Goal: Task Accomplishment & Management: Manage account settings

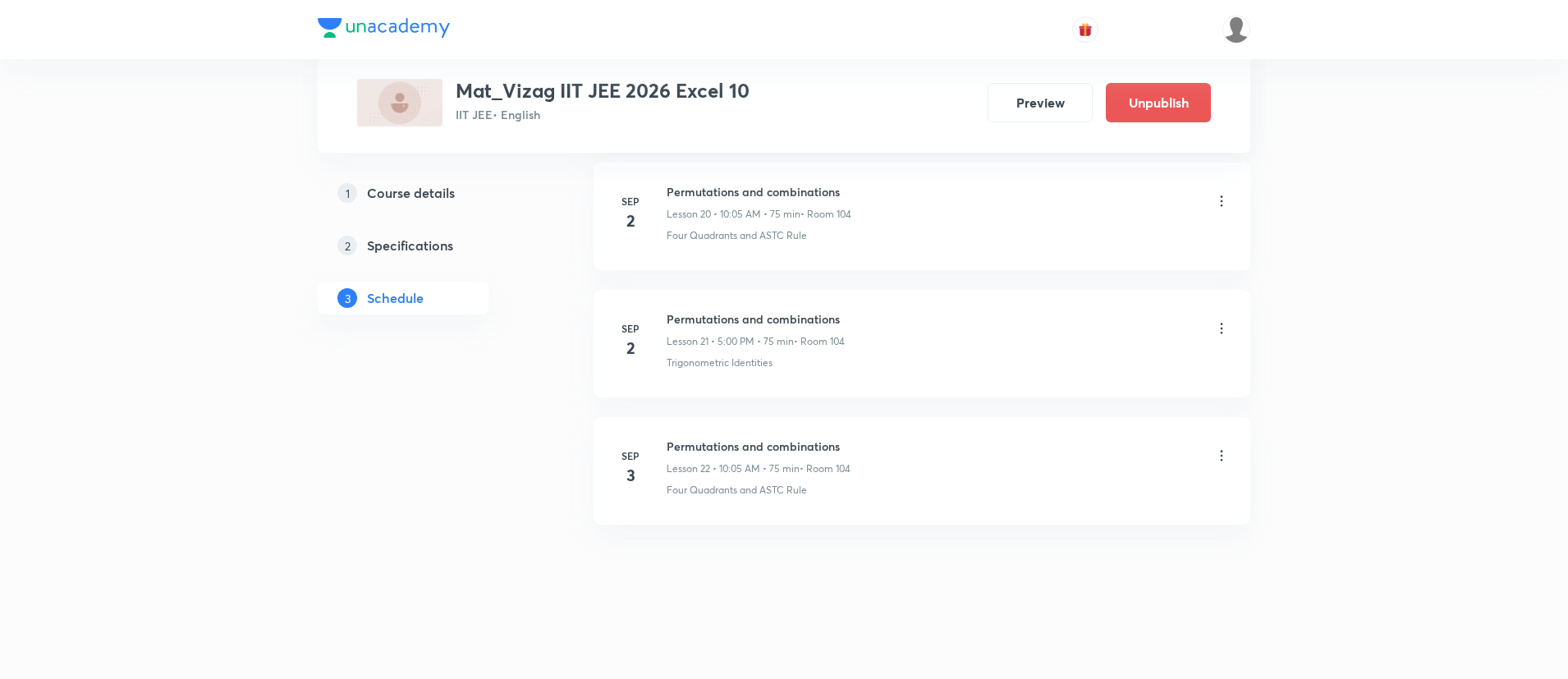
click at [714, 450] on h6 "Permutations and combinations" at bounding box center [758, 446] width 184 height 18
copy h6 "Permutations and combinations"
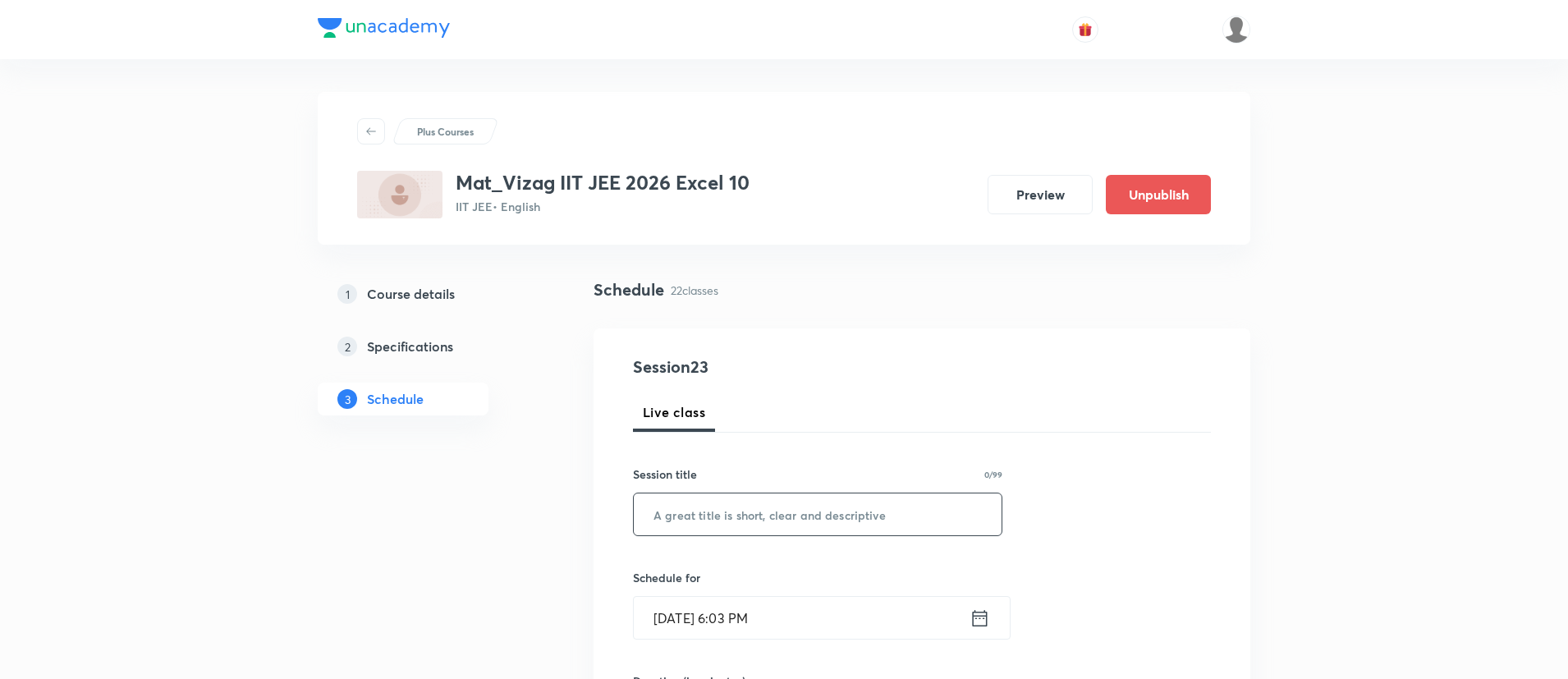
click at [718, 502] on input "text" at bounding box center [817, 514] width 368 height 42
paste input "Permutations and combinations"
type input "Permutations and combinations"
click at [977, 618] on icon at bounding box center [980, 618] width 20 height 23
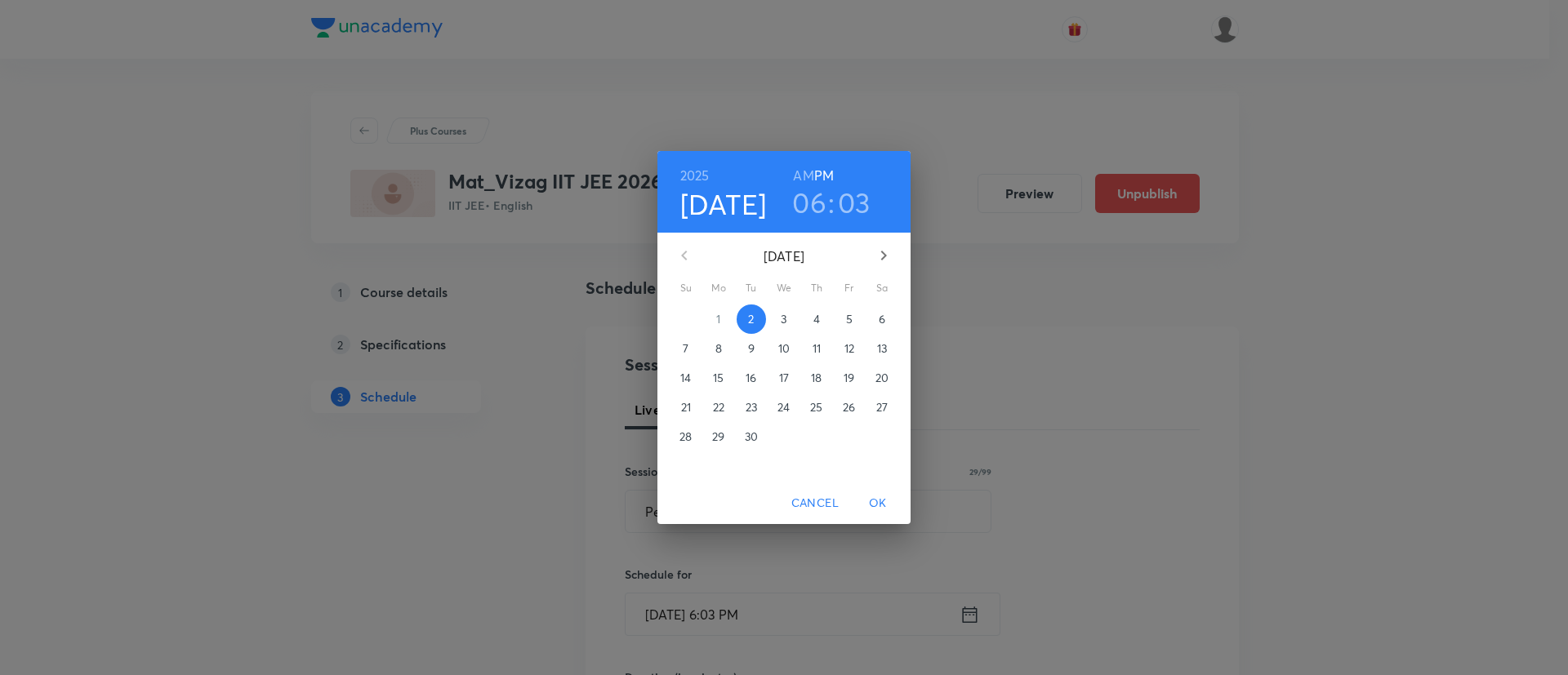
click at [783, 316] on p "3" at bounding box center [784, 320] width 6 height 17
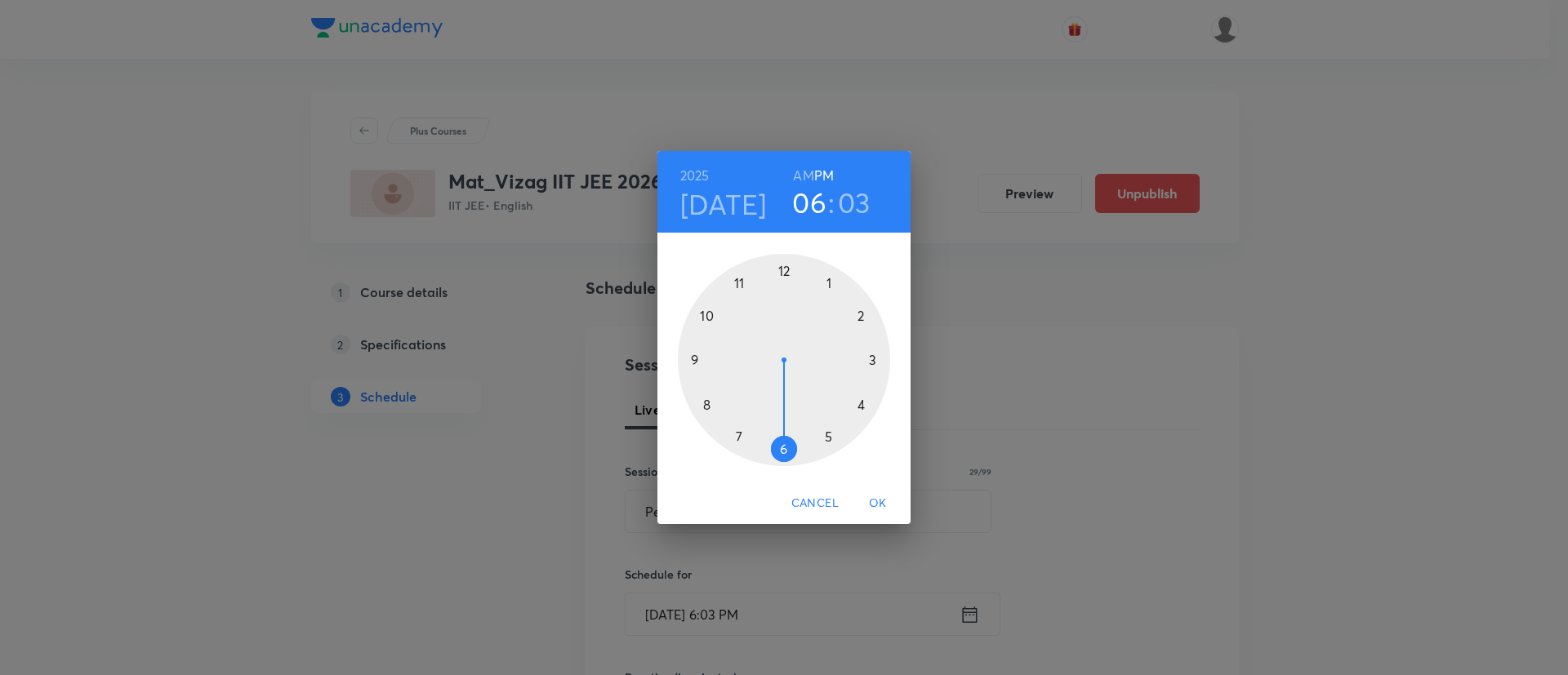
click at [829, 433] on div at bounding box center [784, 360] width 212 height 212
click at [784, 266] on div at bounding box center [784, 360] width 212 height 212
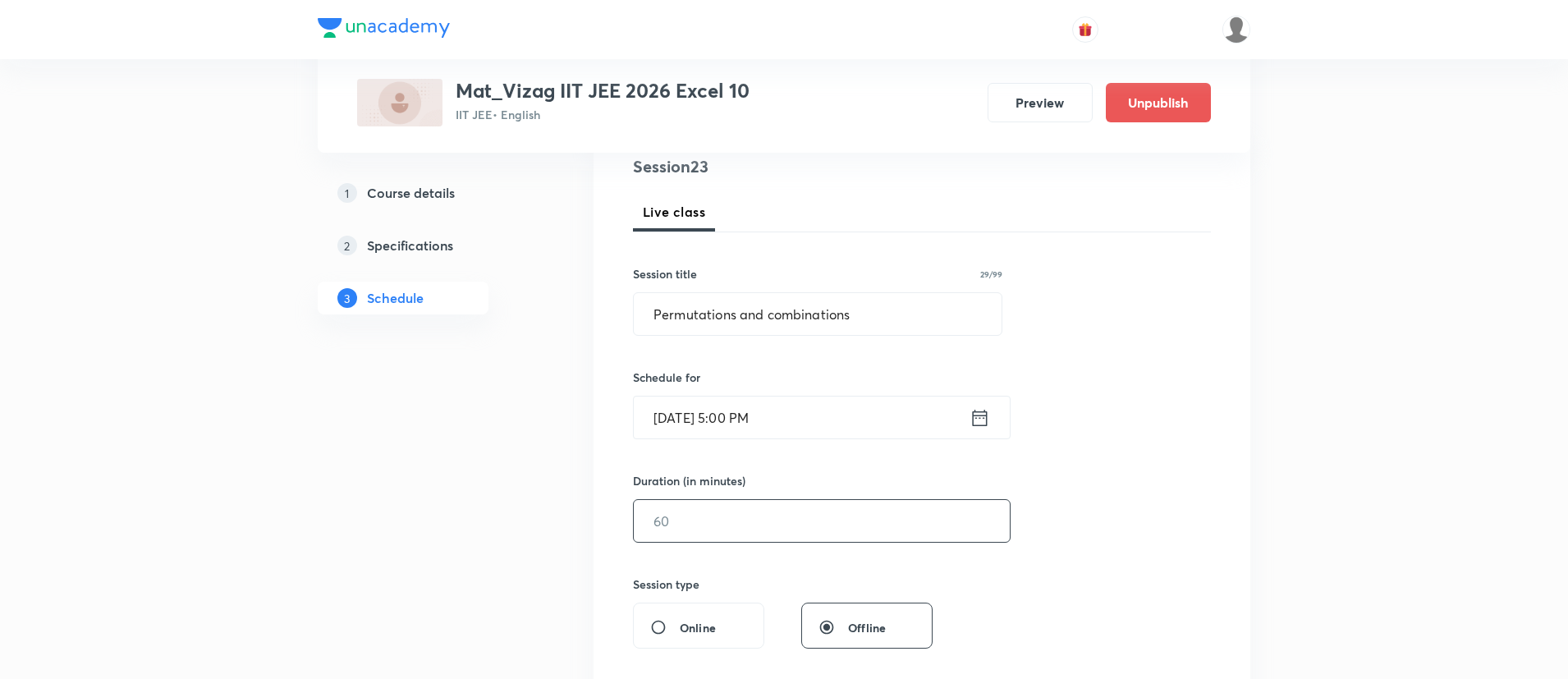
scroll to position [218, 0]
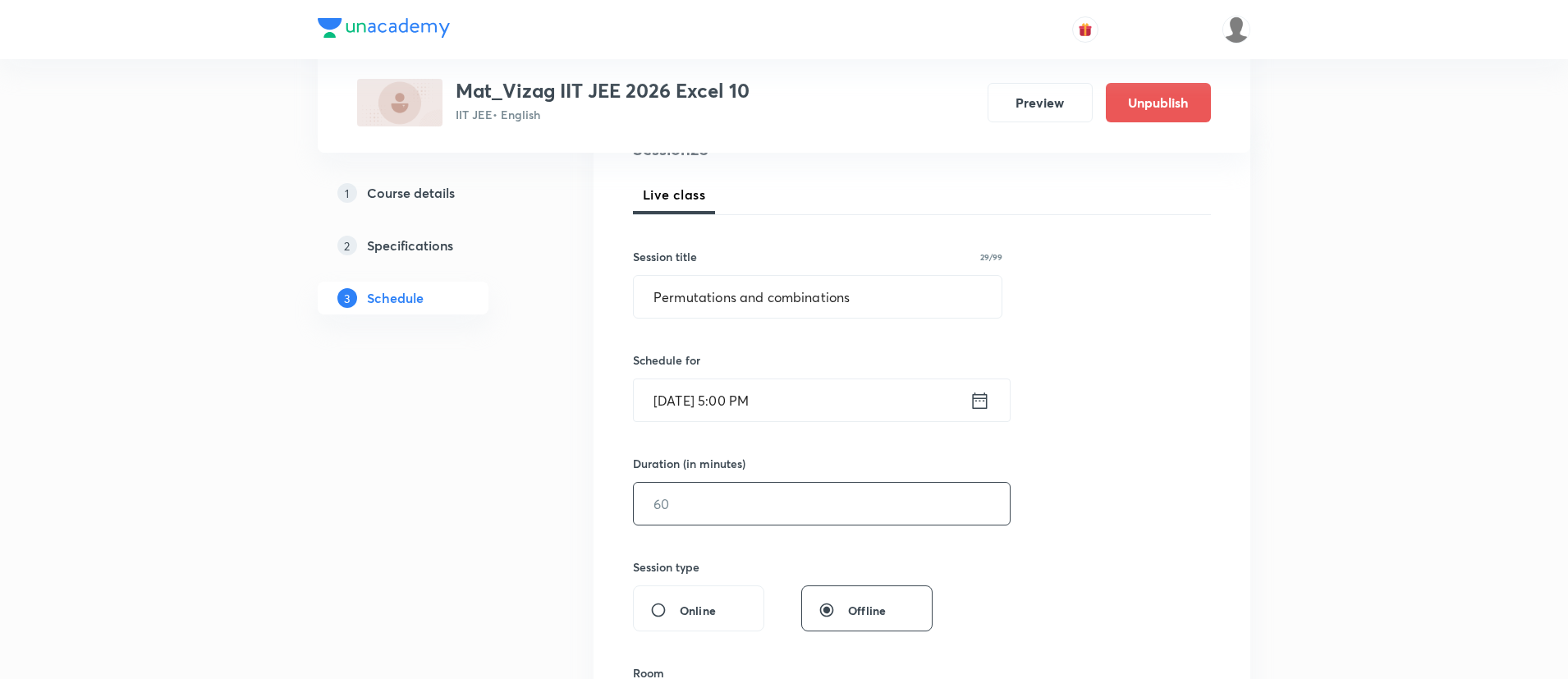
click at [757, 508] on input "text" at bounding box center [821, 503] width 376 height 42
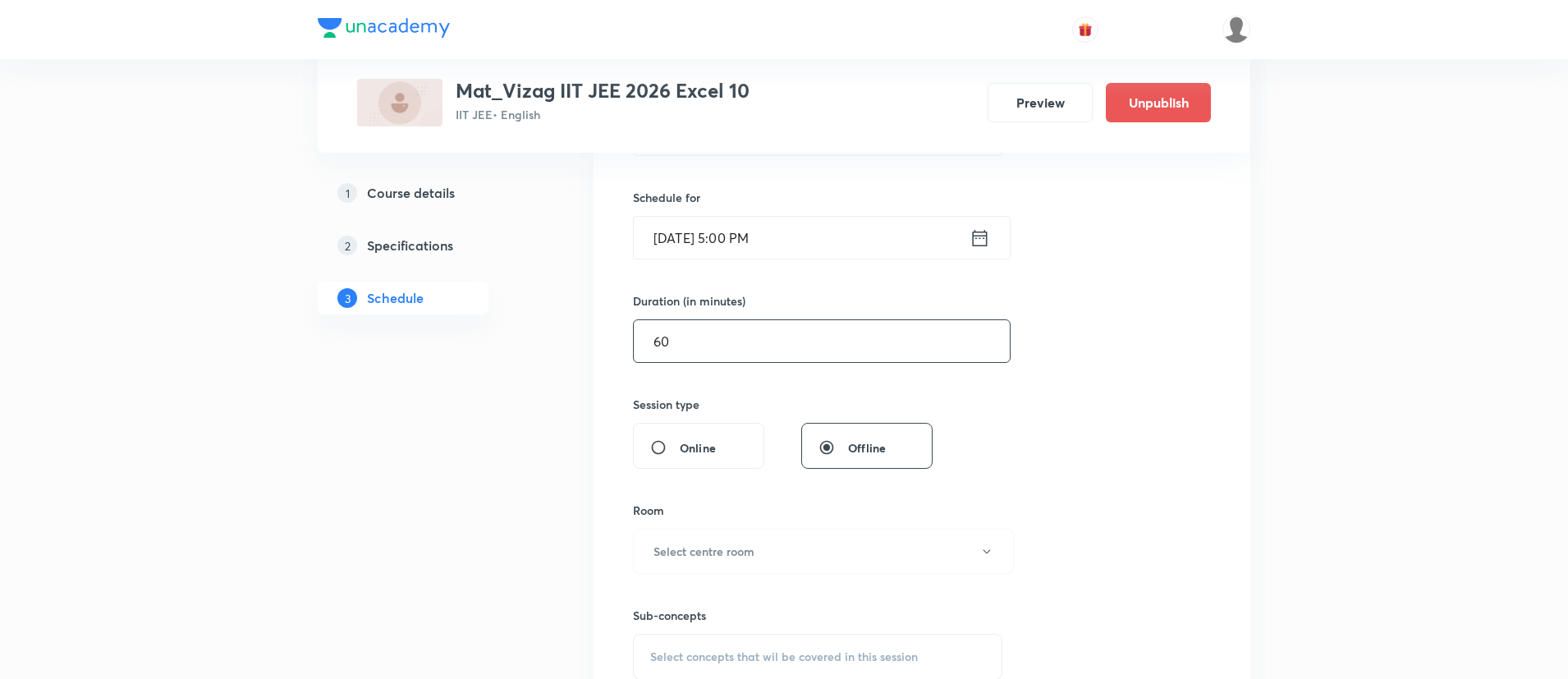
scroll to position [468, 0]
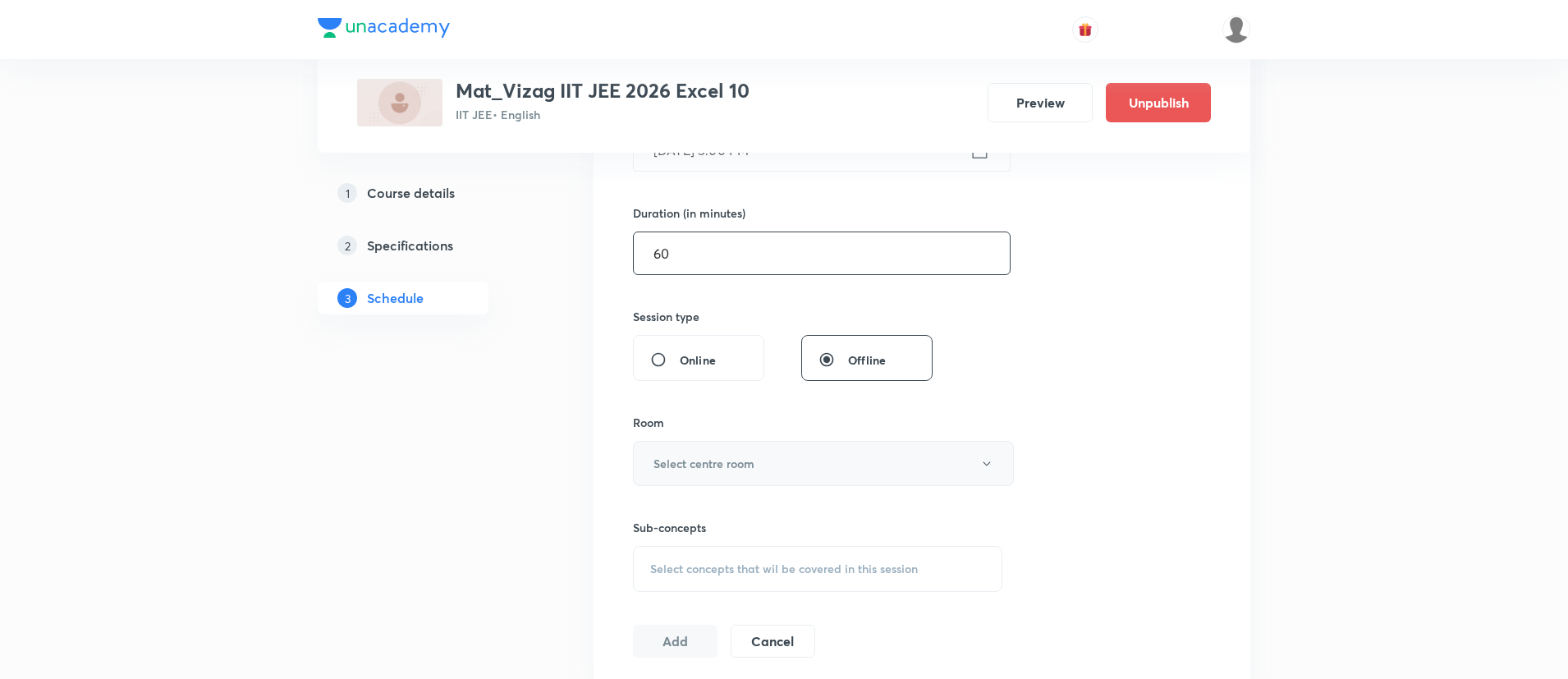
type input "60"
click at [686, 473] on button "Select centre room" at bounding box center [824, 463] width 381 height 45
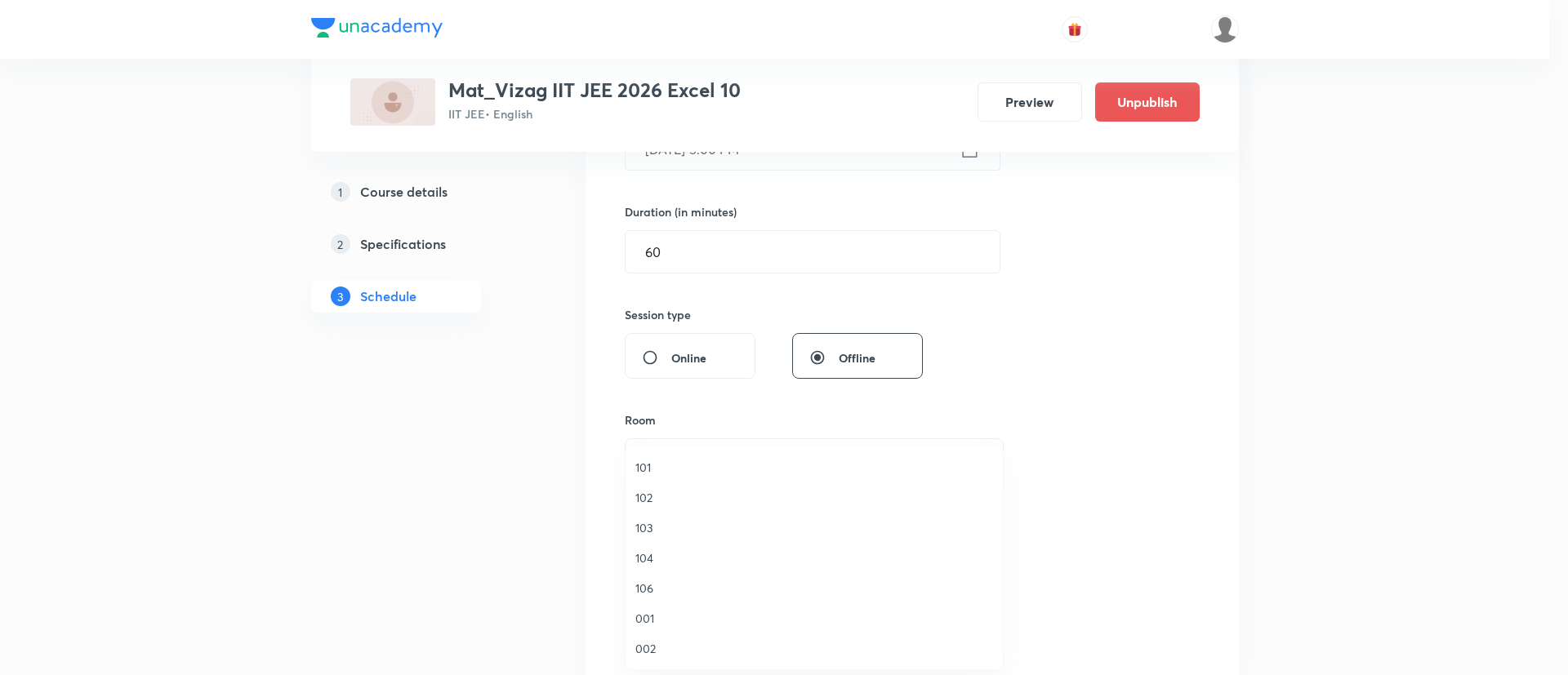
click at [675, 549] on span "104" at bounding box center [814, 557] width 357 height 17
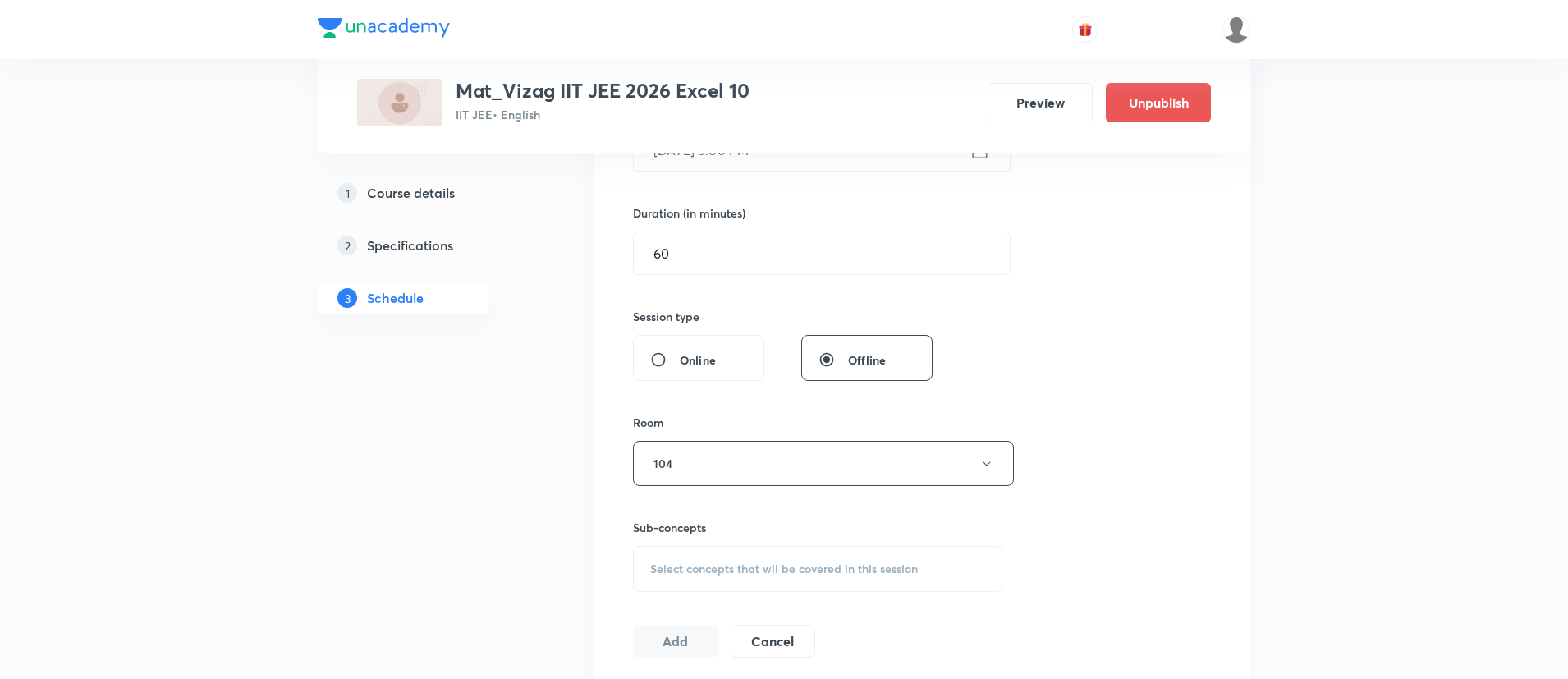
click at [732, 570] on span "Select concepts that wil be covered in this session" at bounding box center [784, 569] width 268 height 13
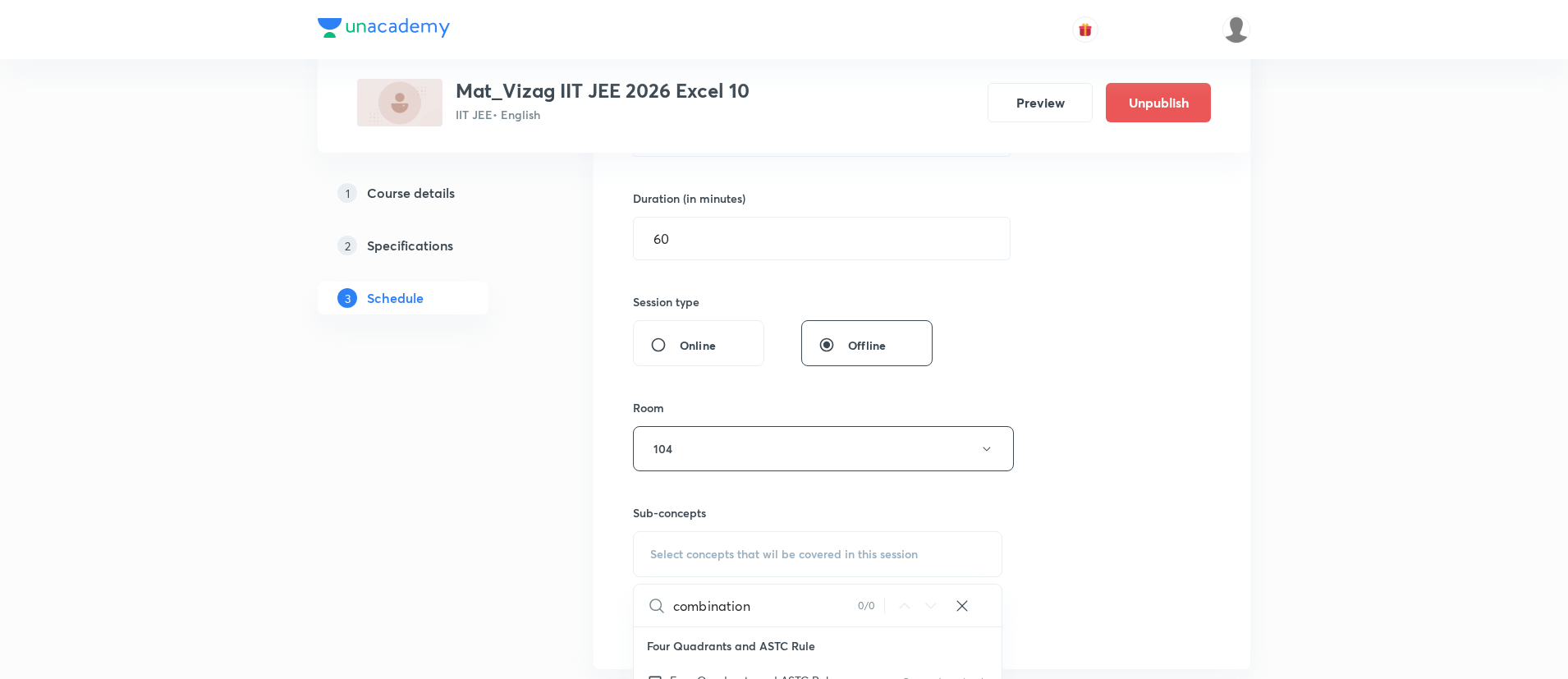
scroll to position [517, 0]
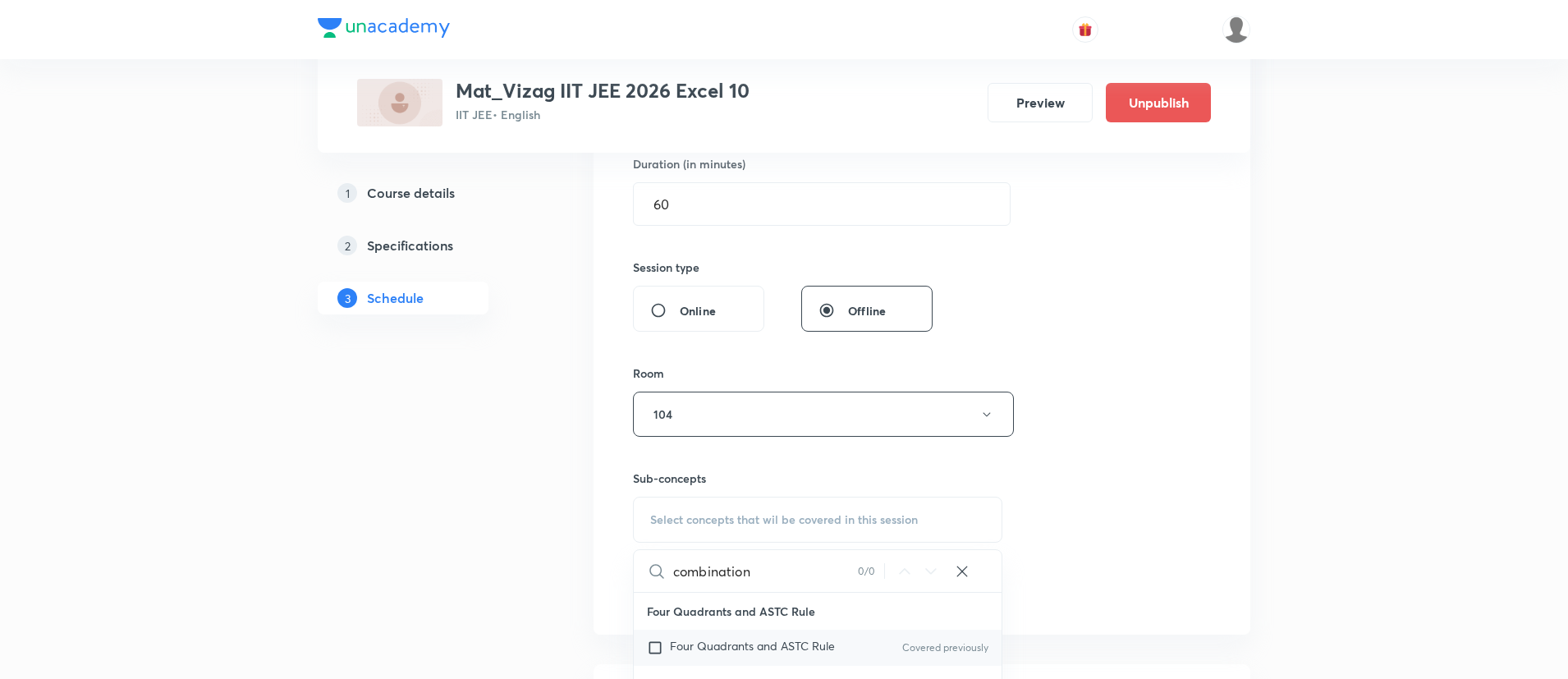
type input "combination"
click at [819, 645] on span "Four Quadrants and ASTC Rule" at bounding box center [753, 646] width 165 height 16
checkbox input "true"
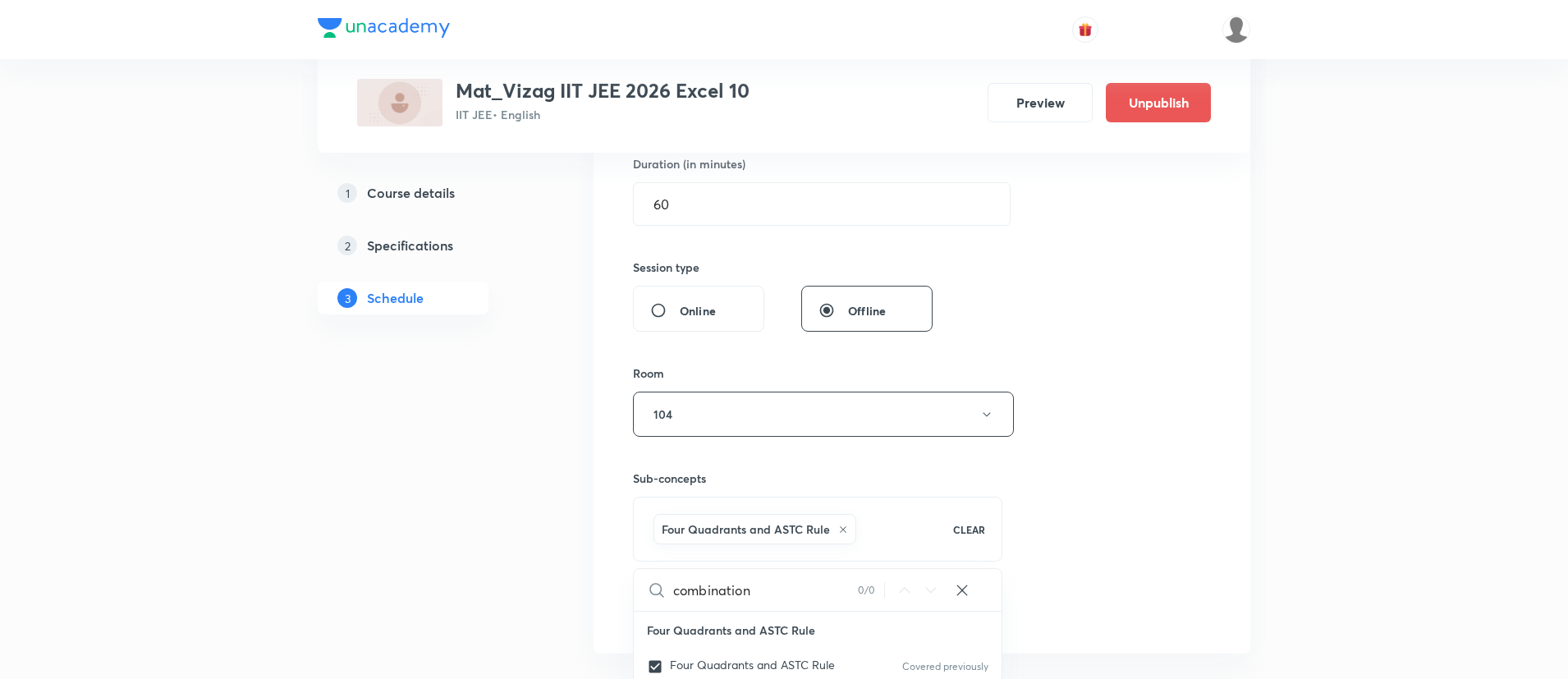
click at [1054, 479] on div "Session 23 Live class Session title 29/99 Permutations and combinations ​ Sched…" at bounding box center [923, 232] width 578 height 790
click at [656, 604] on button "Add" at bounding box center [676, 610] width 85 height 33
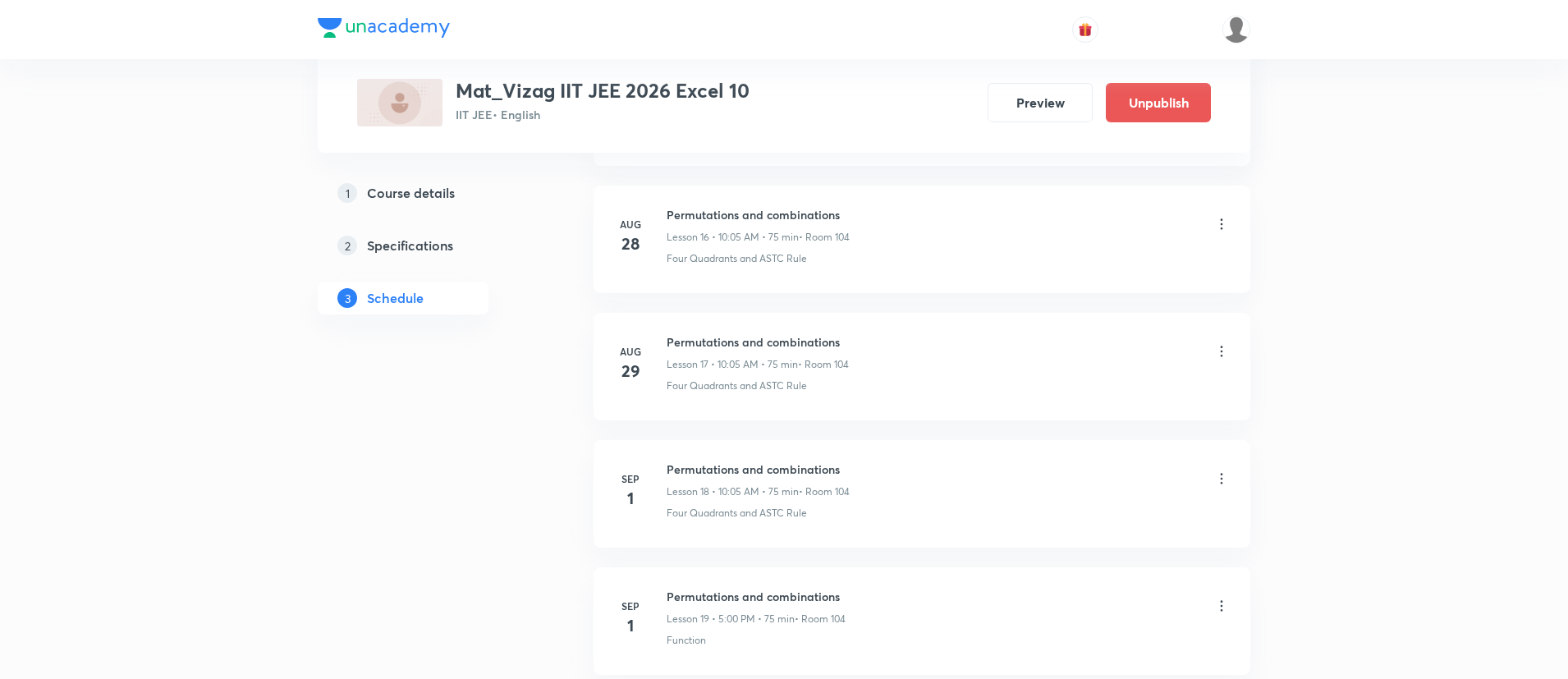
scroll to position [3457, 0]
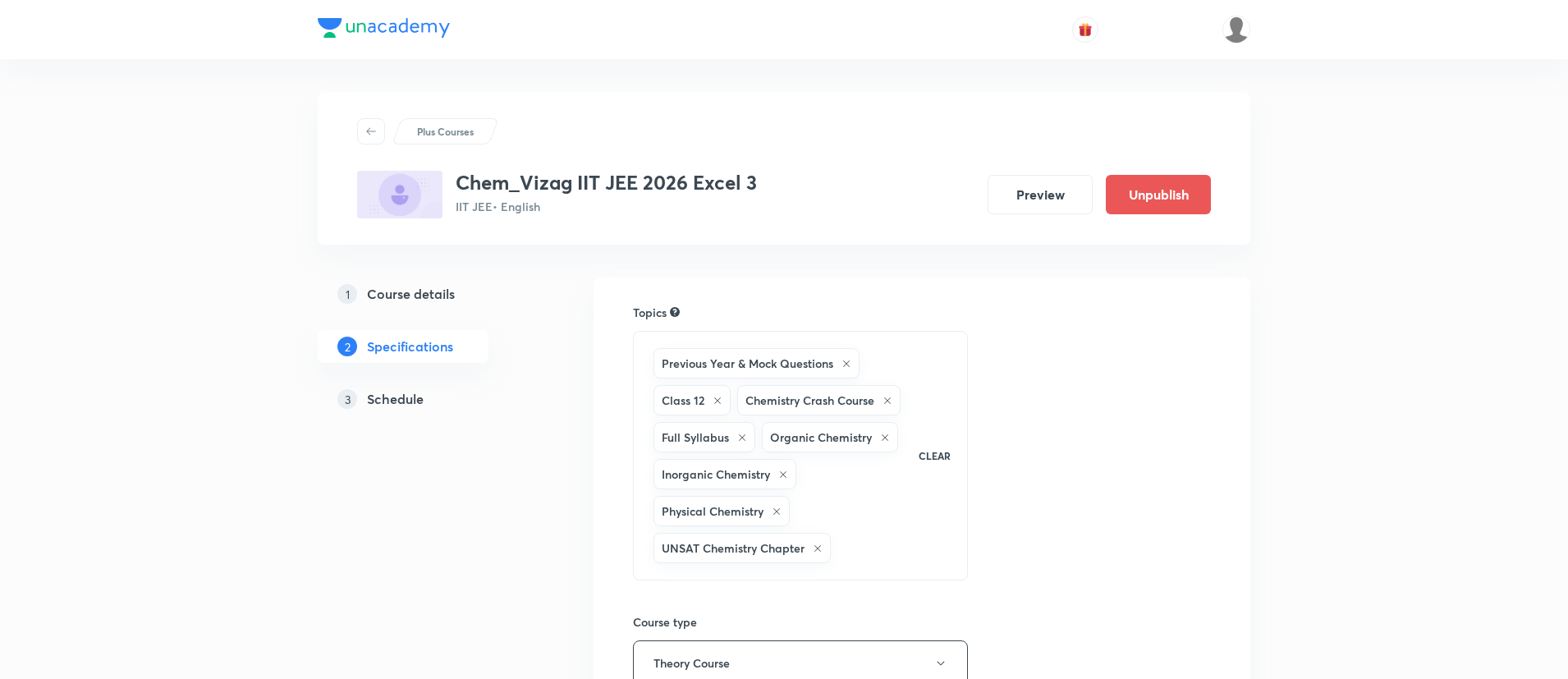
click at [428, 394] on div "3 Schedule" at bounding box center [432, 398] width 190 height 19
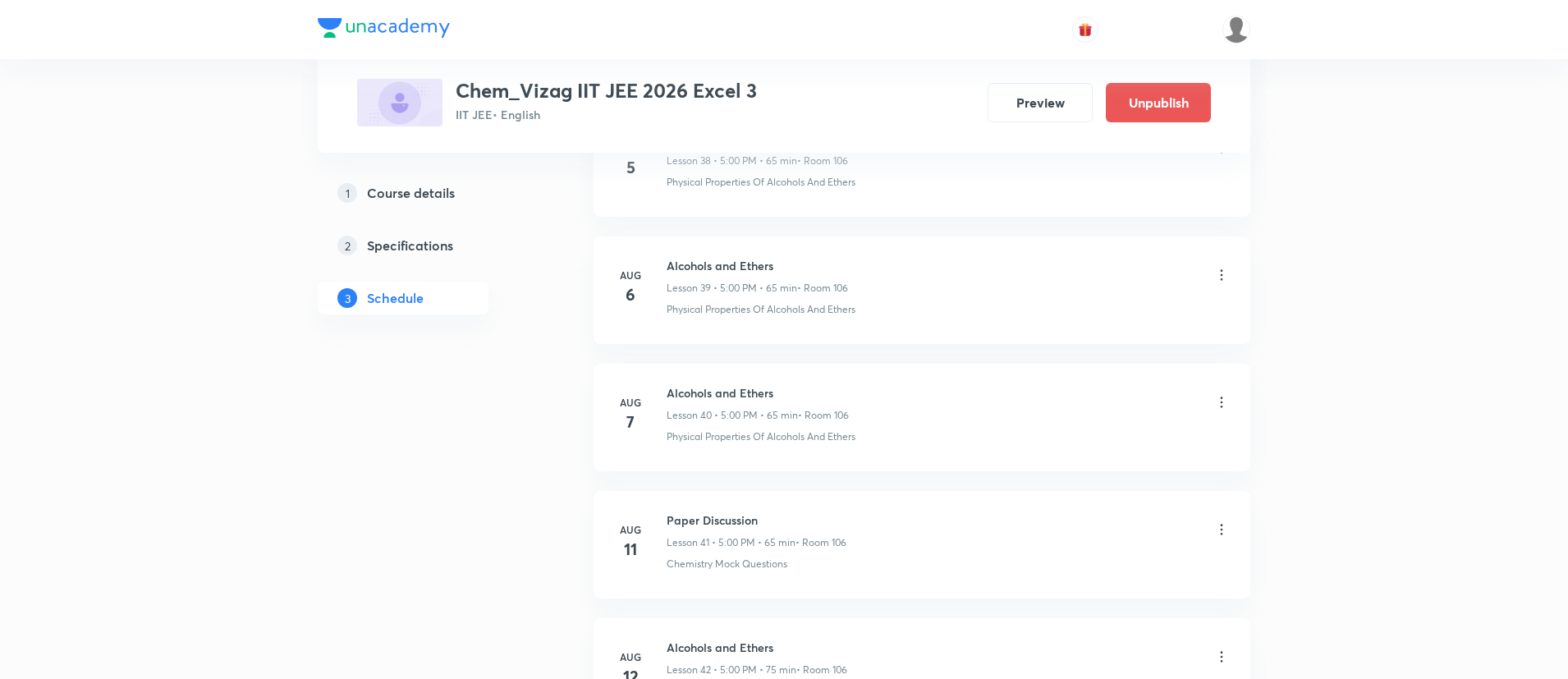
scroll to position [6876, 0]
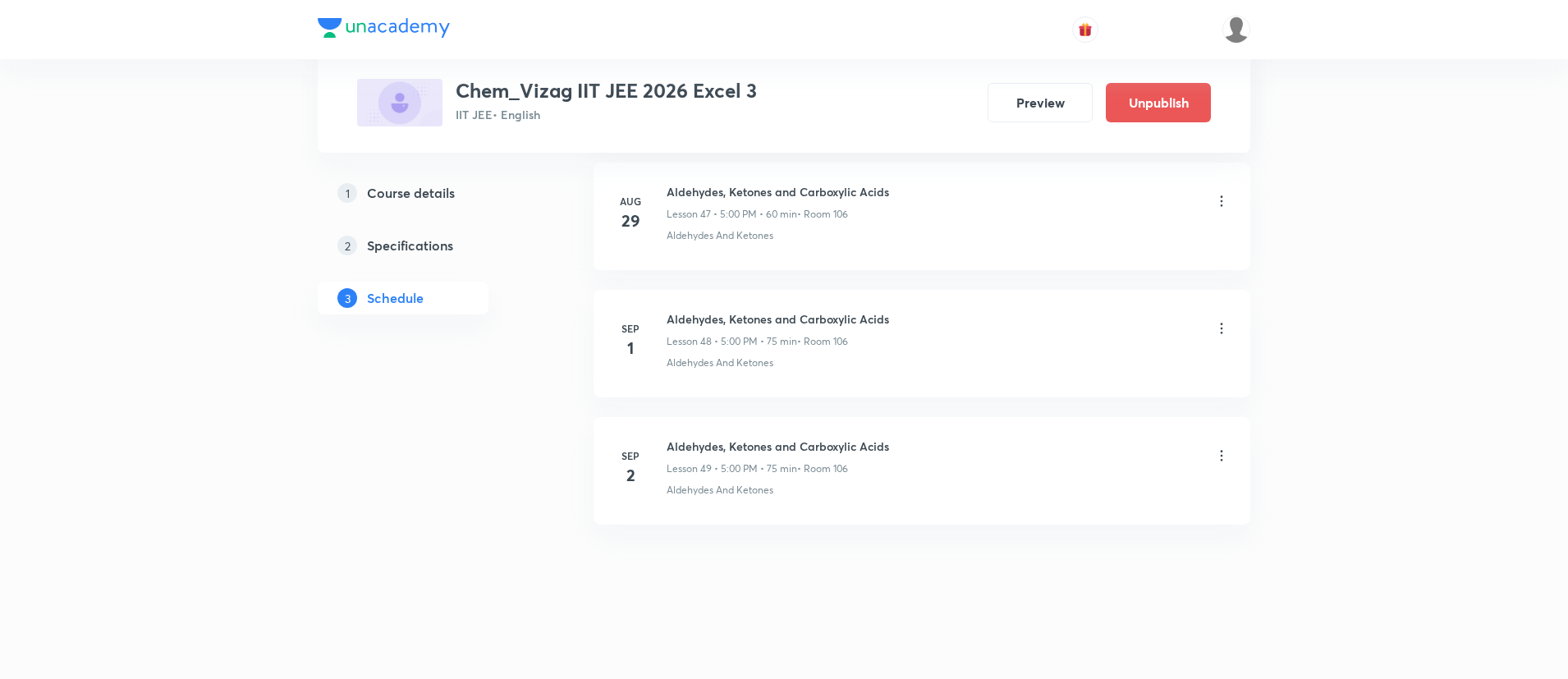
click at [706, 446] on h6 "Aldehydes, Ketones and Carboxylic Acids" at bounding box center [778, 446] width 223 height 18
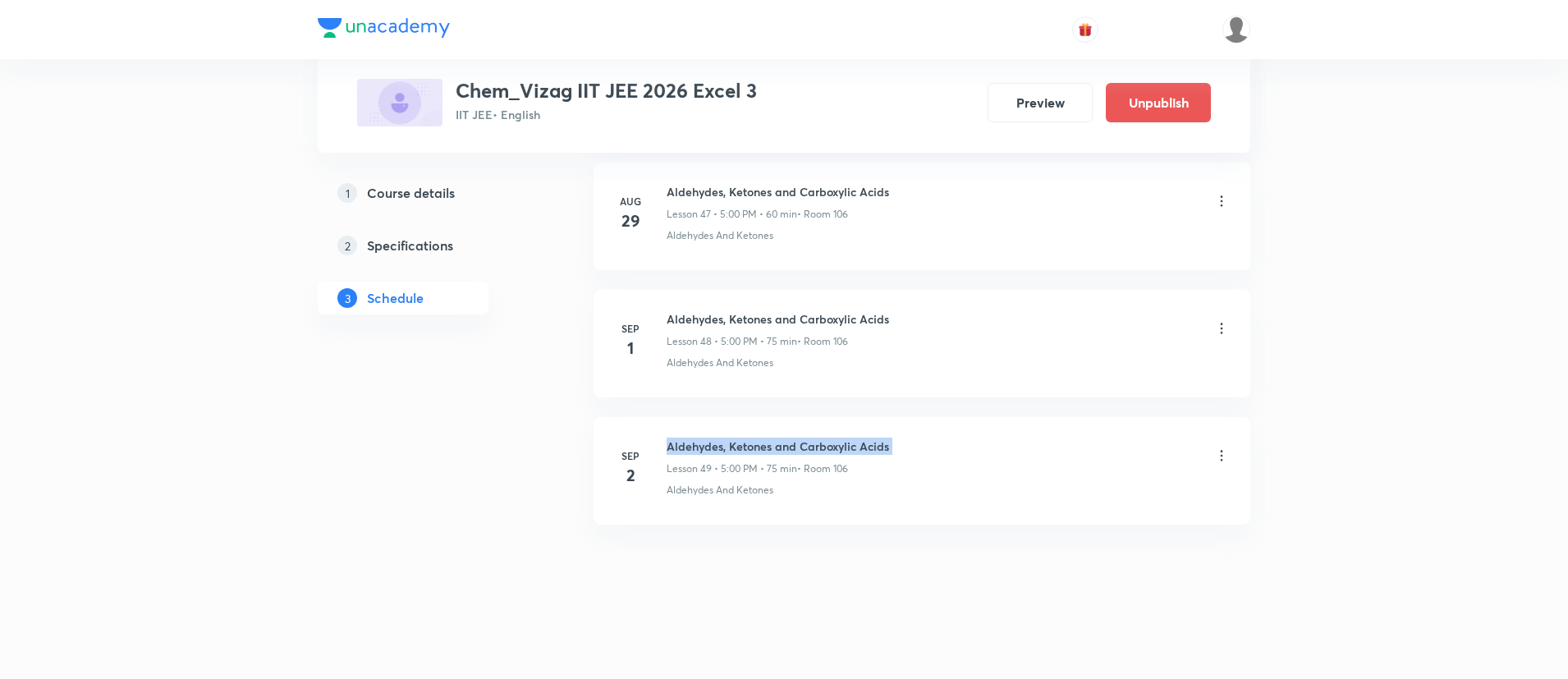
copy h6 "Aldehydes, Ketones and Carboxylic Acids"
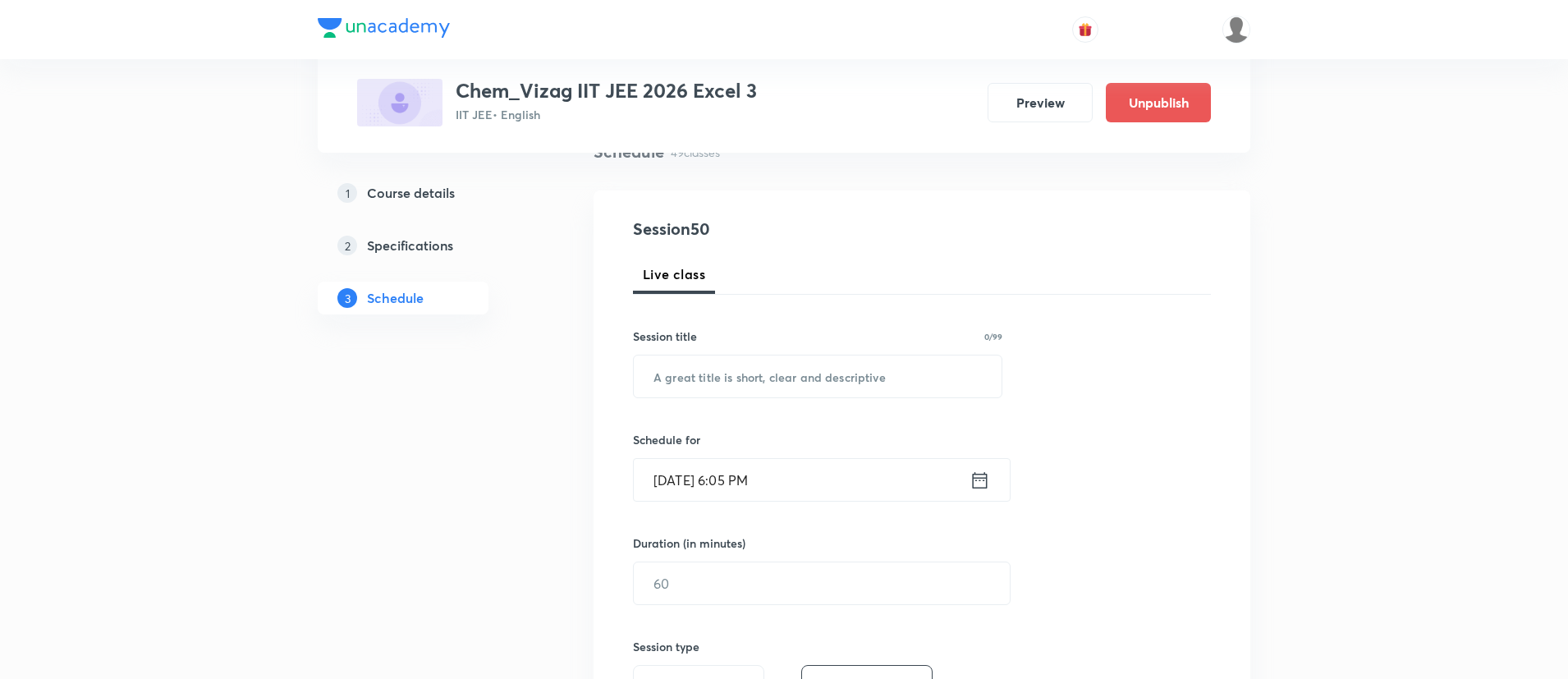
scroll to position [0, 0]
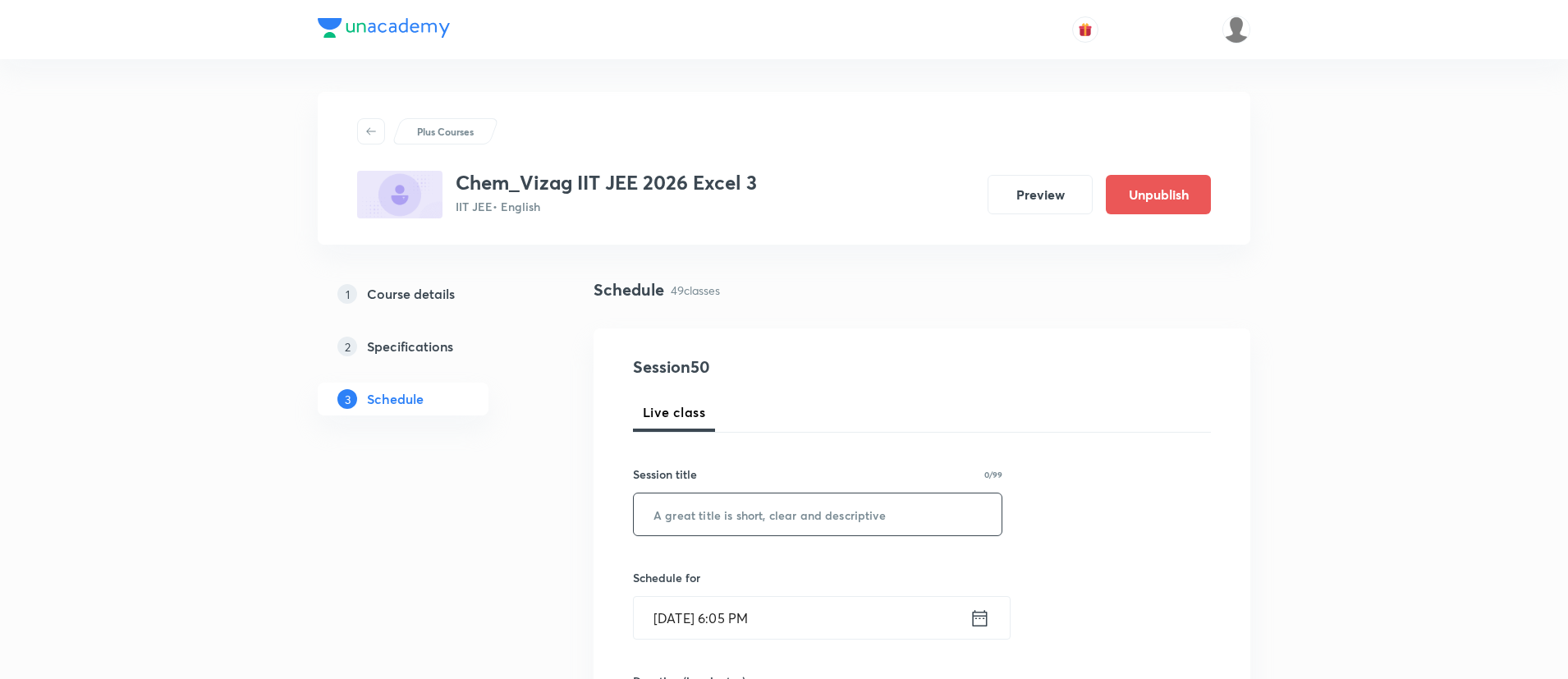
click at [715, 505] on input "text" at bounding box center [817, 514] width 368 height 42
paste input "Aldehydes, Ketones and Carboxylic Acids"
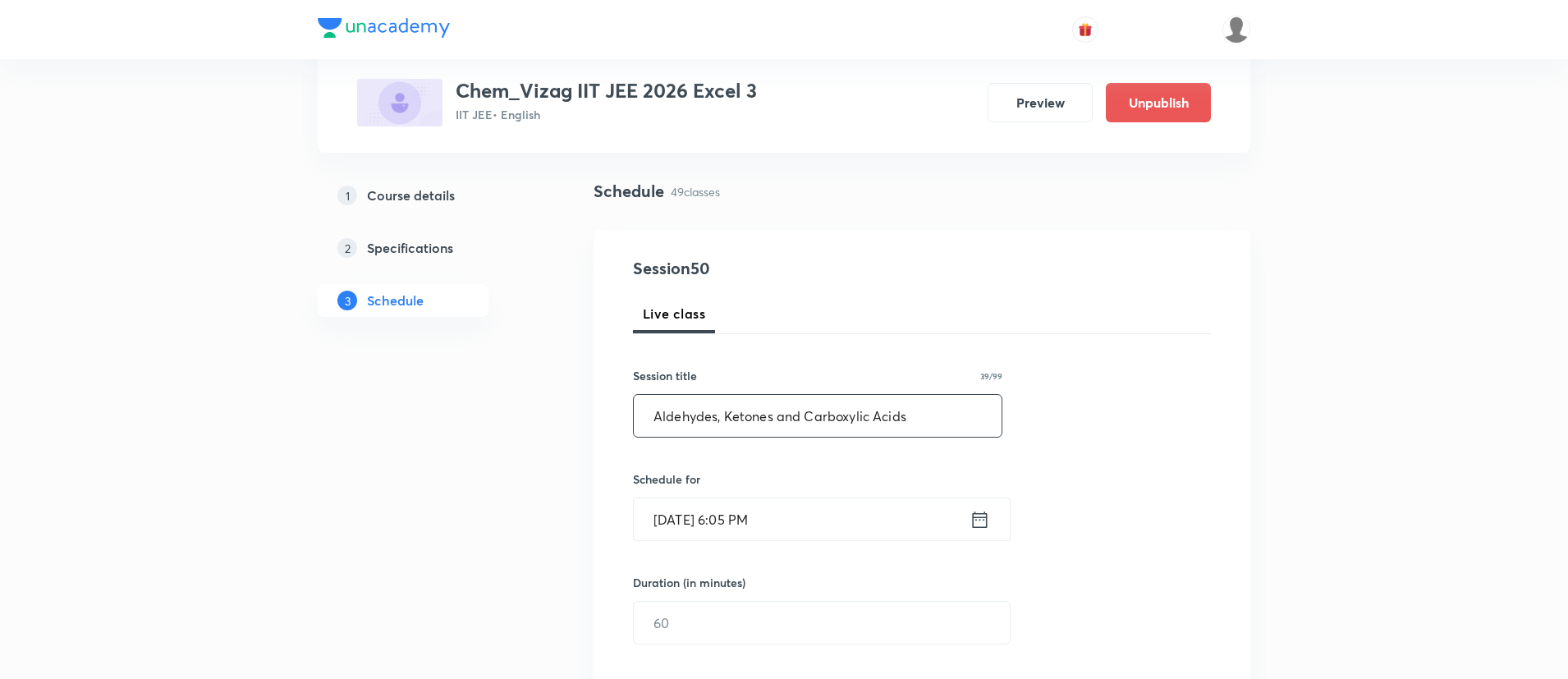
scroll to position [127, 0]
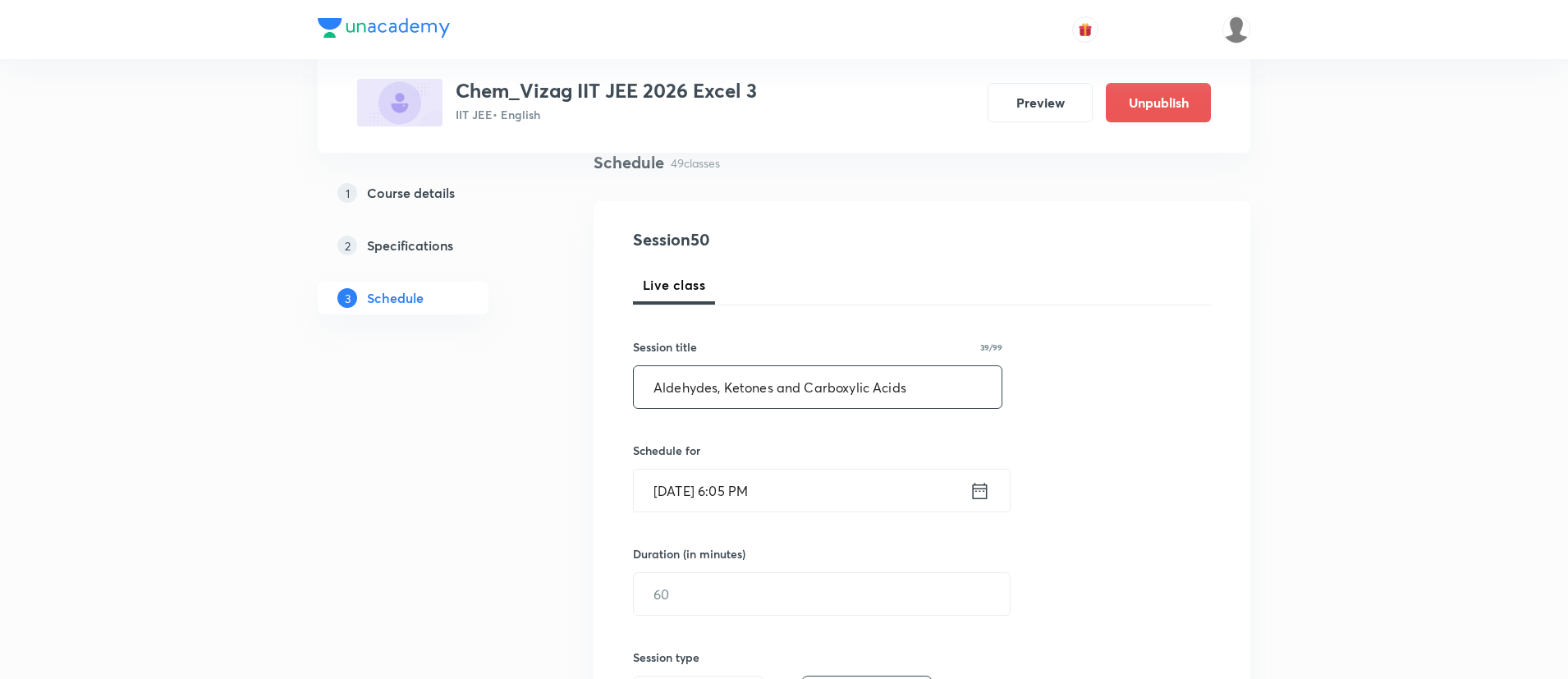
type input "Aldehydes, Ketones and Carboxylic Acids"
click at [974, 485] on icon at bounding box center [980, 491] width 20 height 23
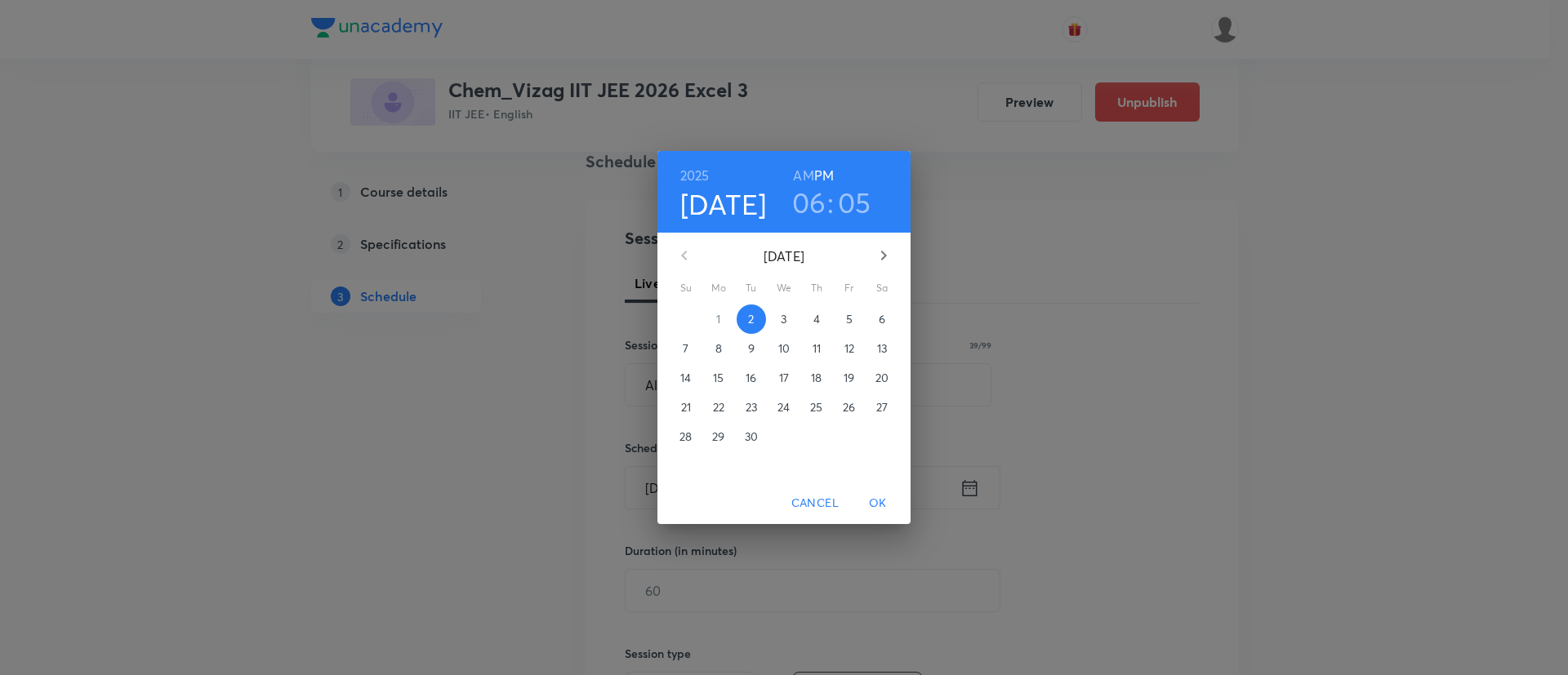
click at [1104, 373] on div "2025 Sep 2 06 : 05 AM PM September 2025 Su Mo Tu We Th Fr Sa 31 1 2 3 4 5 6 7 8…" at bounding box center [784, 337] width 1568 height 675
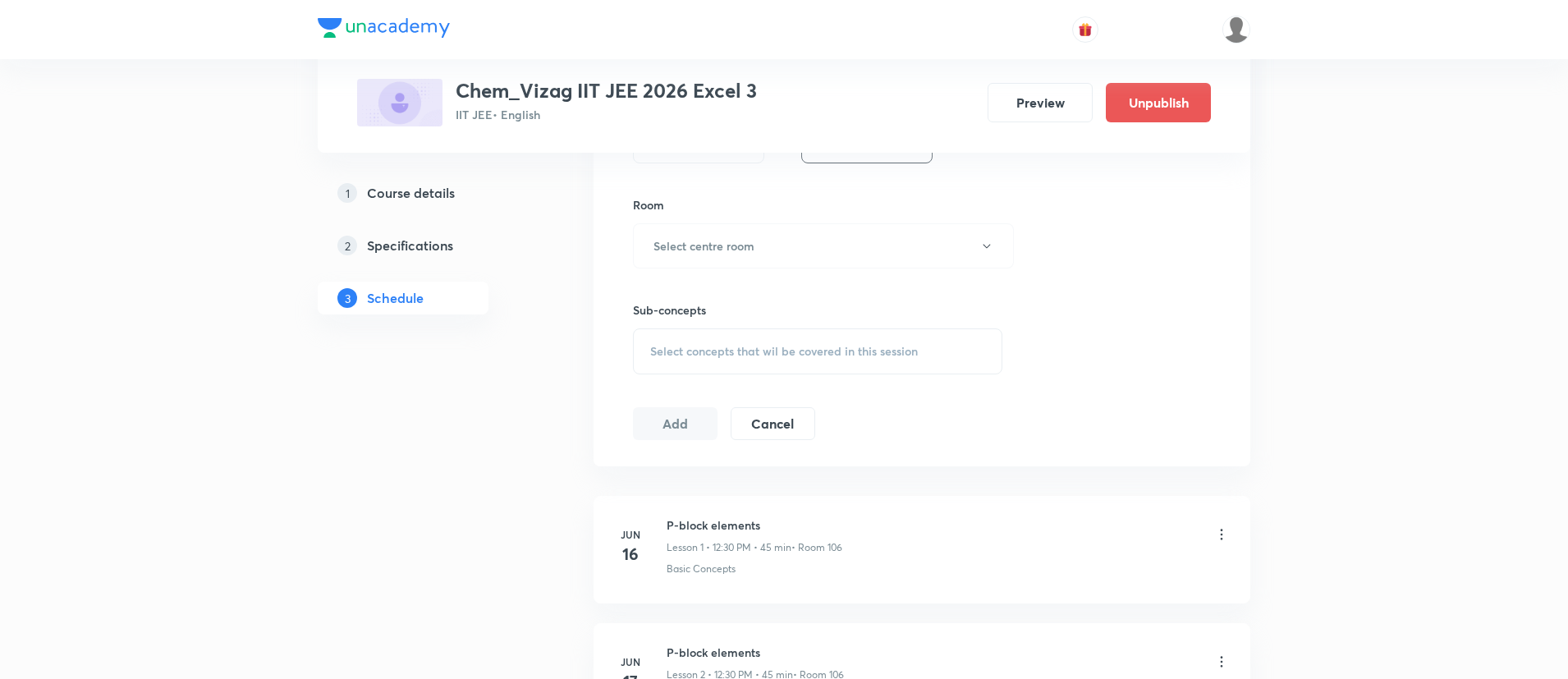
scroll to position [0, 0]
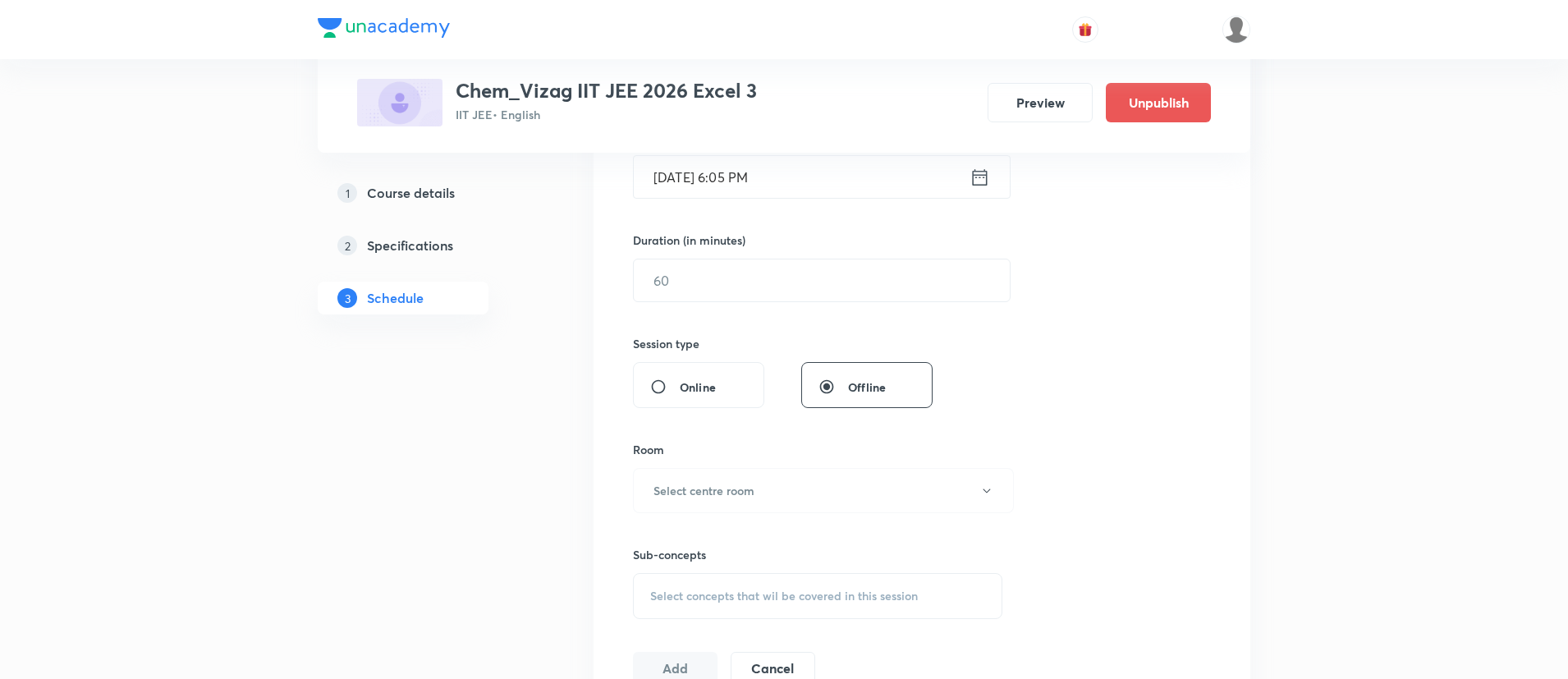
scroll to position [448, 0]
click at [715, 274] on input "text" at bounding box center [821, 273] width 376 height 42
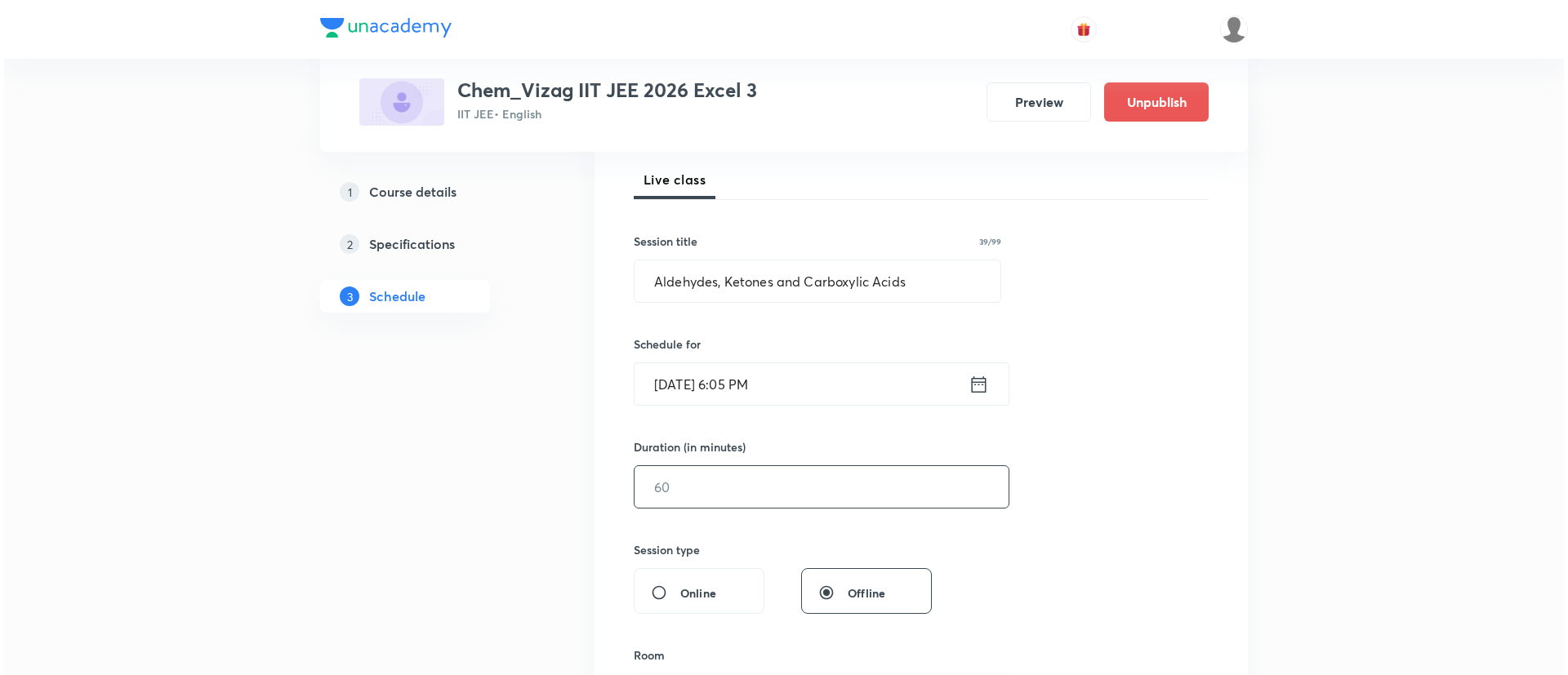
scroll to position [172, 0]
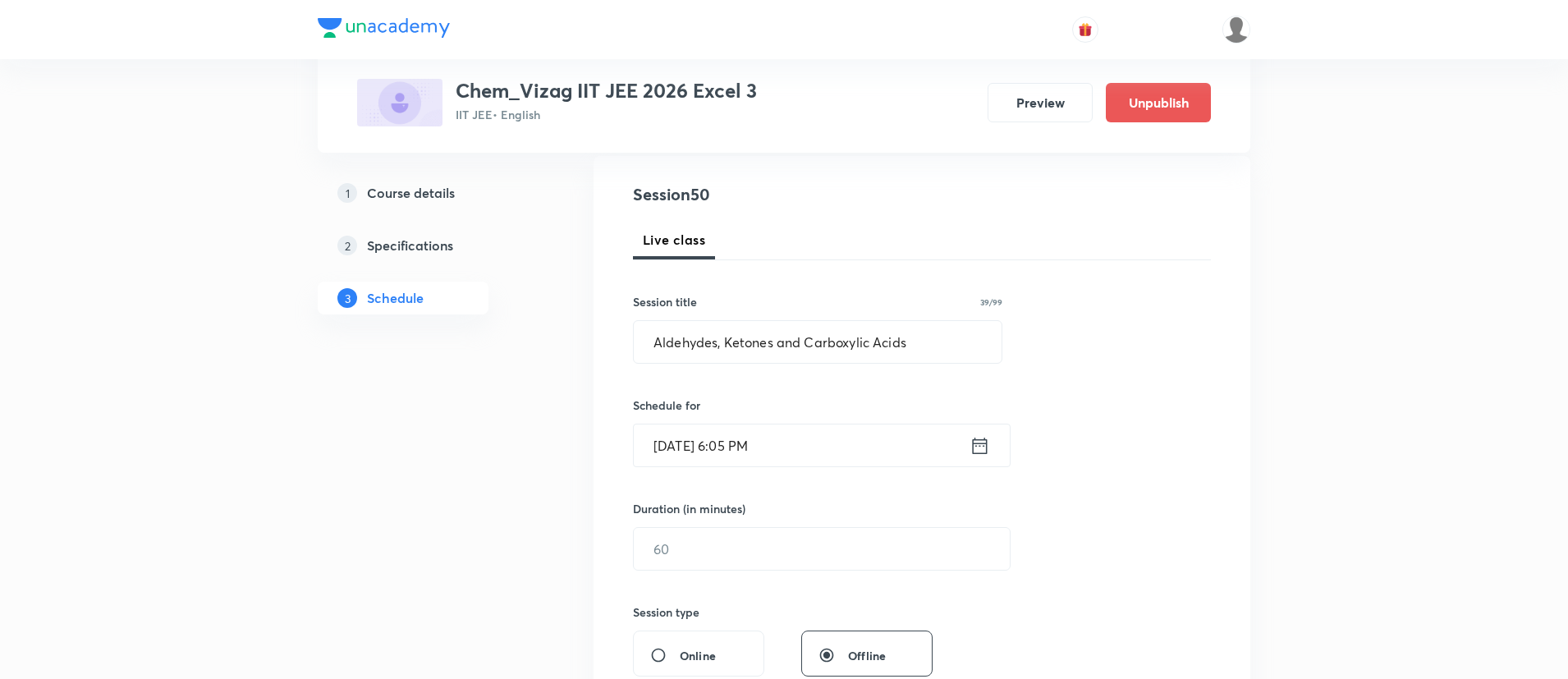
click at [983, 446] on icon at bounding box center [980, 445] width 20 height 23
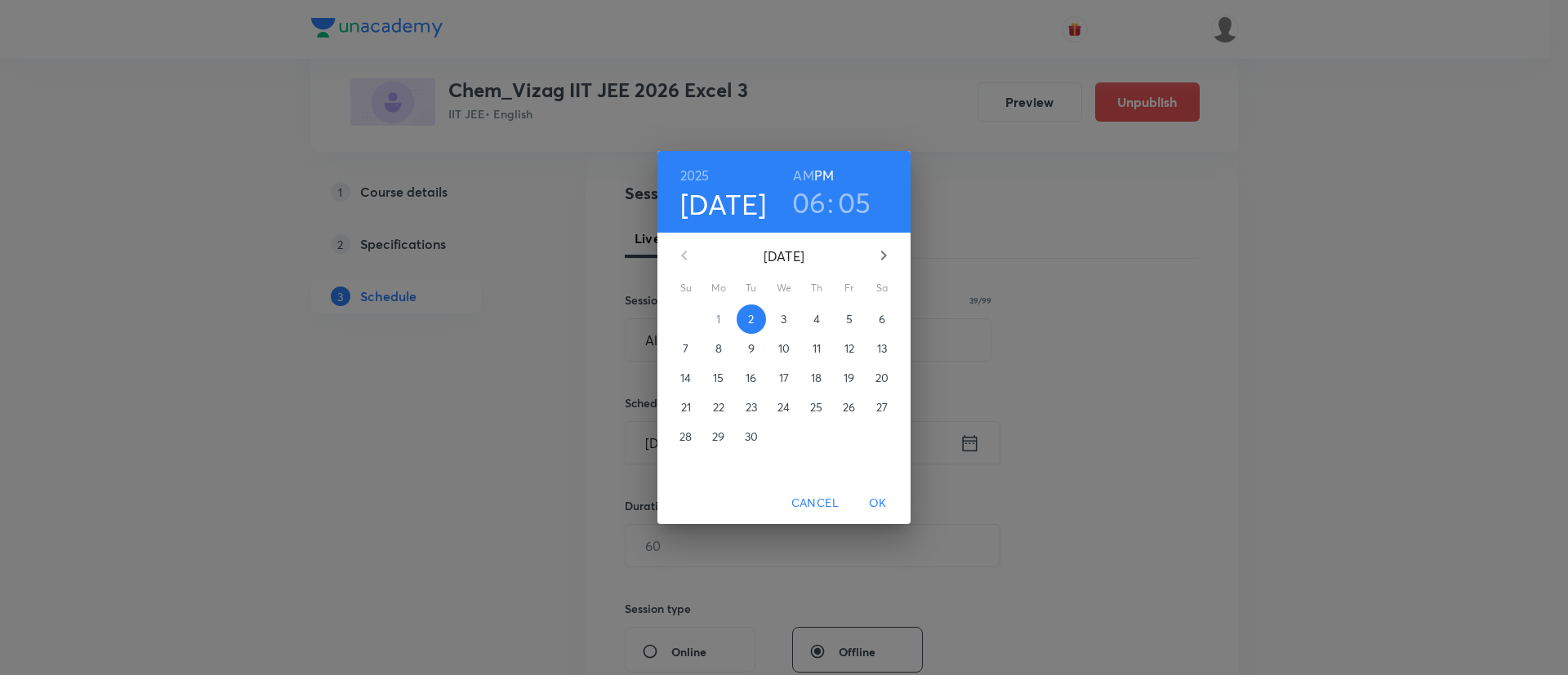
click at [782, 319] on p "3" at bounding box center [784, 320] width 6 height 17
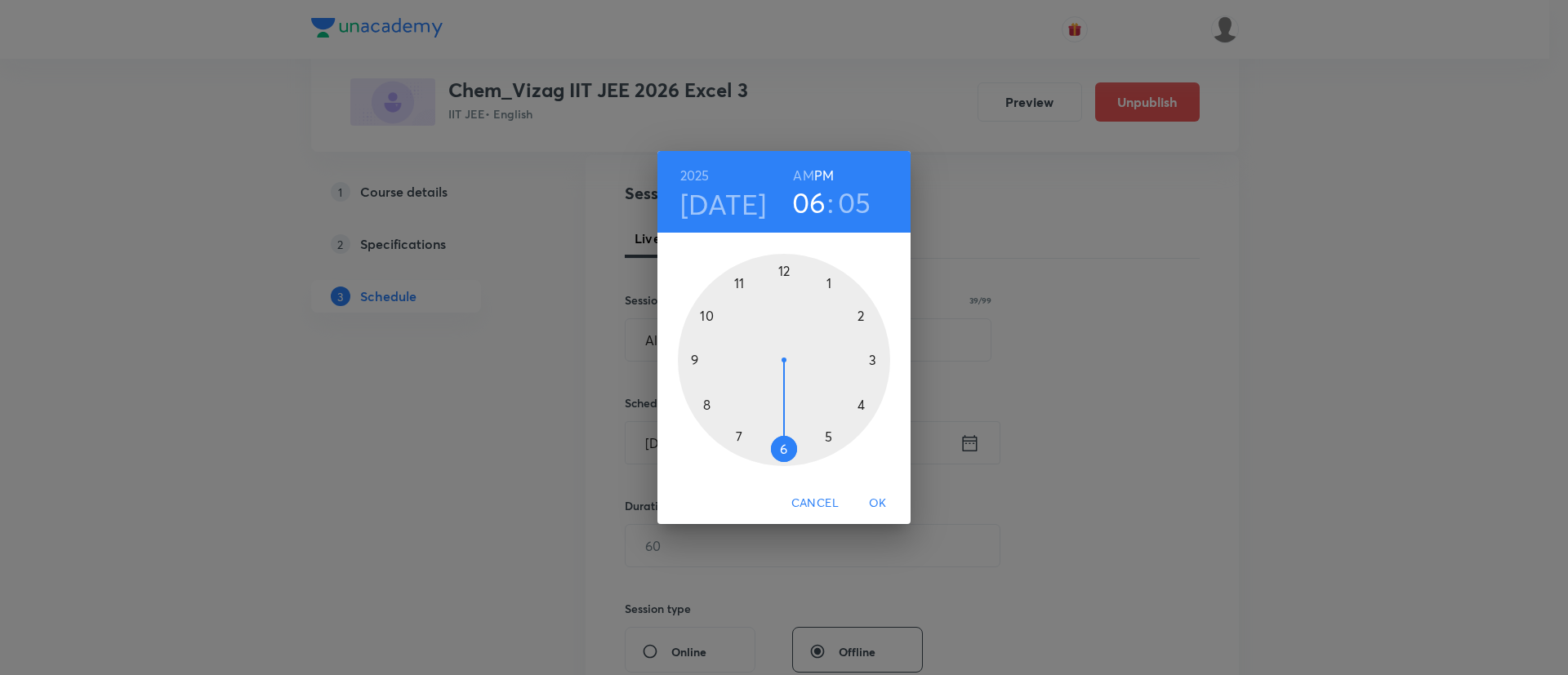
click at [828, 434] on div at bounding box center [784, 360] width 212 height 212
click at [782, 269] on div at bounding box center [784, 360] width 212 height 212
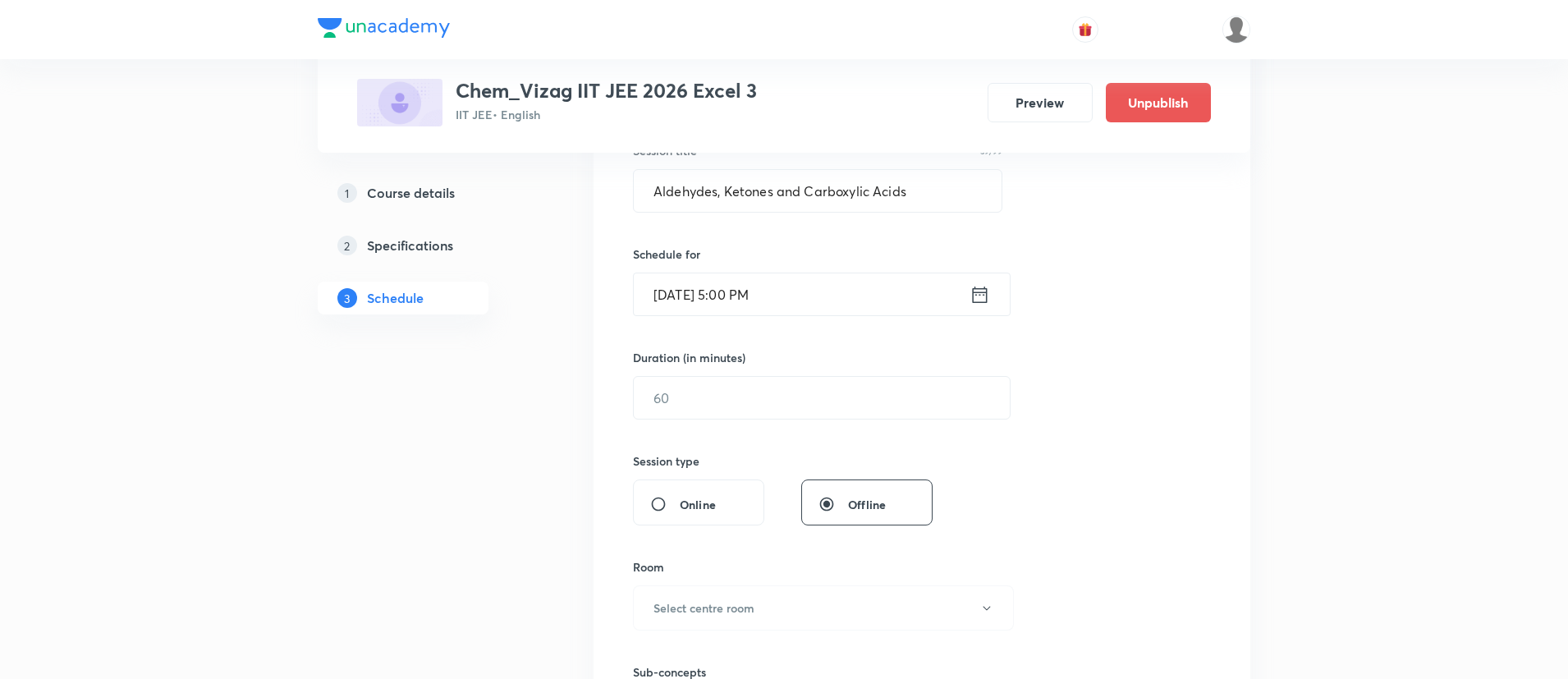
scroll to position [324, 0]
click at [775, 386] on input "text" at bounding box center [821, 396] width 376 height 42
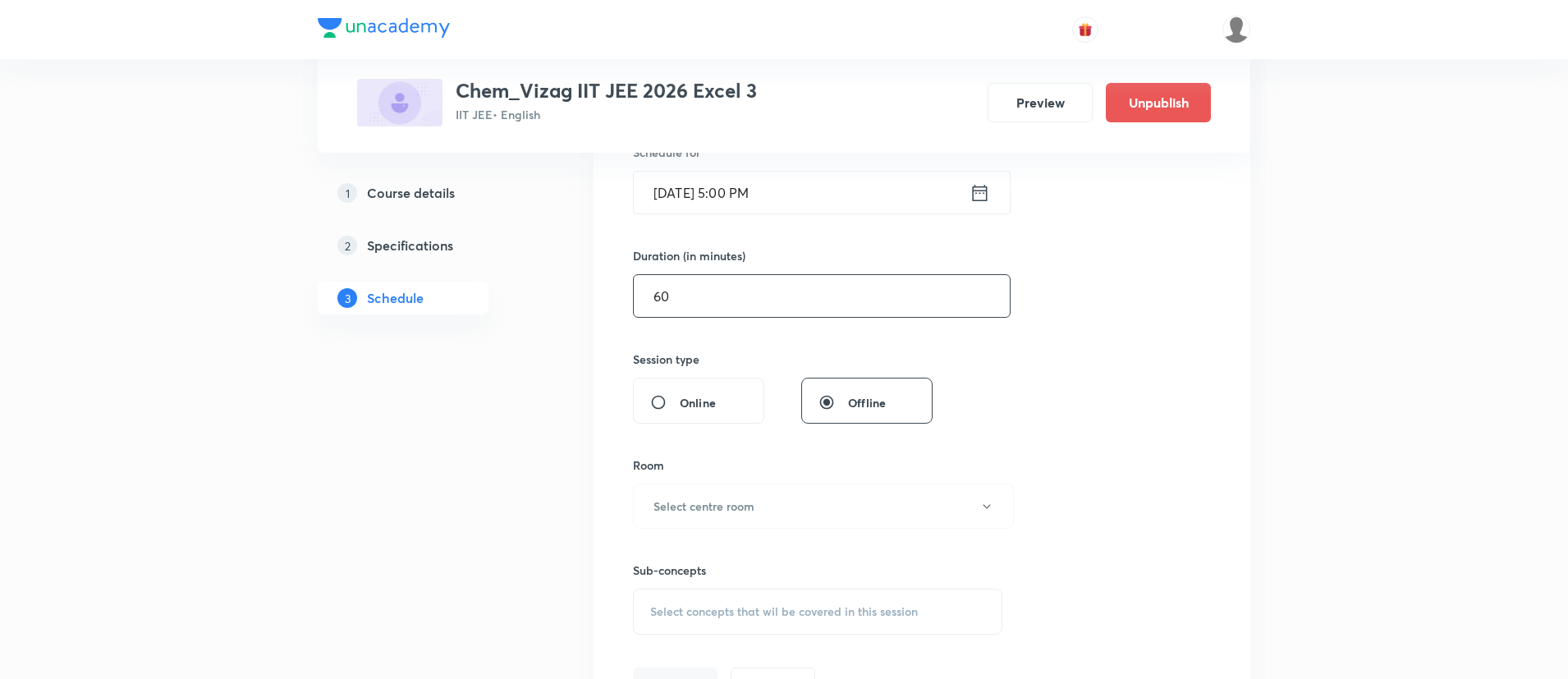
scroll to position [480, 0]
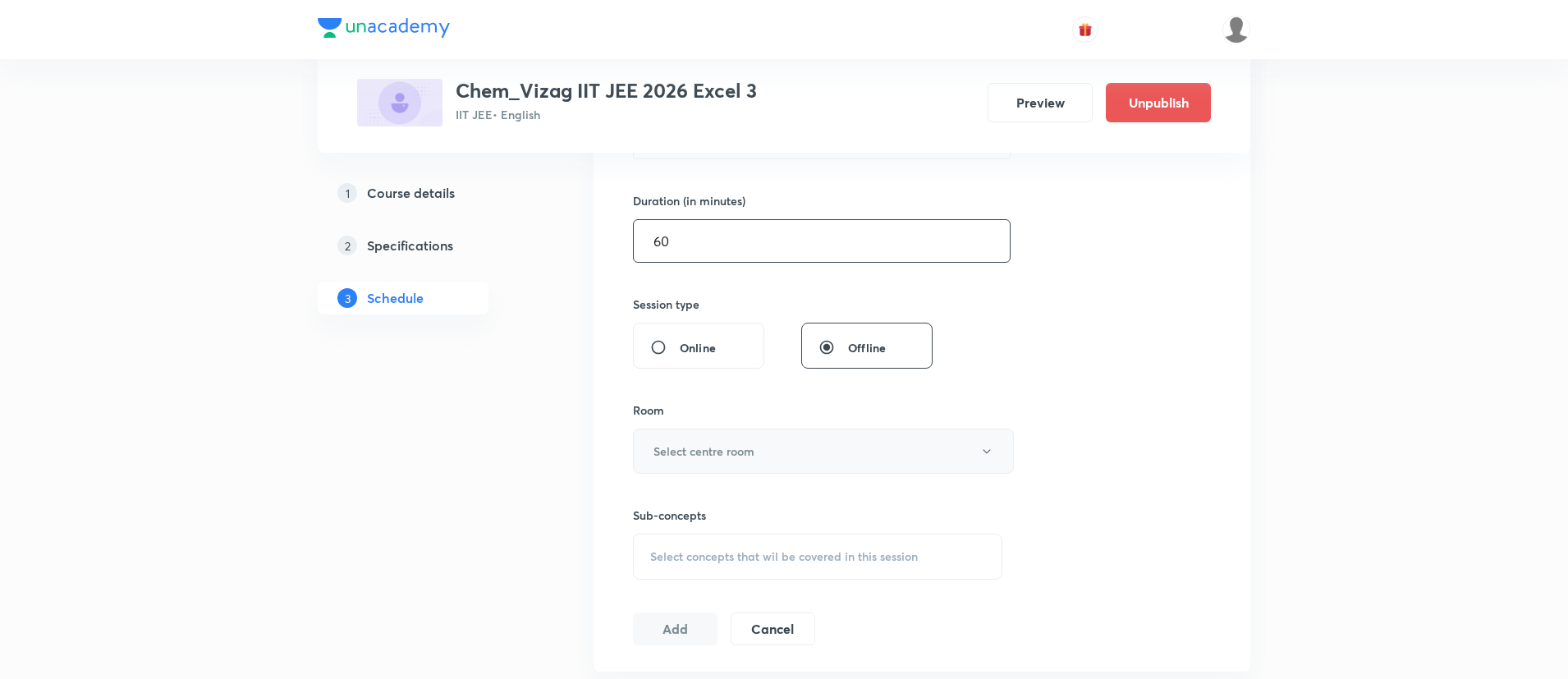
type input "60"
click at [761, 440] on button "Select centre room" at bounding box center [824, 451] width 381 height 45
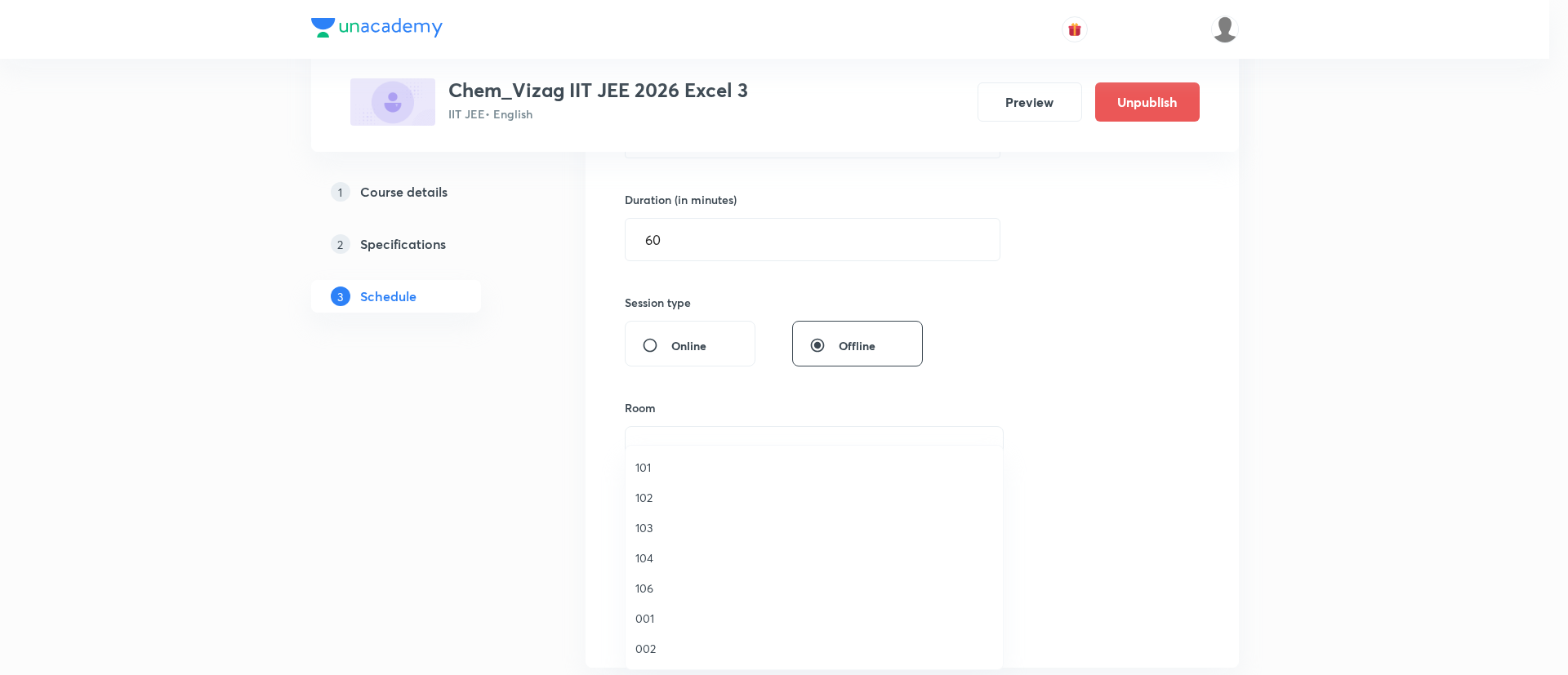
click at [686, 586] on span "106" at bounding box center [814, 588] width 357 height 17
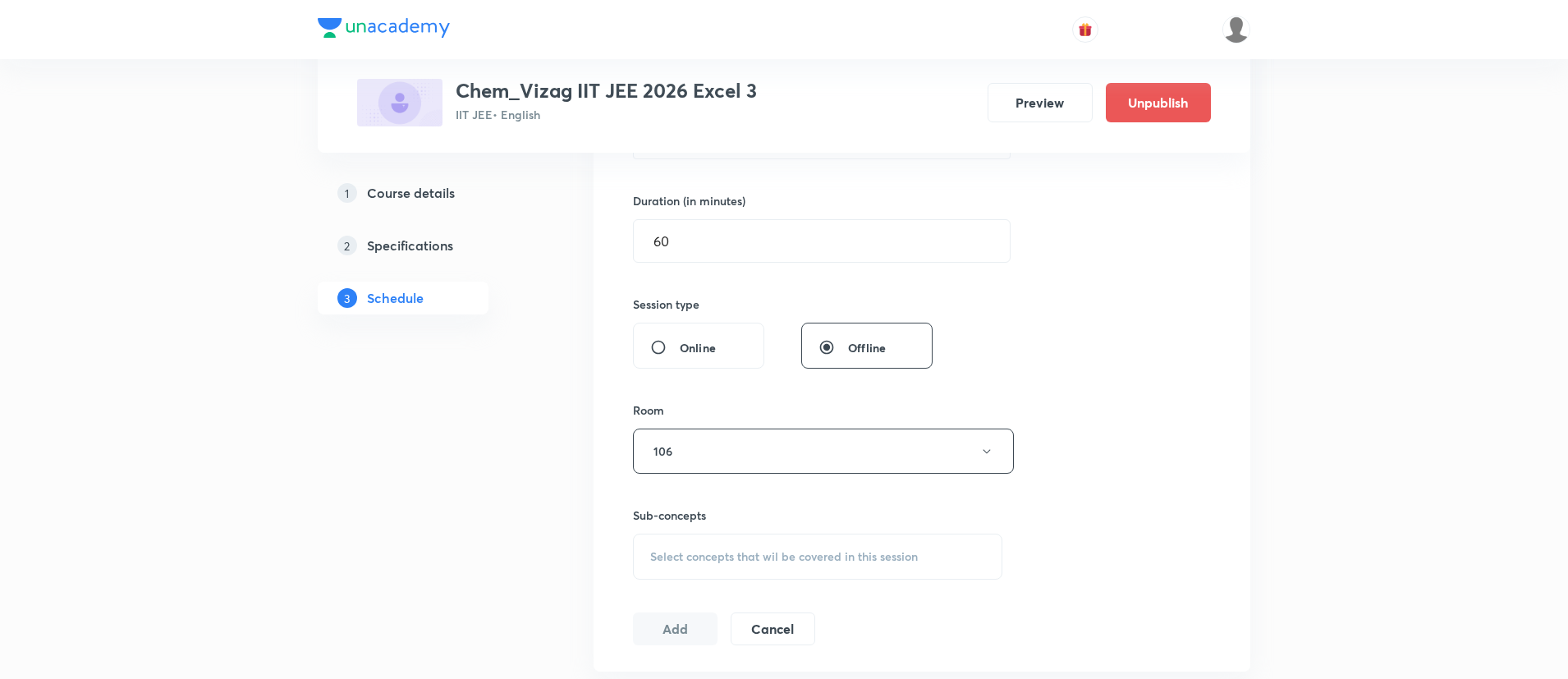
scroll to position [501, 0]
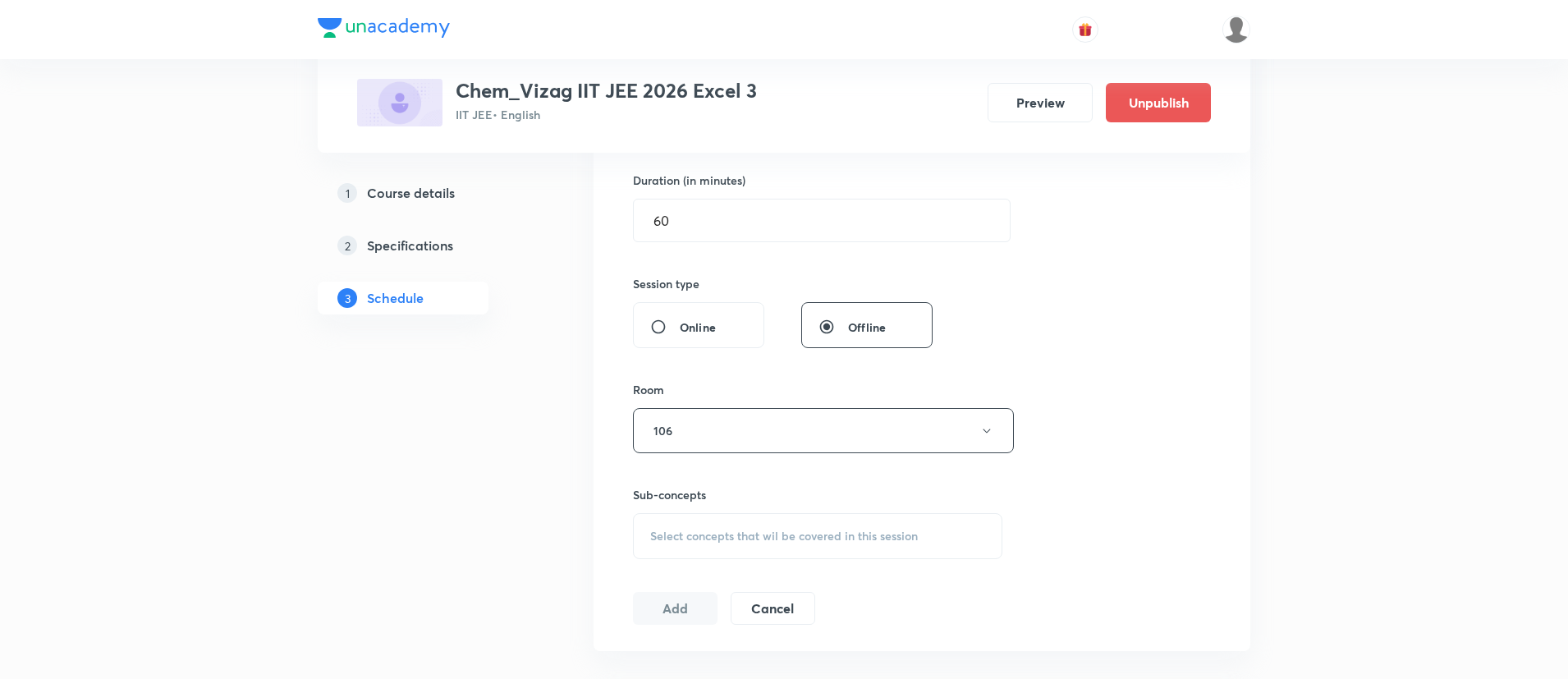
click at [730, 522] on div "Select concepts that wil be covered in this session" at bounding box center [818, 537] width 369 height 46
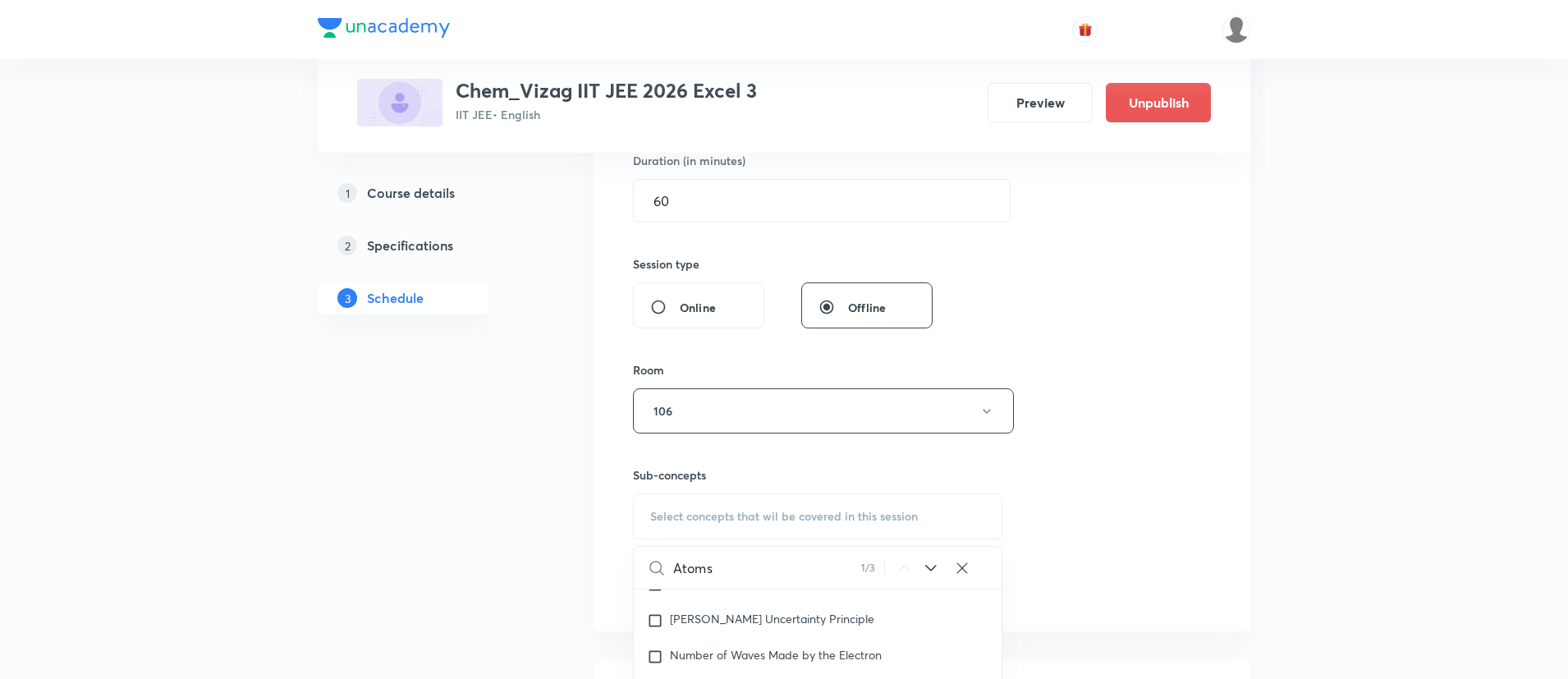
scroll to position [0, 0]
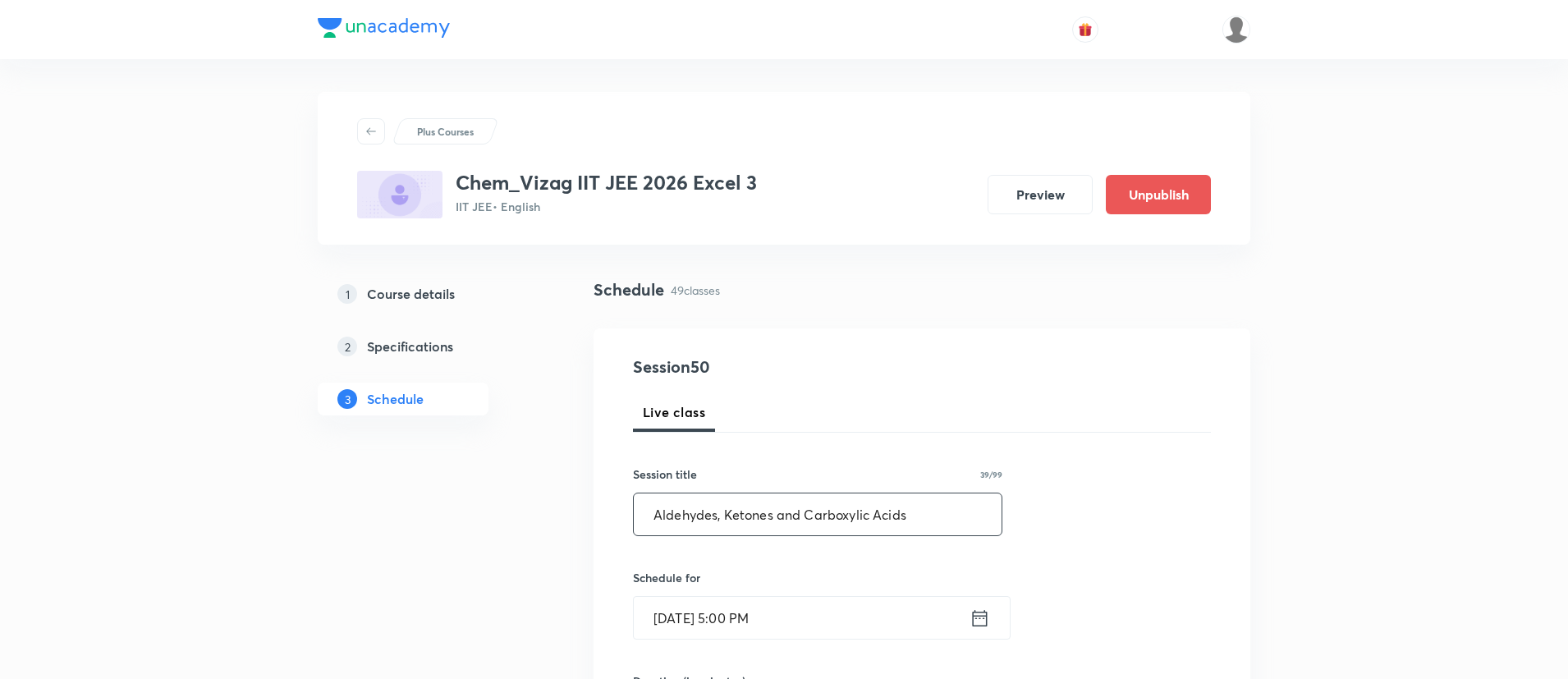
type input "Atoms"
click at [729, 507] on input "Aldehydes, Ketones and Carboxylic Acids" at bounding box center [817, 514] width 368 height 42
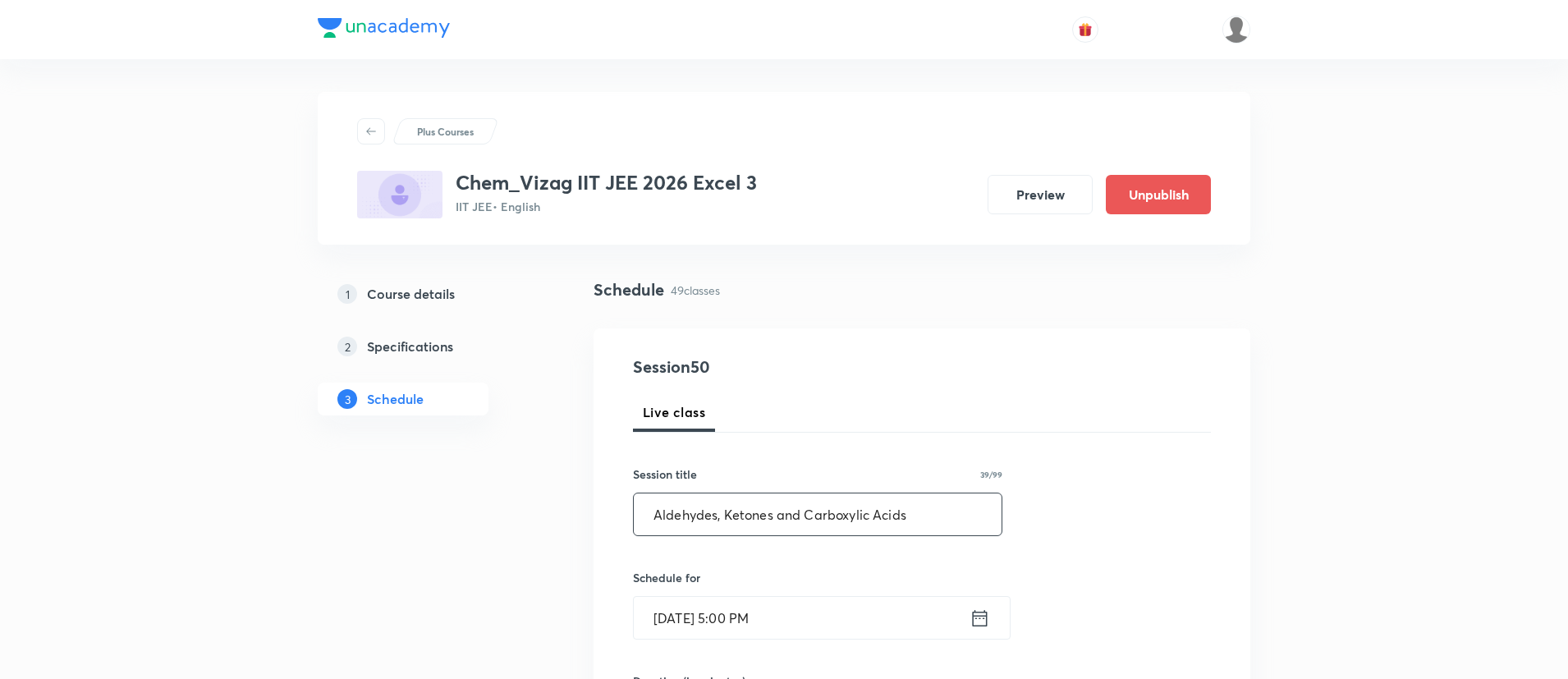
click at [729, 507] on input "Aldehydes, Ketones and Carboxylic Acids" at bounding box center [817, 514] width 368 height 42
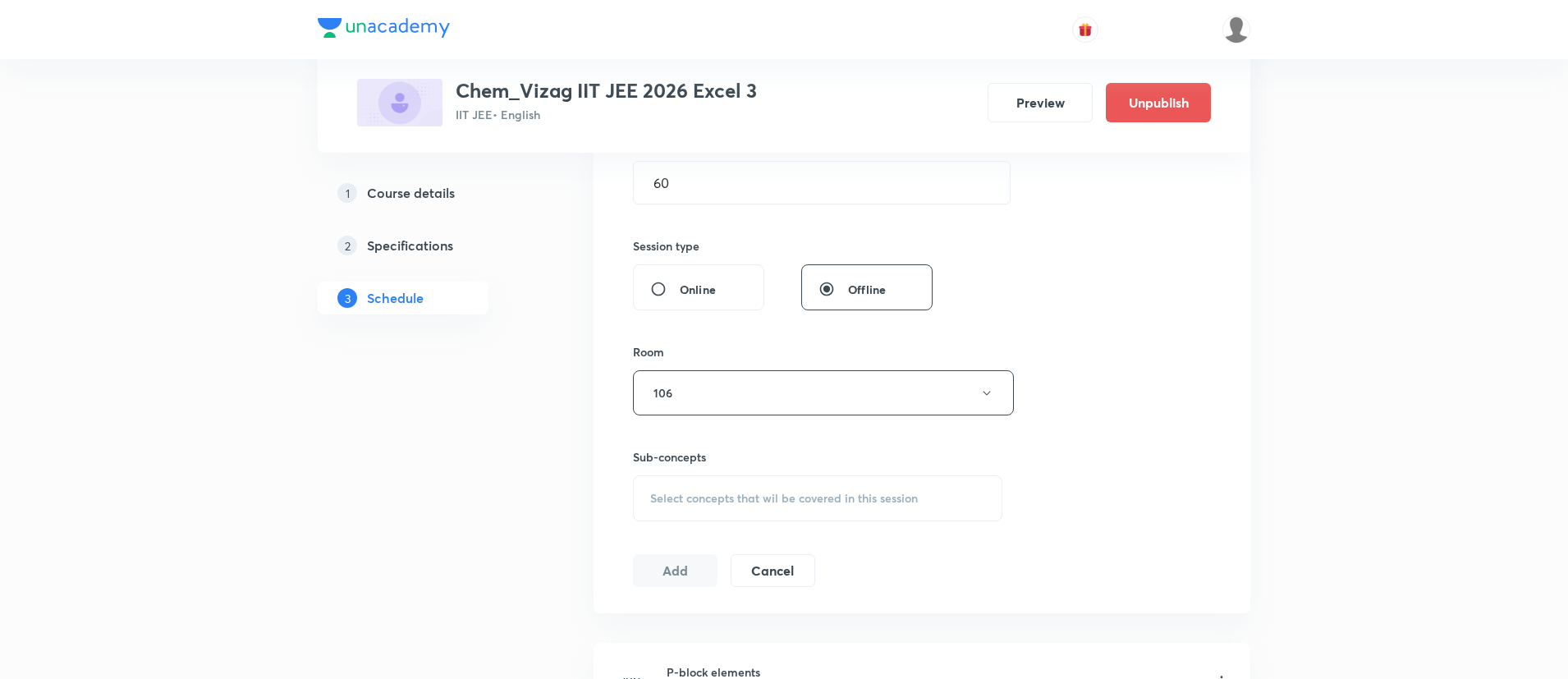
scroll to position [546, 0]
click at [676, 491] on span "Select concepts that wil be covered in this session" at bounding box center [784, 491] width 268 height 13
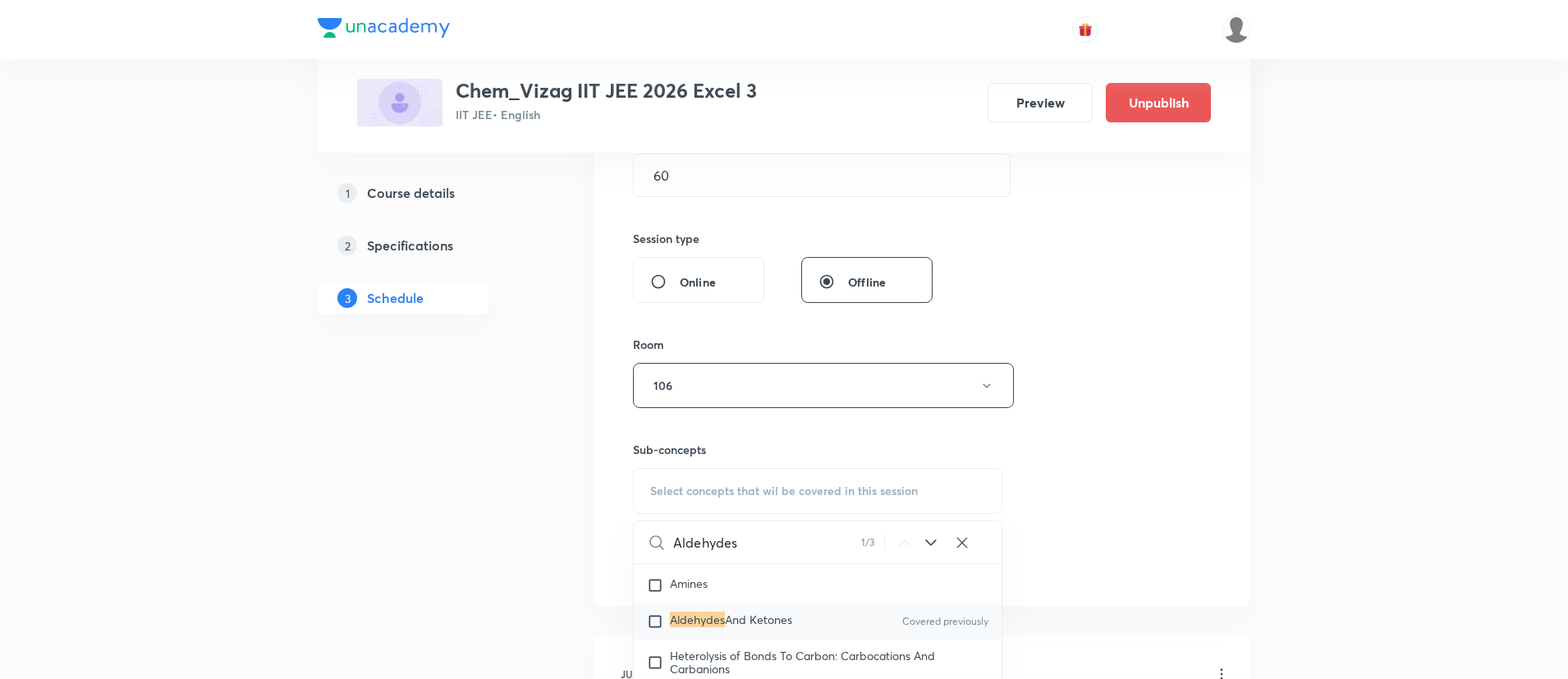
scroll to position [29290, 0]
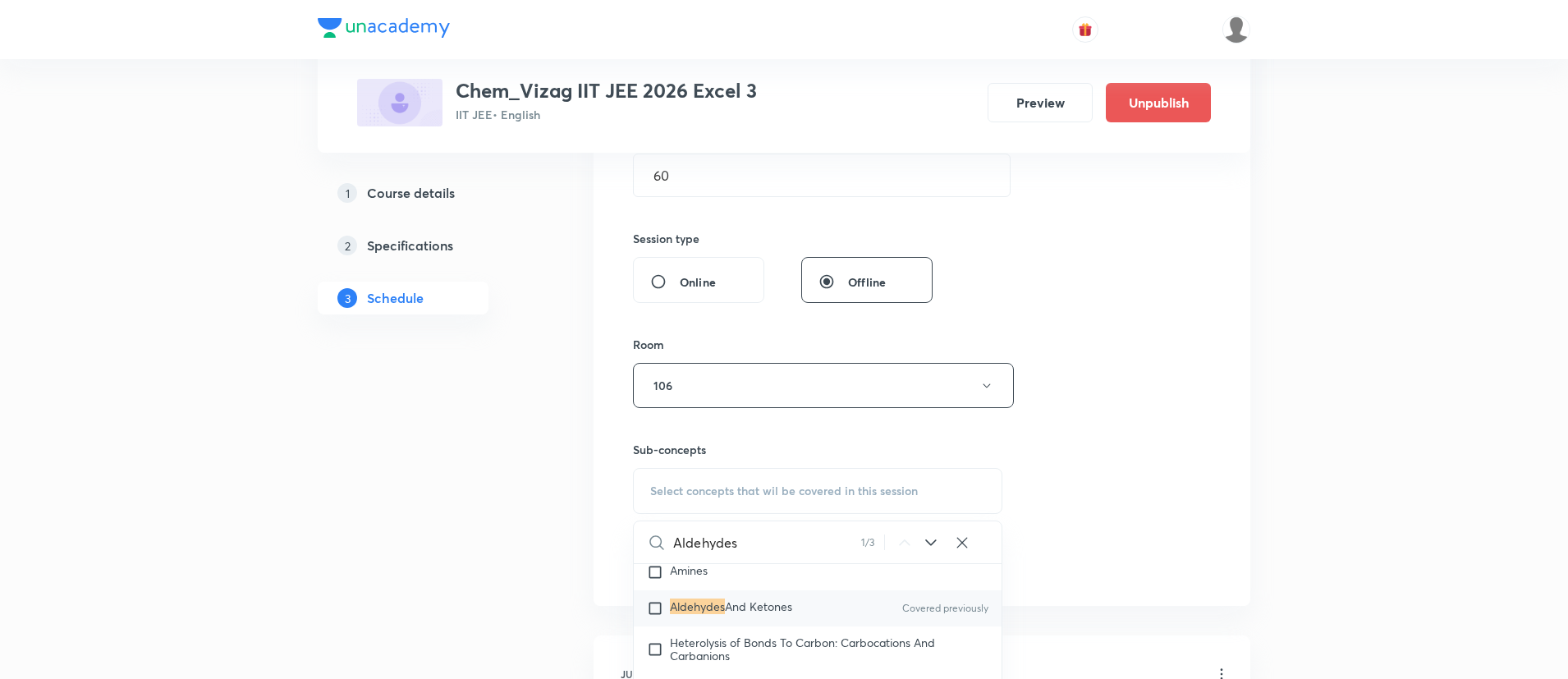
type input "Aldehydes"
click at [799, 626] on div "Aldehydes And Ketones Covered previously" at bounding box center [817, 608] width 368 height 36
checkbox input "true"
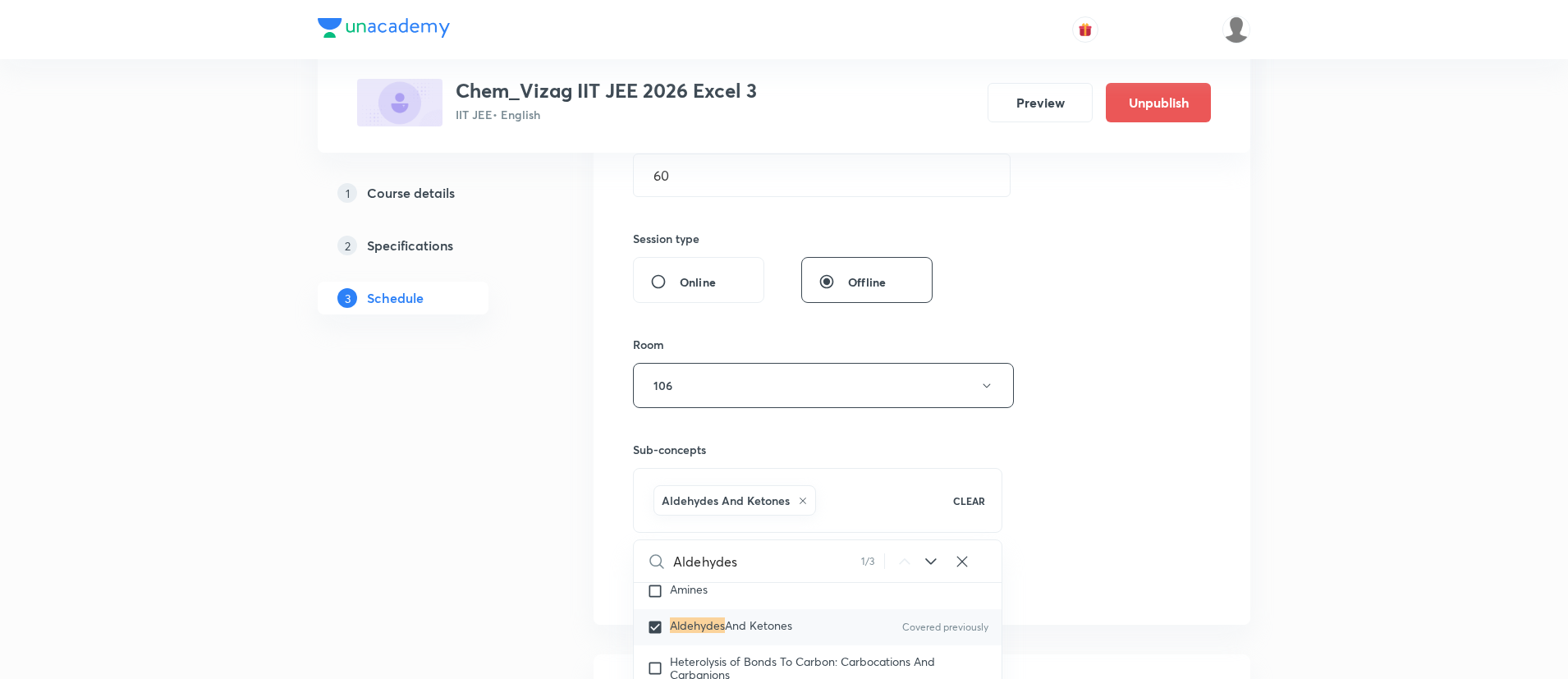
click at [1057, 498] on div "Session 50 Live class Session title 39/99 Aldehydes, Ketones and Carboxylic Aci…" at bounding box center [923, 203] width 578 height 790
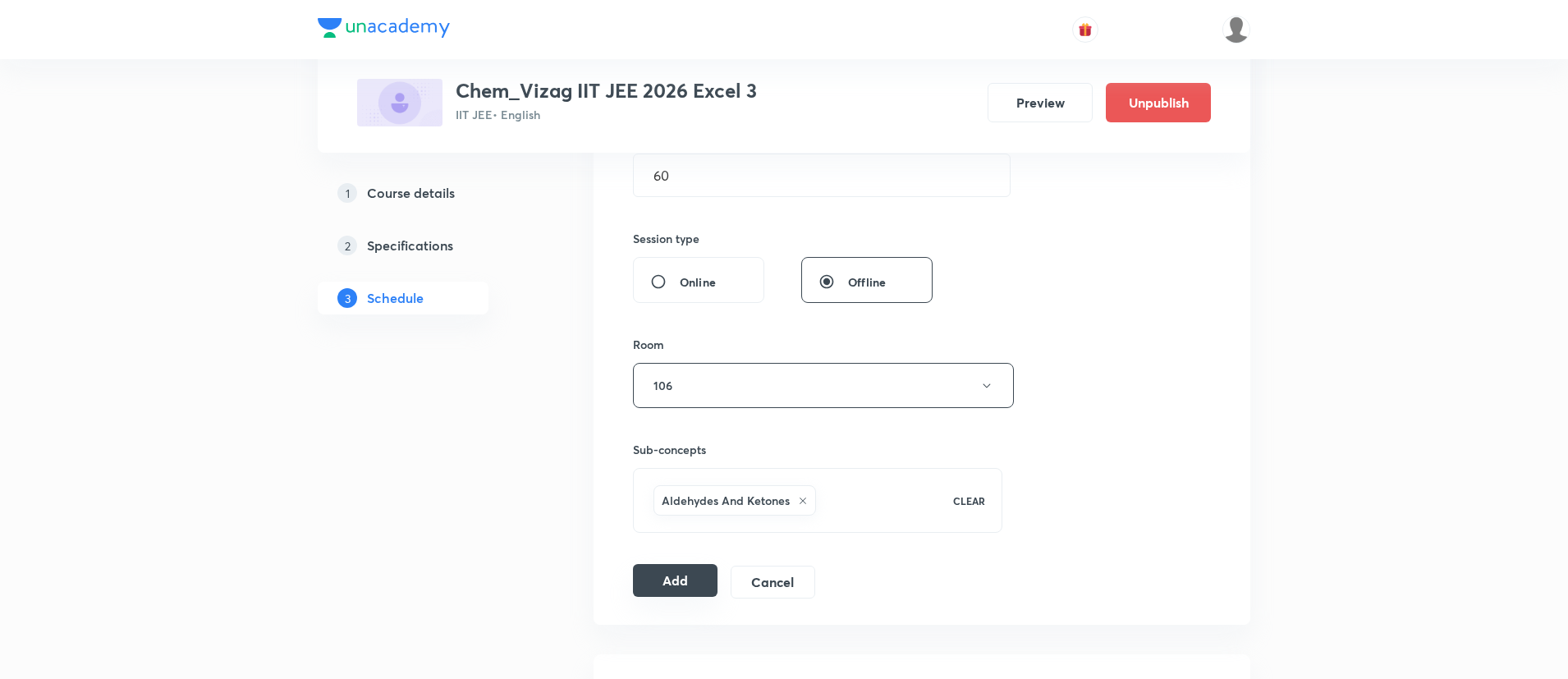
click at [687, 574] on button "Add" at bounding box center [676, 581] width 85 height 33
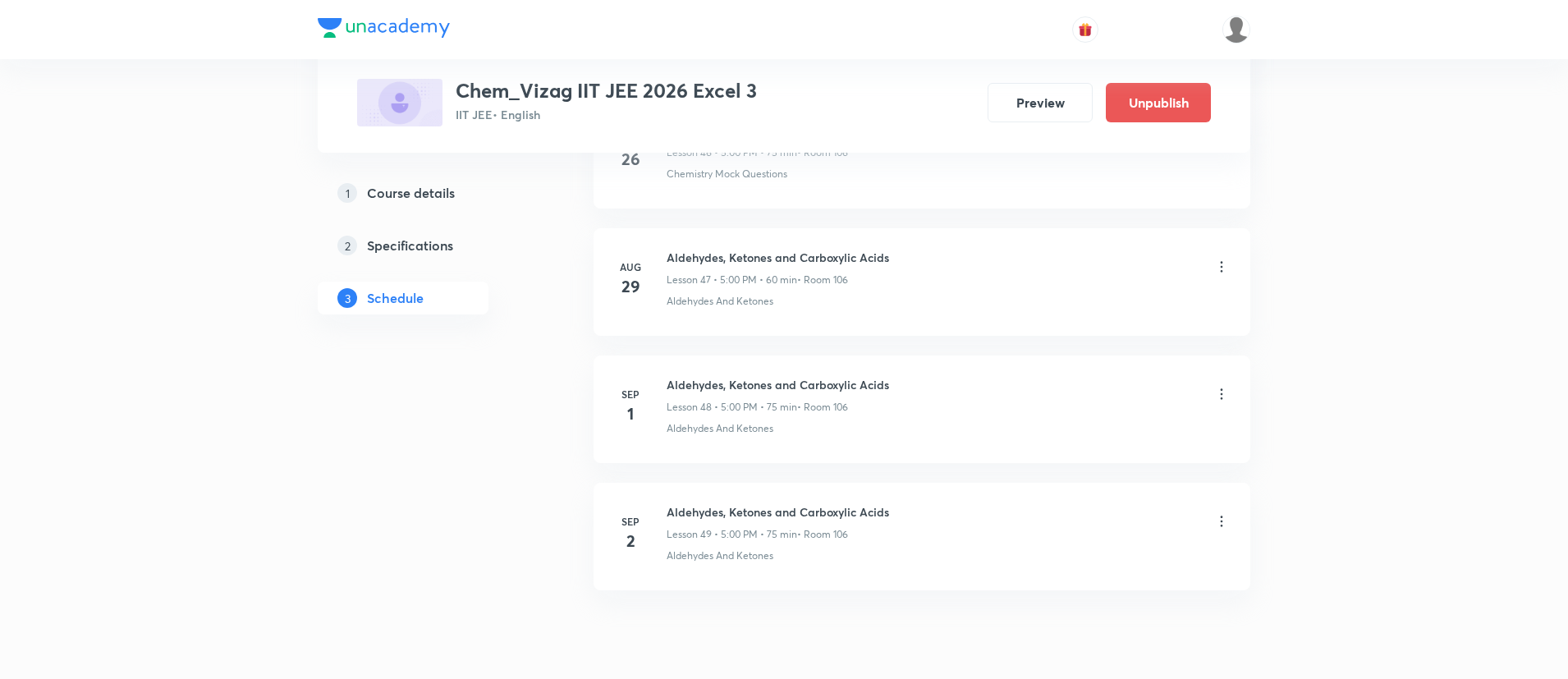
scroll to position [6894, 0]
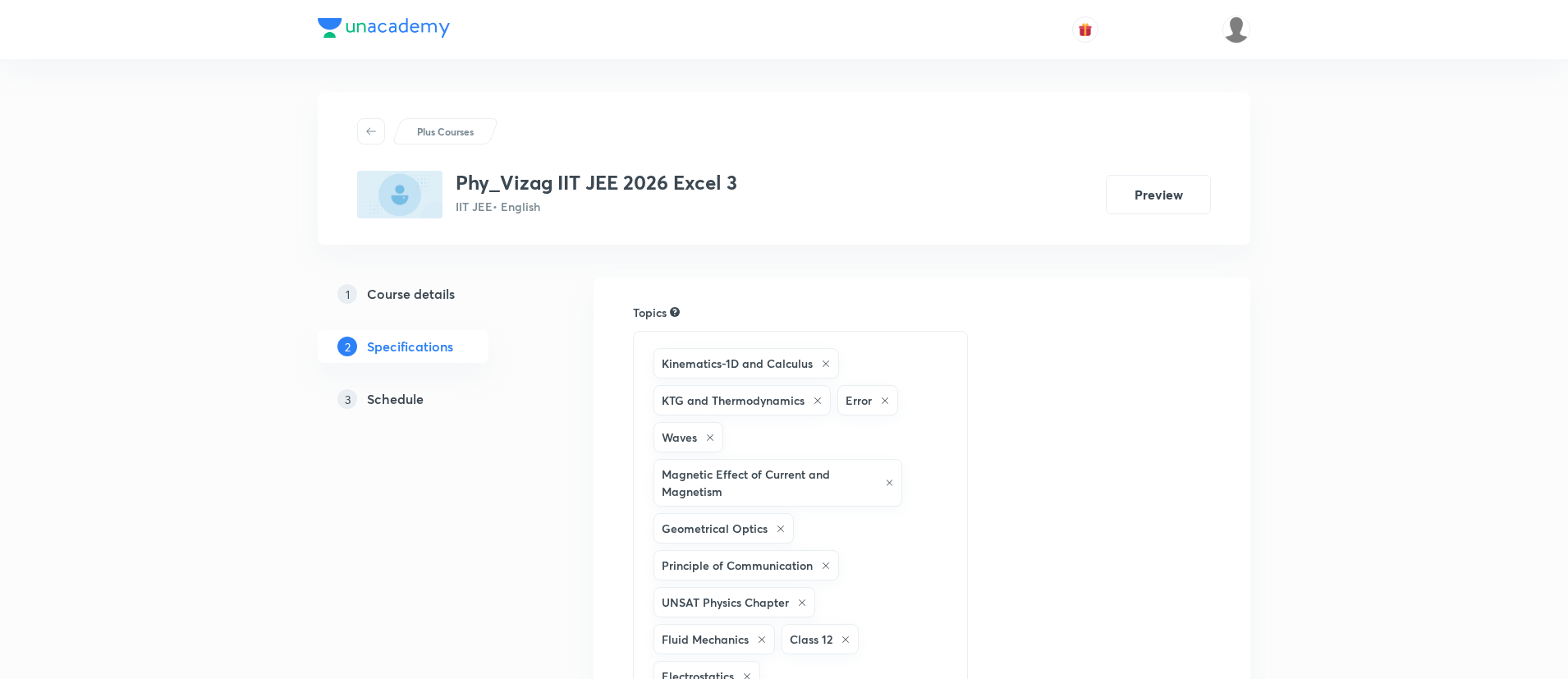
click at [428, 393] on div "3 Schedule" at bounding box center [432, 398] width 190 height 19
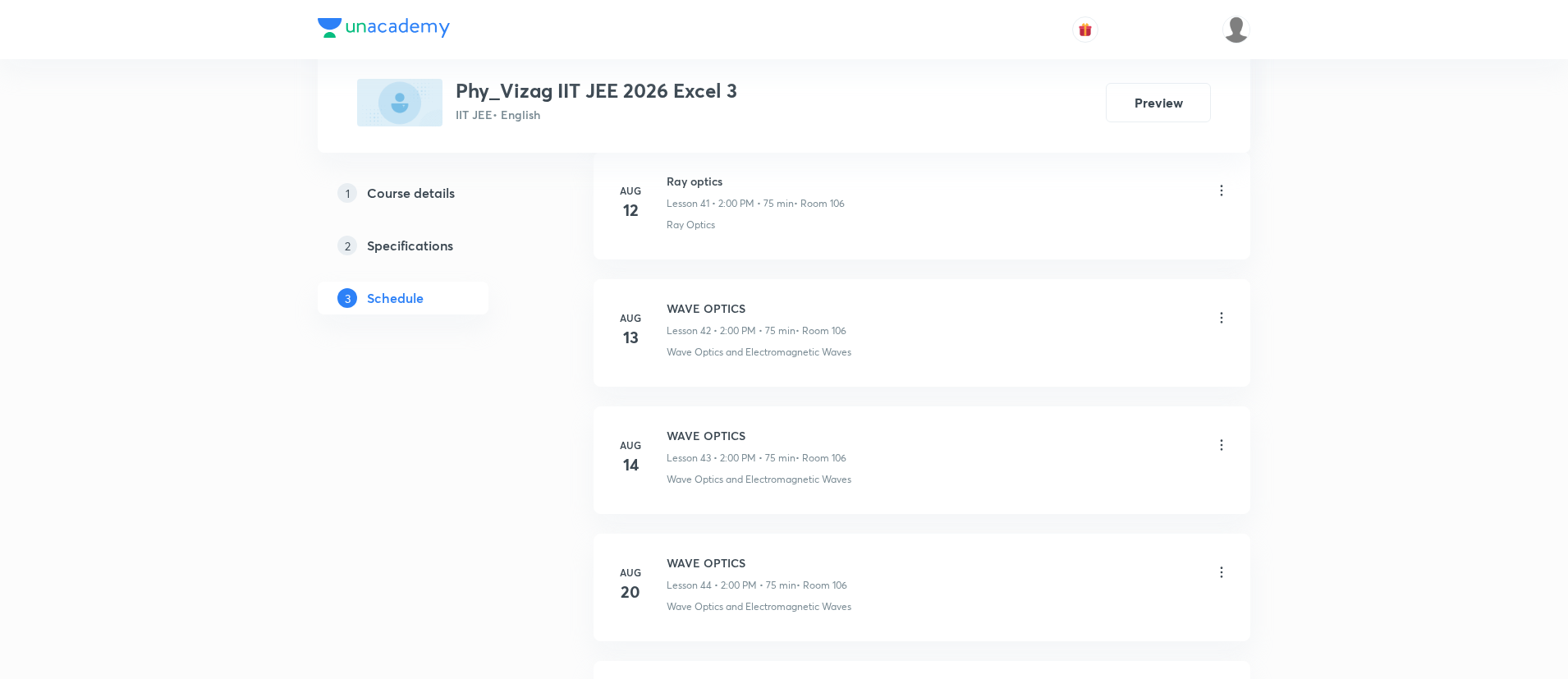
scroll to position [6621, 0]
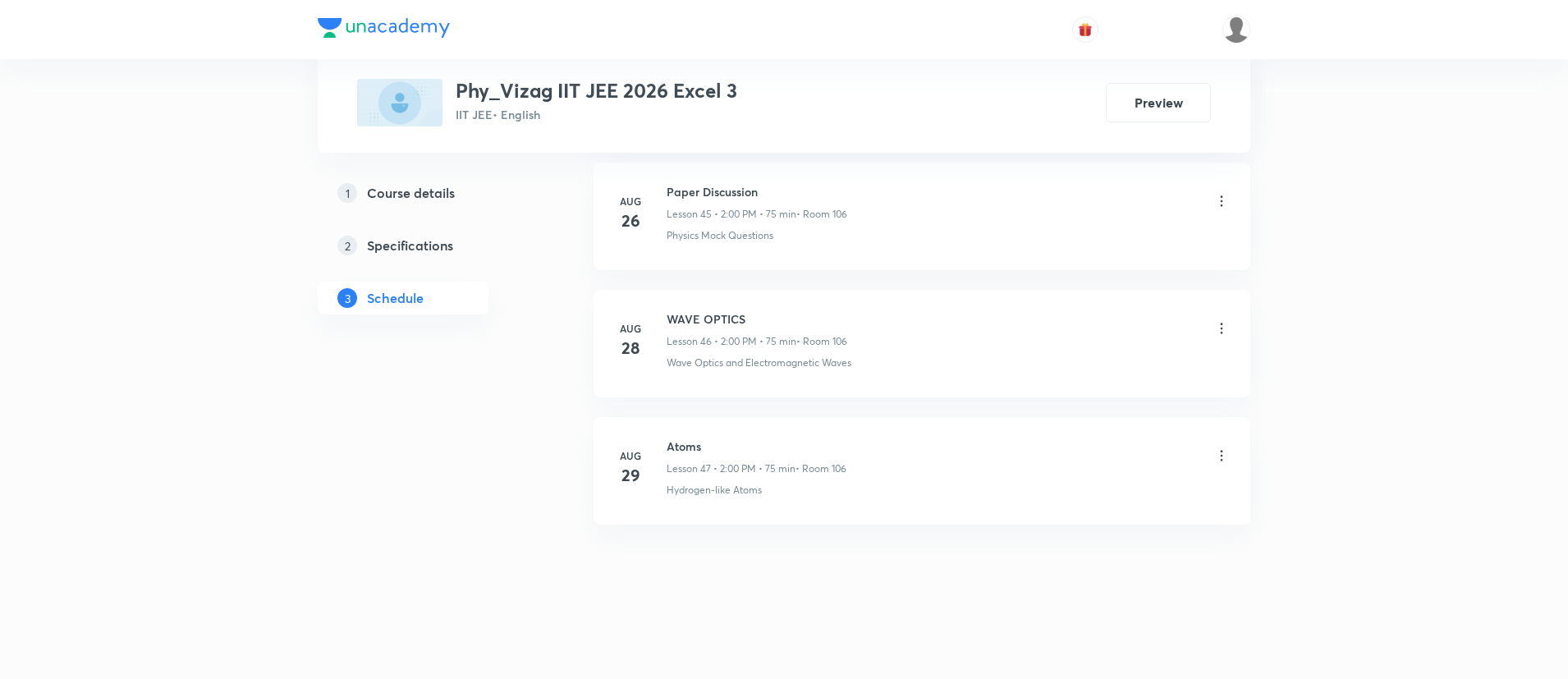
click at [687, 444] on h6 "Atoms" at bounding box center [756, 446] width 180 height 18
copy h6 "Atoms"
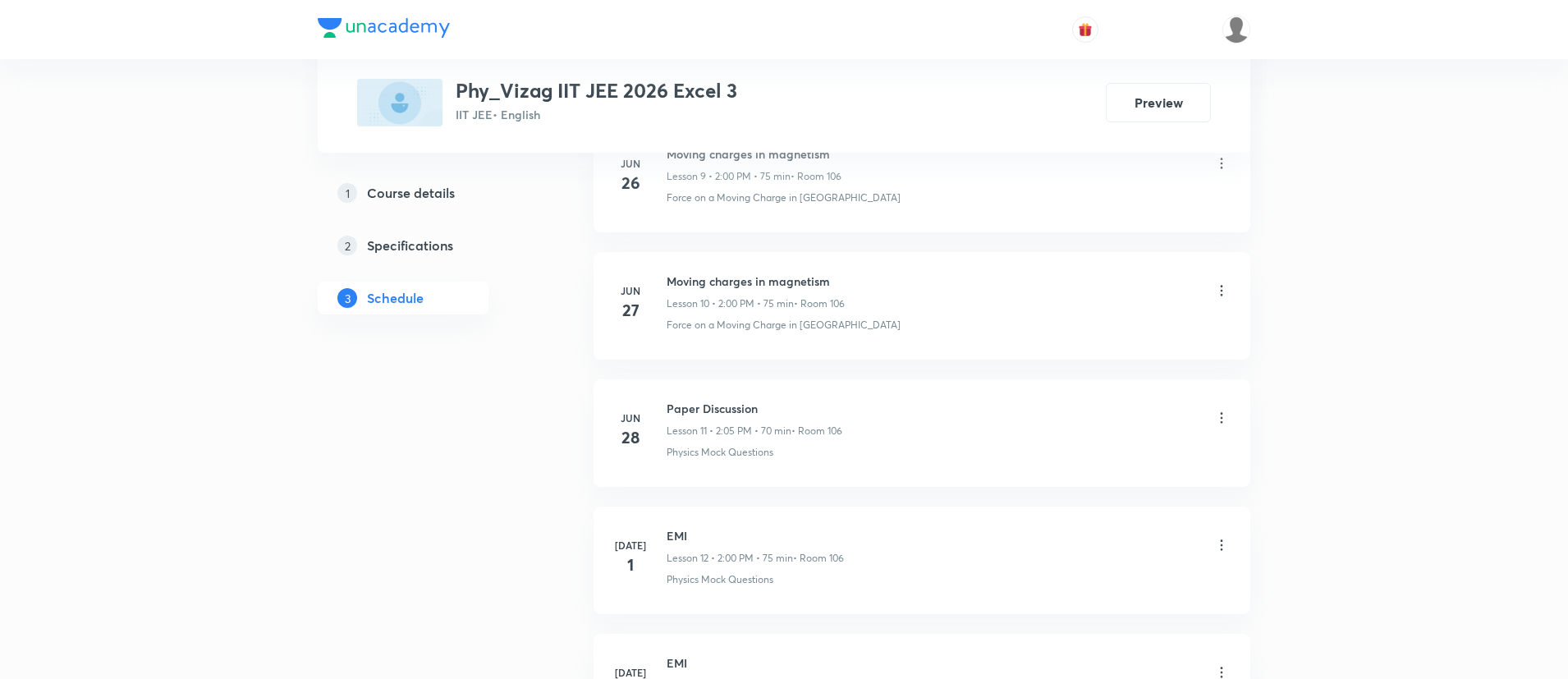
scroll to position [0, 0]
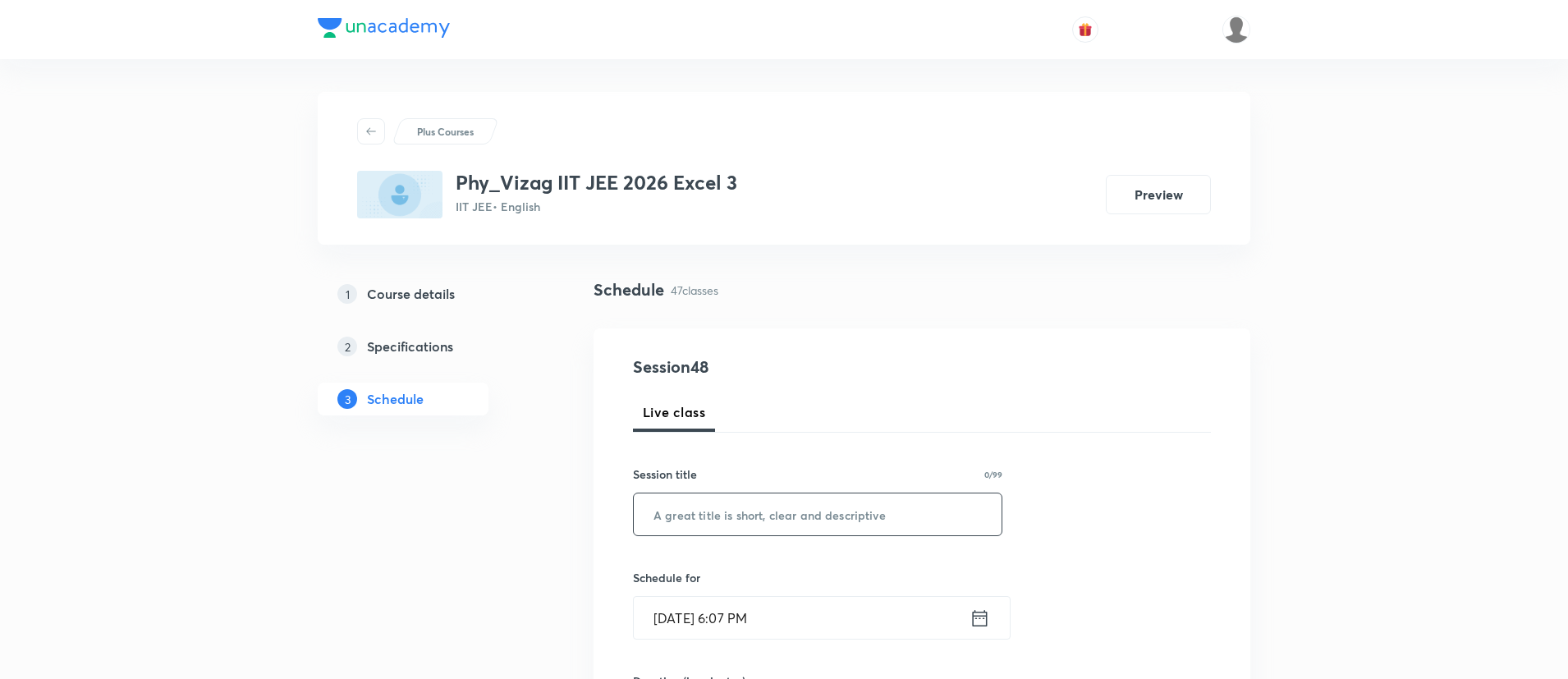
click at [701, 505] on input "text" at bounding box center [817, 514] width 368 height 42
paste input "Atoms"
type input "Atoms"
click at [978, 620] on icon at bounding box center [980, 618] width 20 height 23
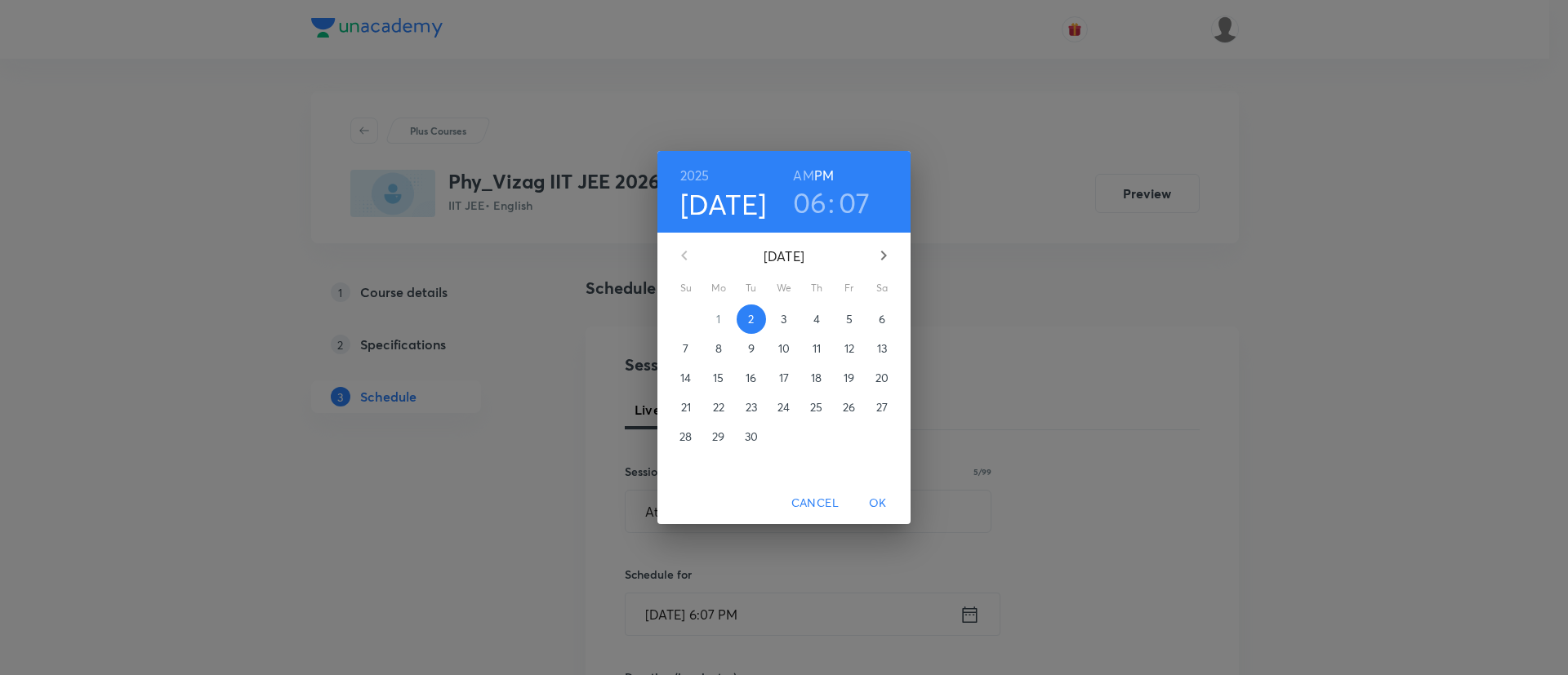
click at [774, 316] on span "3" at bounding box center [784, 320] width 29 height 17
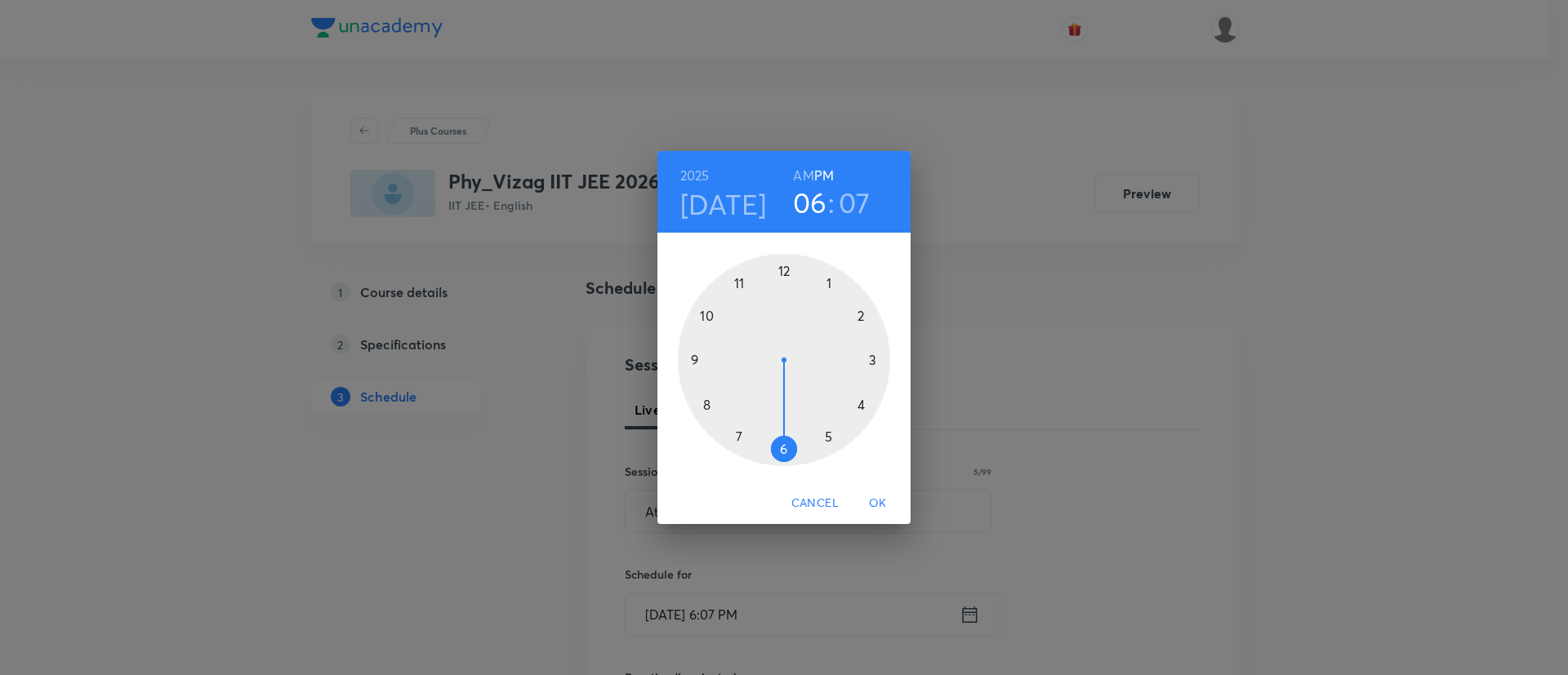
click at [858, 316] on div at bounding box center [784, 360] width 212 height 212
click at [785, 270] on div at bounding box center [784, 360] width 212 height 212
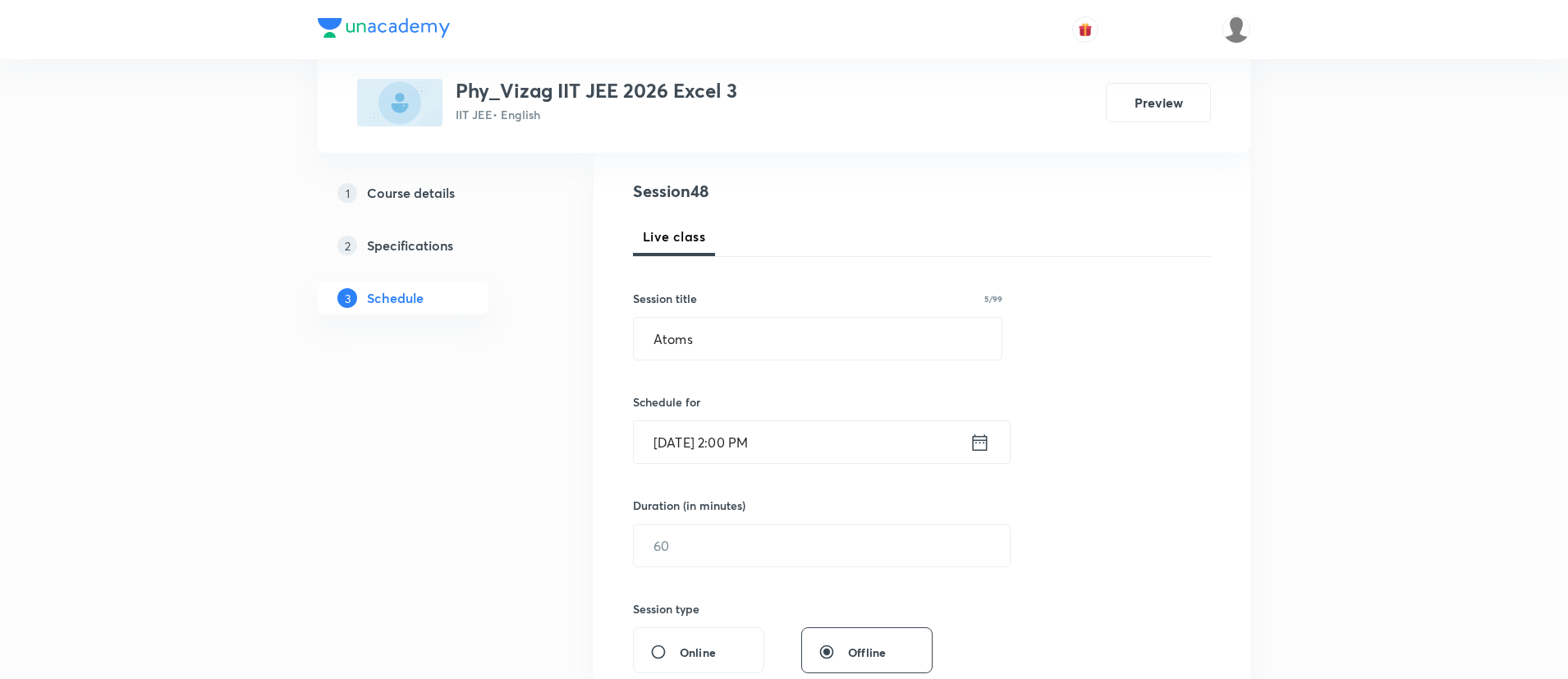
scroll to position [176, 0]
click at [762, 550] on input "text" at bounding box center [821, 544] width 376 height 42
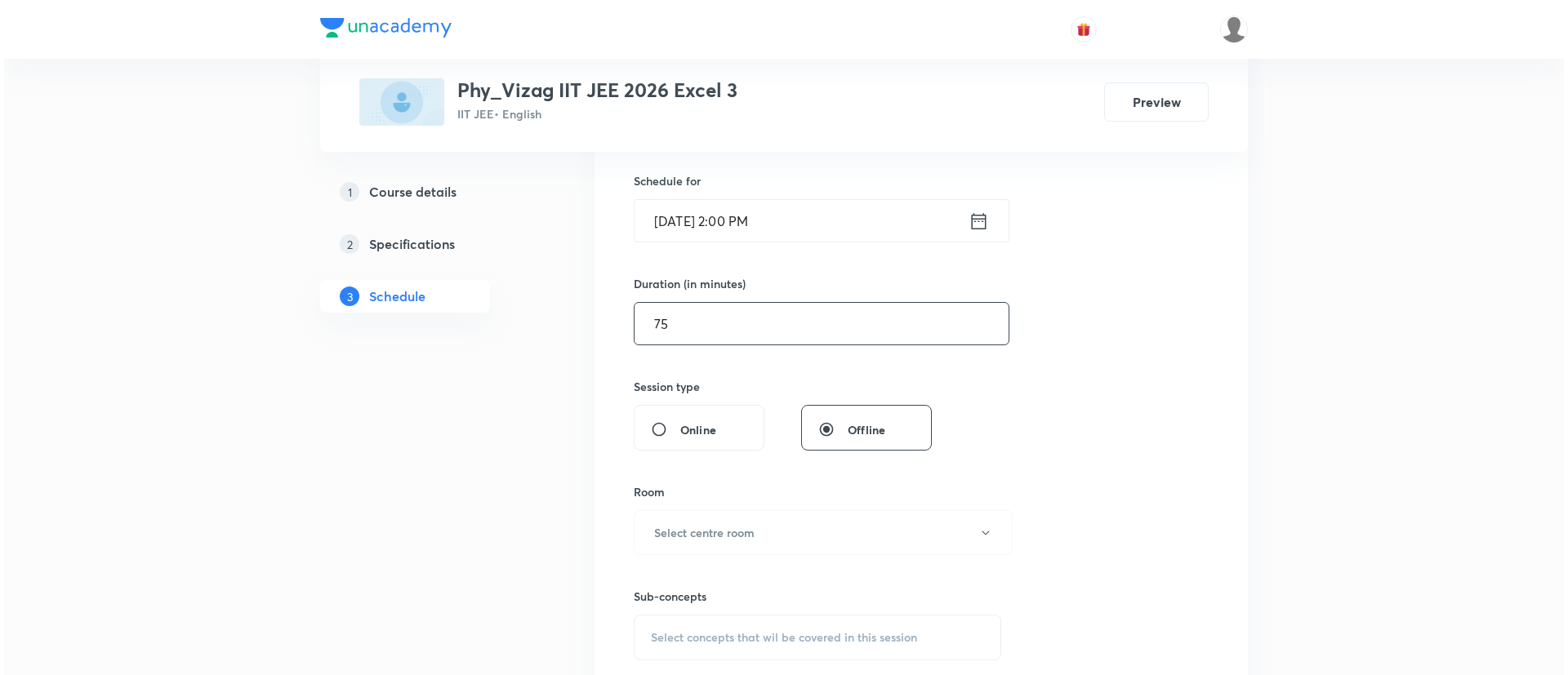
scroll to position [421, 0]
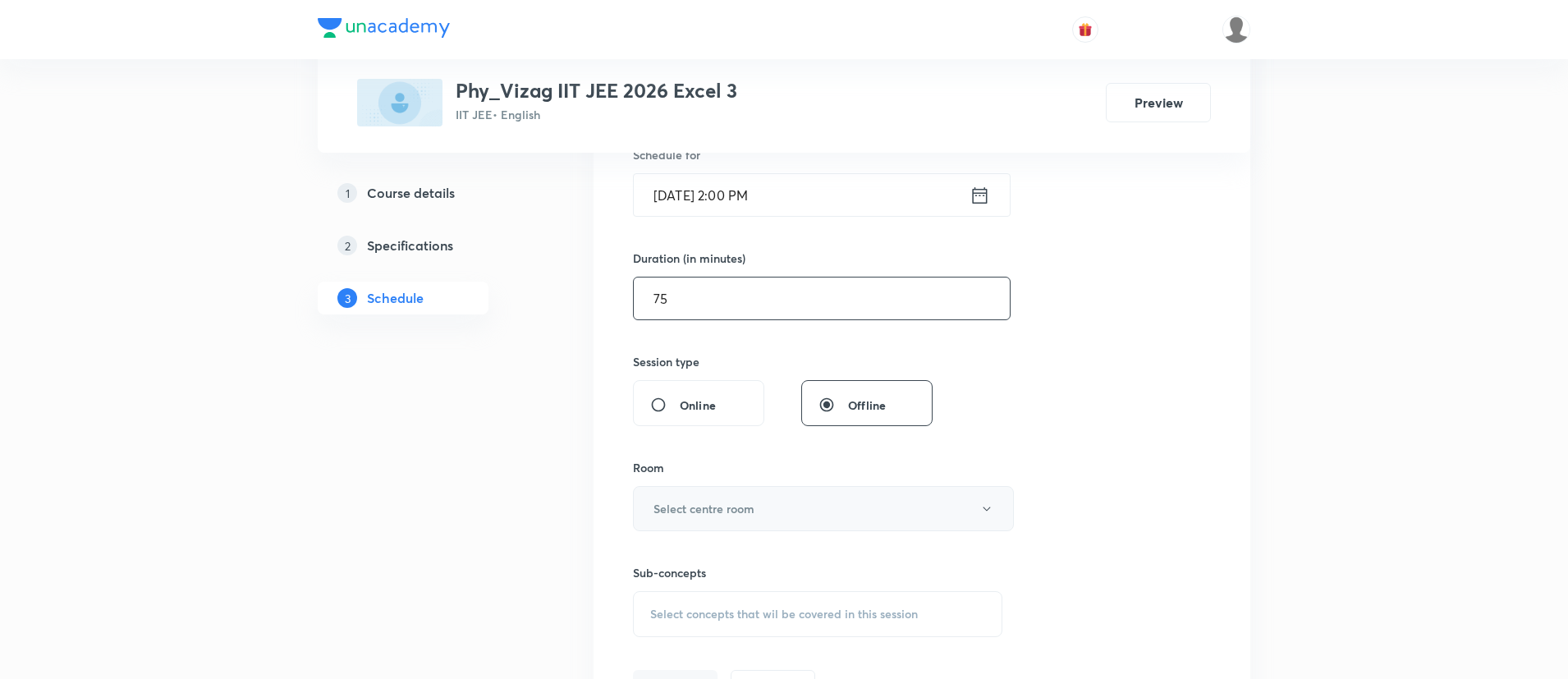
type input "75"
click at [761, 514] on button "Select centre room" at bounding box center [824, 508] width 381 height 45
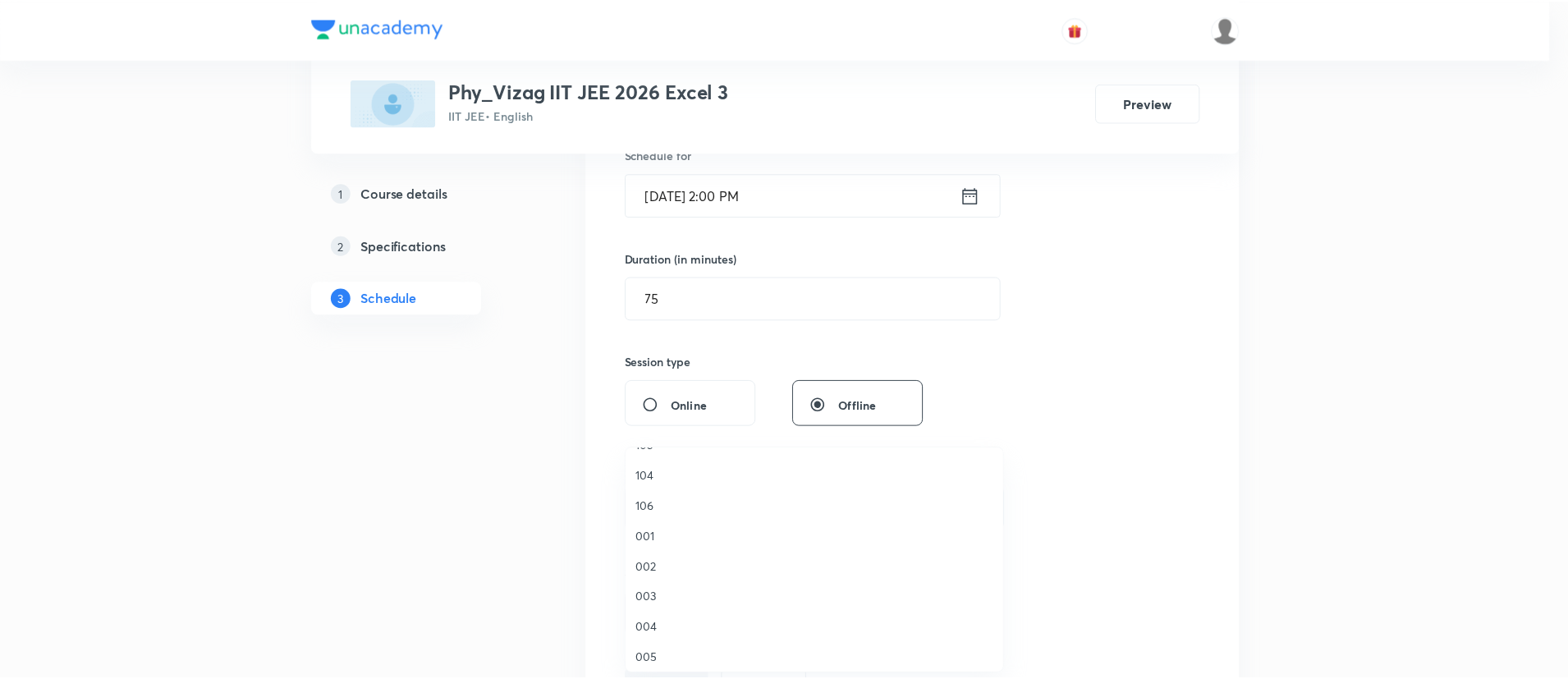
scroll to position [86, 0]
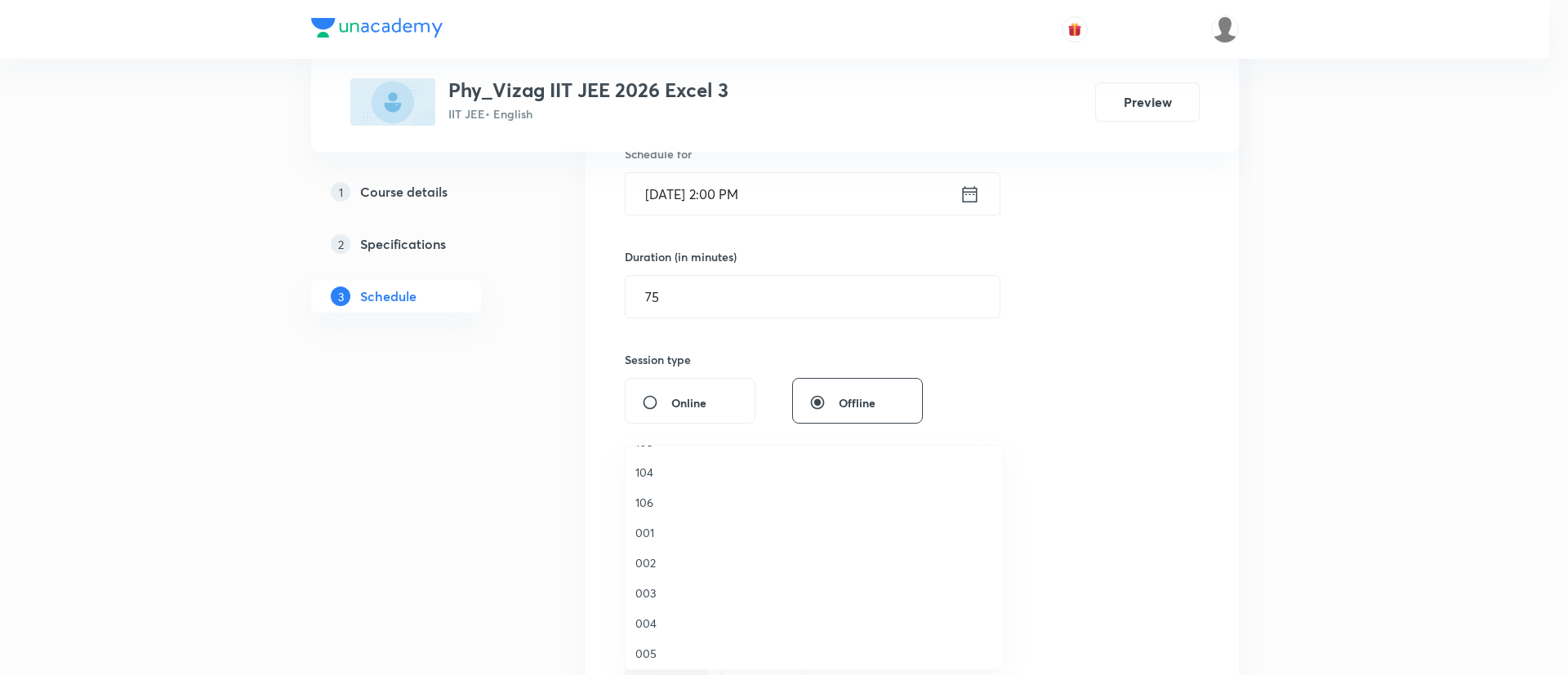
click at [698, 503] on span "106" at bounding box center [814, 502] width 357 height 17
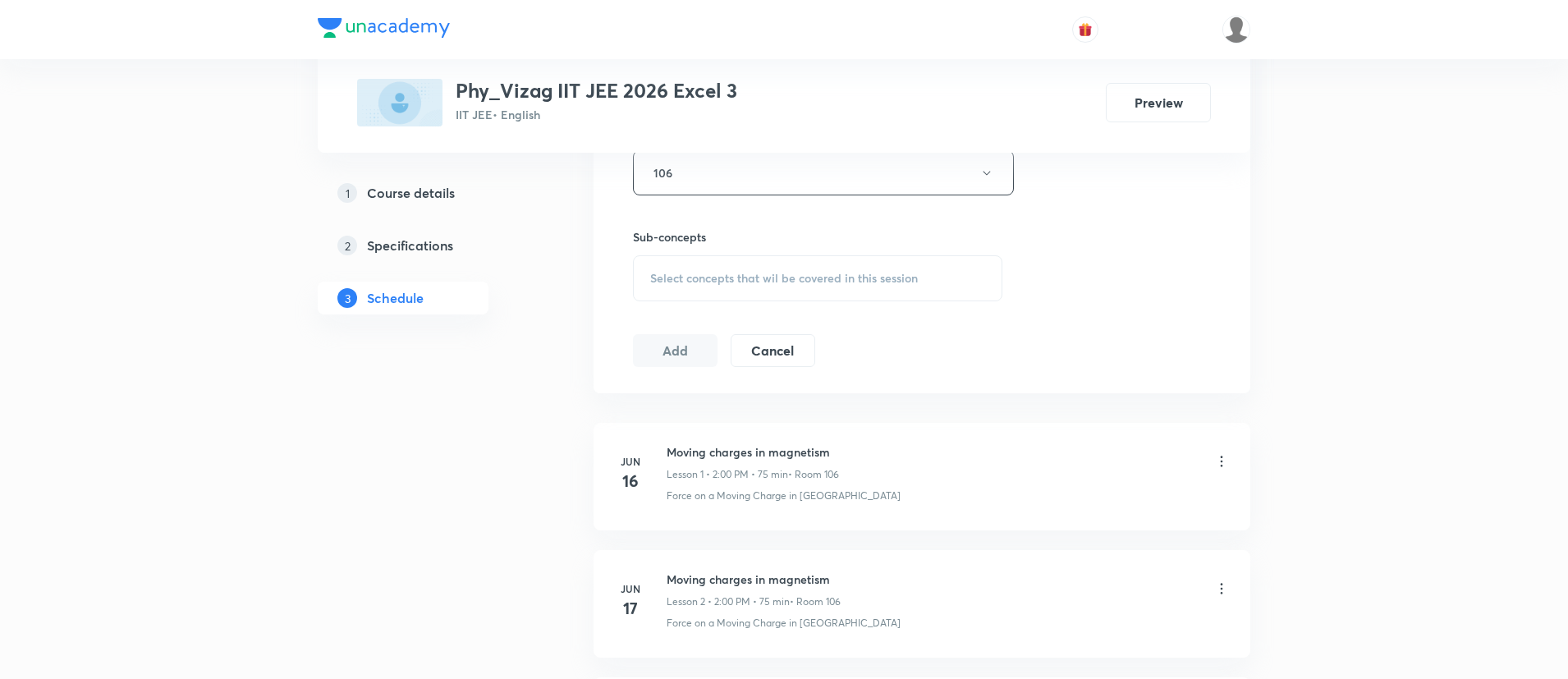
scroll to position [768, 0]
click at [742, 276] on span "Select concepts that wil be covered in this session" at bounding box center [784, 270] width 268 height 13
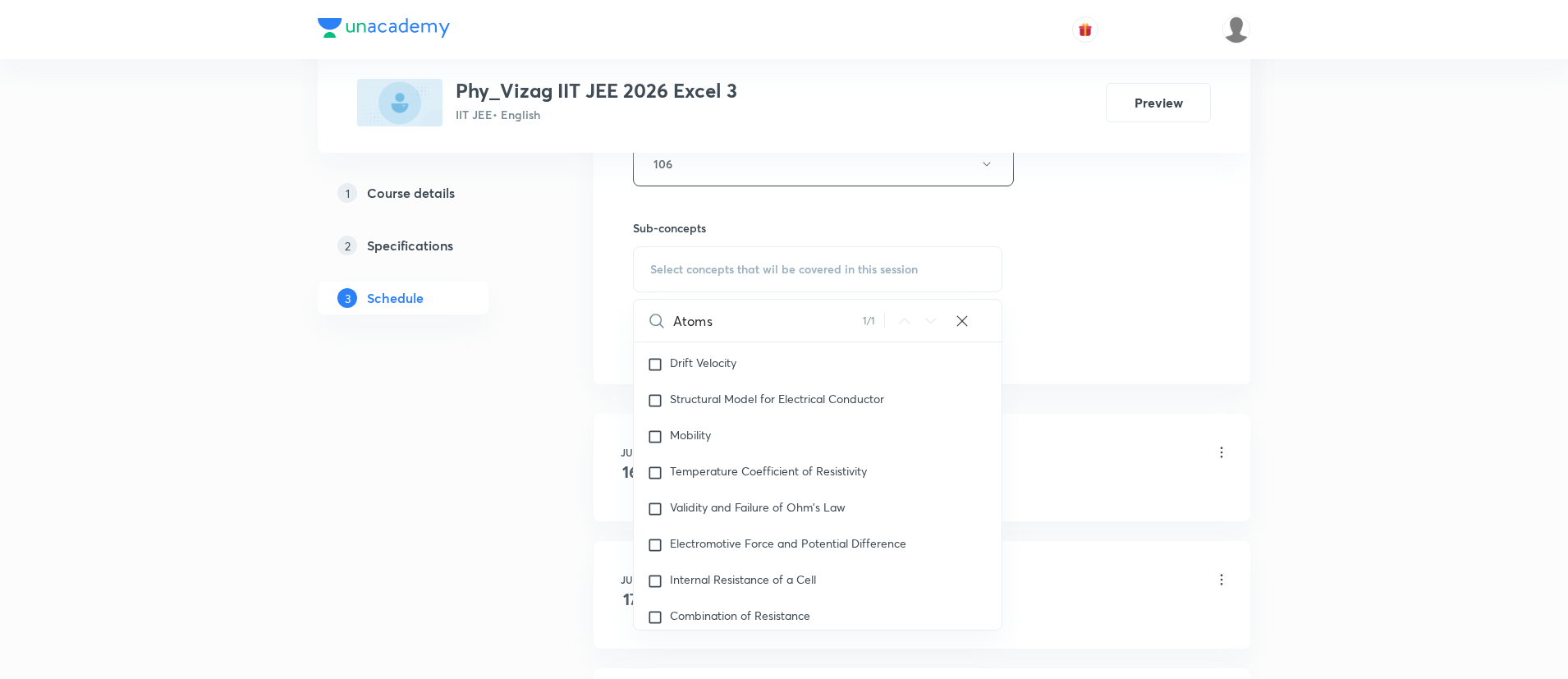
scroll to position [23477, 0]
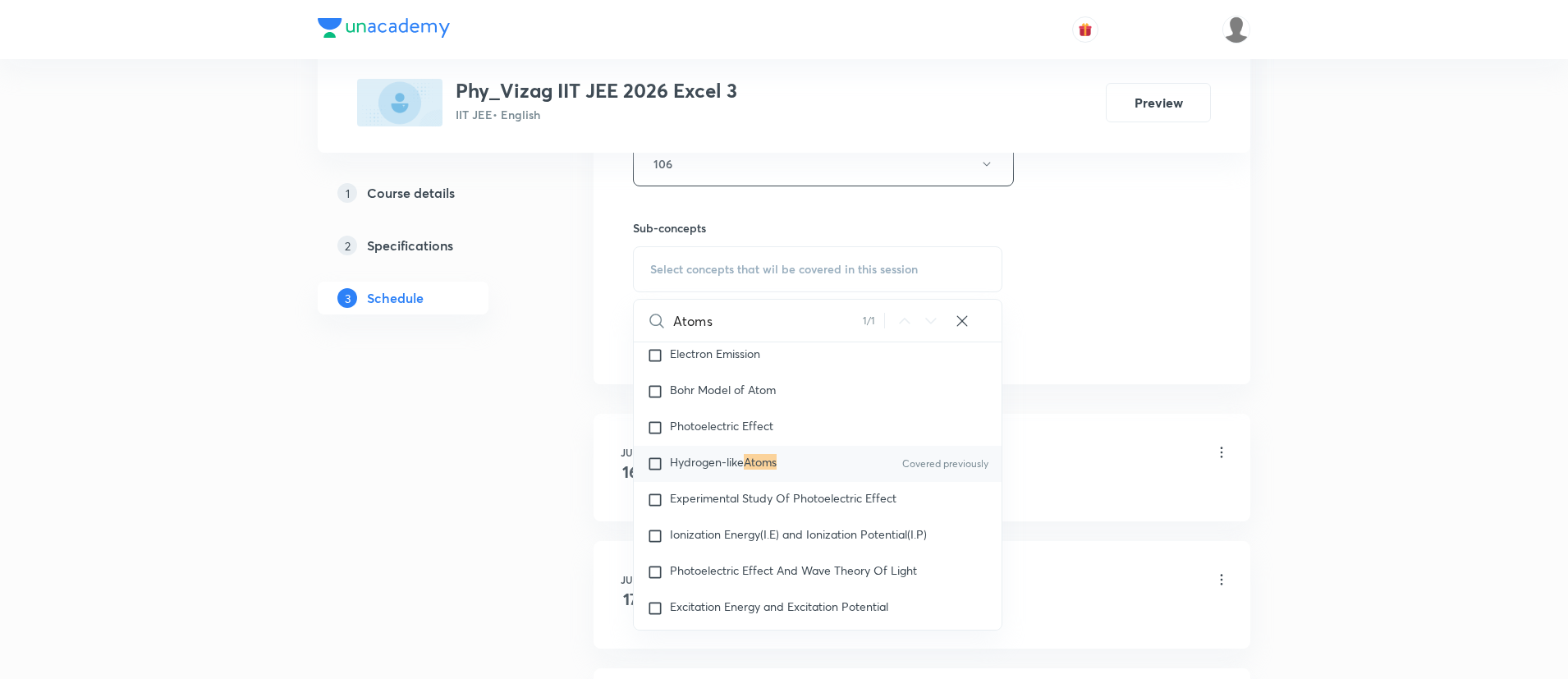
type input "Atoms"
click at [758, 470] on mark "Atoms" at bounding box center [761, 462] width 33 height 16
checkbox input "true"
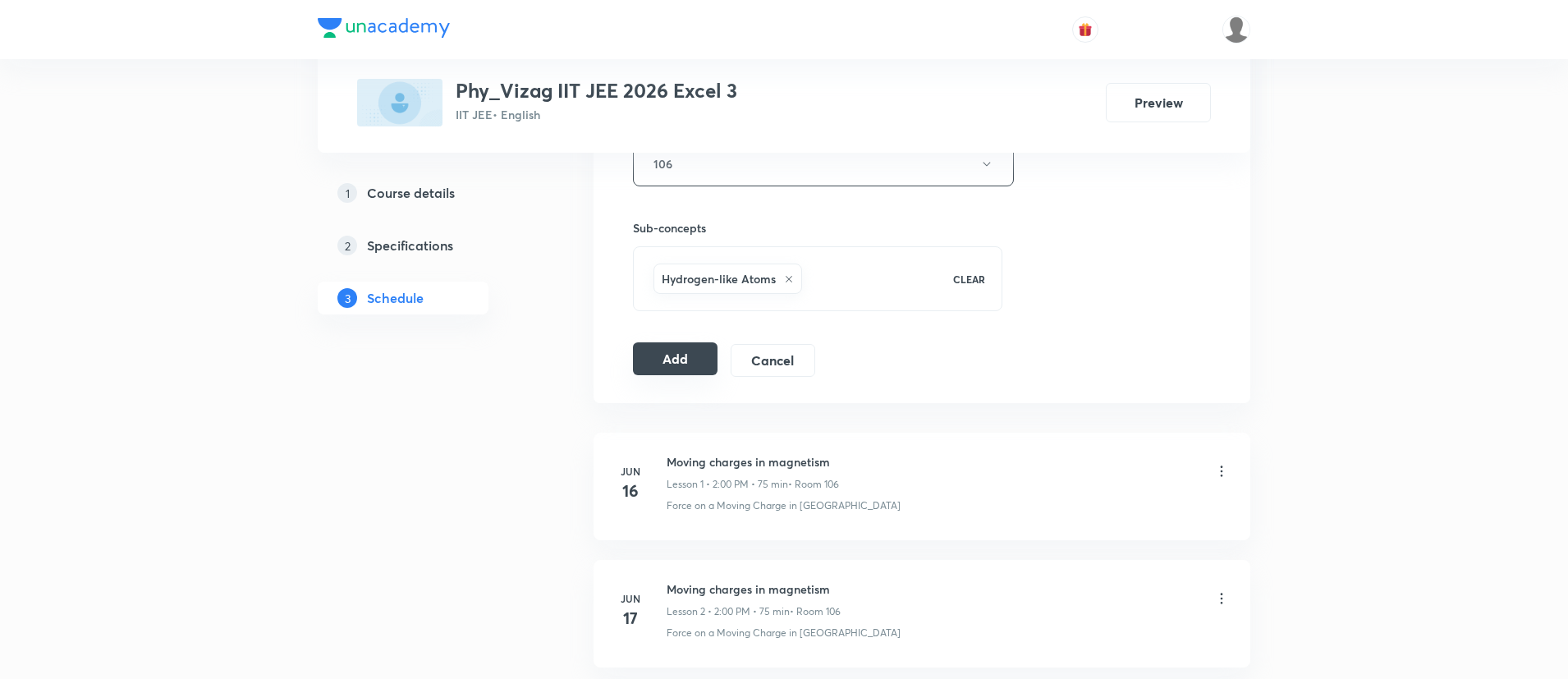
click at [671, 362] on button "Add" at bounding box center [676, 359] width 85 height 33
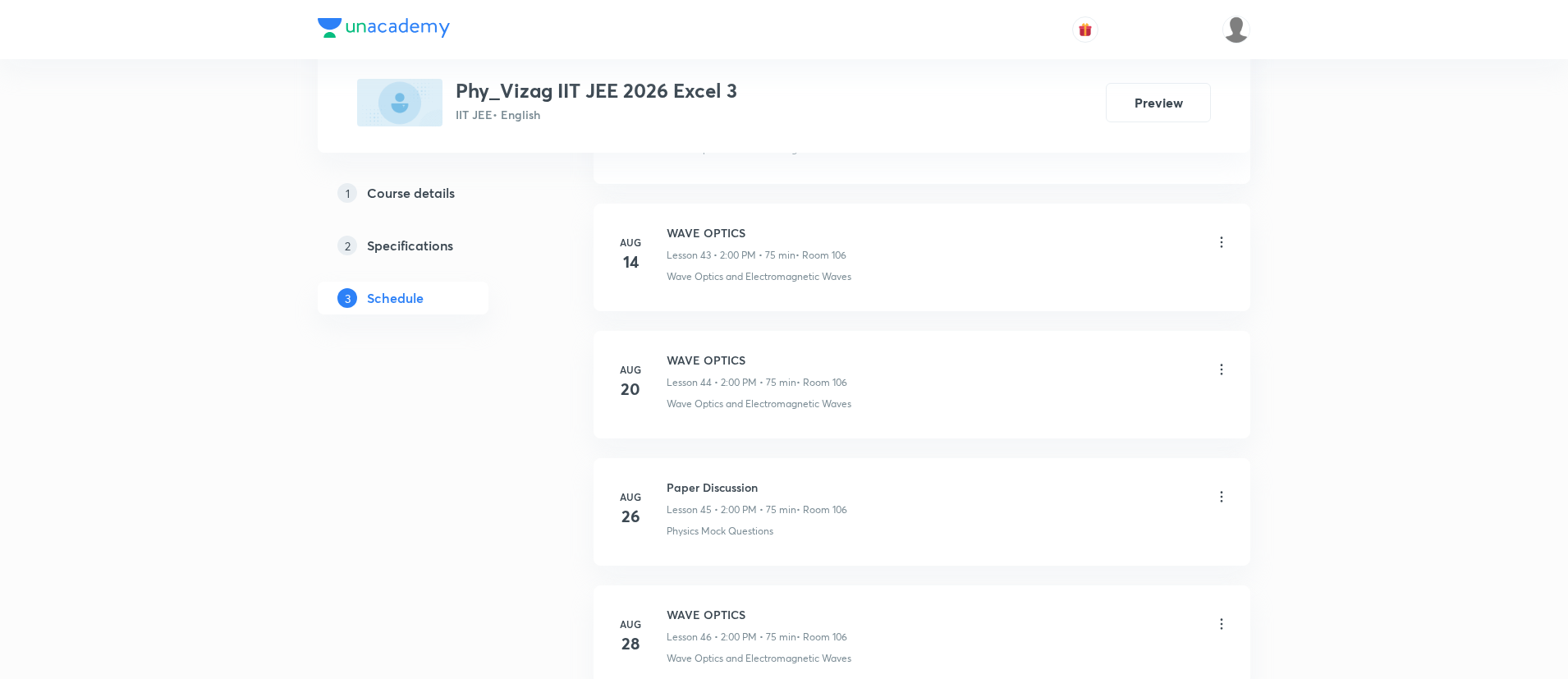
scroll to position [6640, 0]
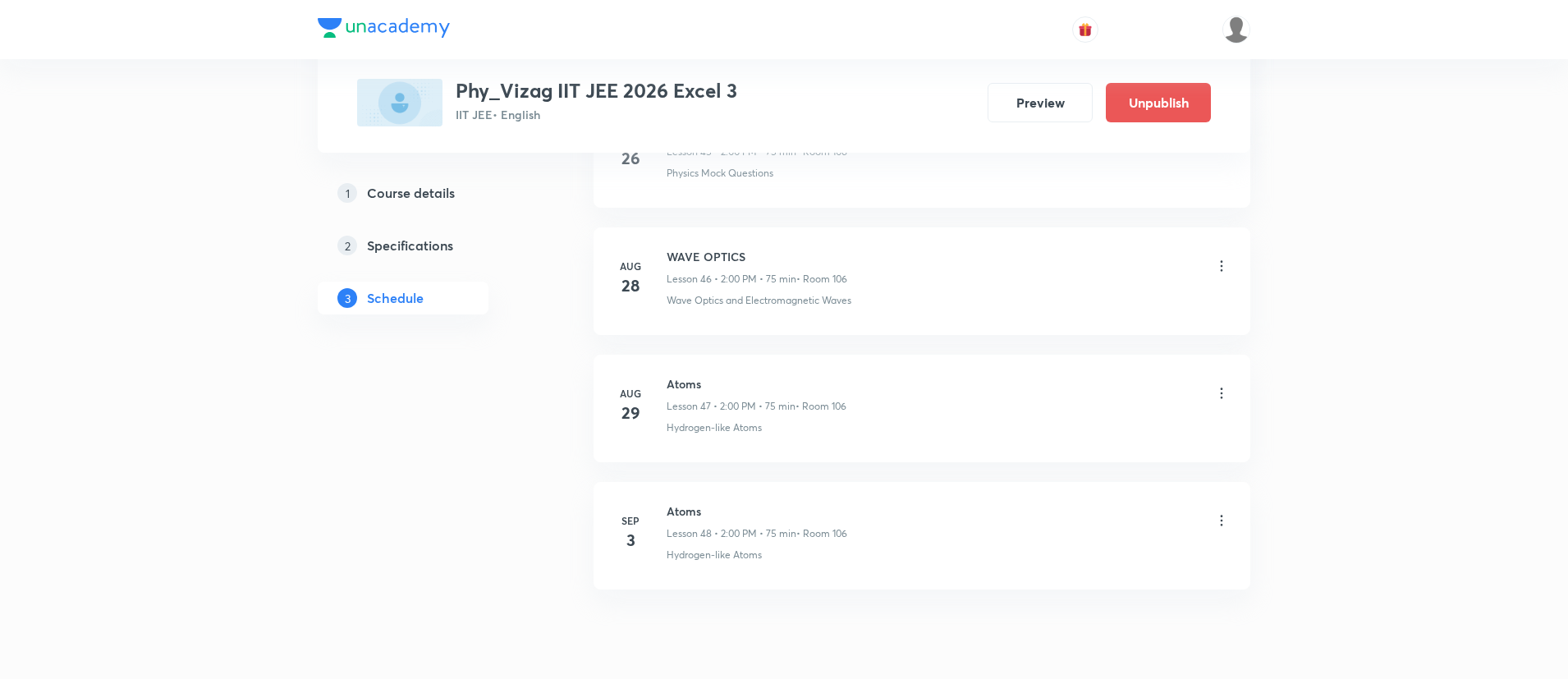
scroll to position [6748, 0]
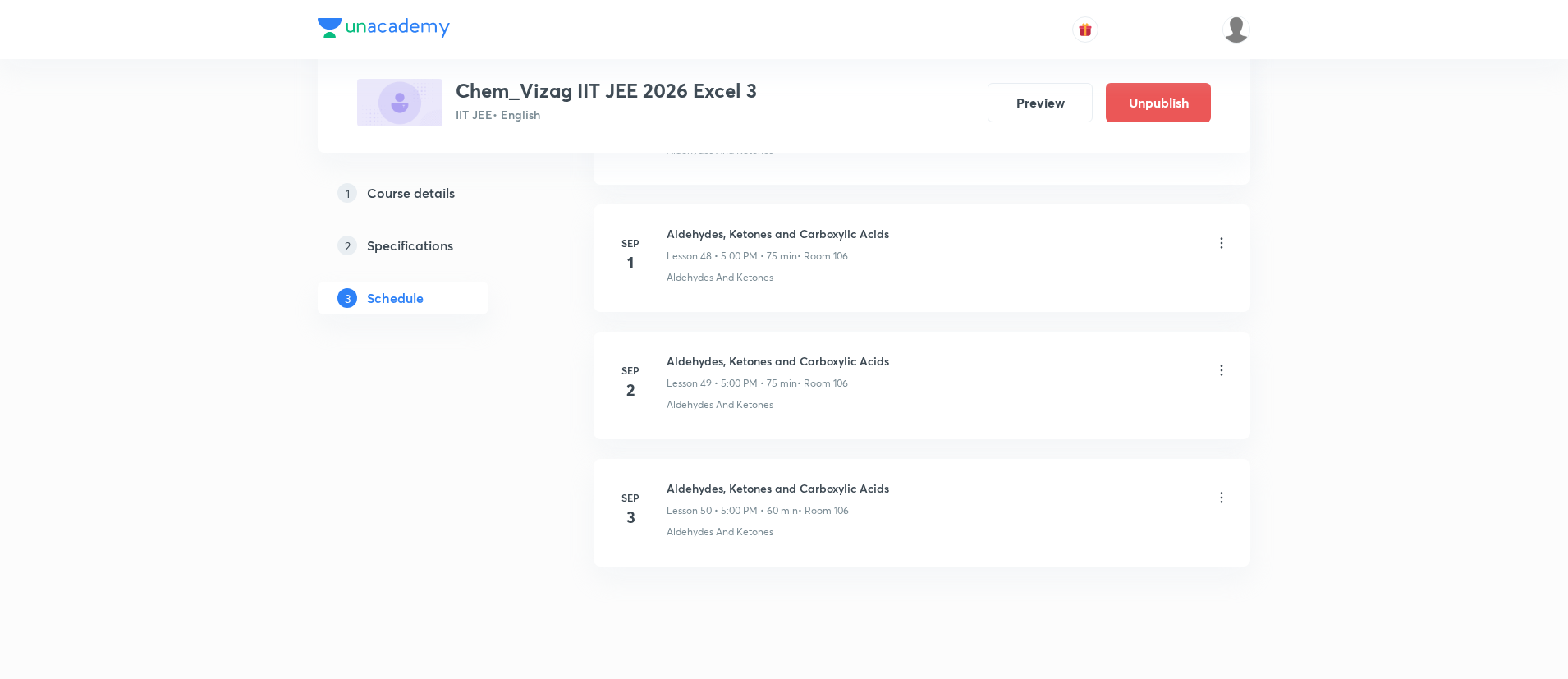
scroll to position [7003, 0]
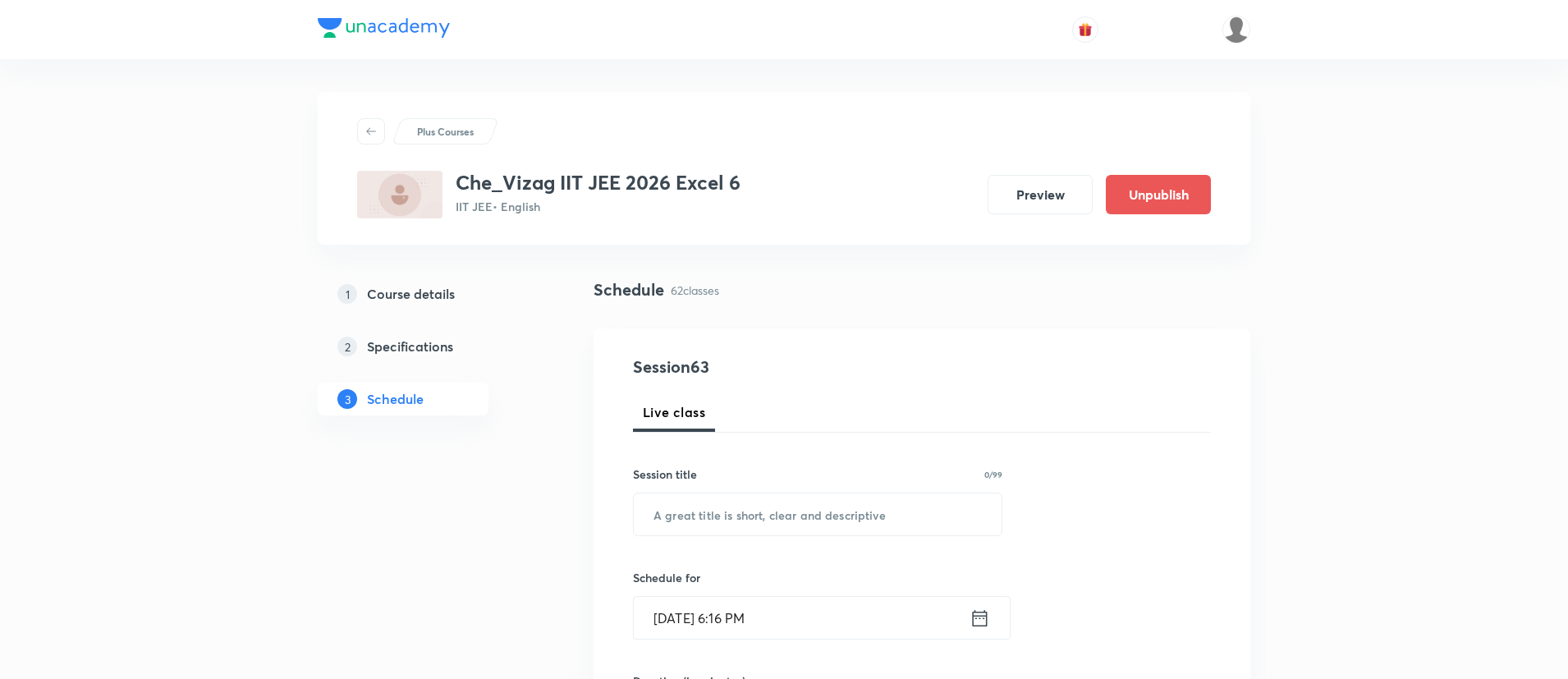
scroll to position [8530, 0]
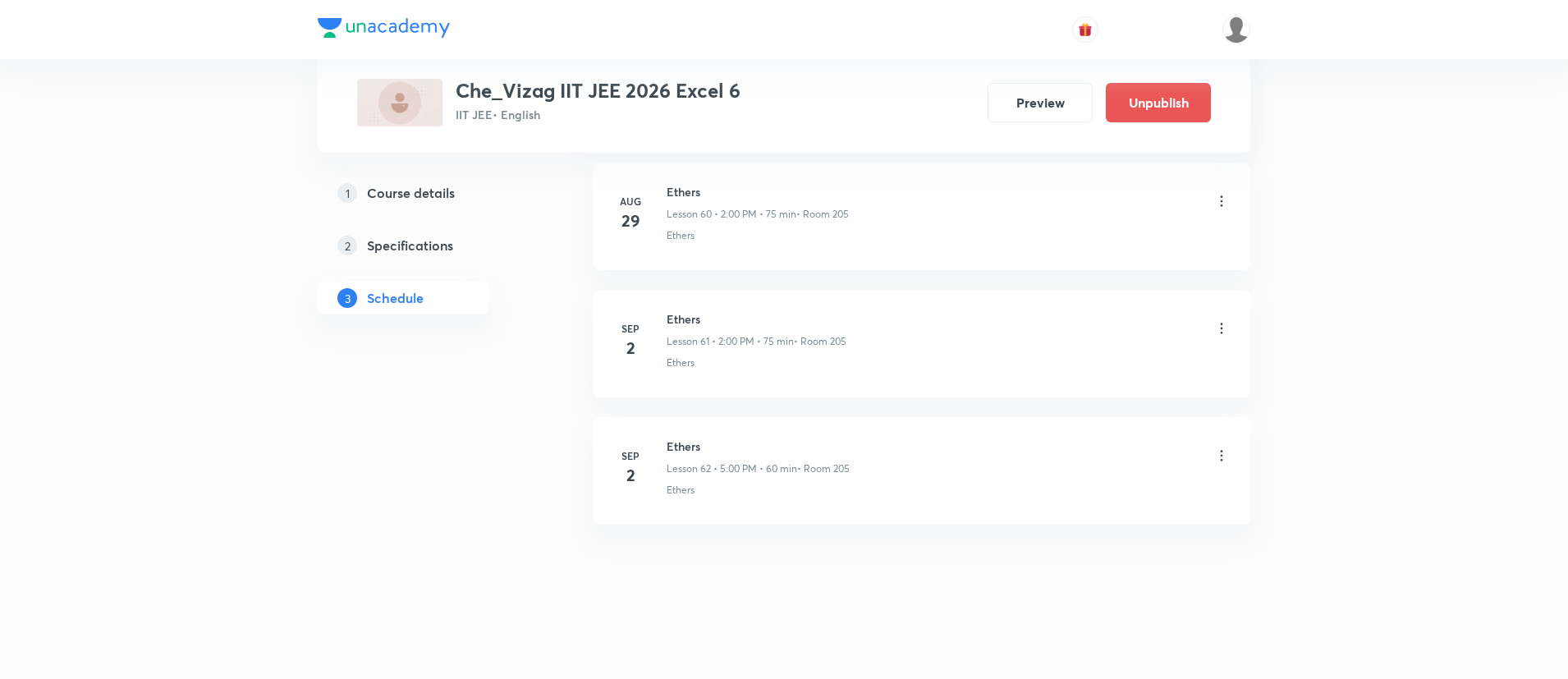
click at [678, 443] on h6 "Ethers" at bounding box center [758, 446] width 183 height 18
copy h6 "Ethers"
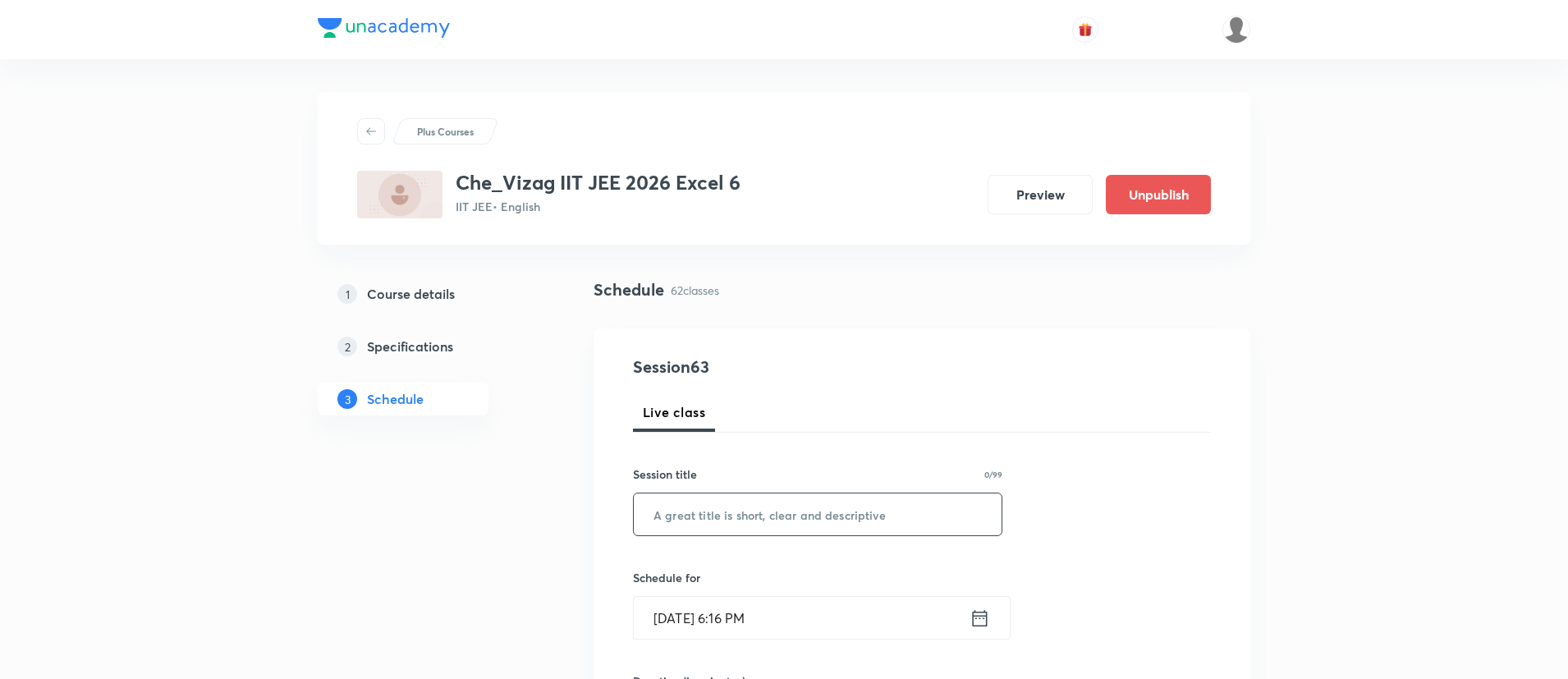
click at [695, 504] on input "text" at bounding box center [817, 514] width 368 height 42
paste input "Ethers"
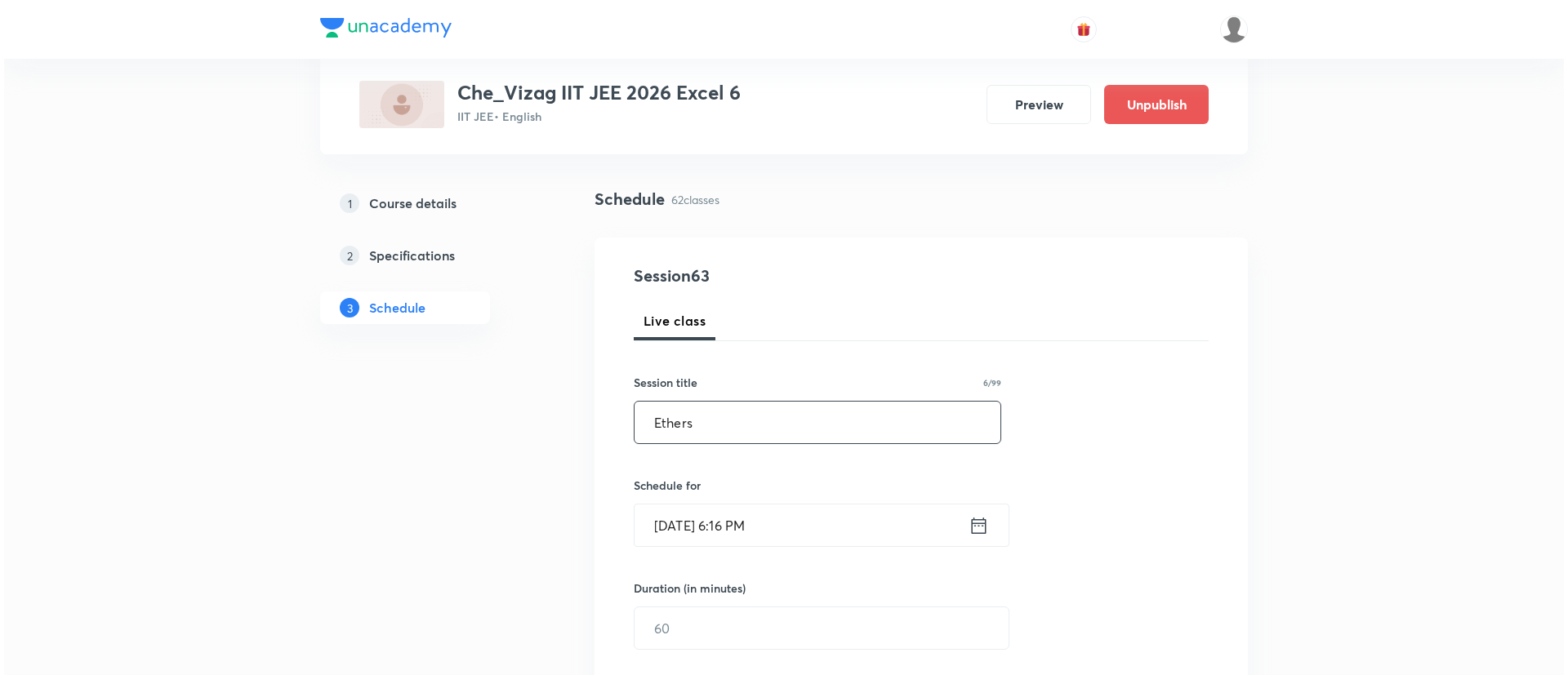
scroll to position [90, 0]
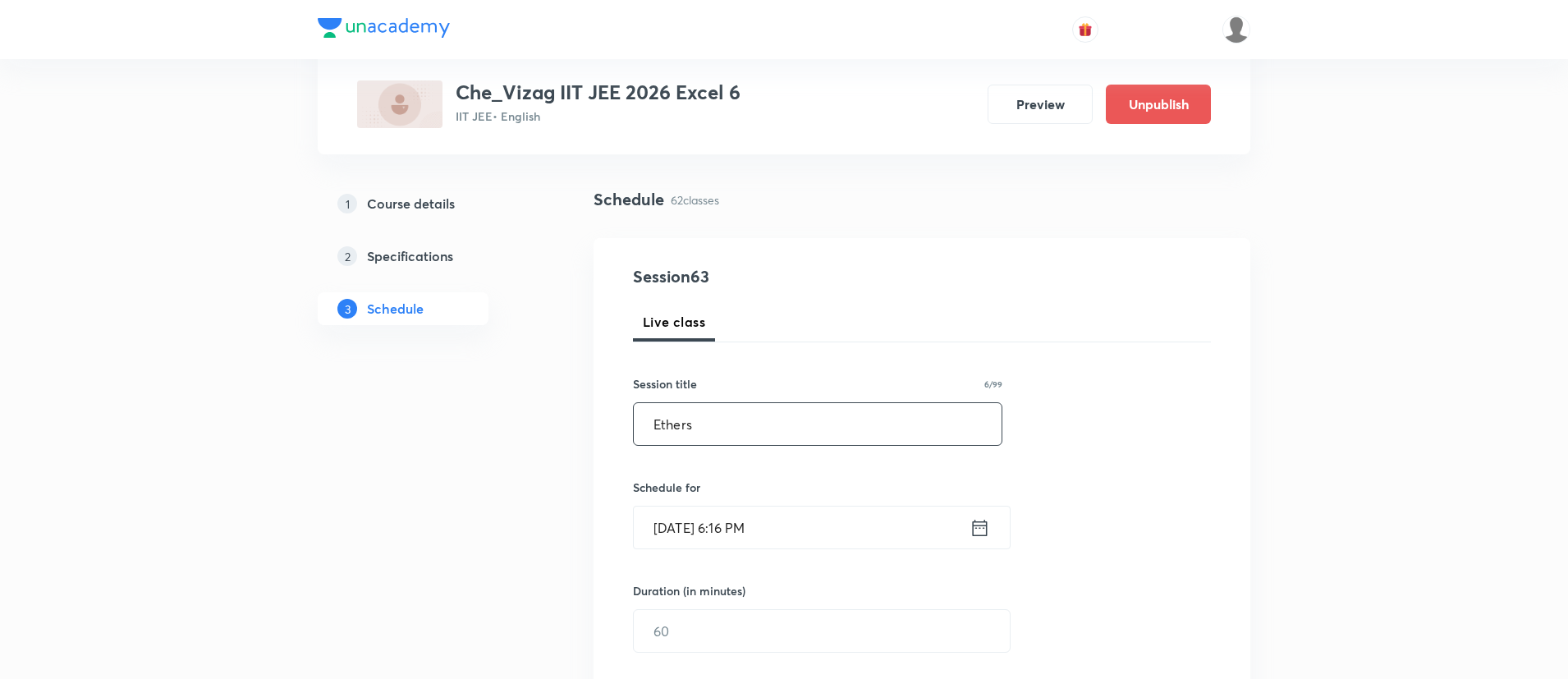
type input "Ethers"
click at [970, 522] on icon at bounding box center [980, 527] width 20 height 23
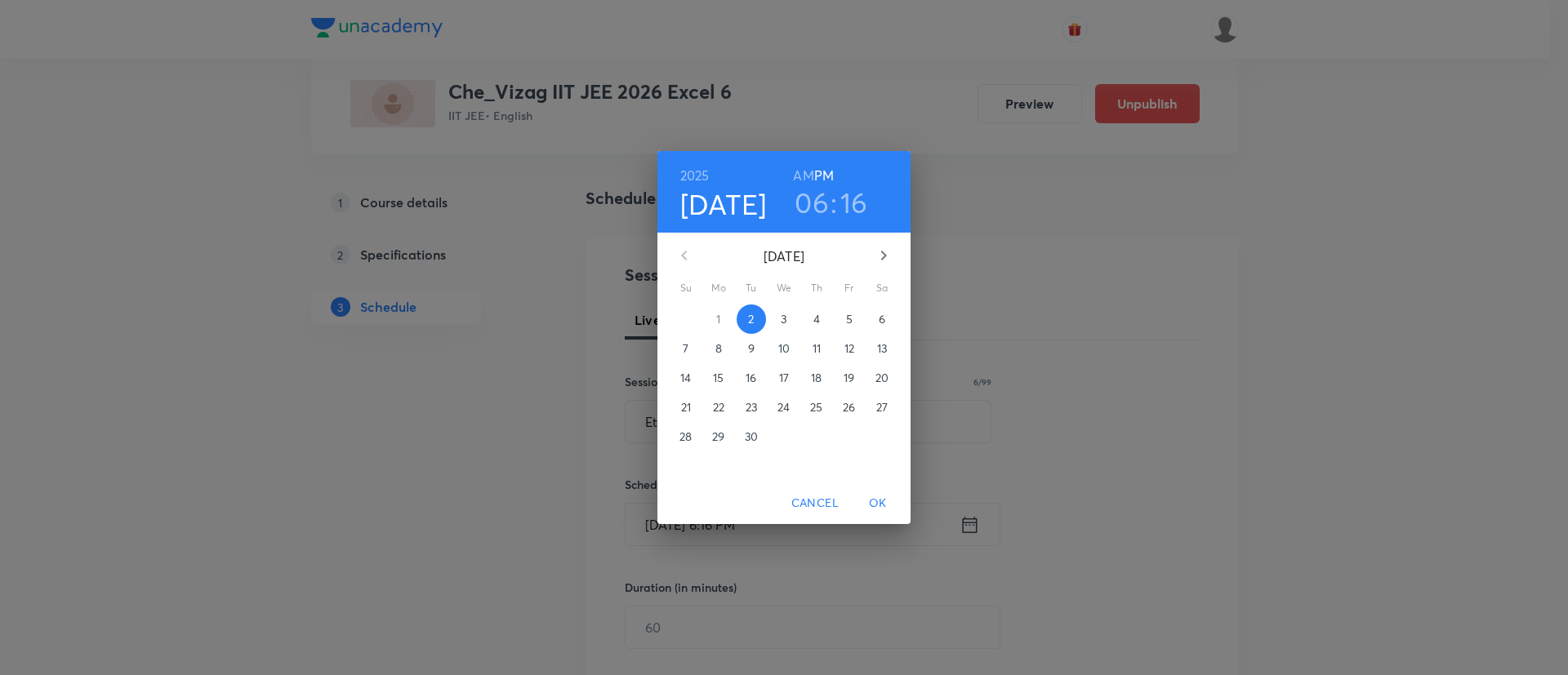
click at [784, 321] on p "3" at bounding box center [784, 320] width 6 height 17
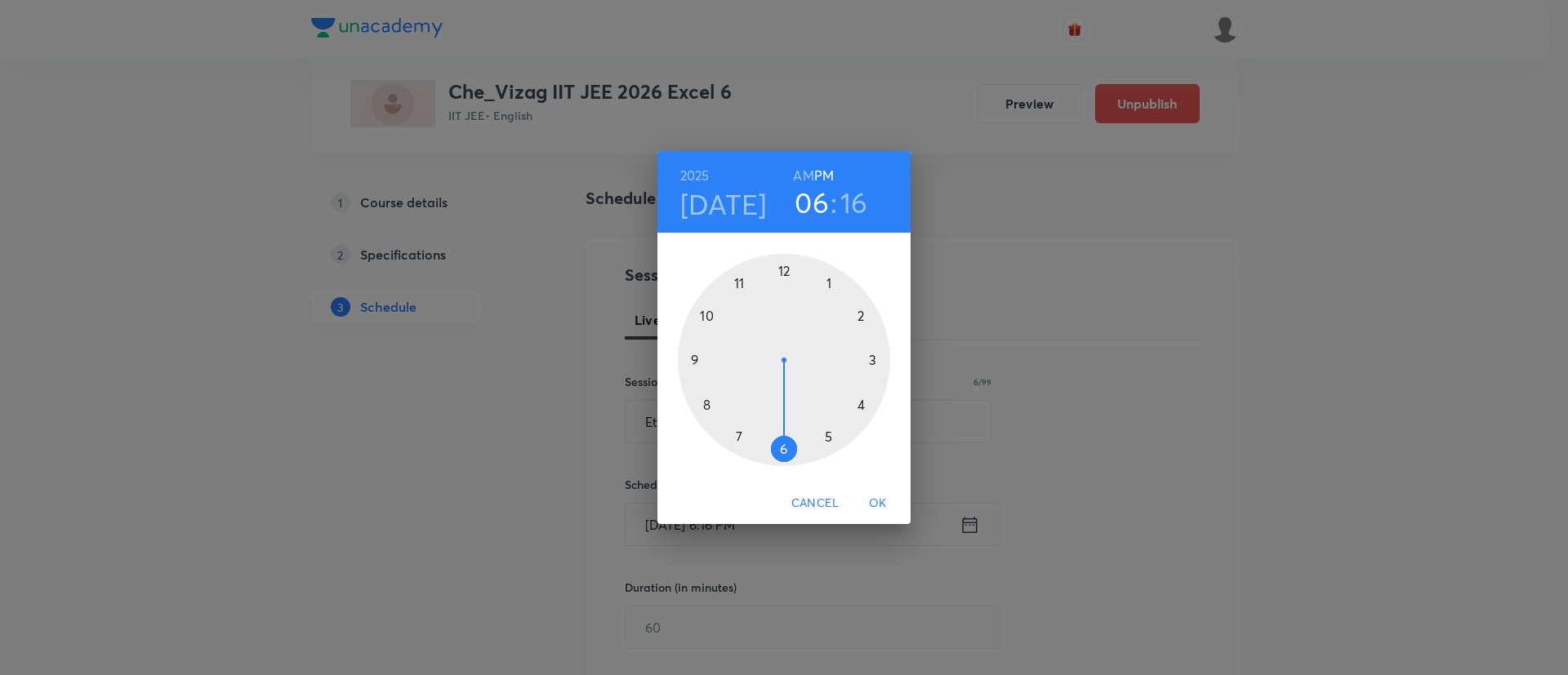
click at [861, 320] on div at bounding box center [784, 360] width 212 height 212
click at [784, 269] on div at bounding box center [784, 360] width 212 height 212
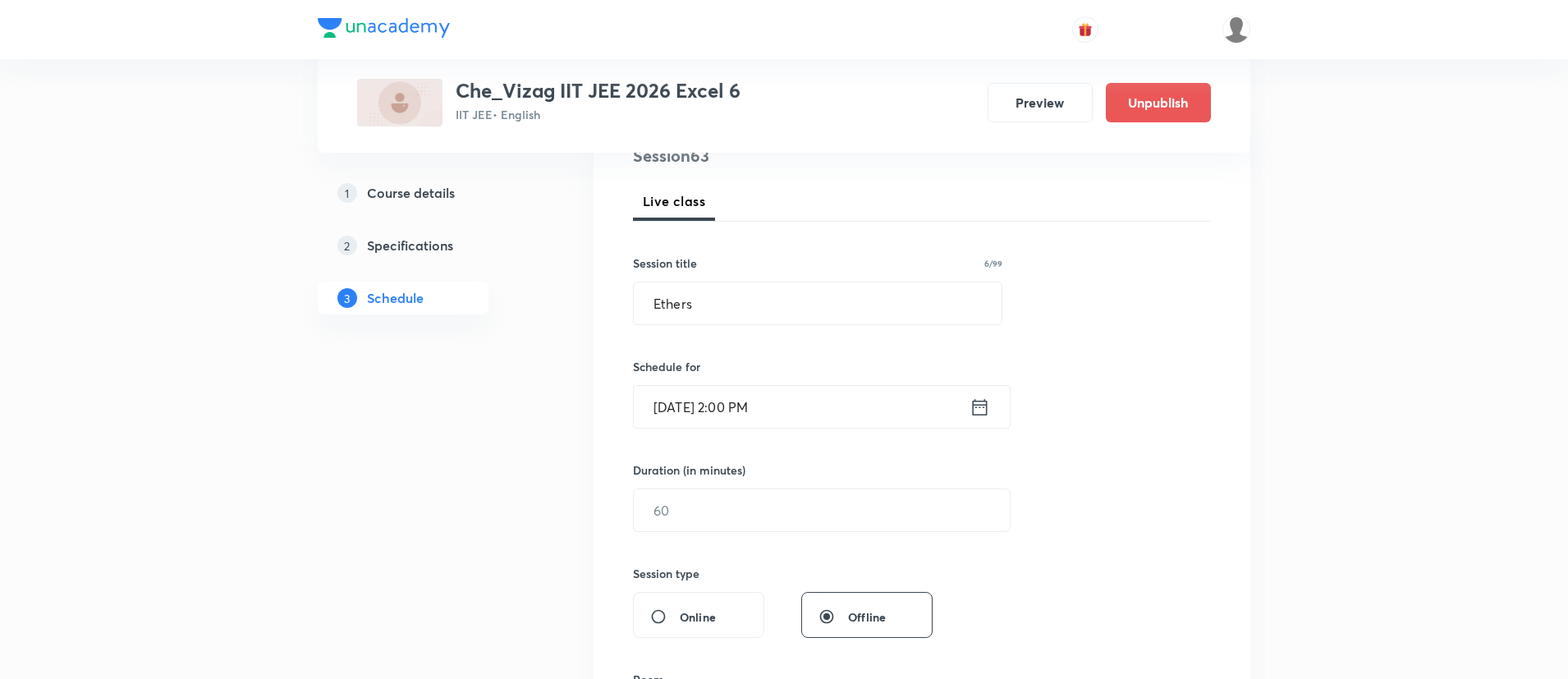
scroll to position [218, 0]
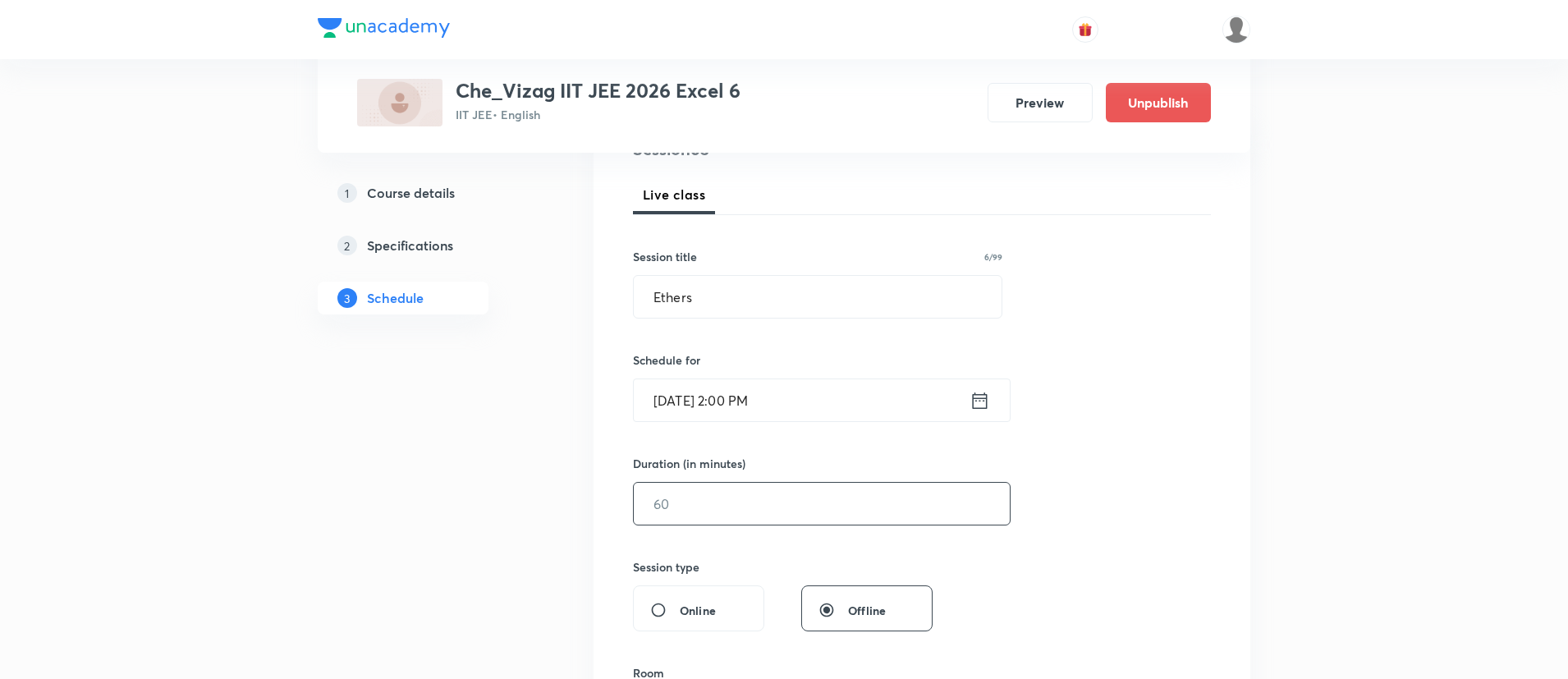
click at [758, 490] on input "text" at bounding box center [821, 503] width 376 height 42
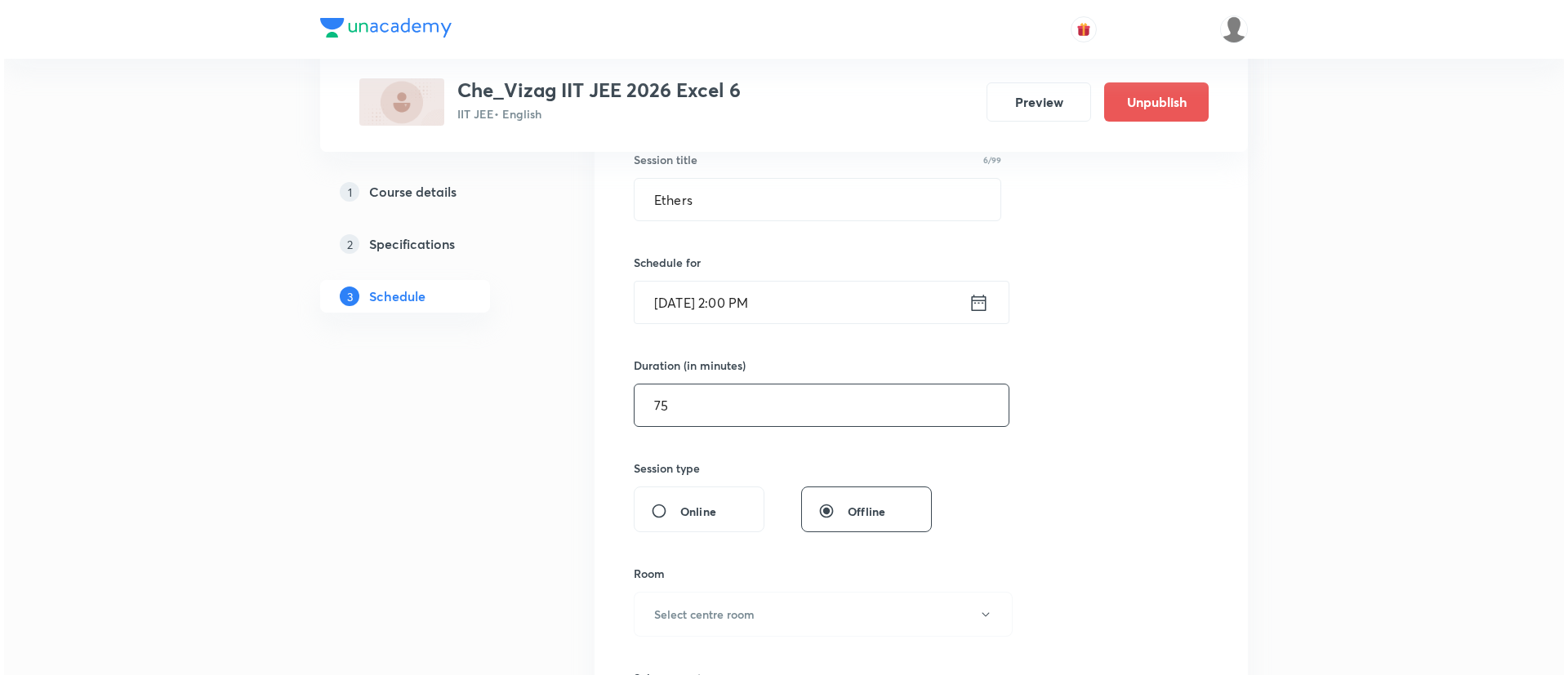
scroll to position [339, 0]
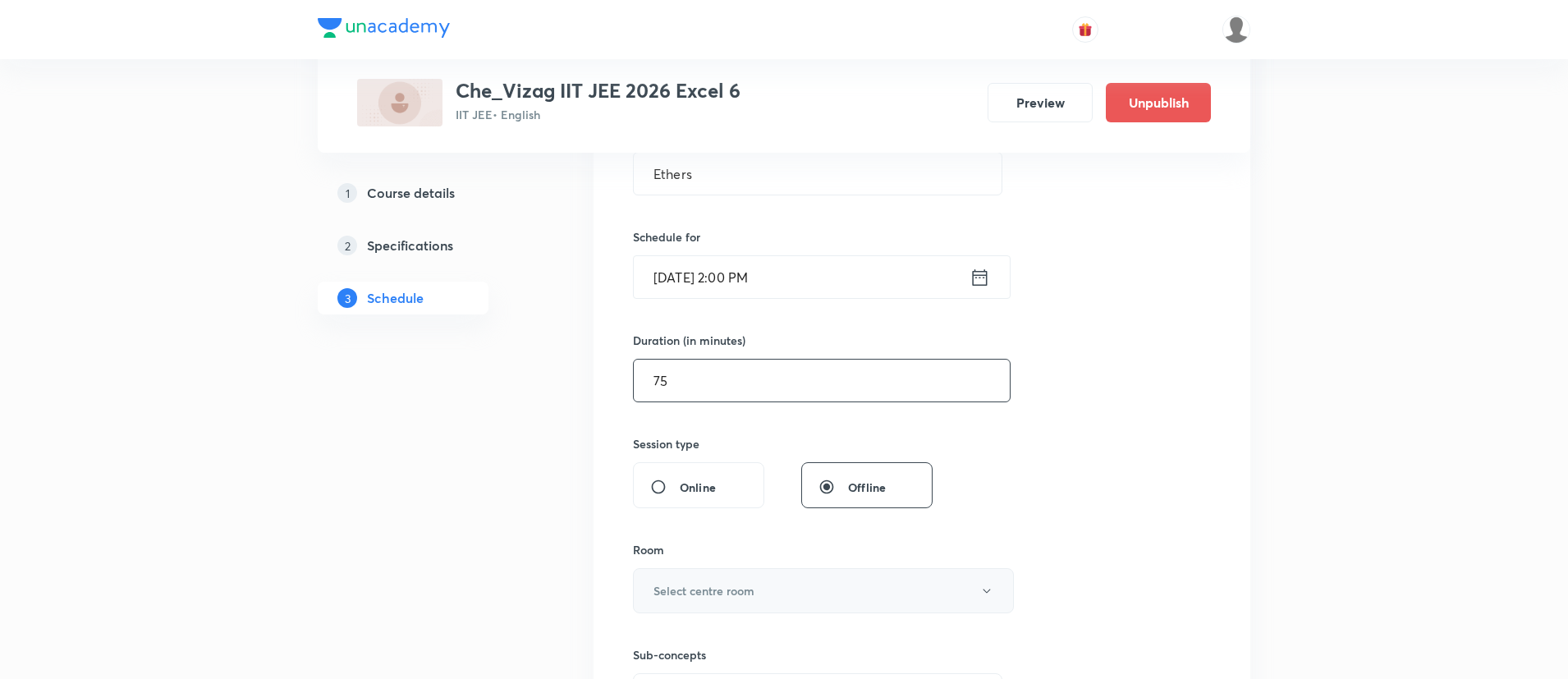
type input "75"
click at [742, 580] on button "Select centre room" at bounding box center [824, 590] width 381 height 45
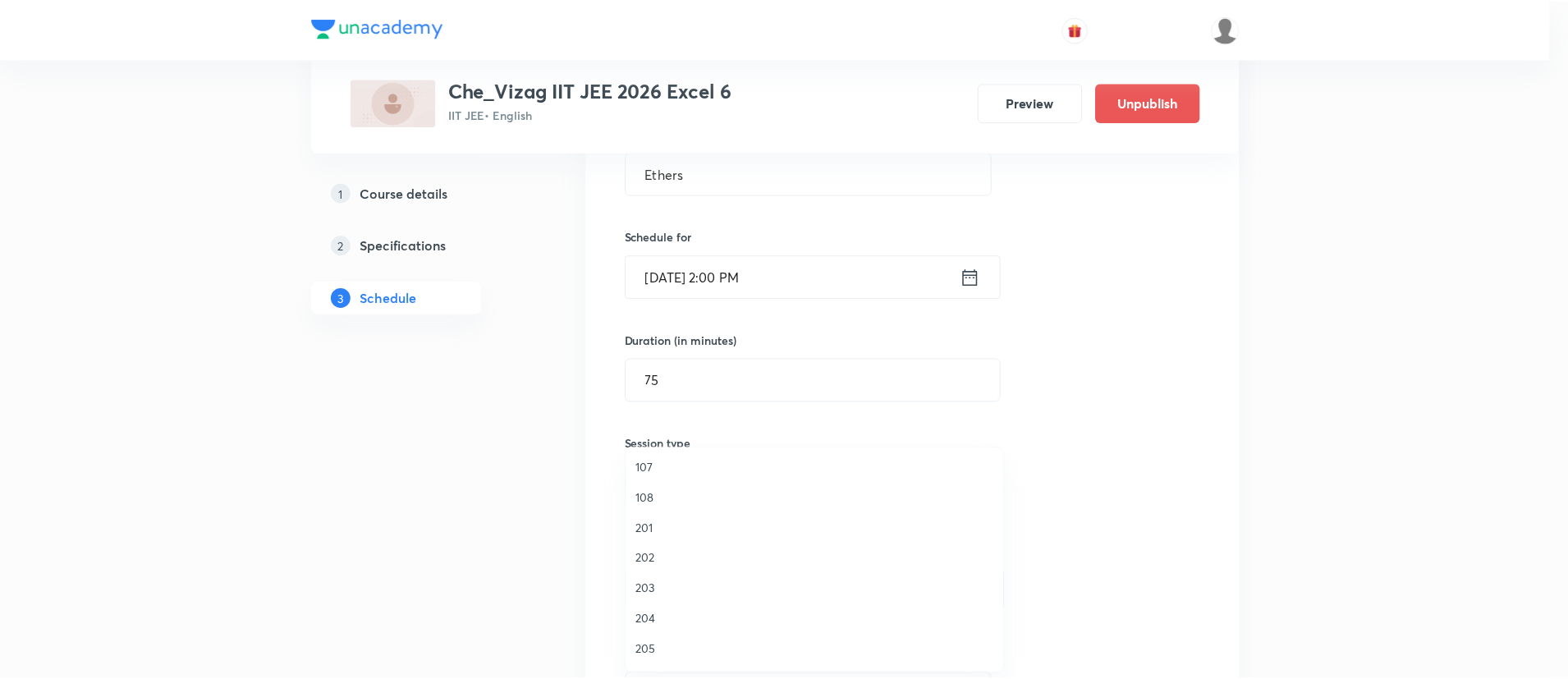
scroll to position [308, 0]
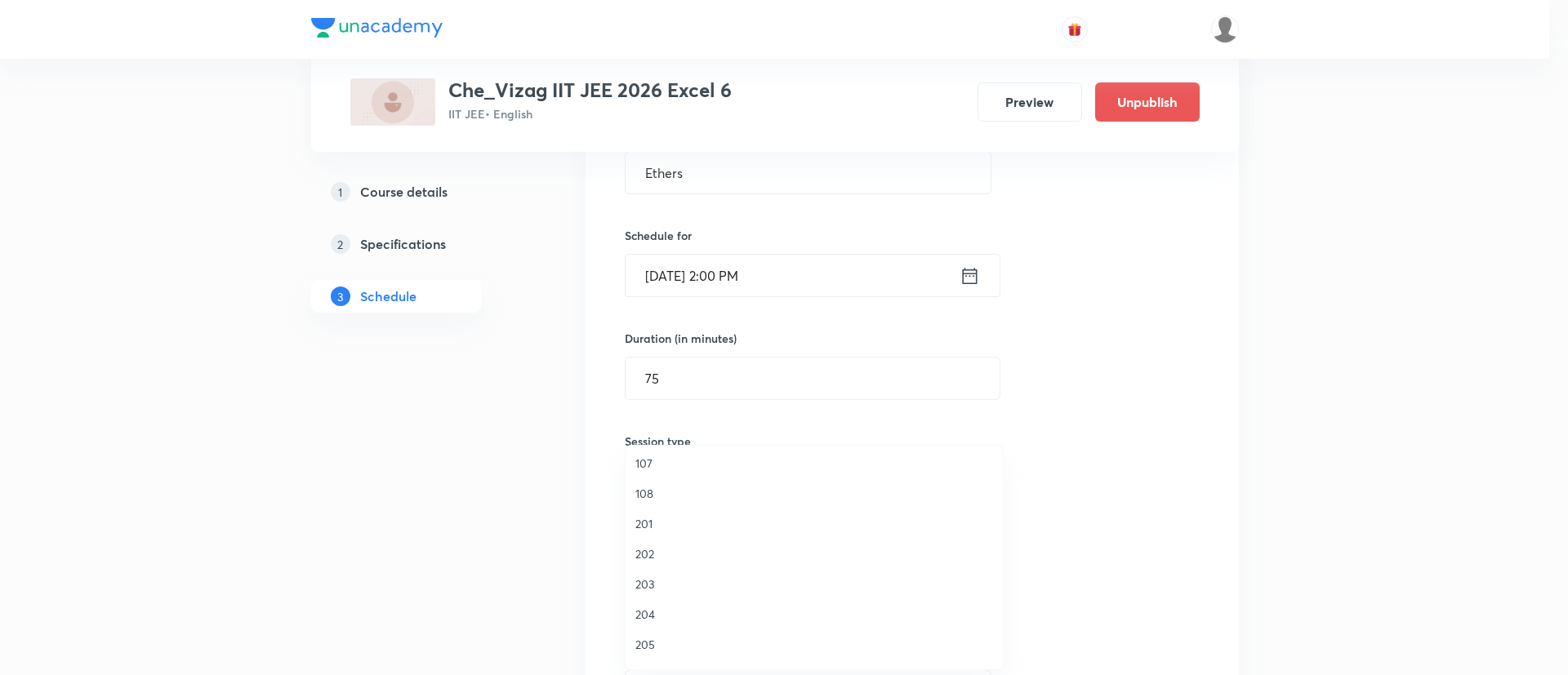
click at [660, 645] on span "205" at bounding box center [814, 645] width 357 height 17
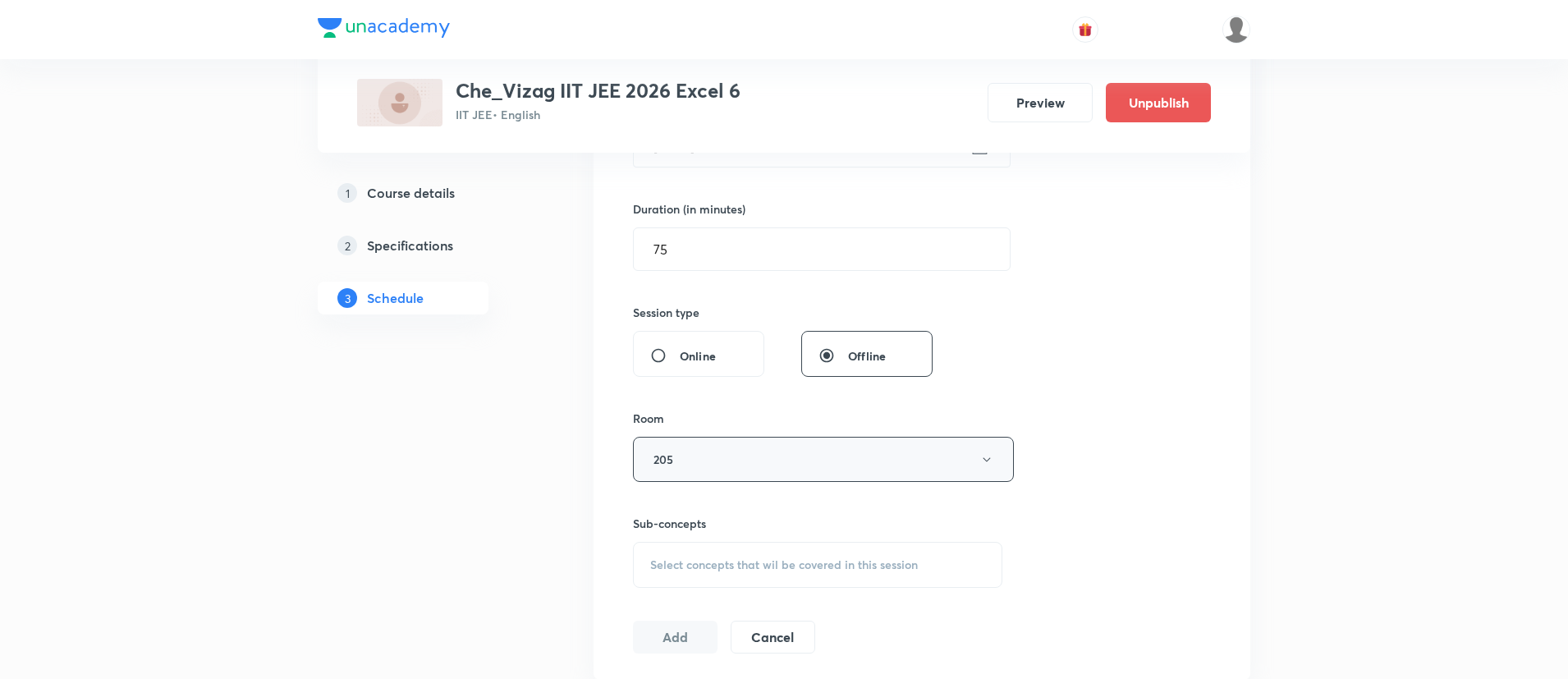
scroll to position [489, 0]
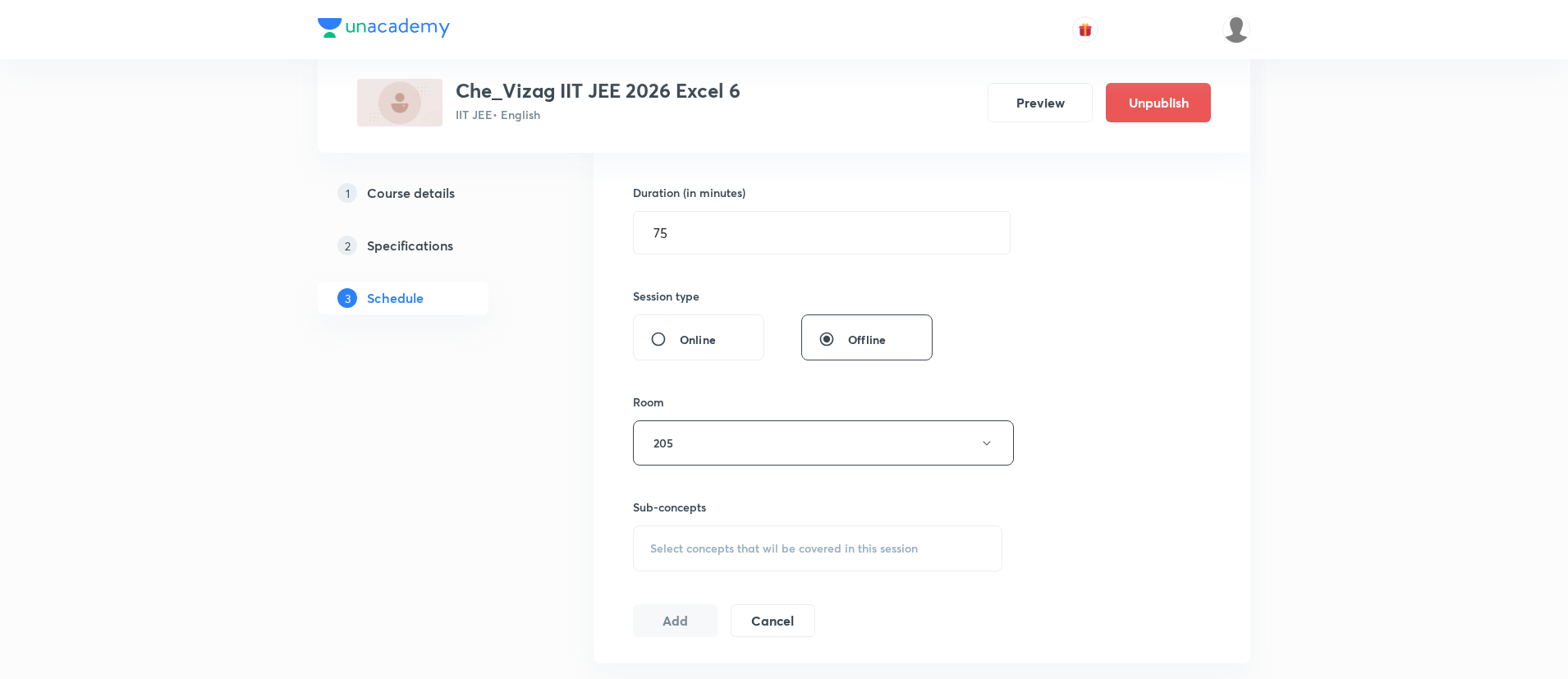
click at [679, 542] on span "Select concepts that wil be covered in this session" at bounding box center [784, 549] width 268 height 13
type input "Ethers"
click at [732, 618] on div "Ethers Covered previously" at bounding box center [817, 600] width 368 height 36
checkbox input "true"
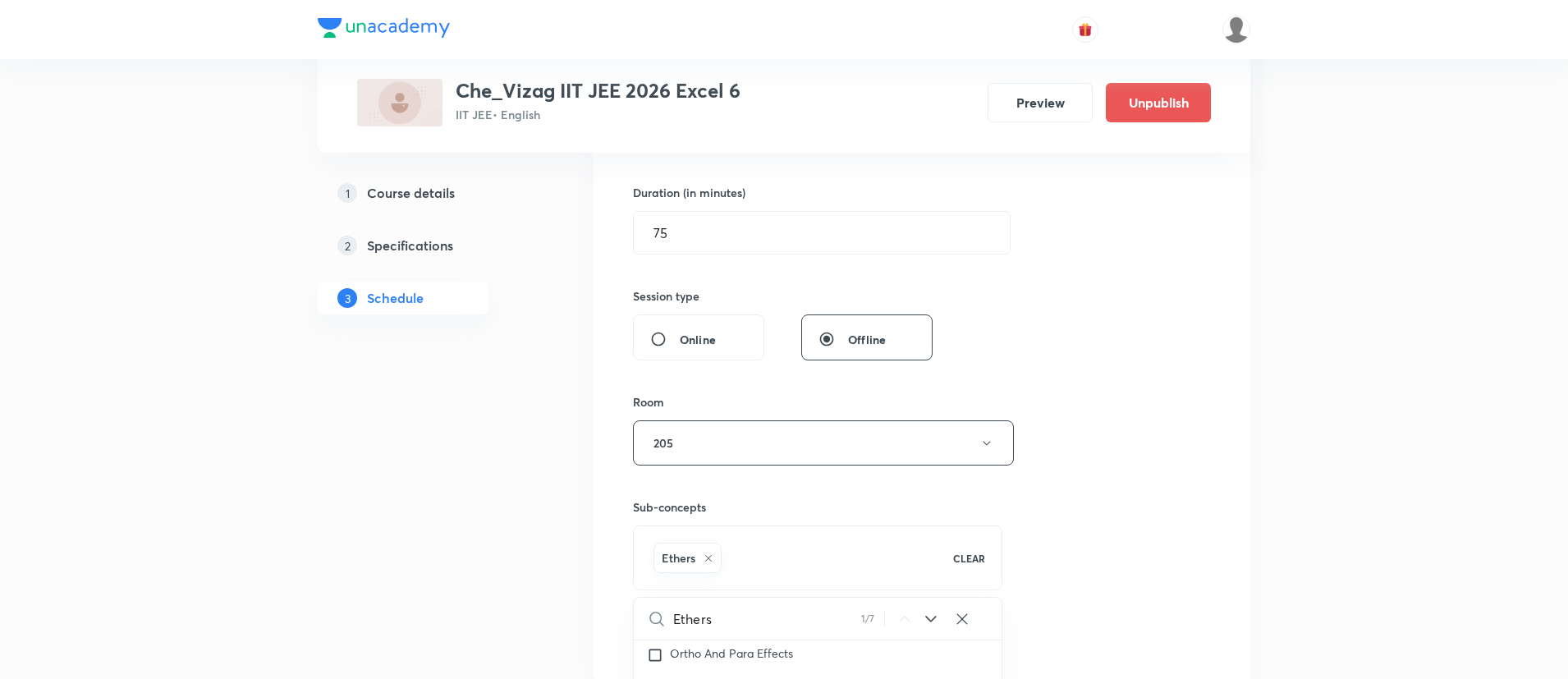
click at [1218, 495] on div "Session 63 Live class Session title 6/99 Ethers ​ Schedule for Sep 3, 2025, 2:0…" at bounding box center [922, 261] width 657 height 843
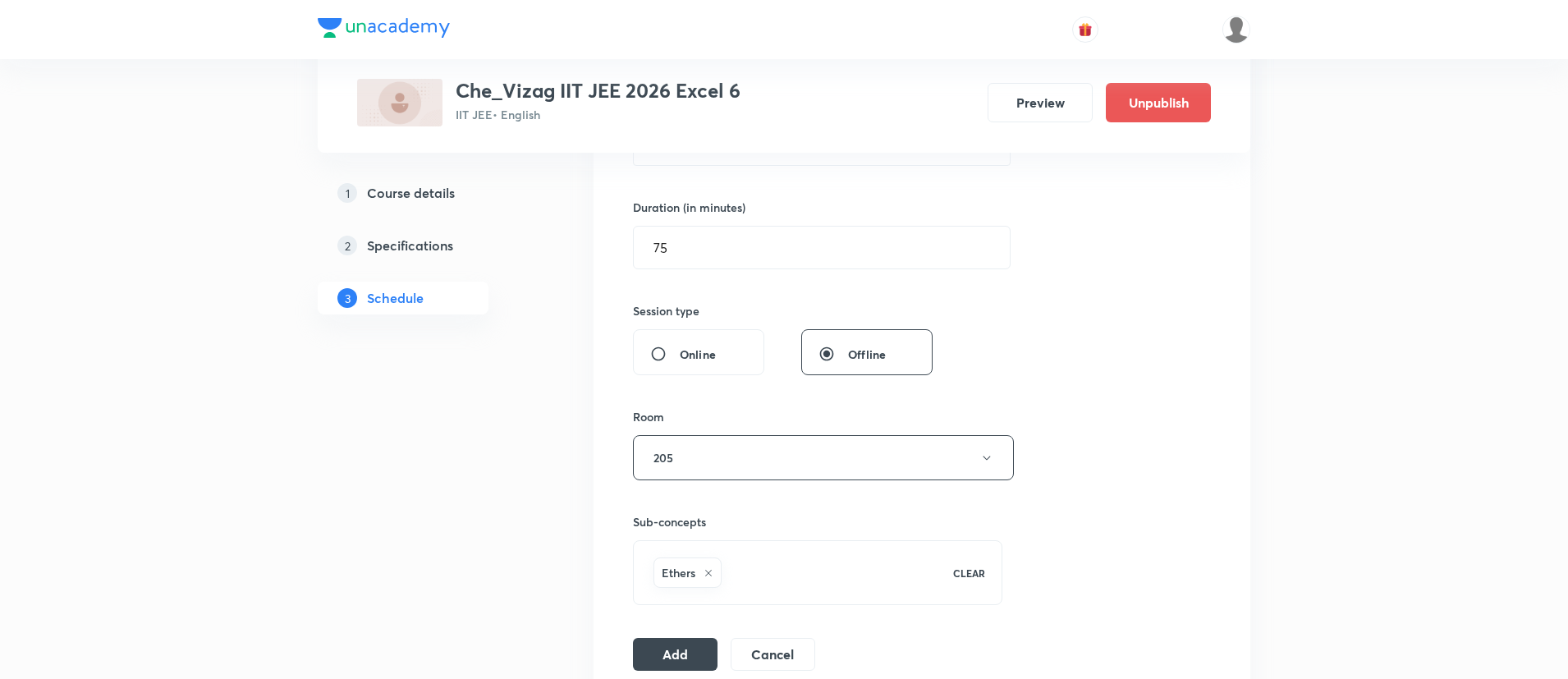
scroll to position [485, 0]
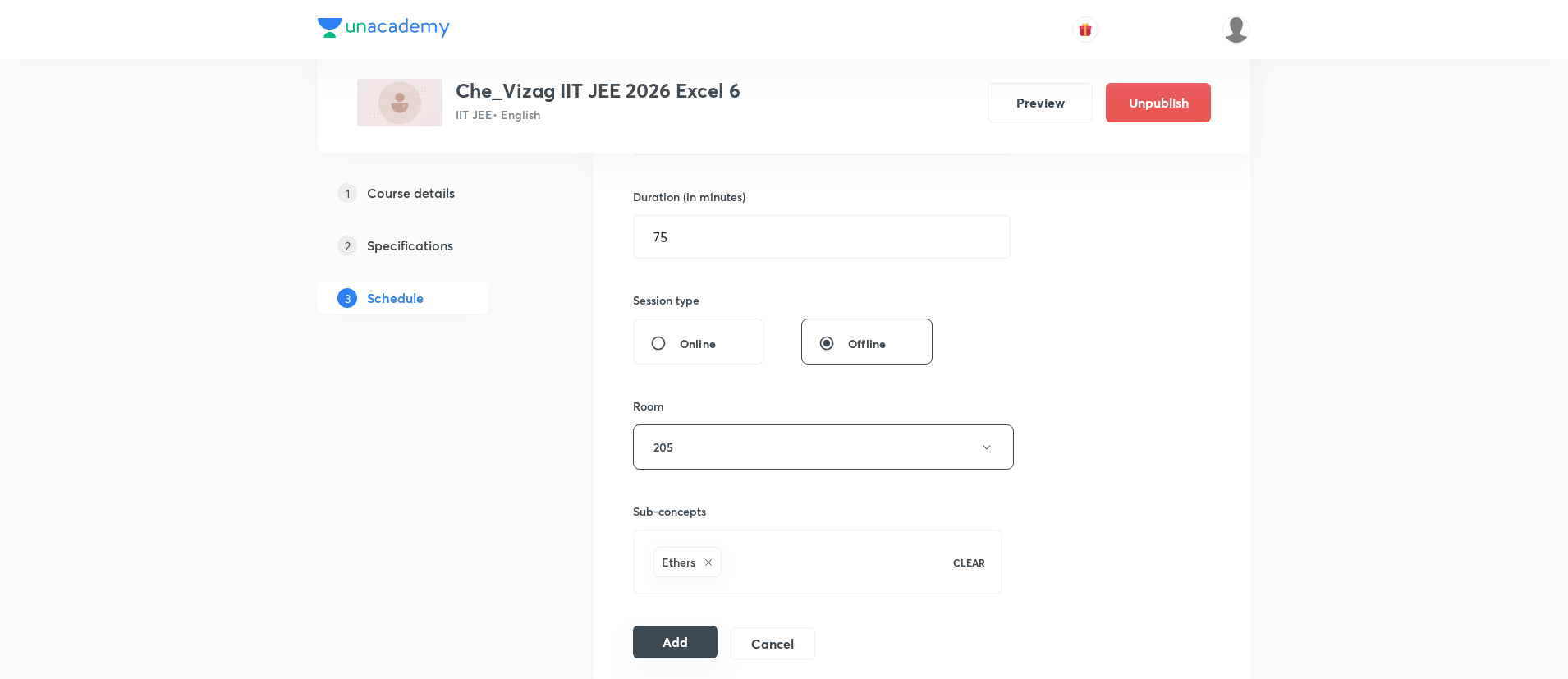
click at [659, 641] on button "Add" at bounding box center [676, 643] width 85 height 33
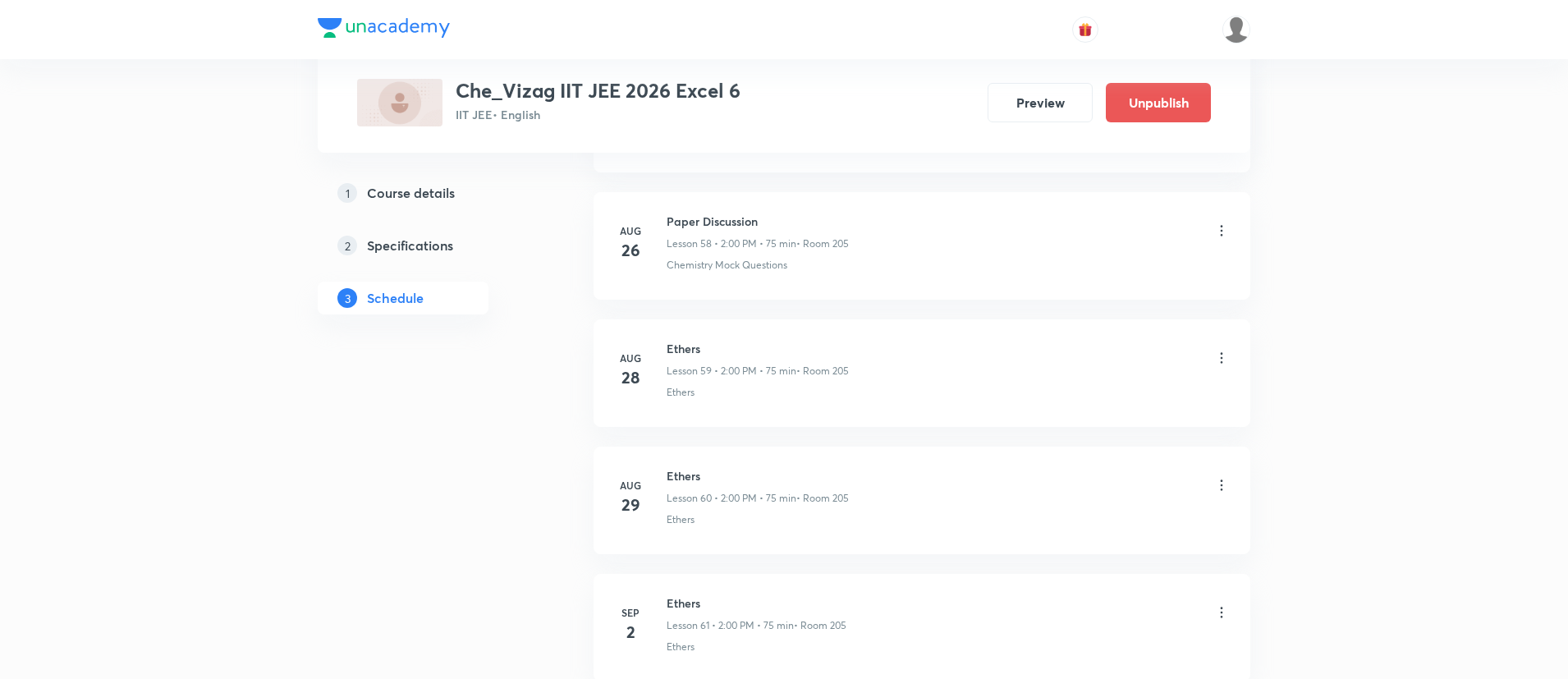
scroll to position [8550, 0]
click at [743, 406] on li "[DATE] Introduction Lesson 1 • 8:45 AM • 60 min • Room 205 Chemistry Previous Y…" at bounding box center [922, 378] width 657 height 107
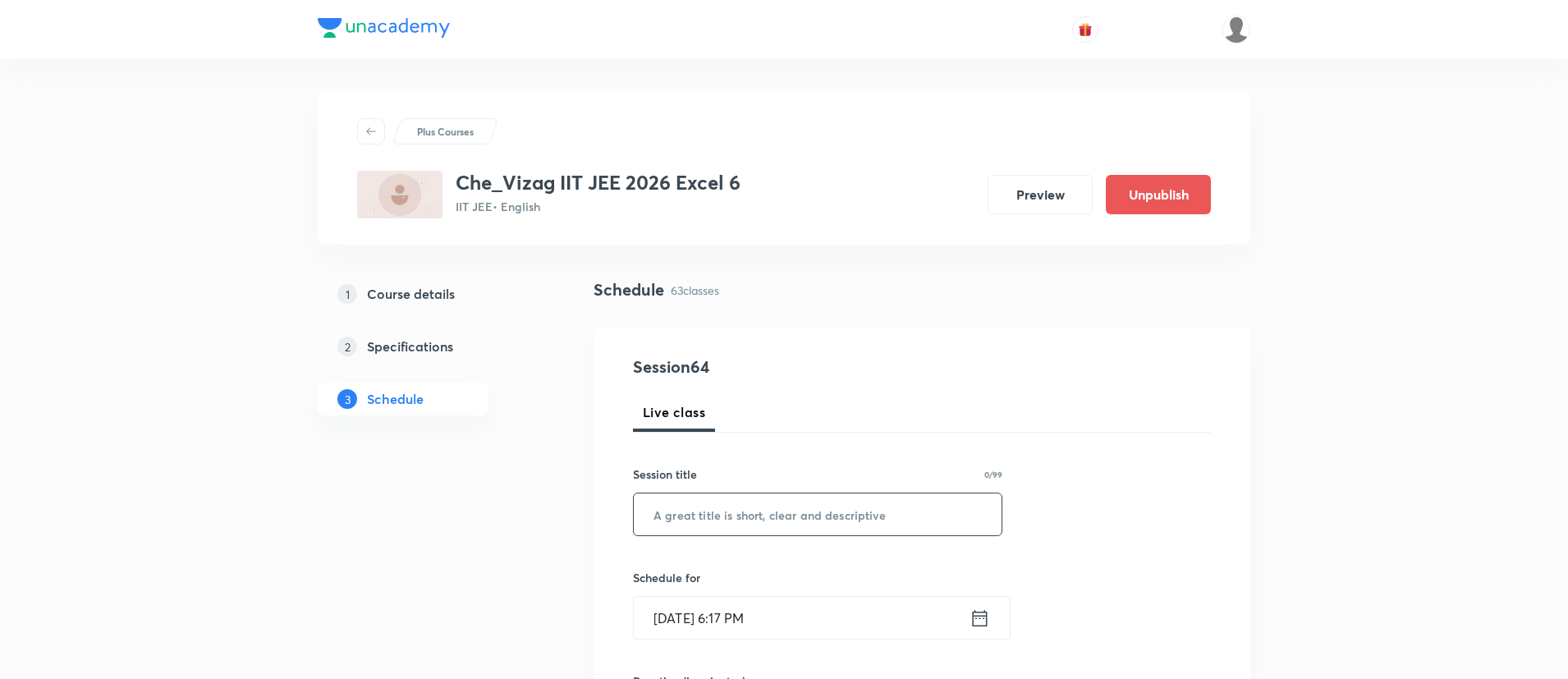
click at [736, 526] on input "text" at bounding box center [817, 514] width 368 height 42
paste input "Ethers"
type input "Ethers"
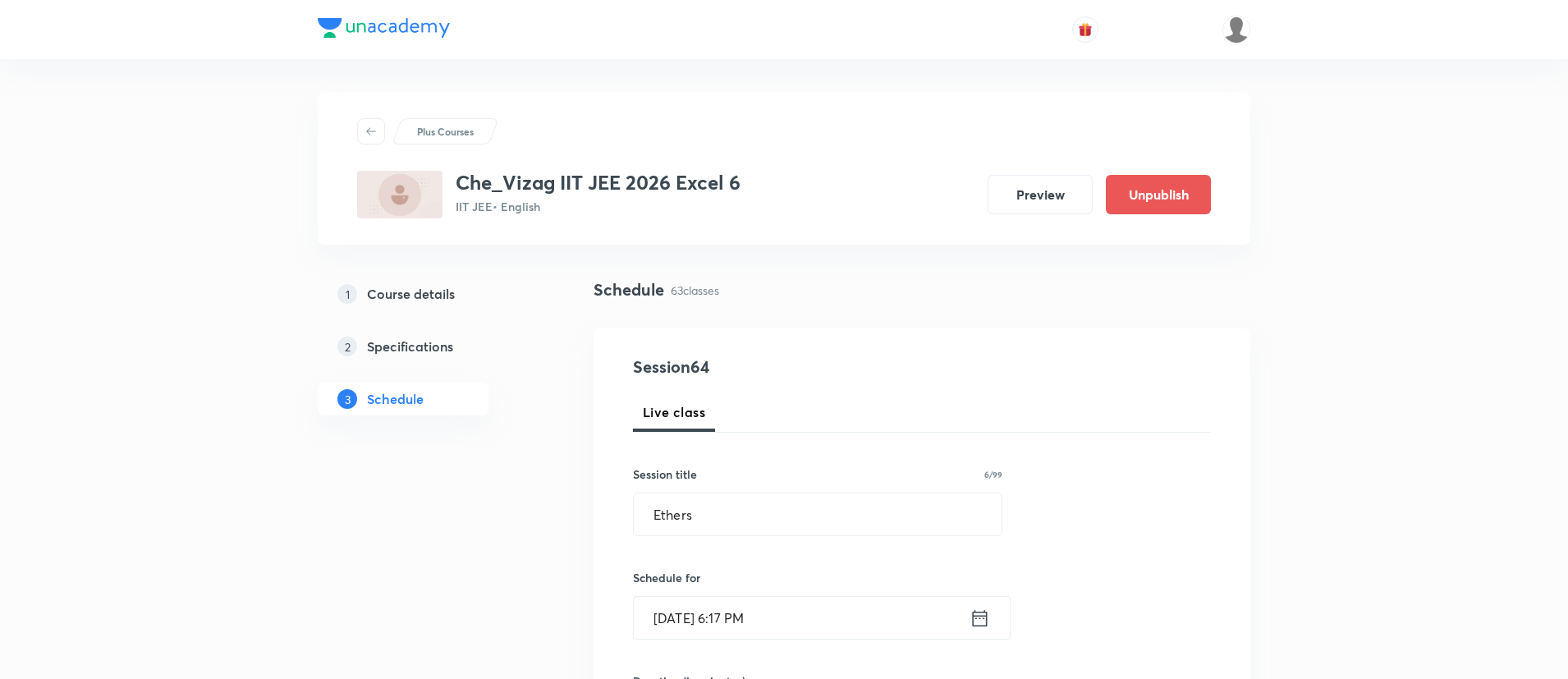
click at [975, 609] on icon at bounding box center [980, 618] width 20 height 23
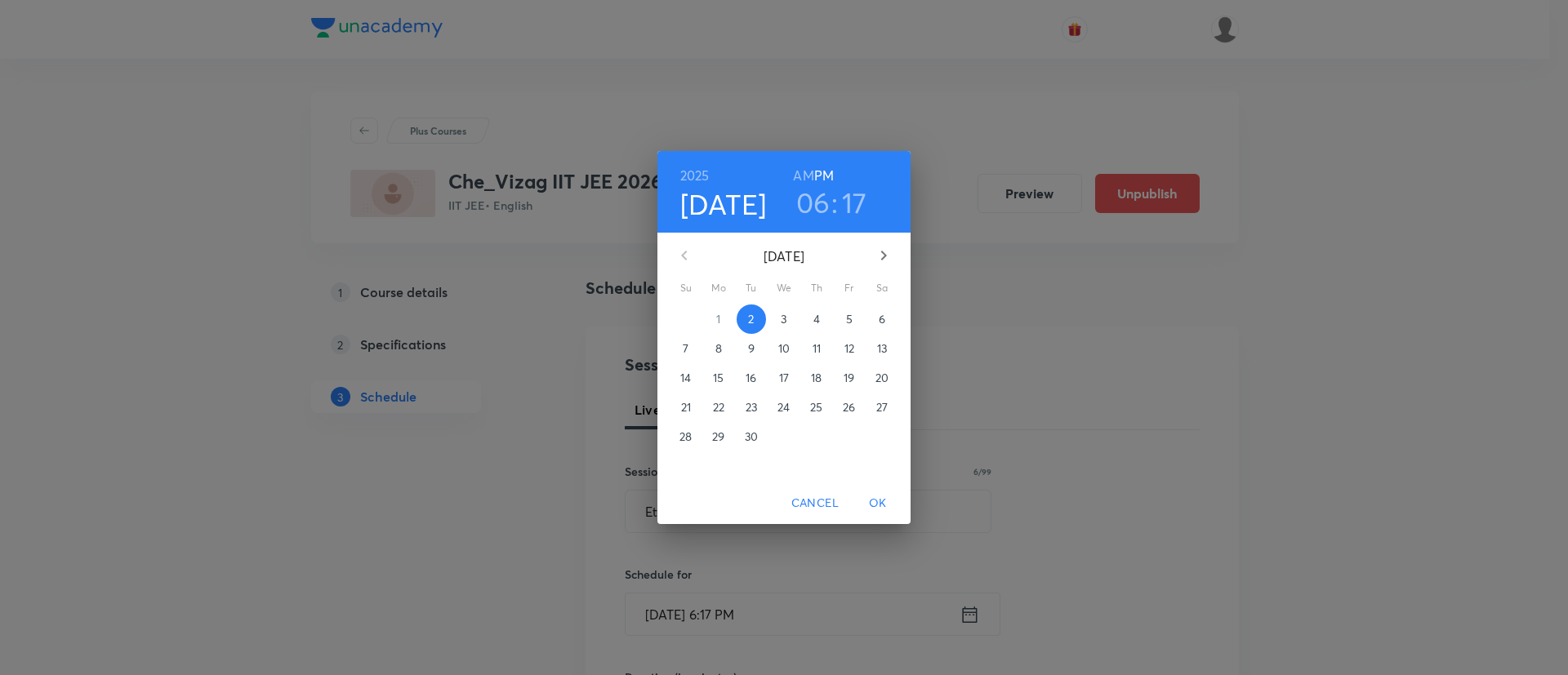
click at [784, 315] on p "3" at bounding box center [784, 320] width 6 height 17
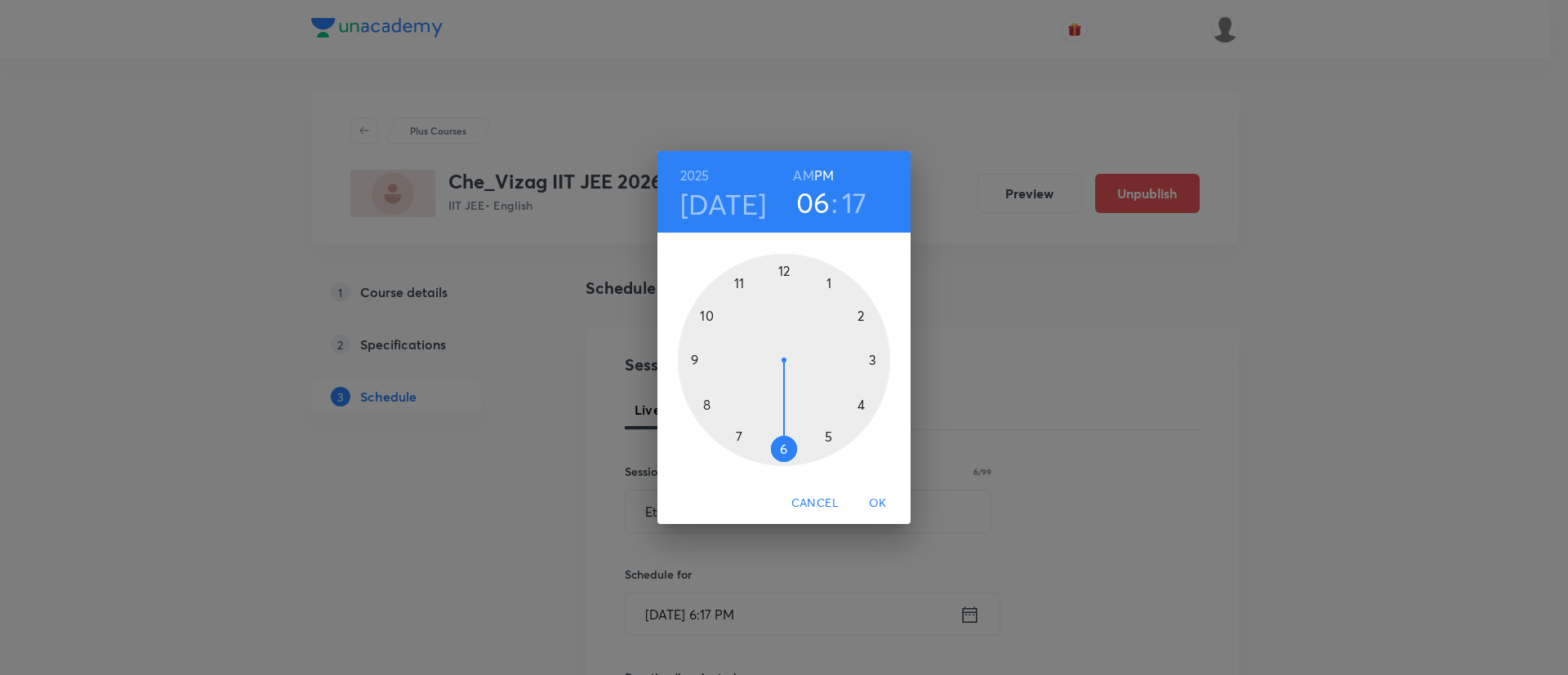
click at [829, 433] on div at bounding box center [784, 360] width 212 height 212
click at [784, 268] on div at bounding box center [784, 360] width 212 height 212
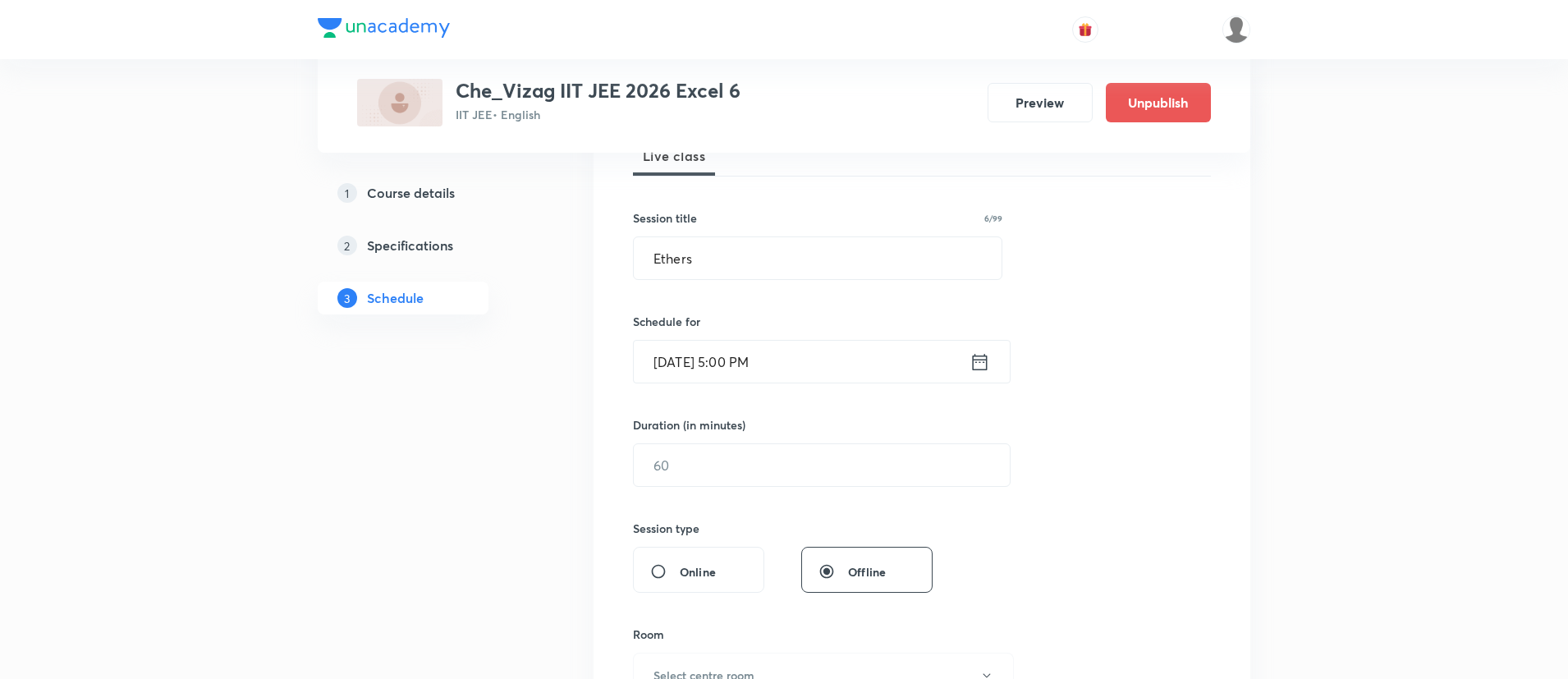
scroll to position [275, 0]
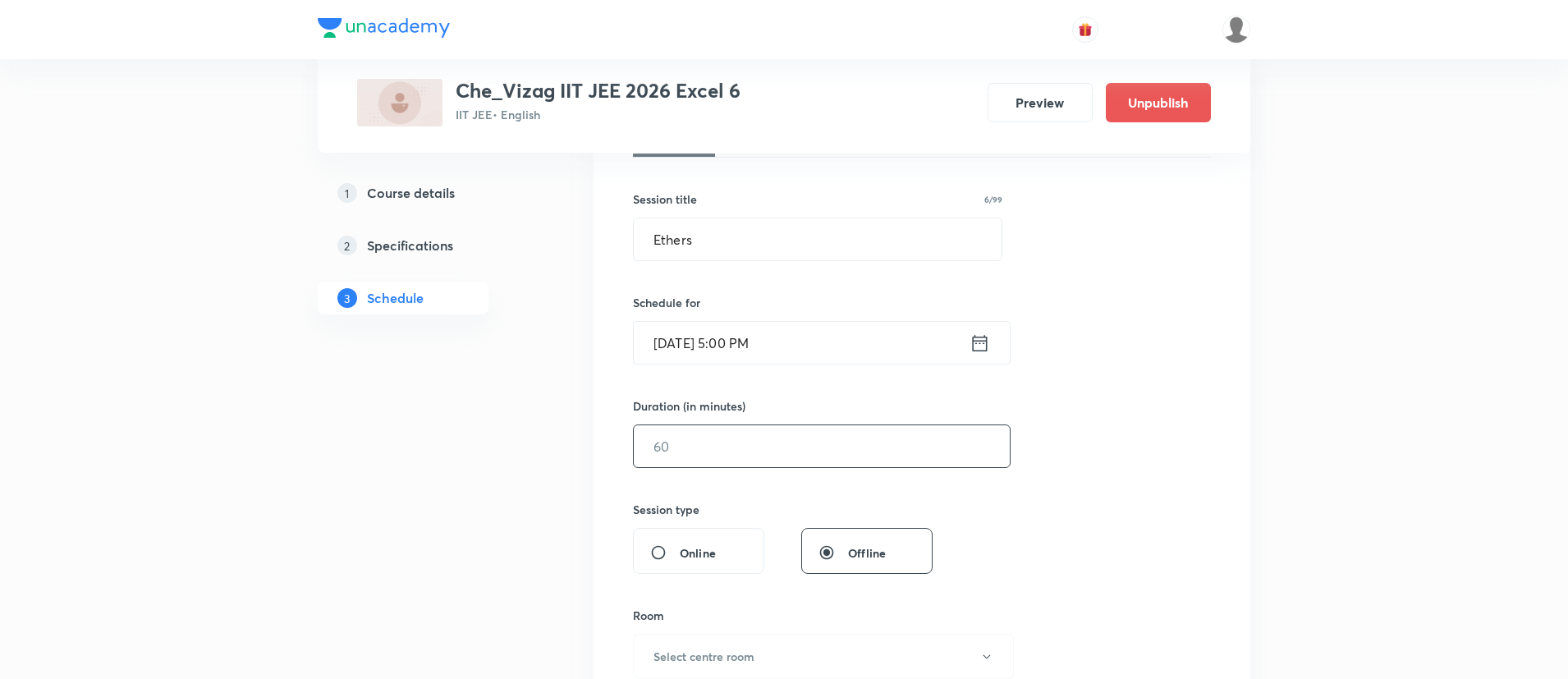
click at [760, 459] on input "text" at bounding box center [821, 446] width 376 height 42
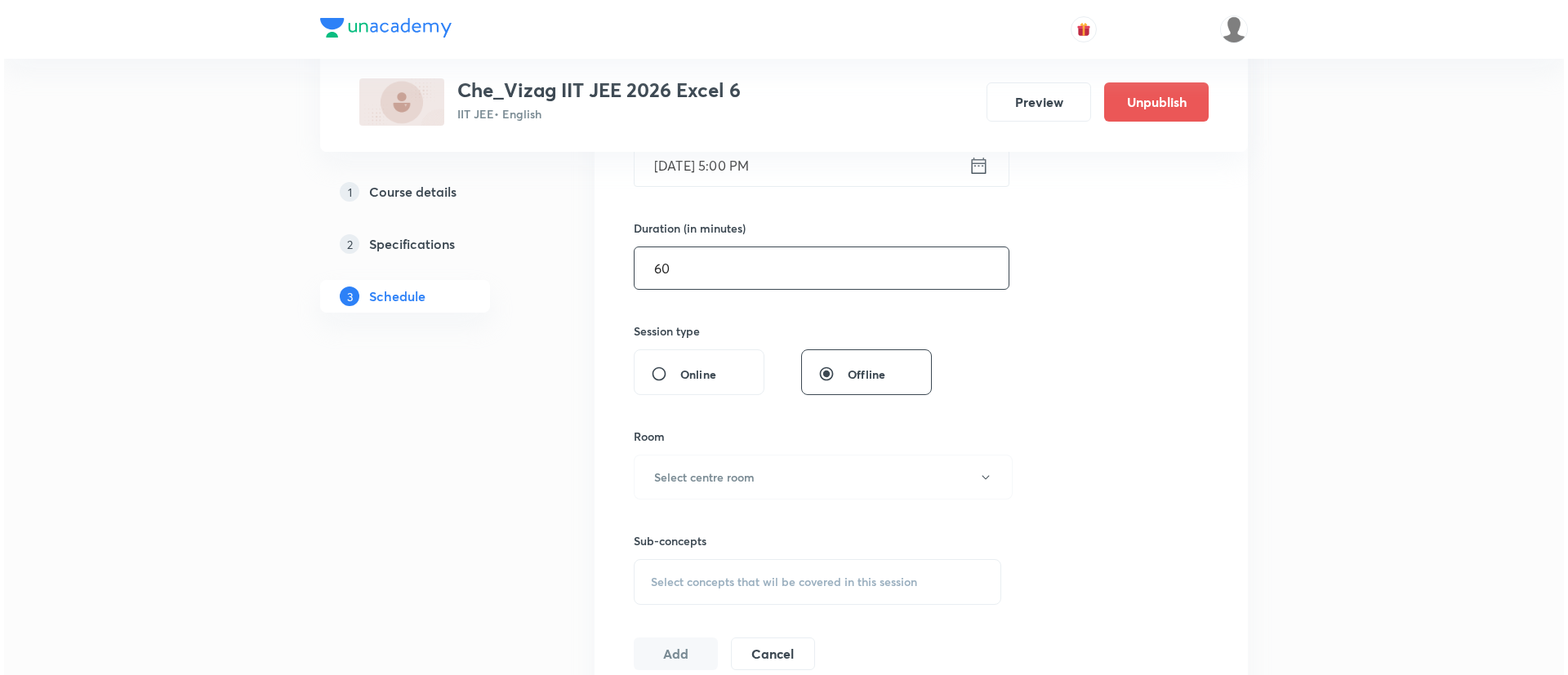
scroll to position [466, 0]
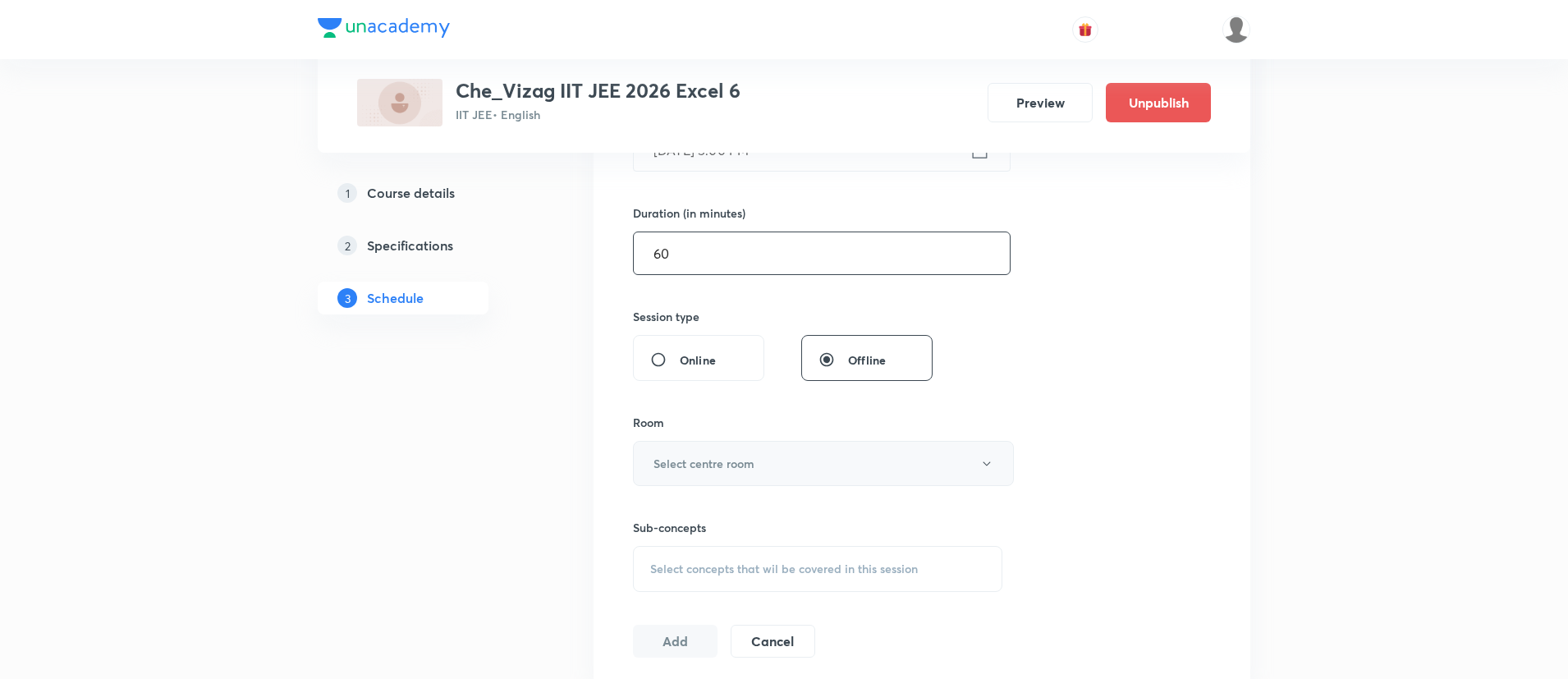
type input "60"
click at [742, 462] on h6 "Select centre room" at bounding box center [704, 464] width 101 height 18
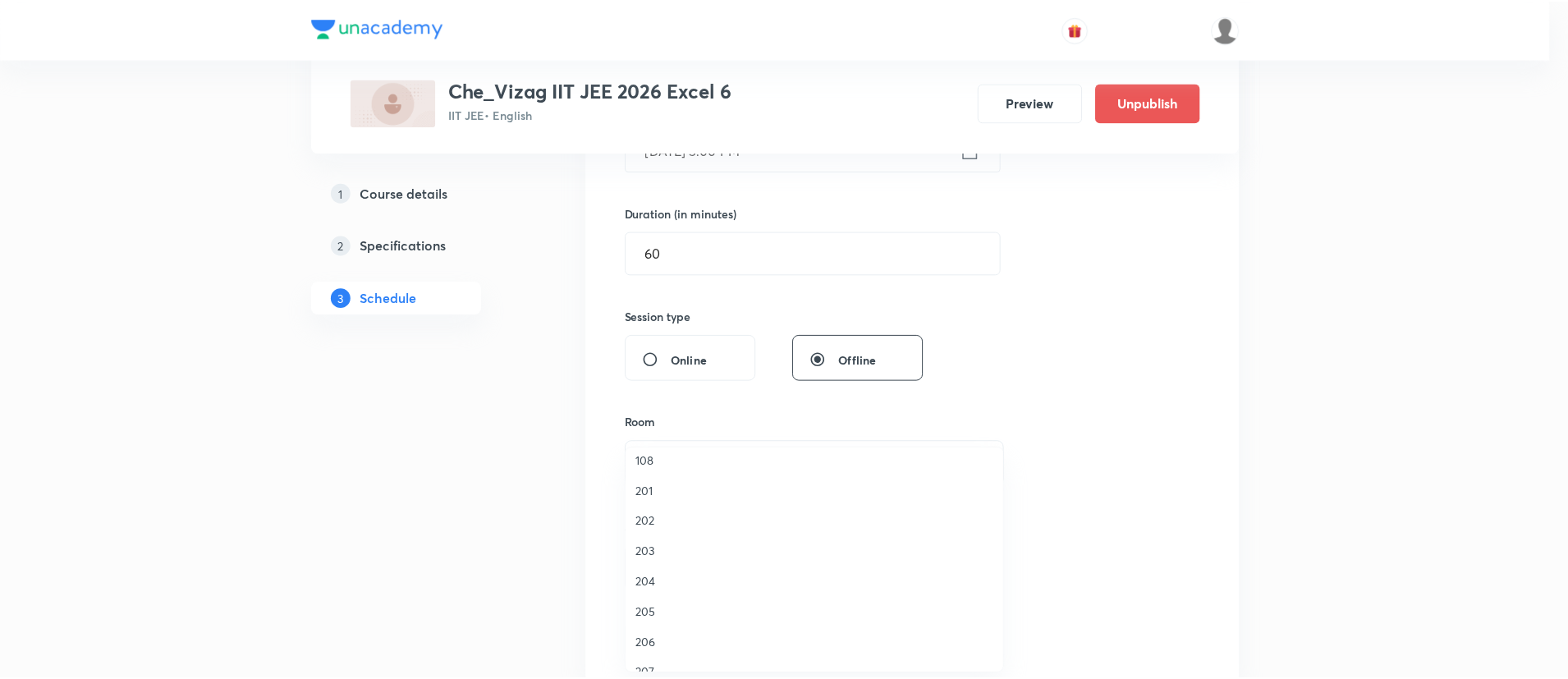
scroll to position [345, 0]
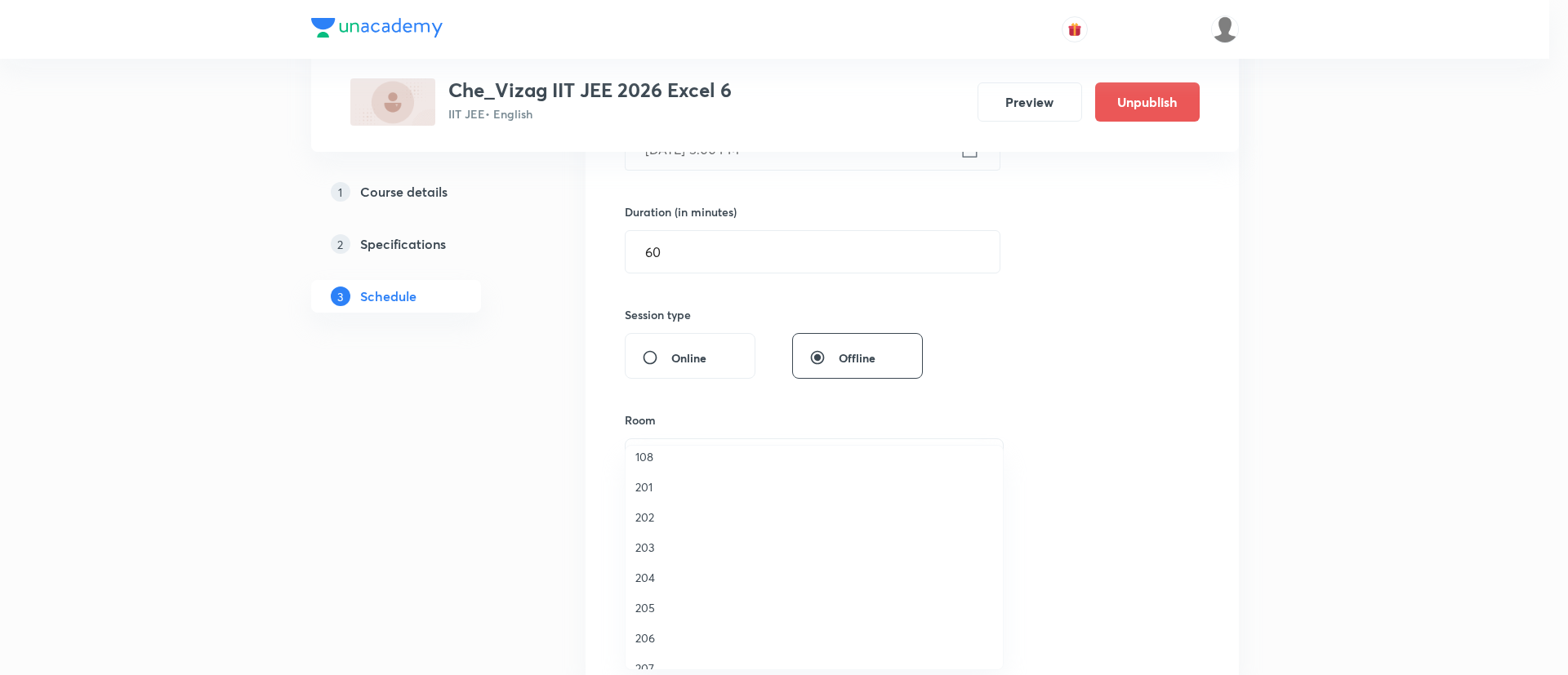
click at [666, 604] on span "205" at bounding box center [814, 608] width 357 height 17
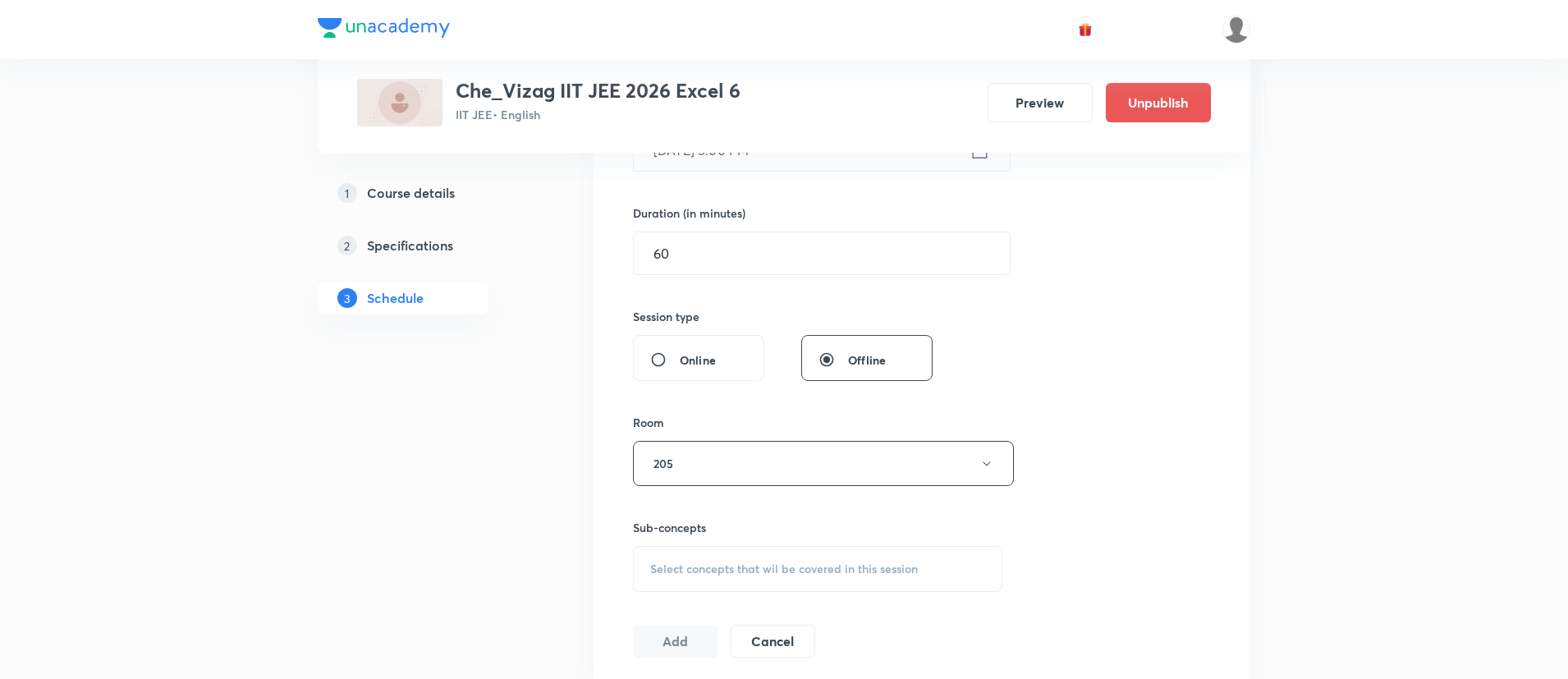
click at [743, 568] on span "Select concepts that wil be covered in this session" at bounding box center [784, 569] width 268 height 13
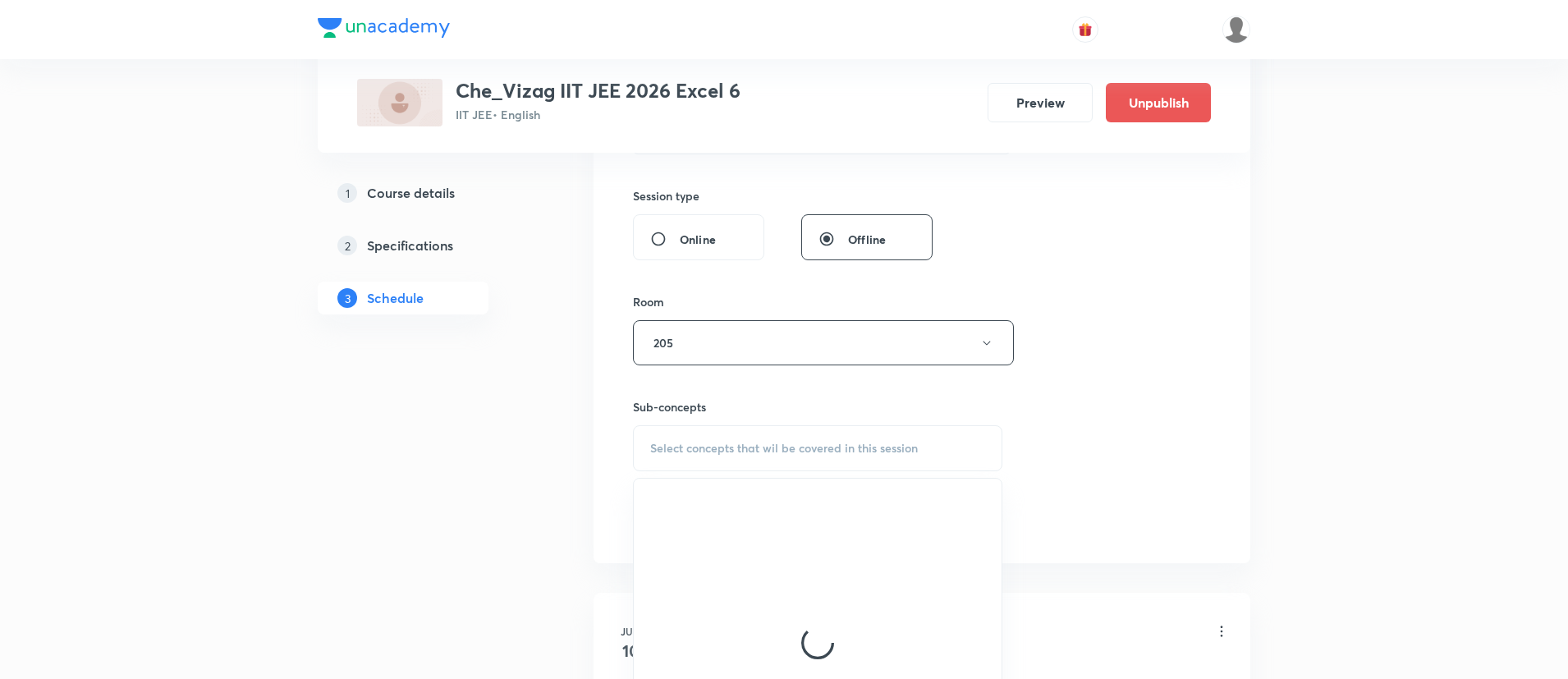
scroll to position [649, 0]
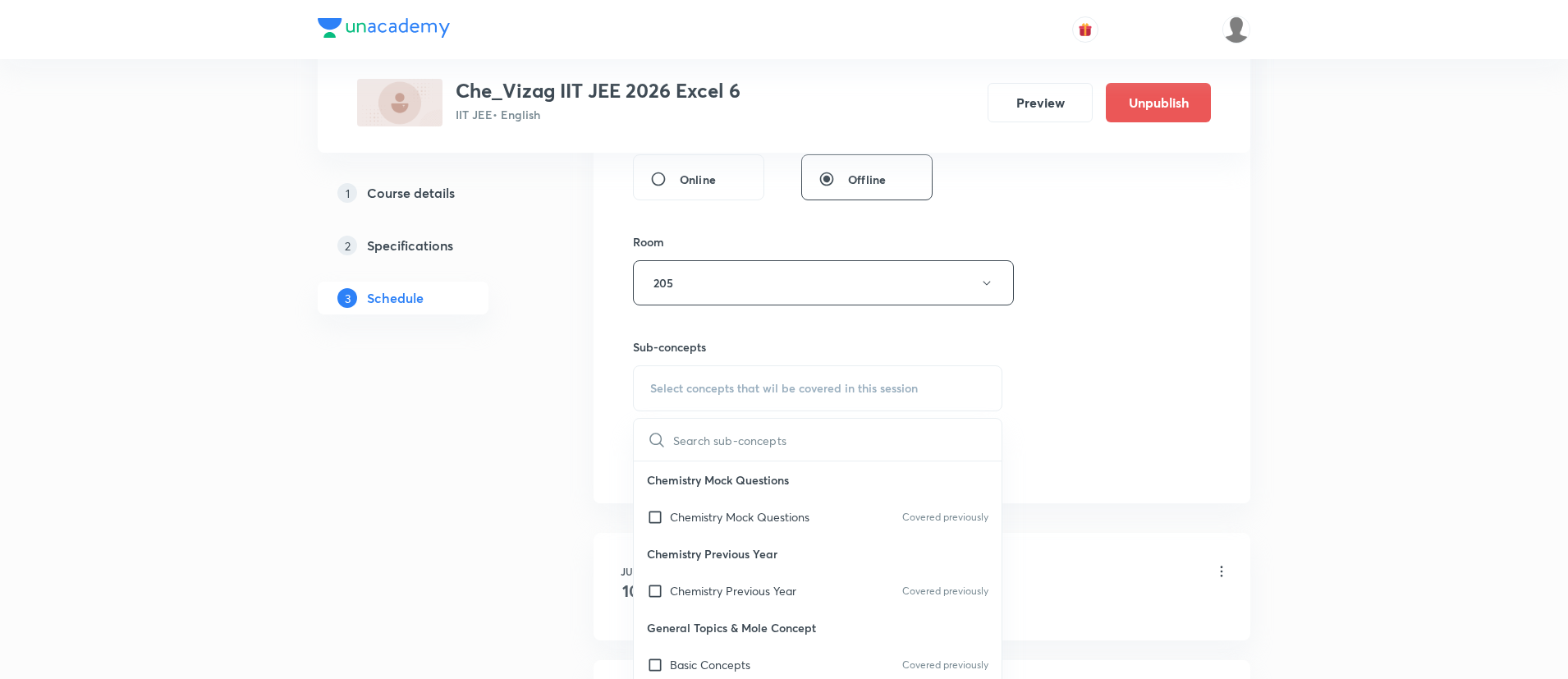
click at [743, 568] on p "Chemistry Previous Year" at bounding box center [817, 554] width 368 height 37
click at [730, 450] on input "text" at bounding box center [838, 439] width 329 height 42
paste input "Ethers"
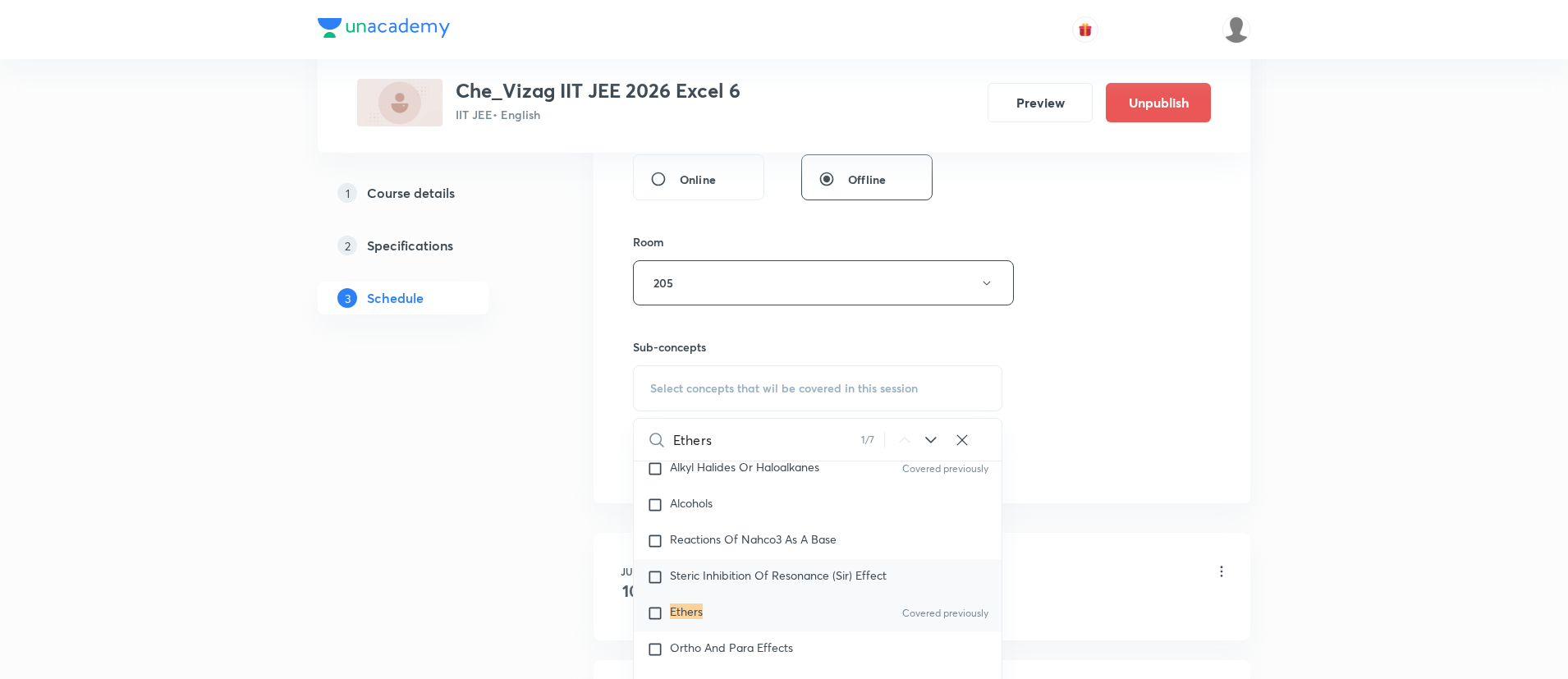
scroll to position [29075, 0]
type input "Ethers"
click at [783, 631] on div "Ethers Covered previously" at bounding box center [817, 612] width 368 height 36
checkbox input "true"
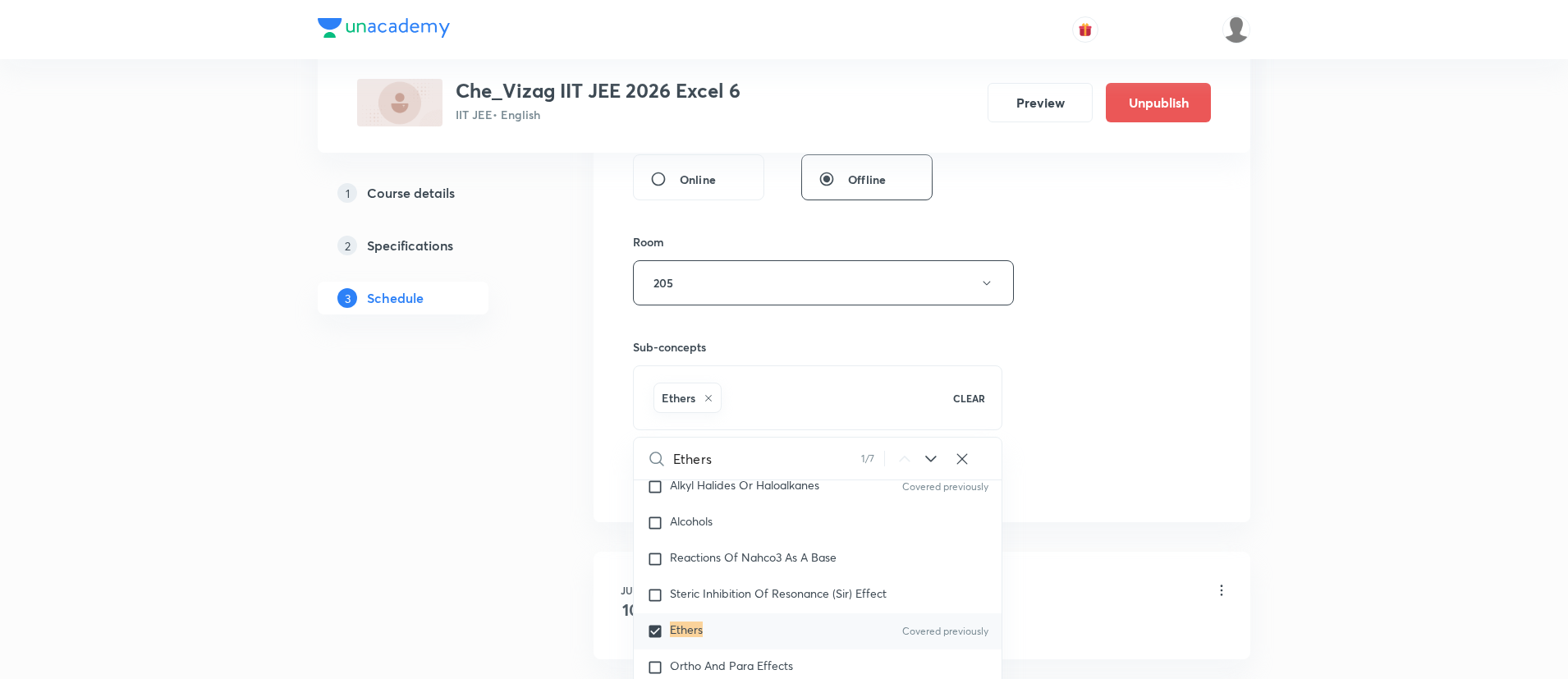
click at [1099, 452] on div "Session 64 Live class Session title 6/99 Ethers ​ Schedule for Sep 3, 2025, 5:0…" at bounding box center [923, 101] width 578 height 790
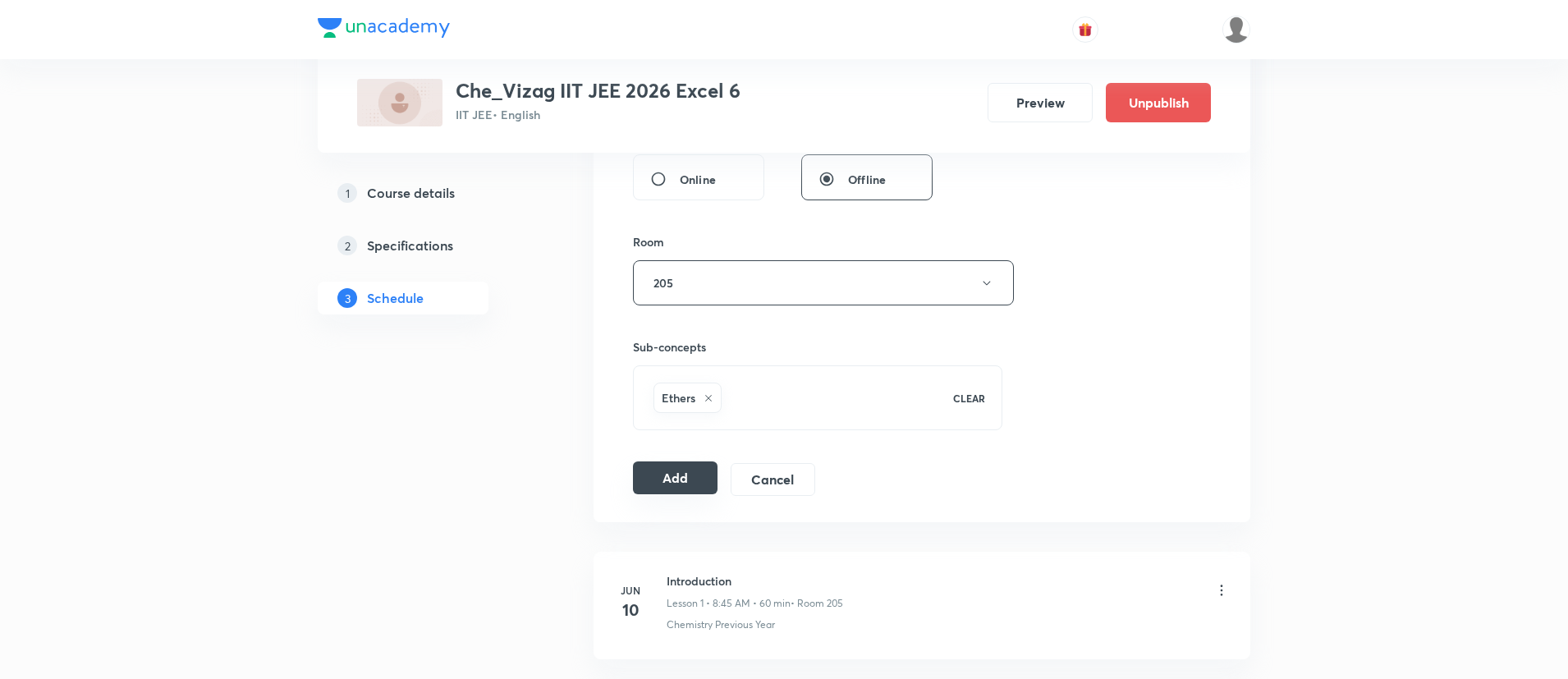
click at [667, 475] on button "Add" at bounding box center [676, 479] width 85 height 33
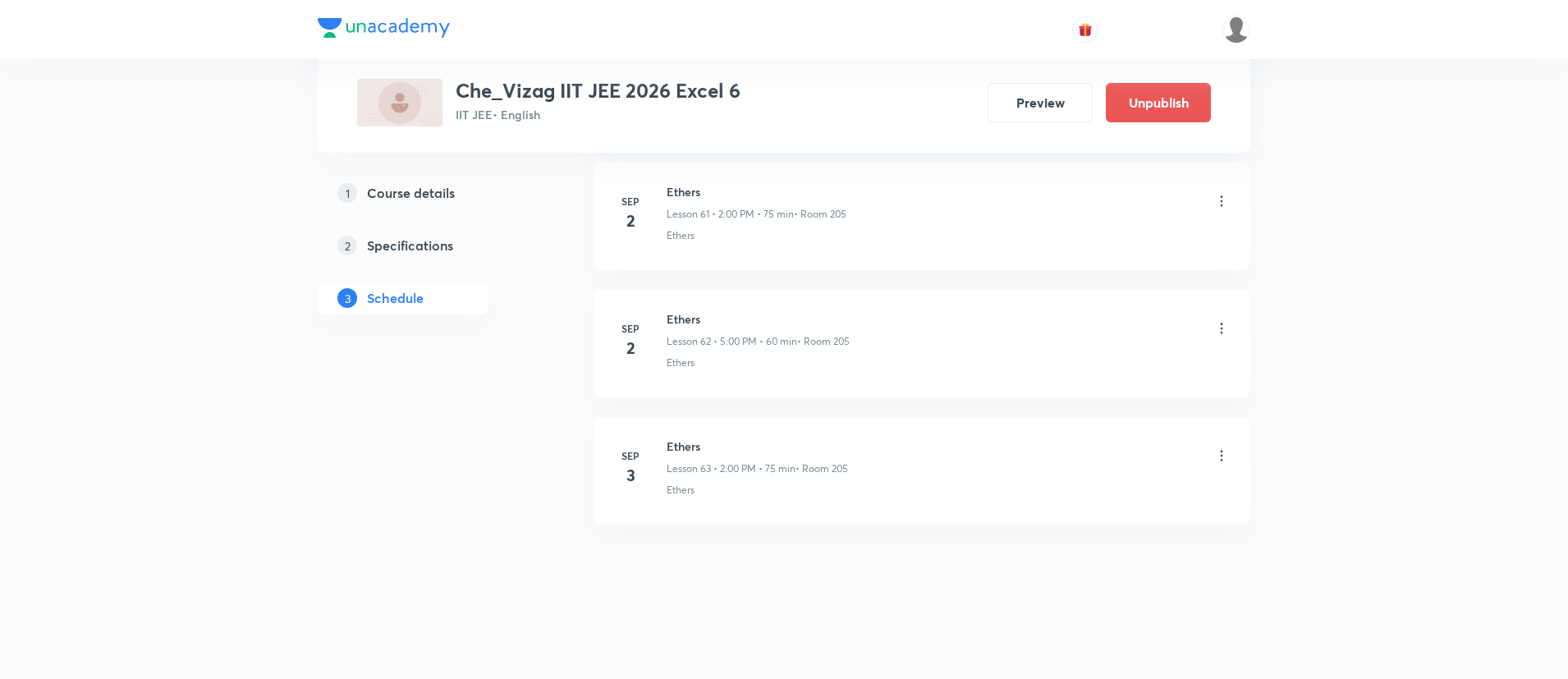
scroll to position [7903, 0]
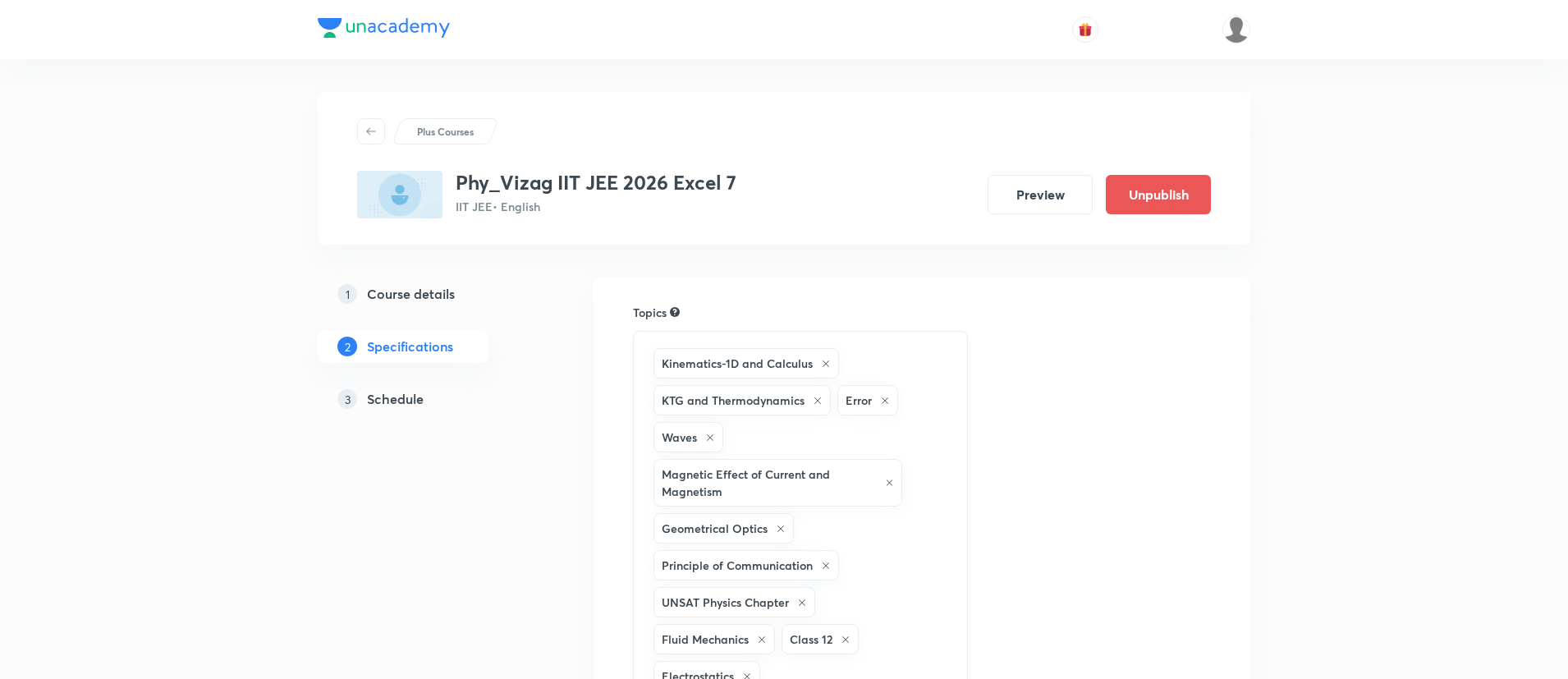
click at [431, 403] on div "3 Schedule" at bounding box center [432, 398] width 190 height 19
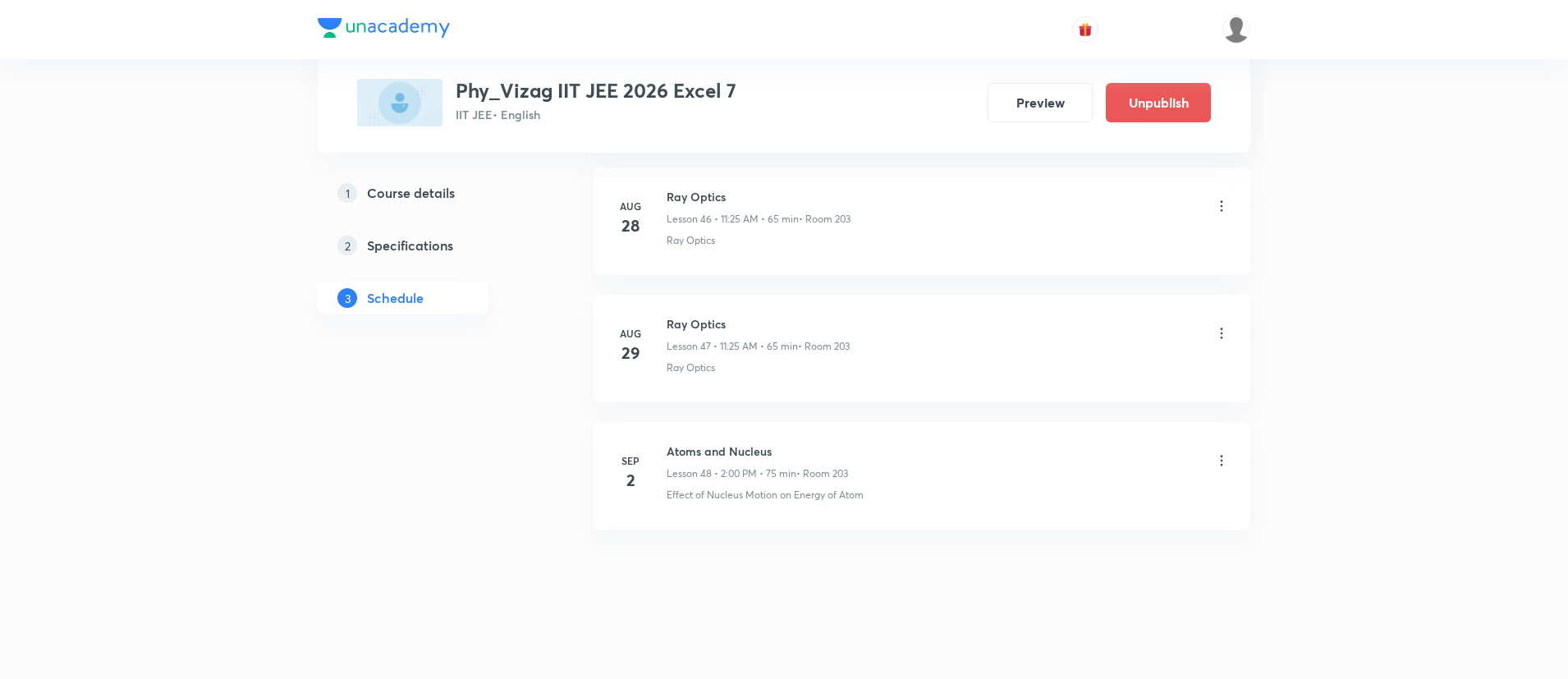
scroll to position [6854, 0]
click at [740, 446] on h6 "Atoms and Nucleus" at bounding box center [757, 446] width 181 height 18
copy h6 "Atoms and Nucleus"
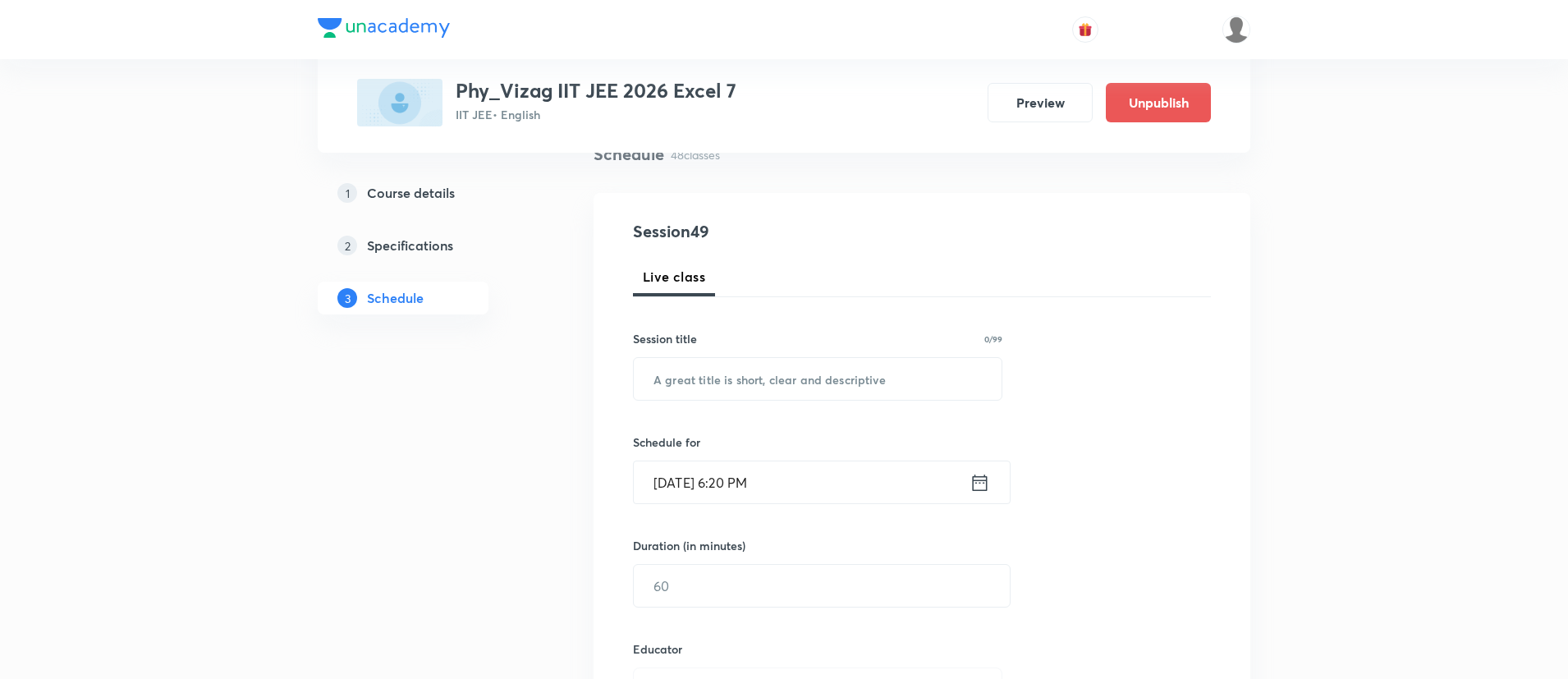
scroll to position [0, 0]
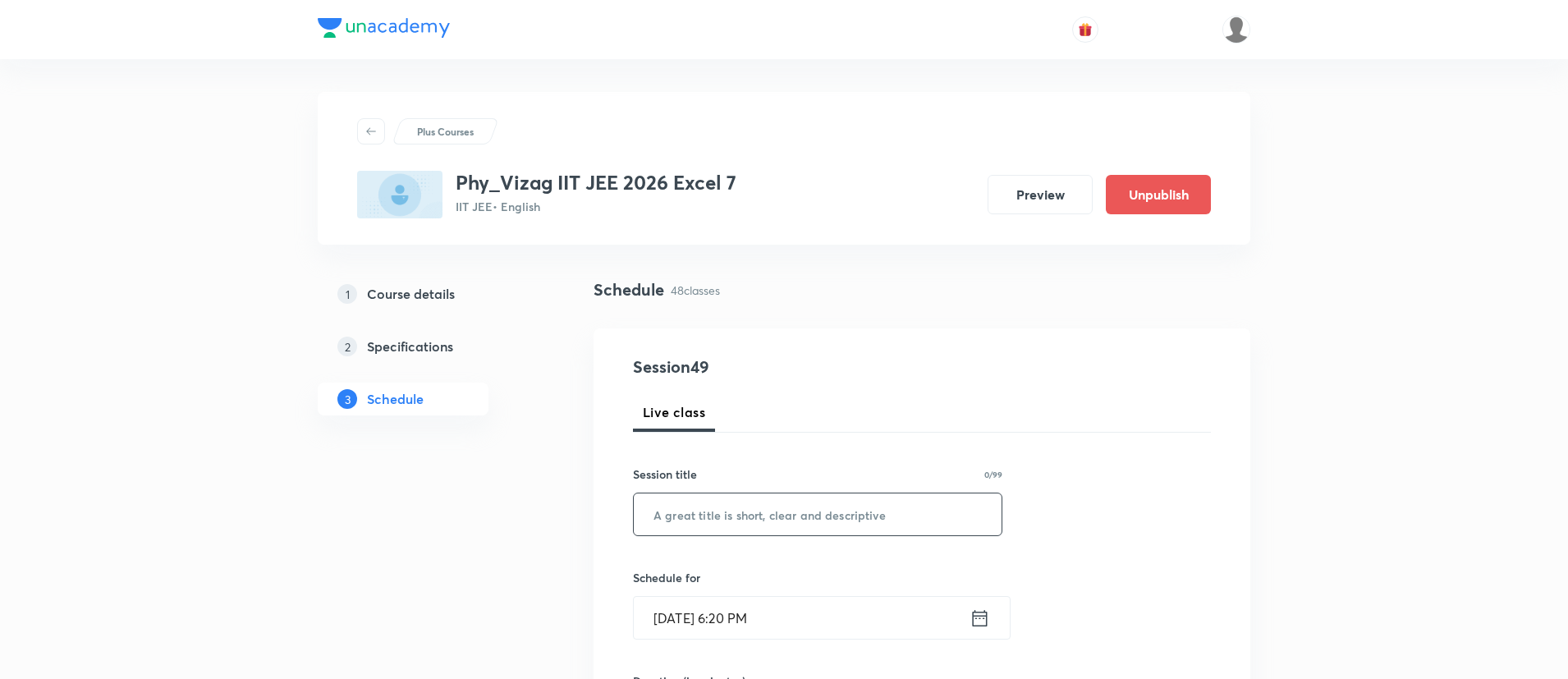
click at [740, 510] on input "text" at bounding box center [817, 514] width 368 height 42
paste input "Atoms and Nucleus"
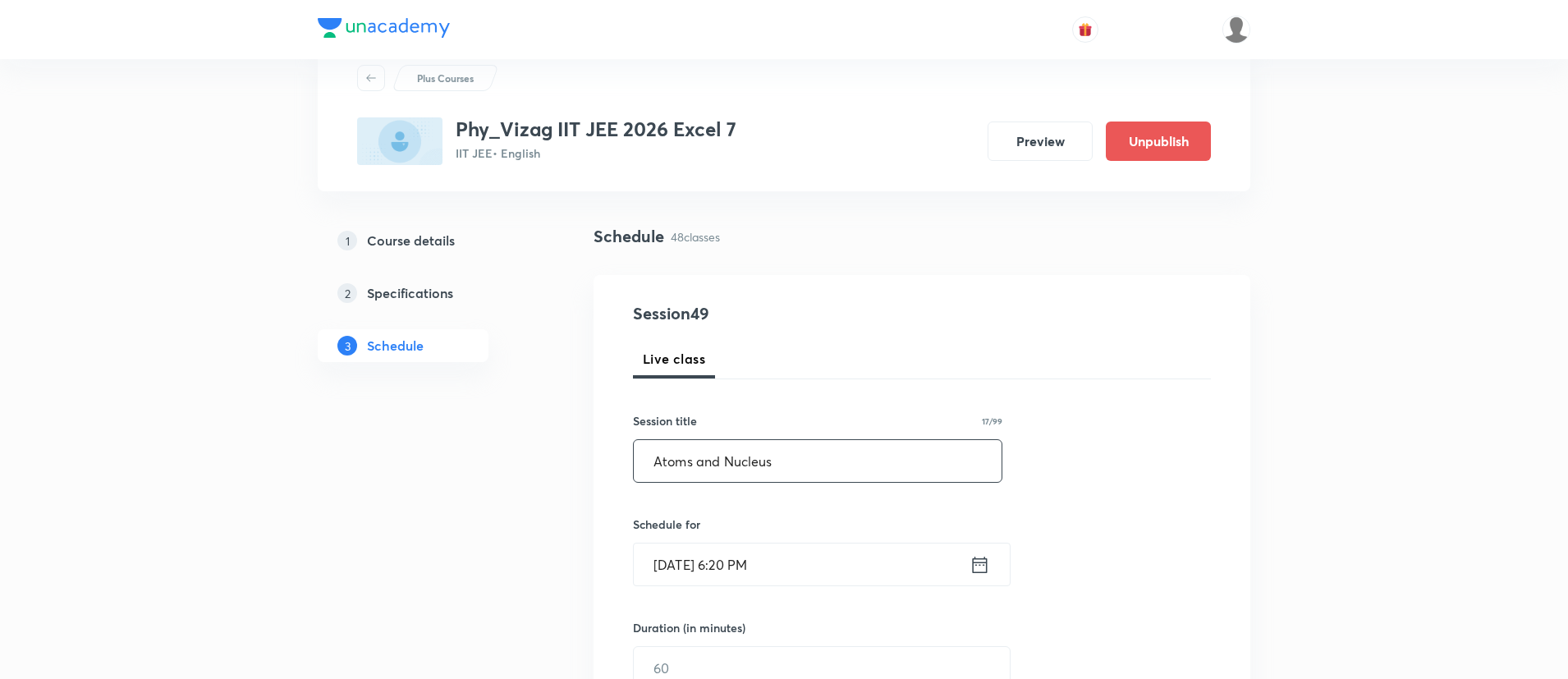
type input "Atoms and Nucleus"
click at [974, 559] on icon at bounding box center [980, 564] width 20 height 23
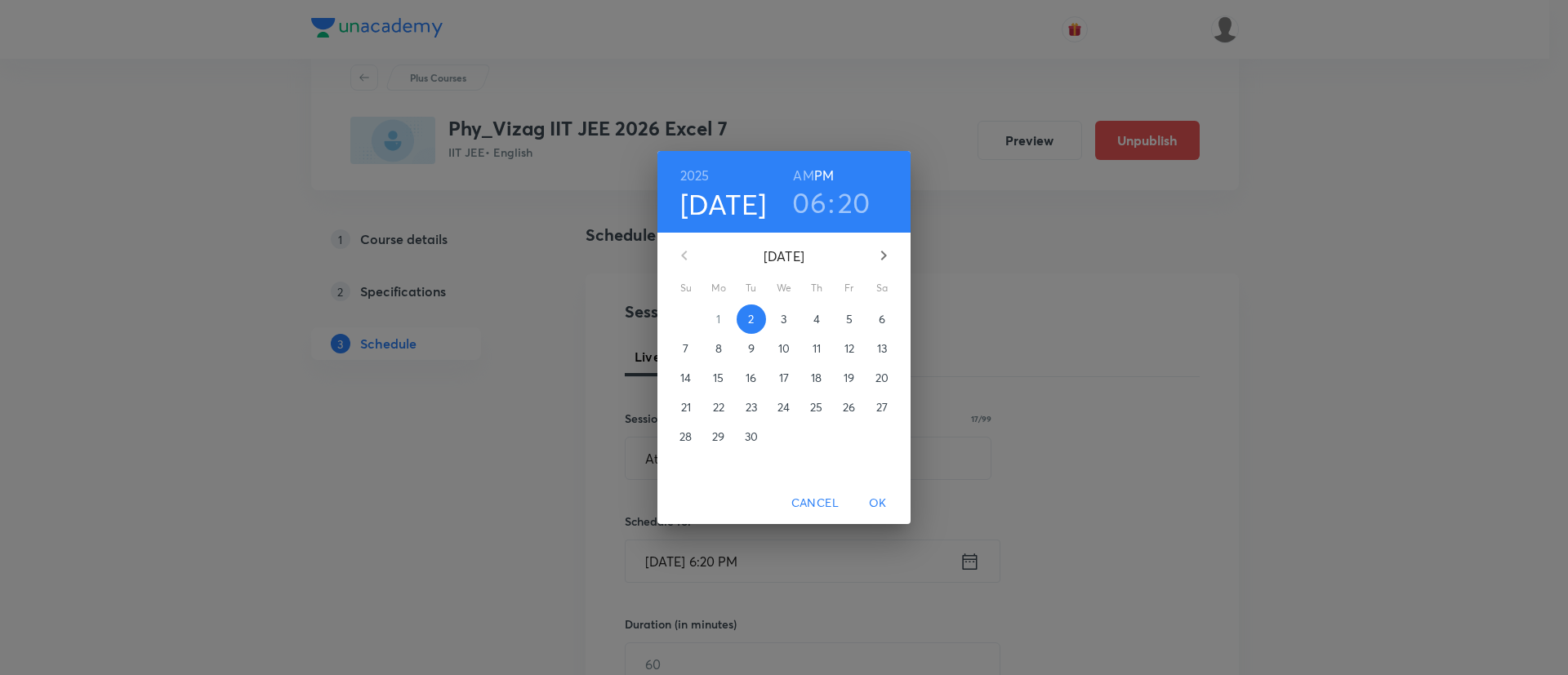
click at [781, 315] on p "3" at bounding box center [784, 320] width 6 height 17
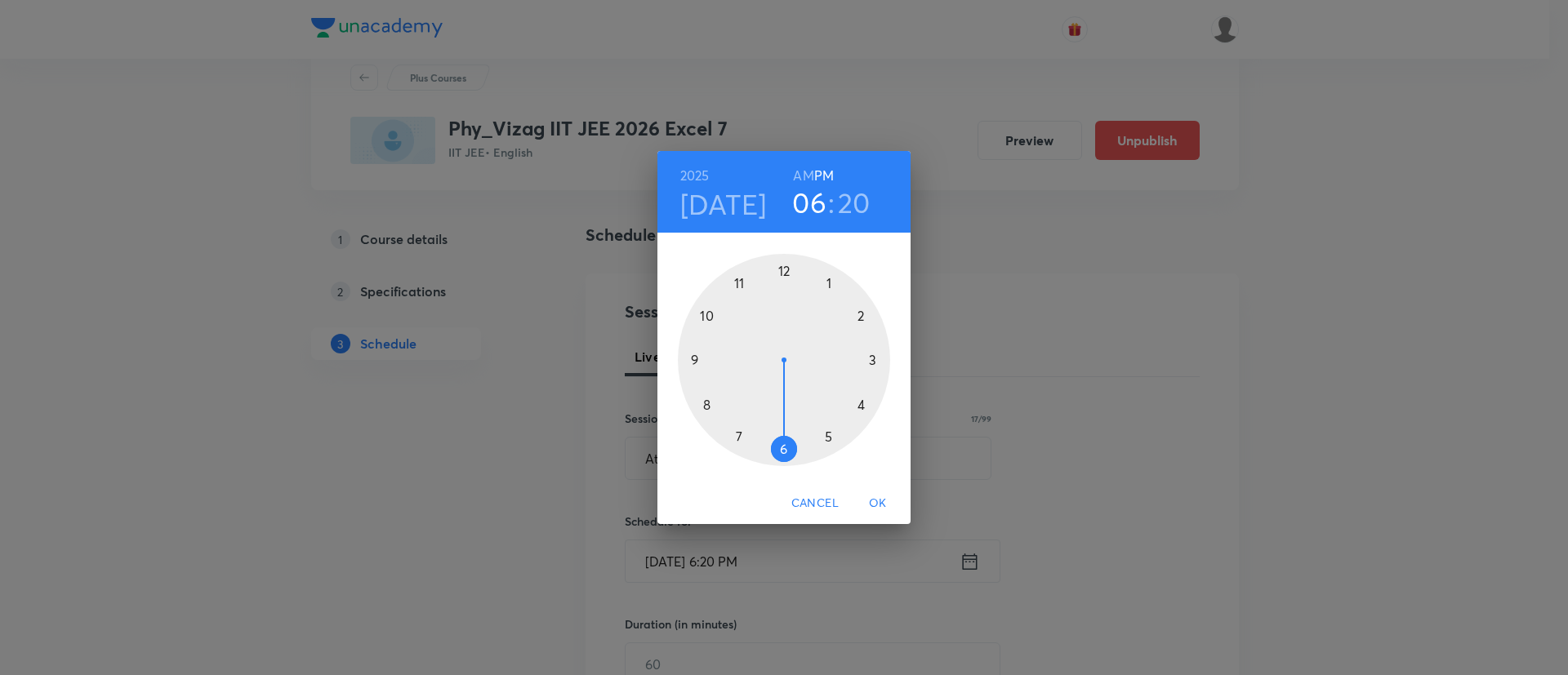
click at [874, 356] on div at bounding box center [784, 360] width 212 height 212
click at [864, 406] on div at bounding box center [784, 360] width 212 height 212
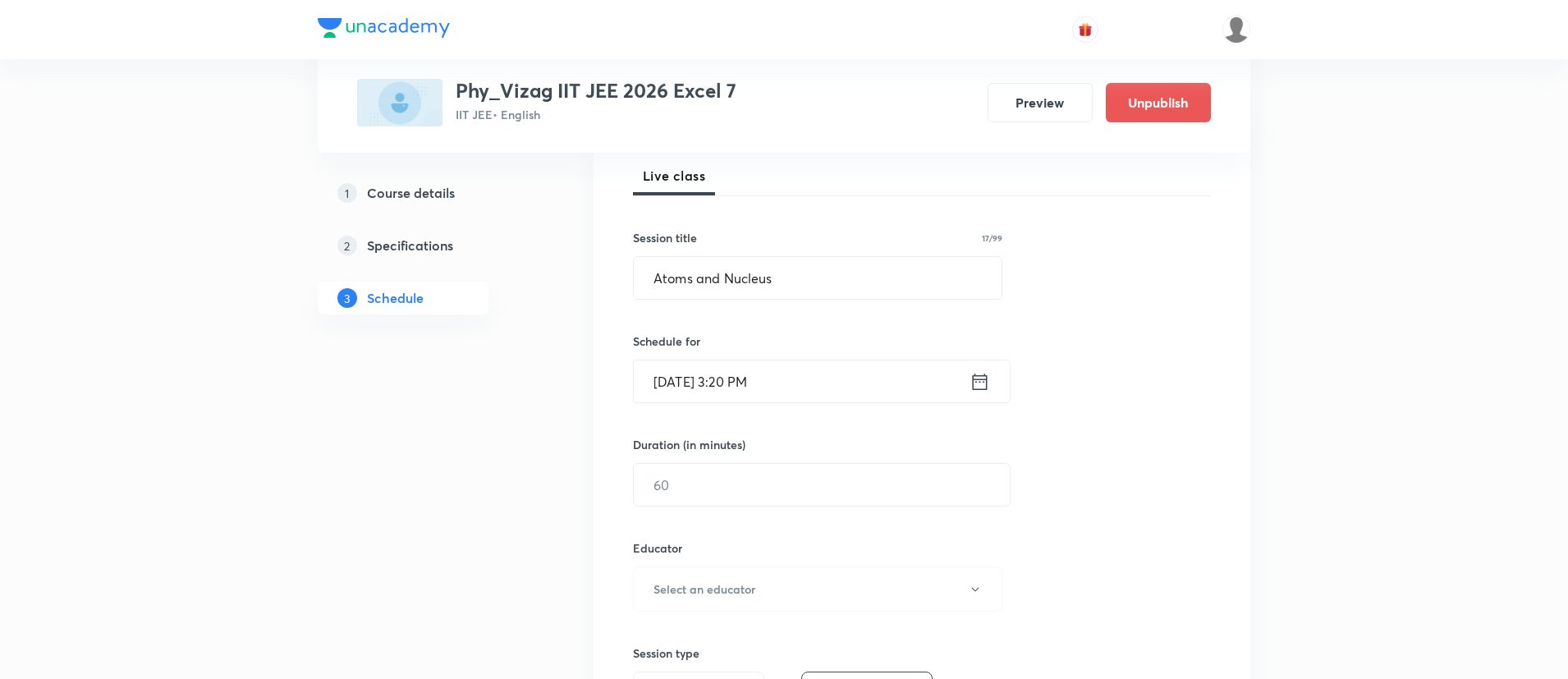
scroll to position [250, 0]
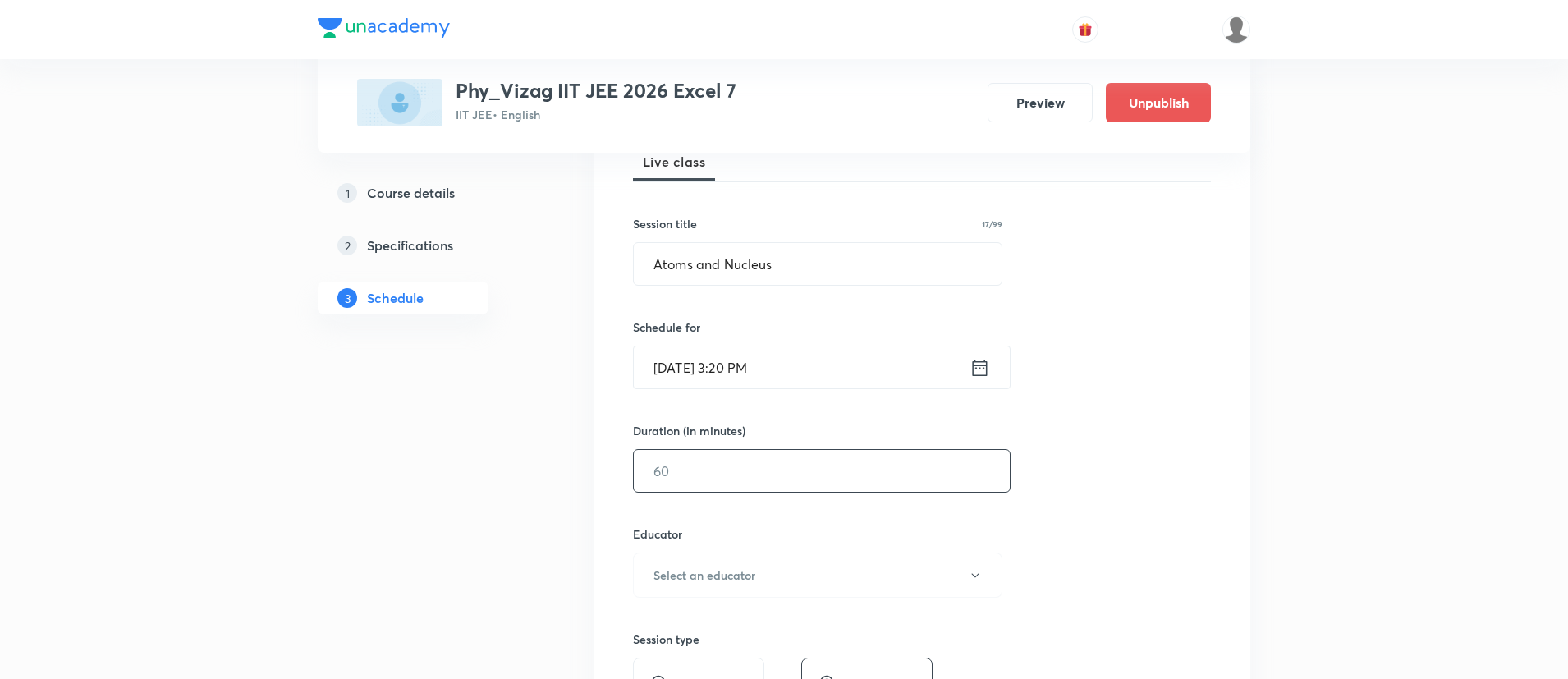
click at [803, 479] on input "text" at bounding box center [821, 470] width 376 height 42
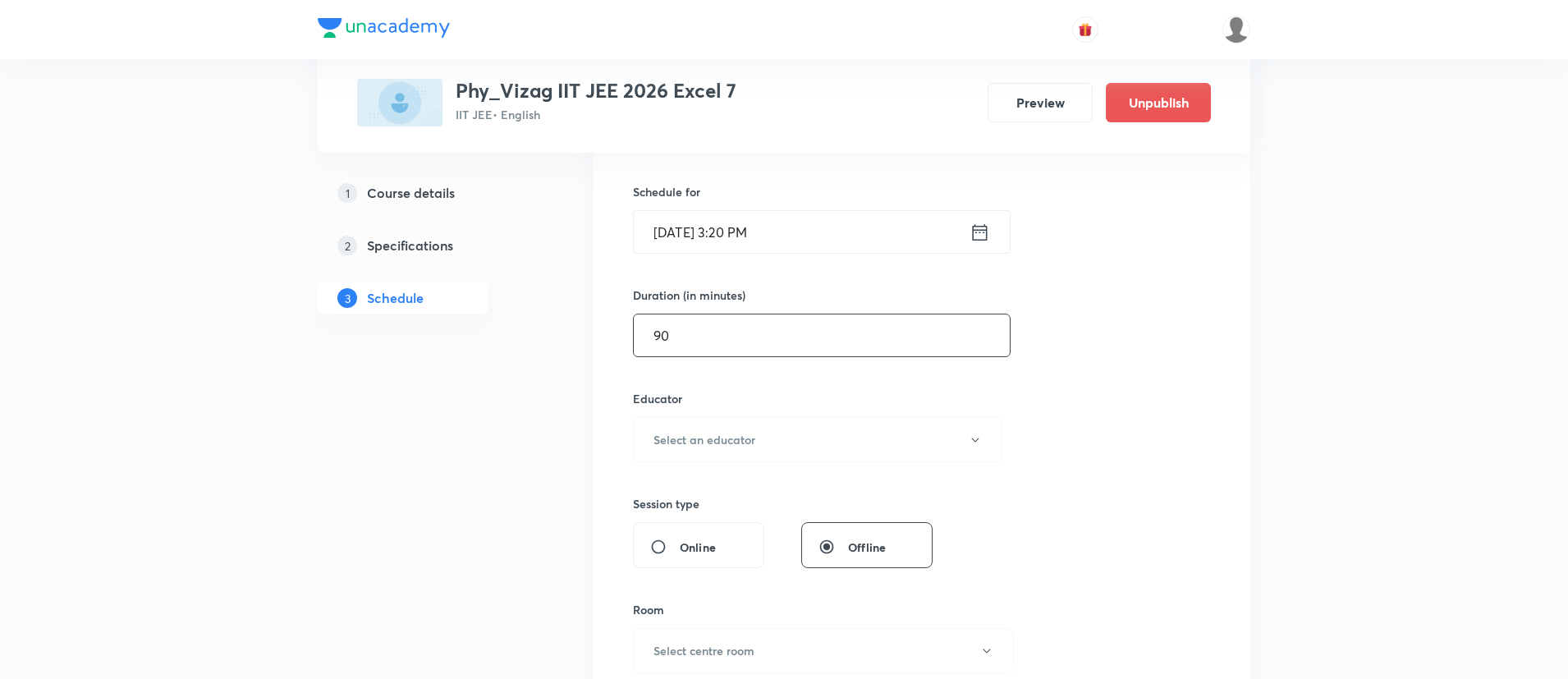
scroll to position [415, 0]
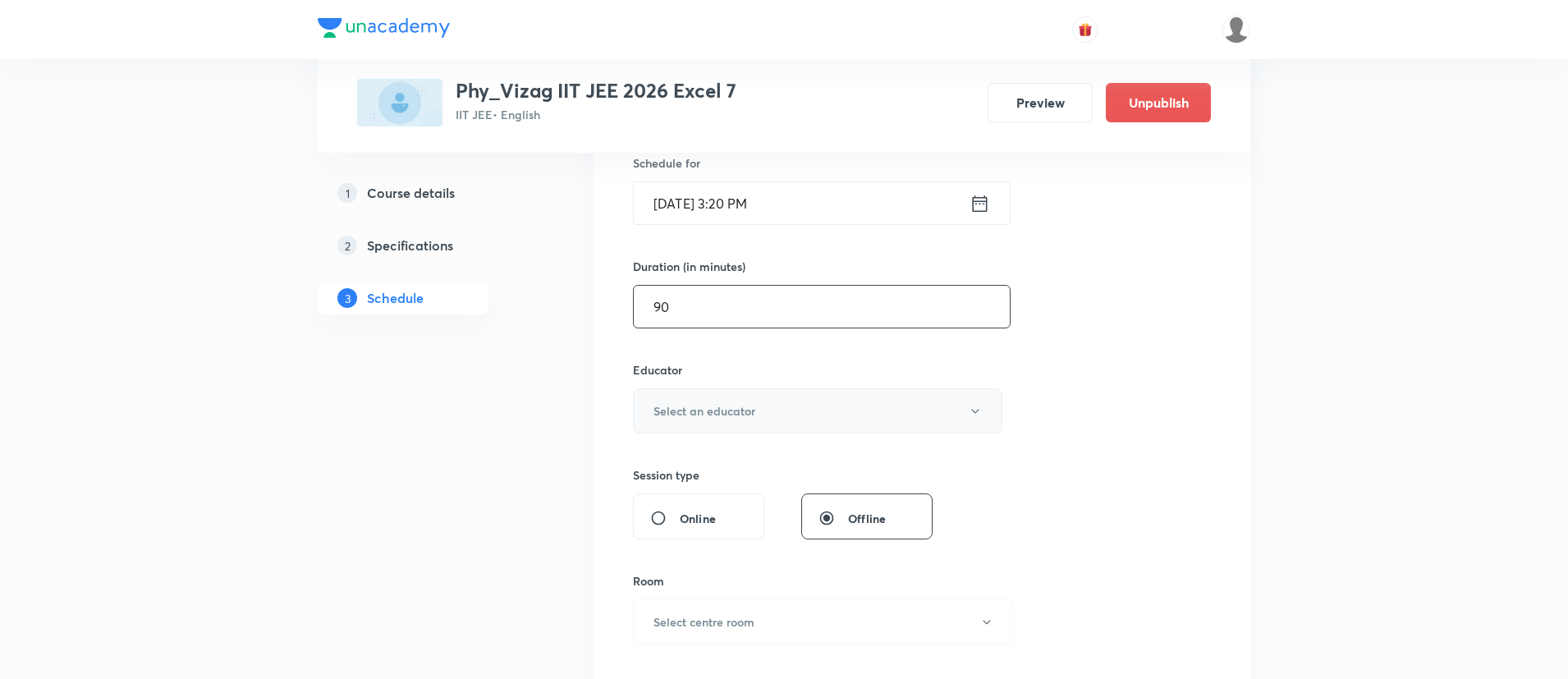
type input "90"
click at [742, 411] on h6 "Select an educator" at bounding box center [705, 411] width 102 height 18
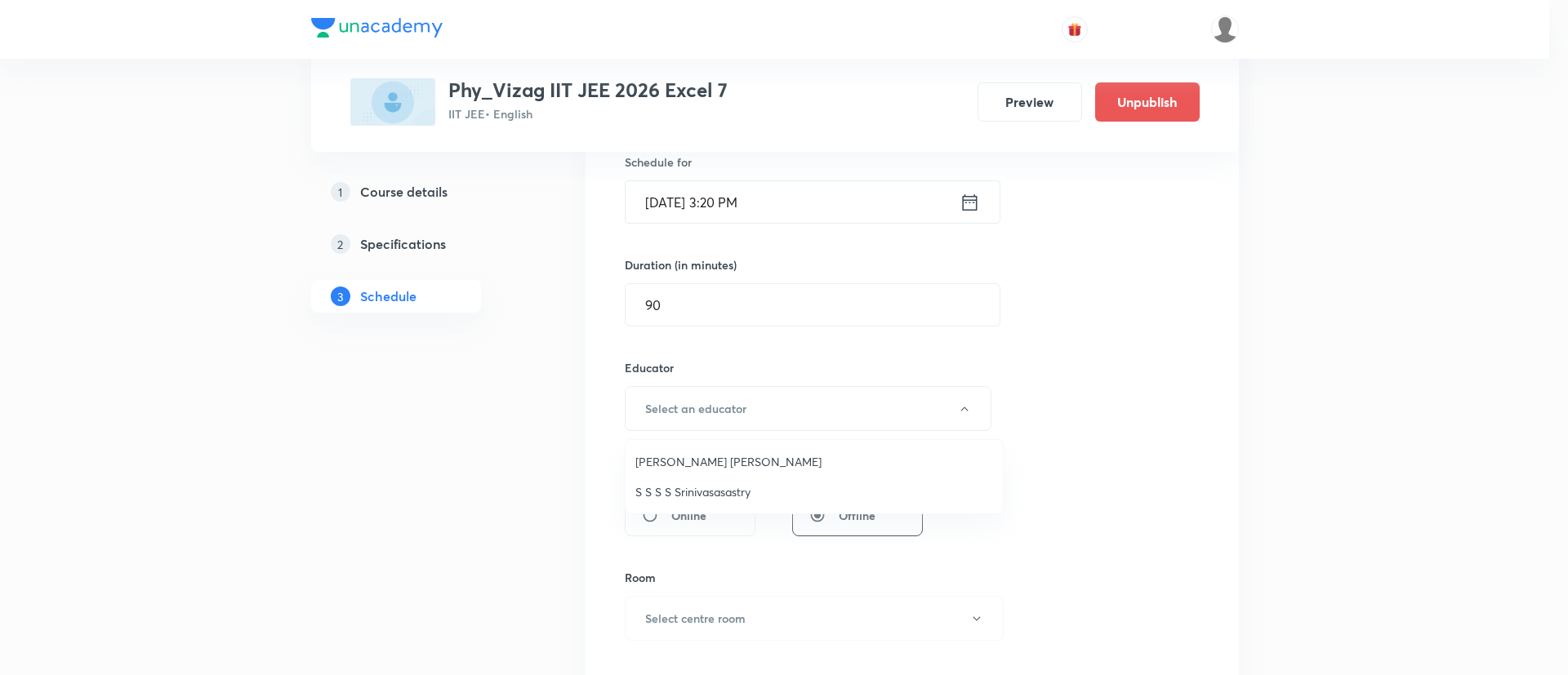
click at [668, 496] on span "S S S S Srinivasasastry" at bounding box center [814, 491] width 357 height 17
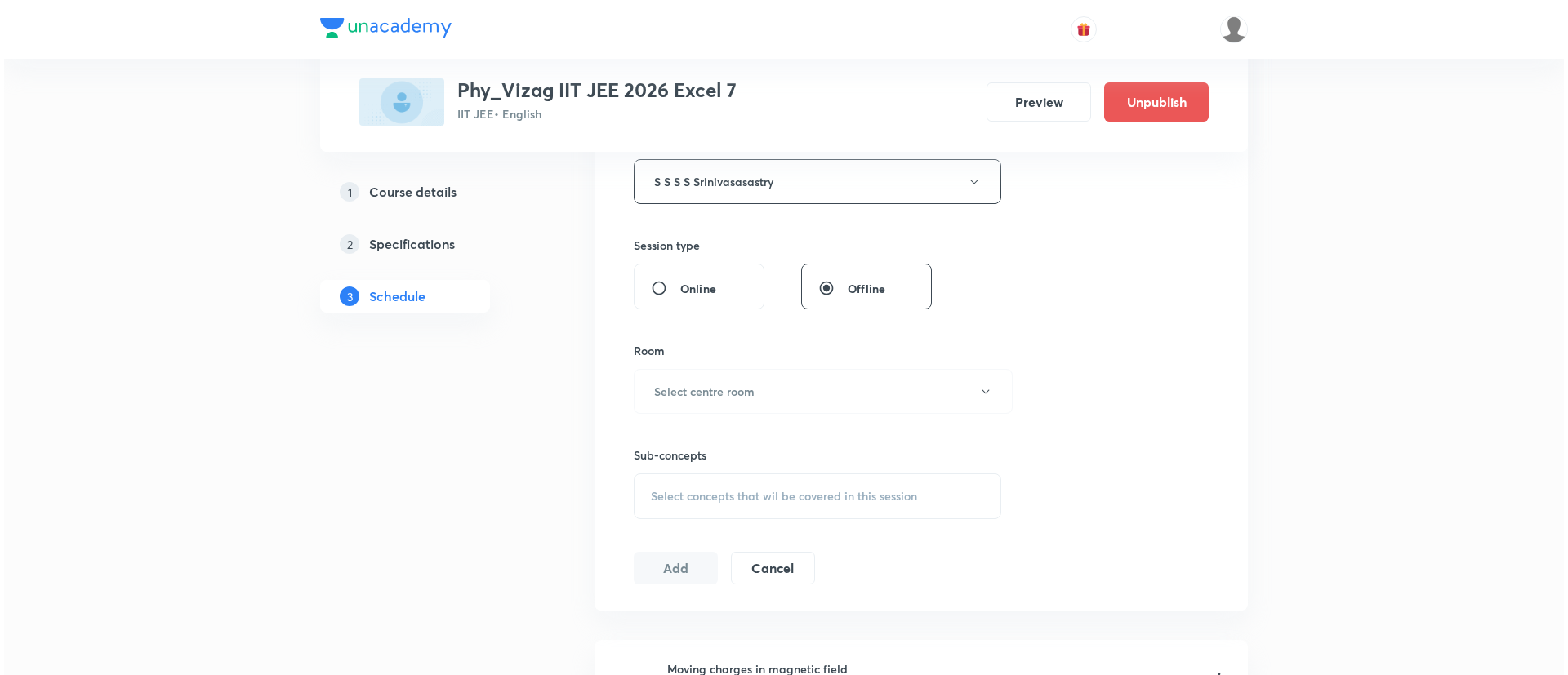
scroll to position [666, 0]
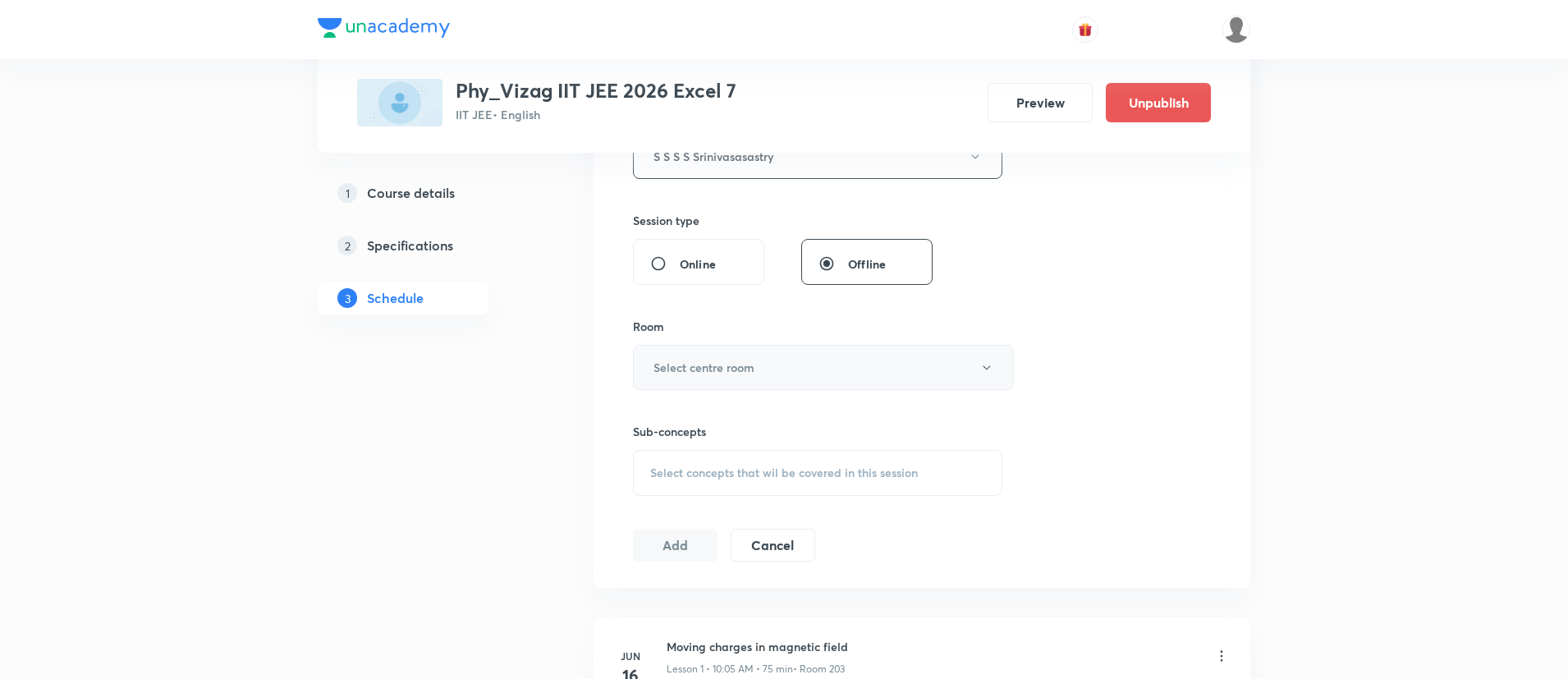
click at [815, 360] on button "Select centre room" at bounding box center [824, 367] width 381 height 45
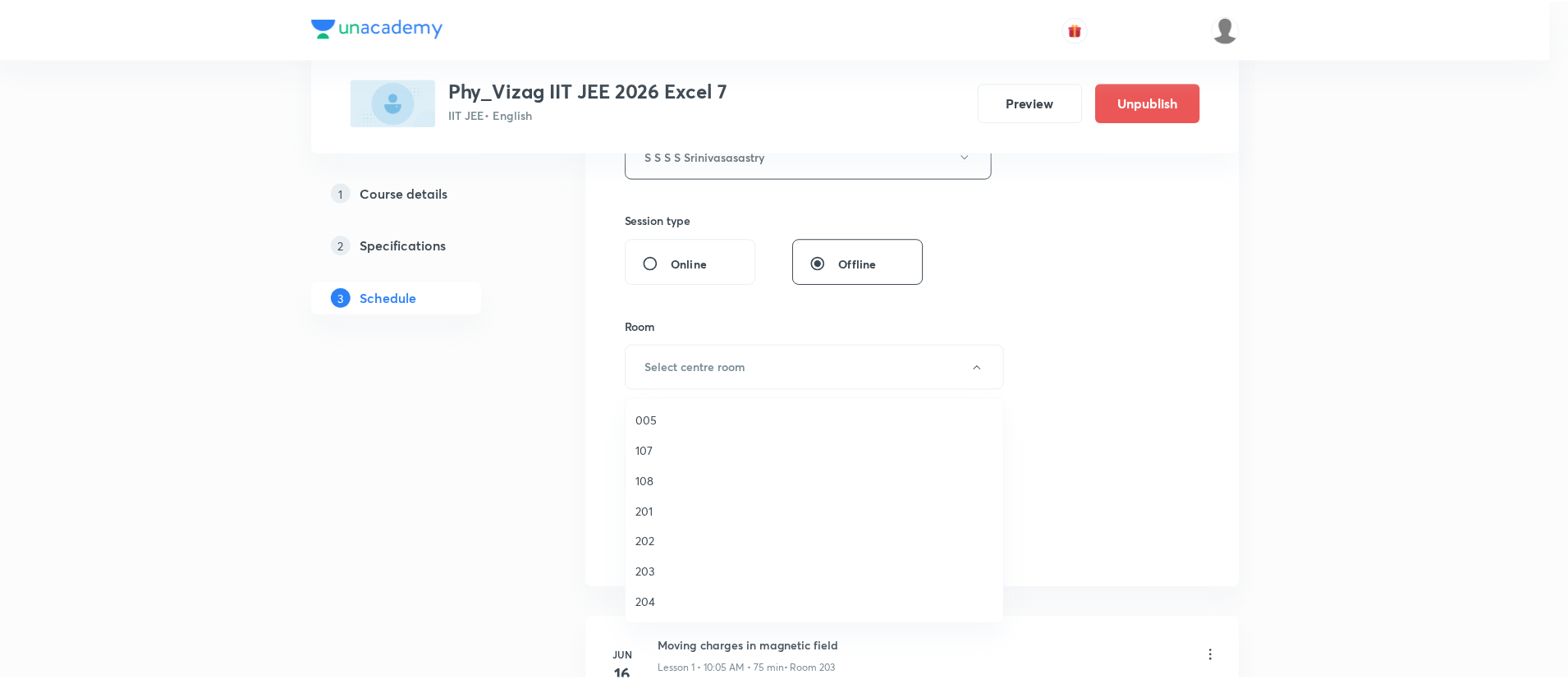
scroll to position [275, 0]
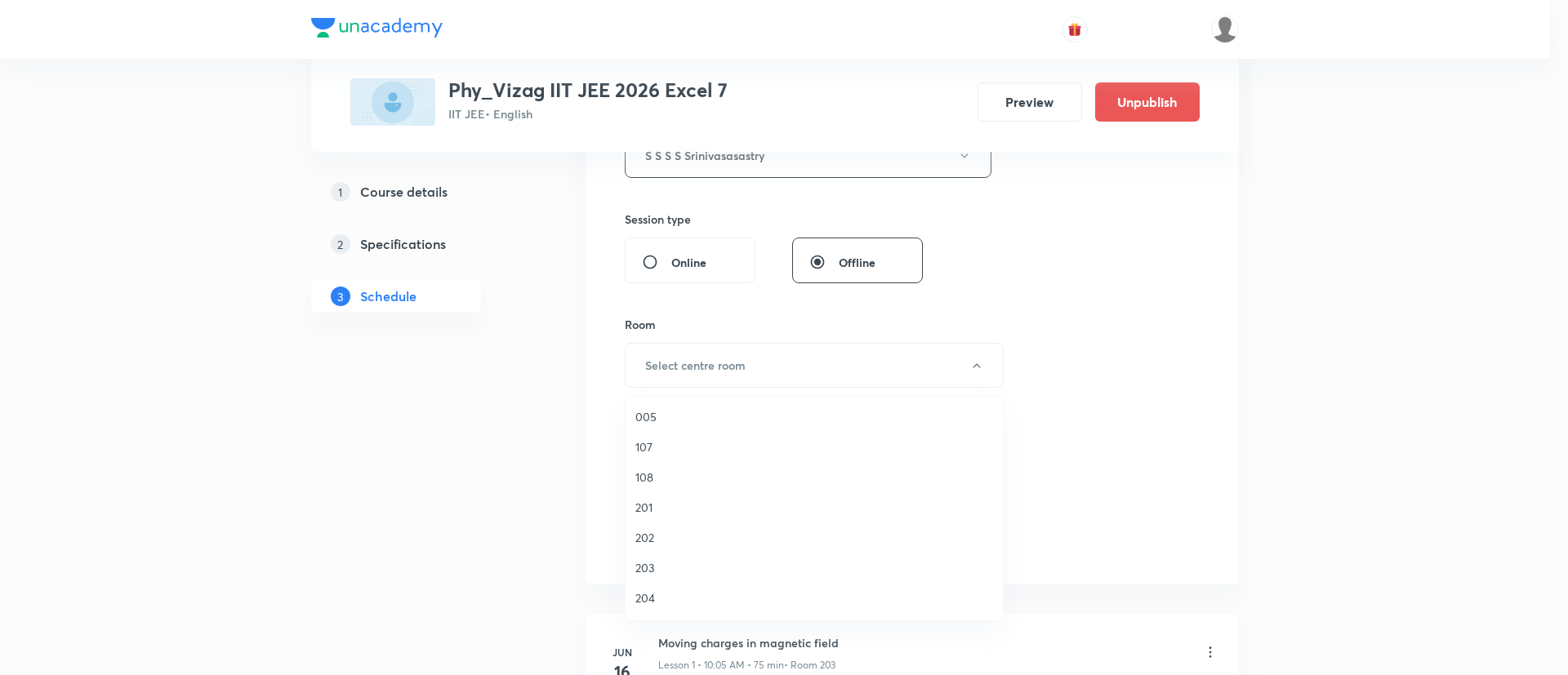
click at [678, 574] on span "203" at bounding box center [814, 568] width 357 height 17
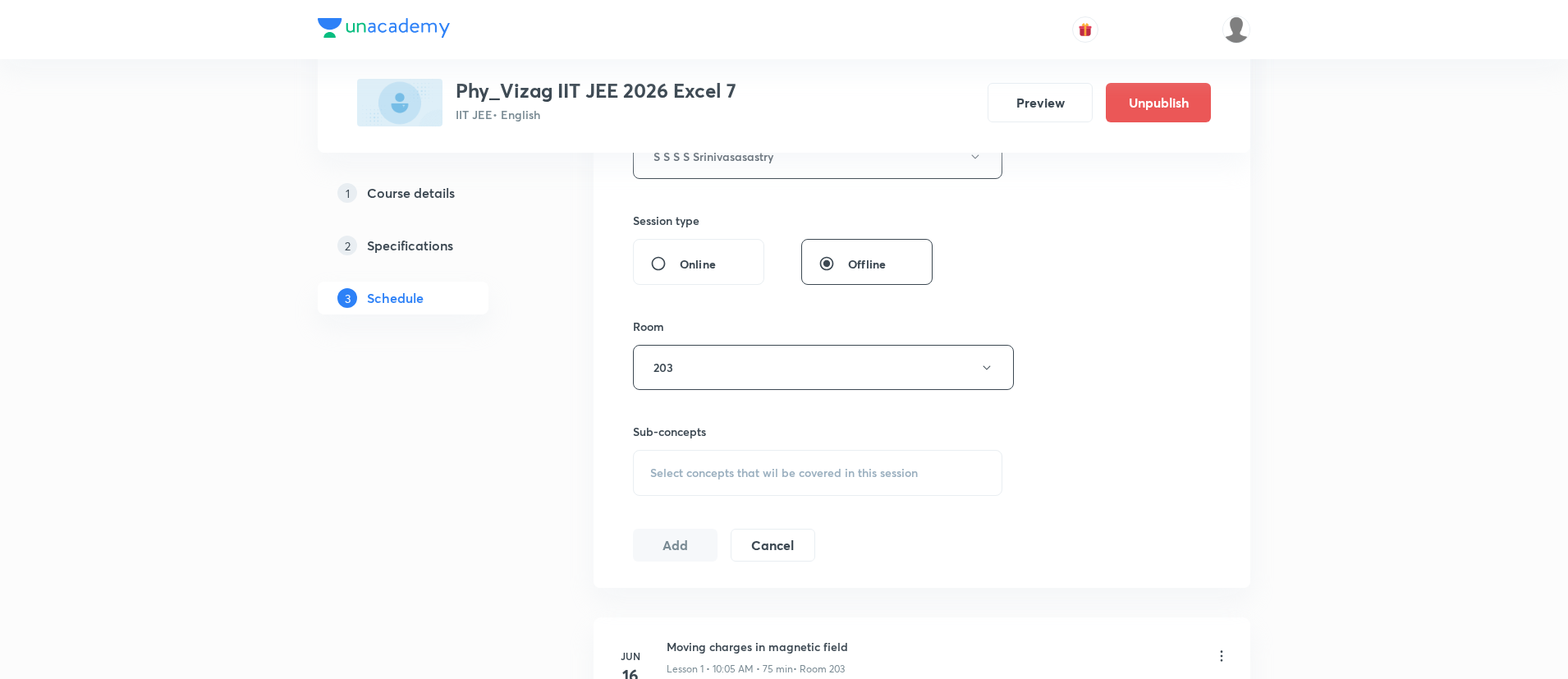
click at [730, 470] on span "Select concepts that wil be covered in this session" at bounding box center [784, 473] width 268 height 13
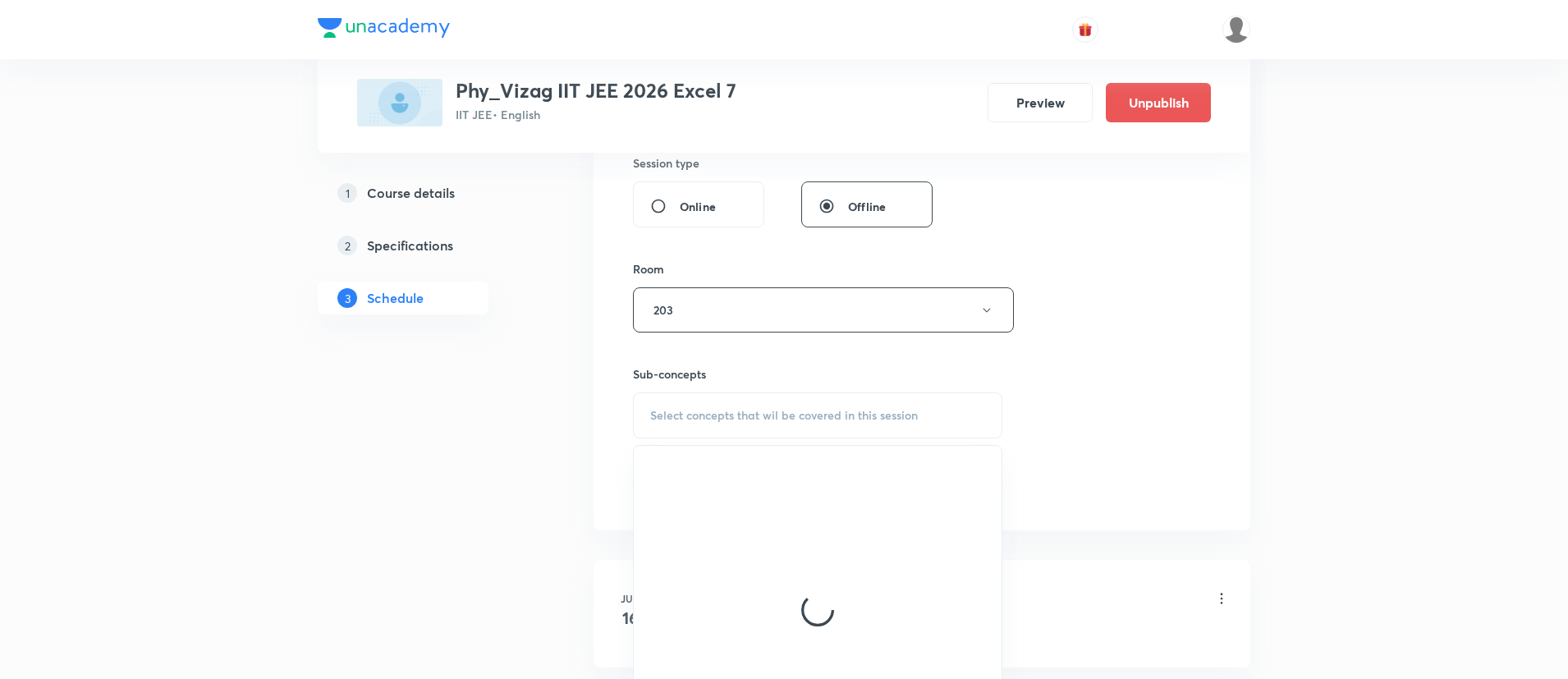
scroll to position [736, 0]
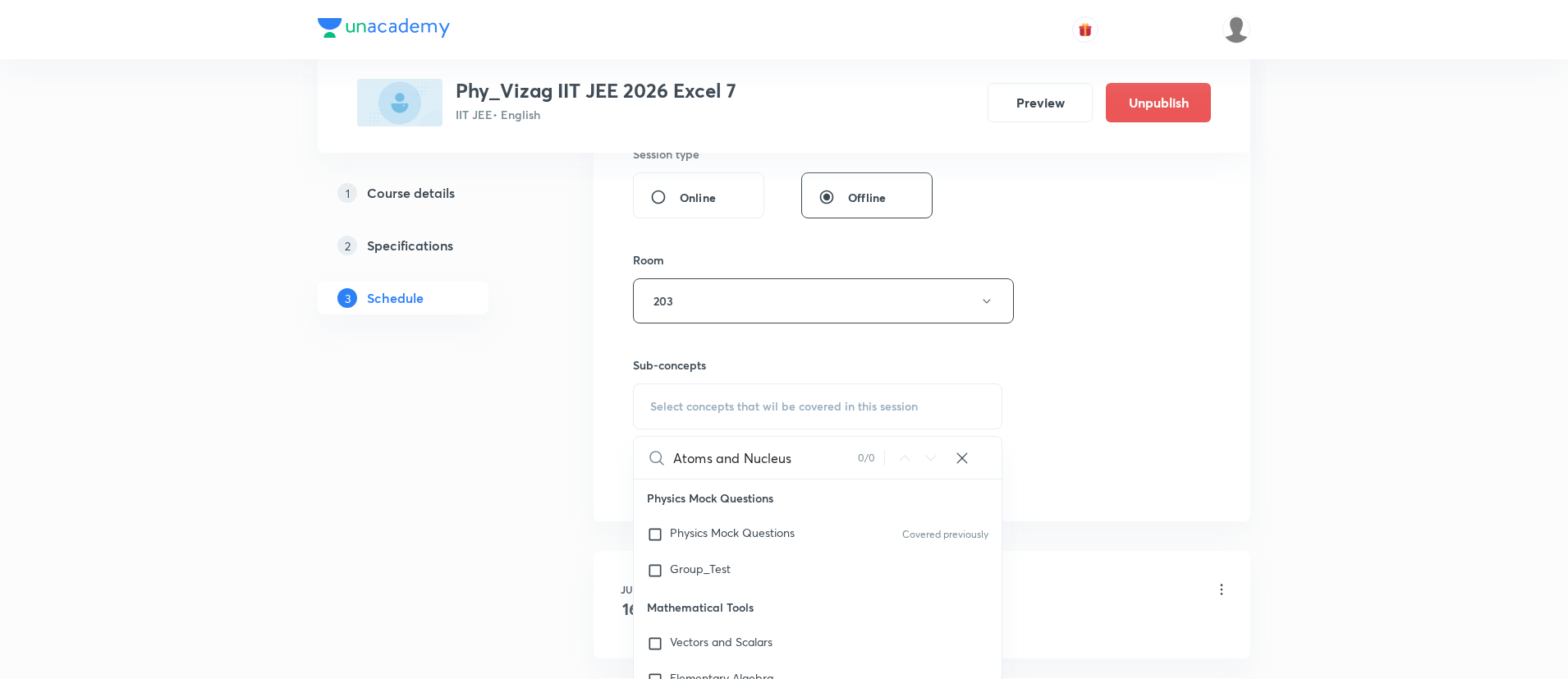
click at [726, 462] on input "Atoms and Nucleus" at bounding box center [766, 457] width 185 height 42
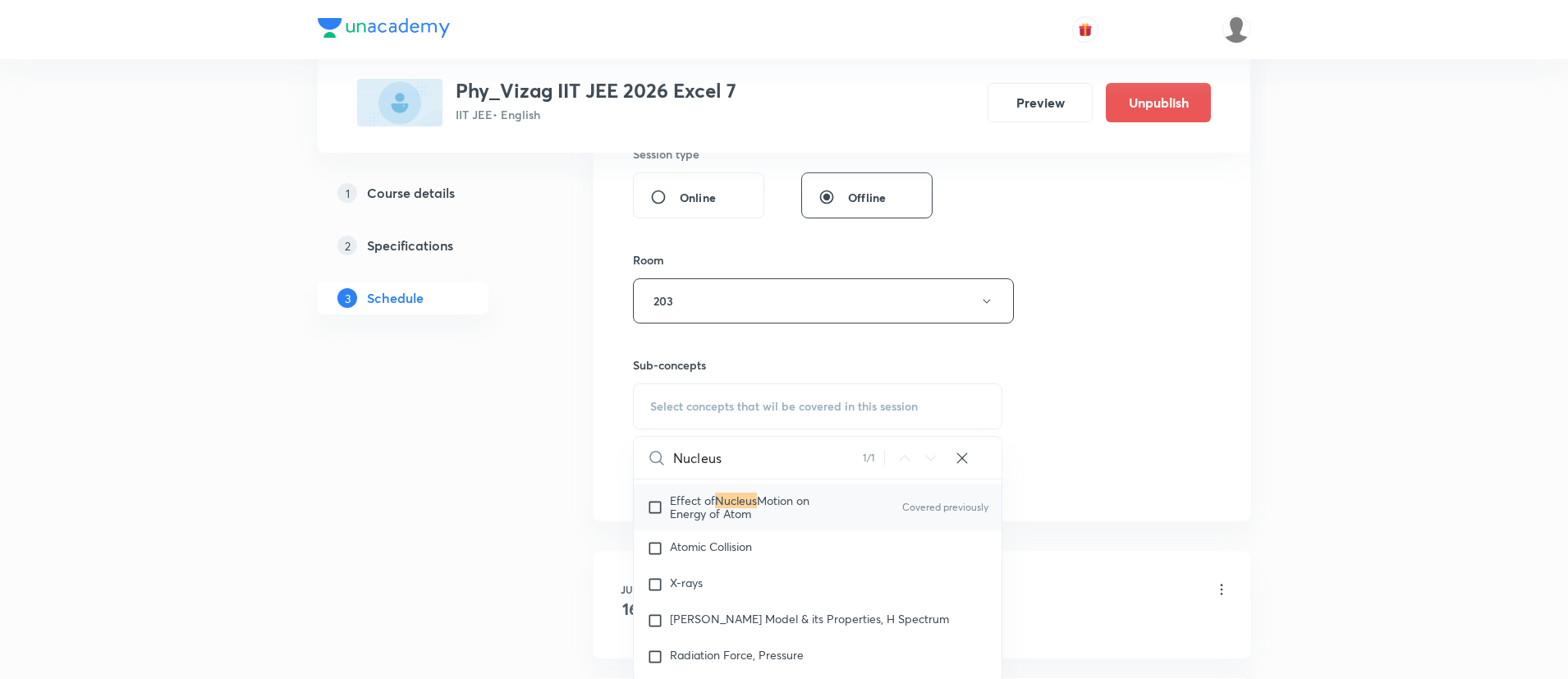
scroll to position [24140, 0]
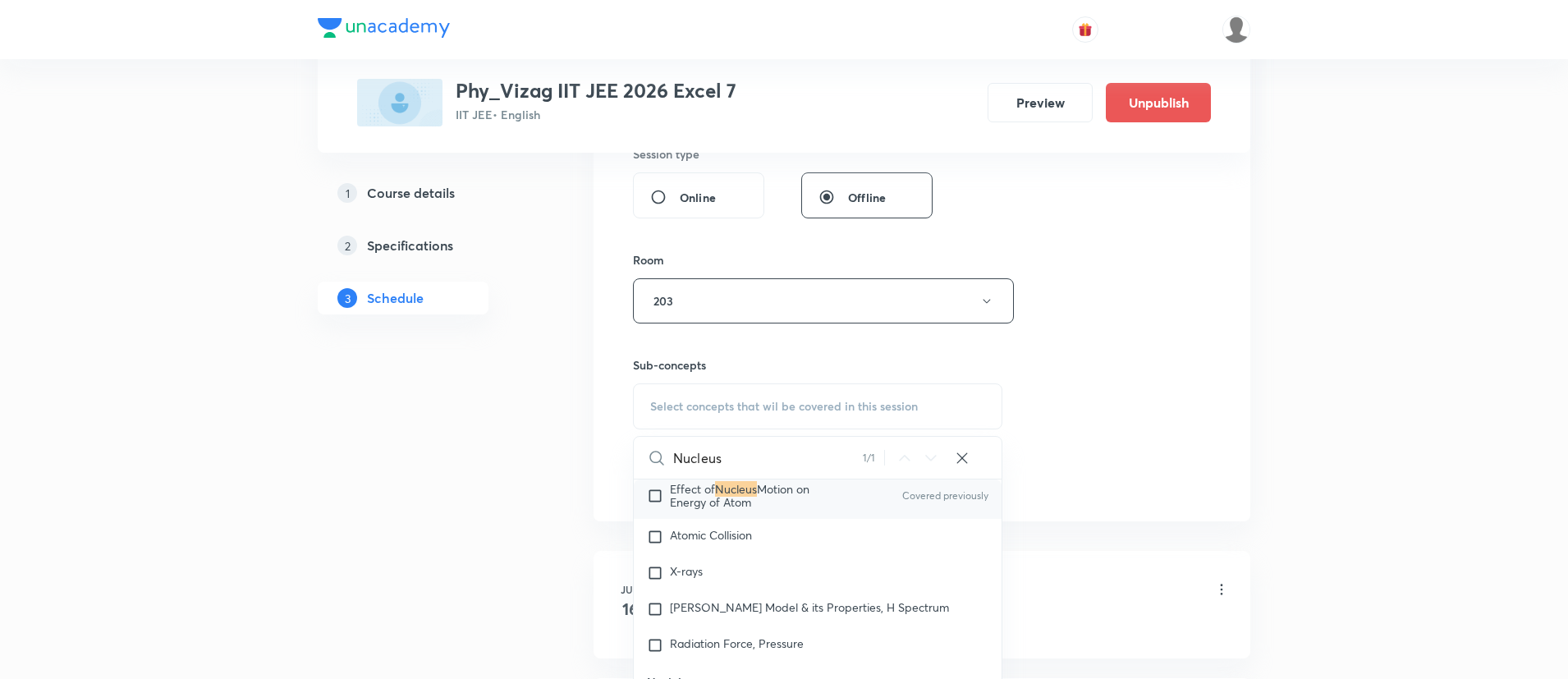
type input "Nucleus"
click at [763, 510] on span "Motion on Energy of Atom" at bounding box center [740, 495] width 139 height 29
checkbox input "true"
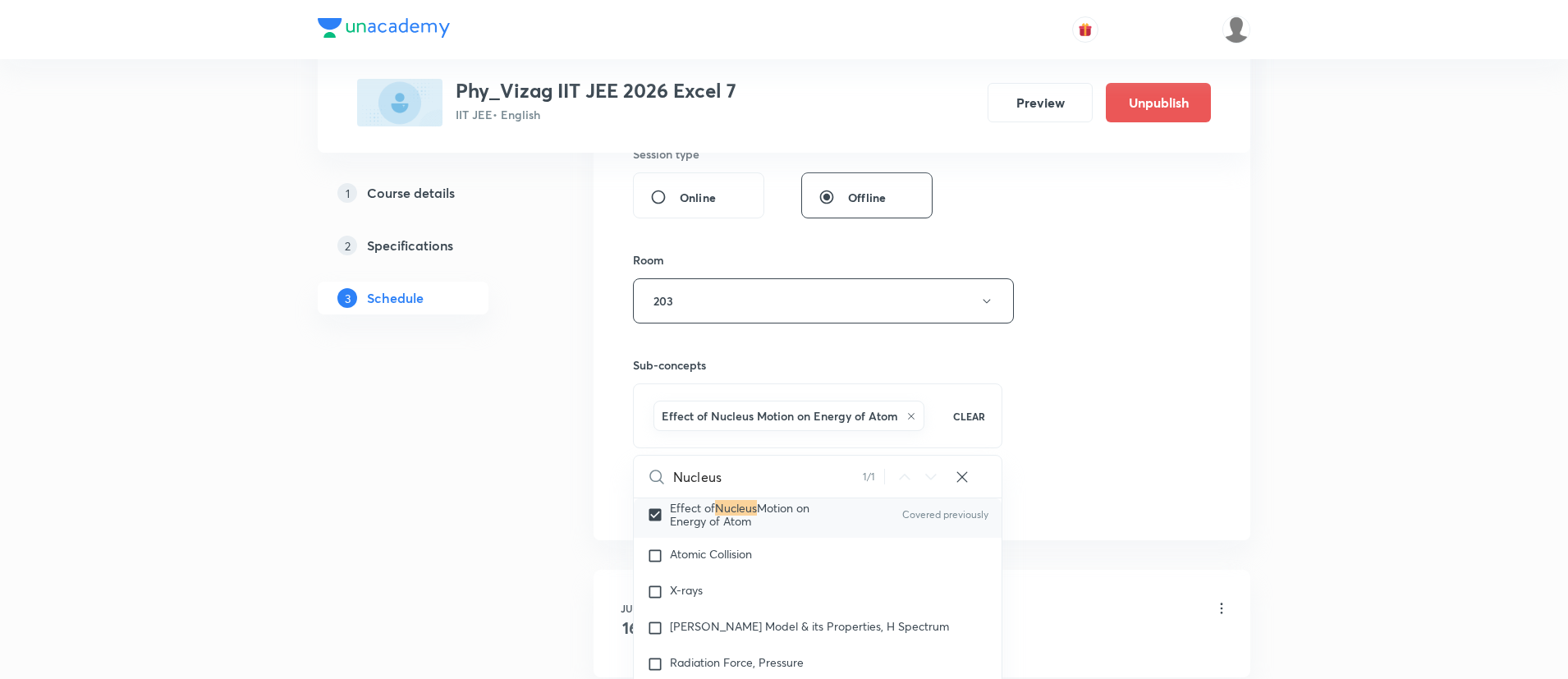
click at [1138, 418] on div "Session 49 Live class Session title 17/99 Atoms and Nucleus ​ Schedule for Sep …" at bounding box center [923, 66] width 578 height 895
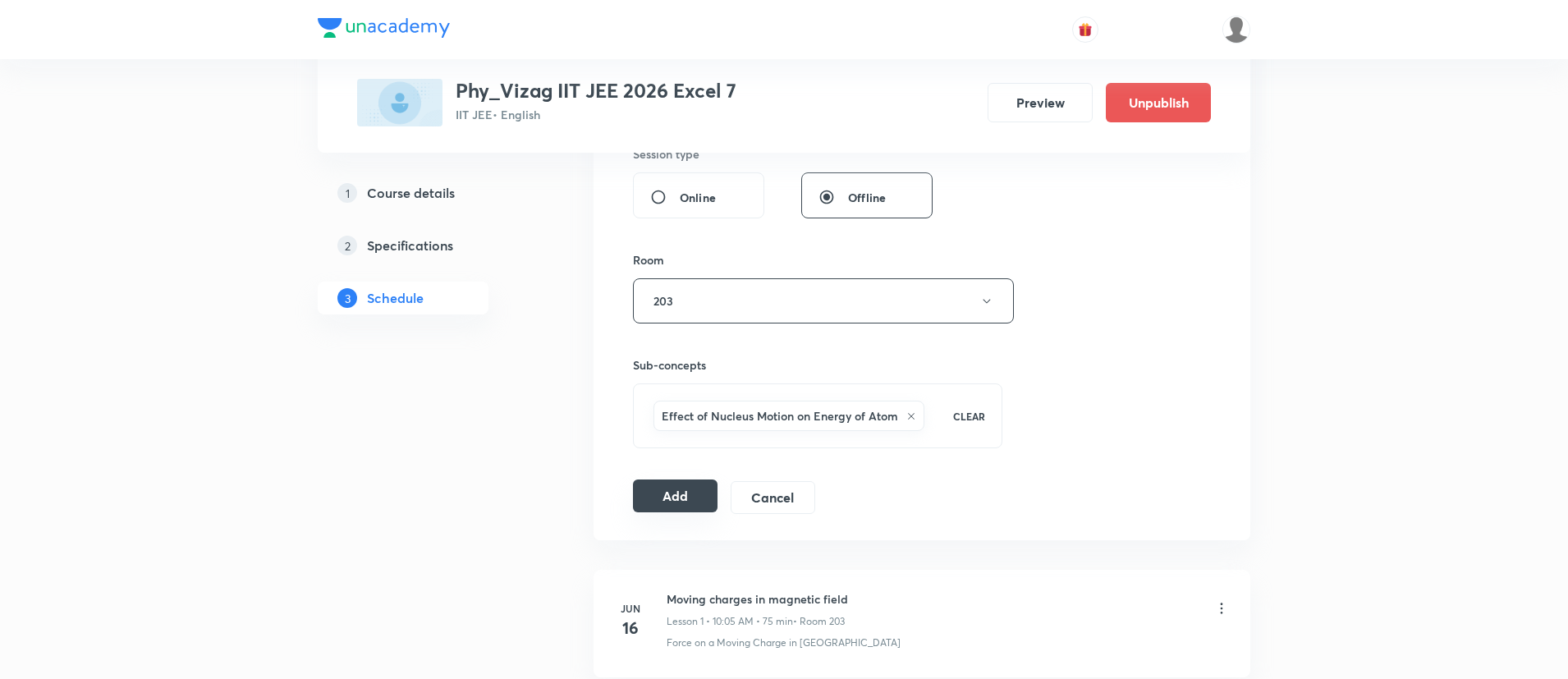
click at [691, 487] on button "Add" at bounding box center [676, 496] width 85 height 33
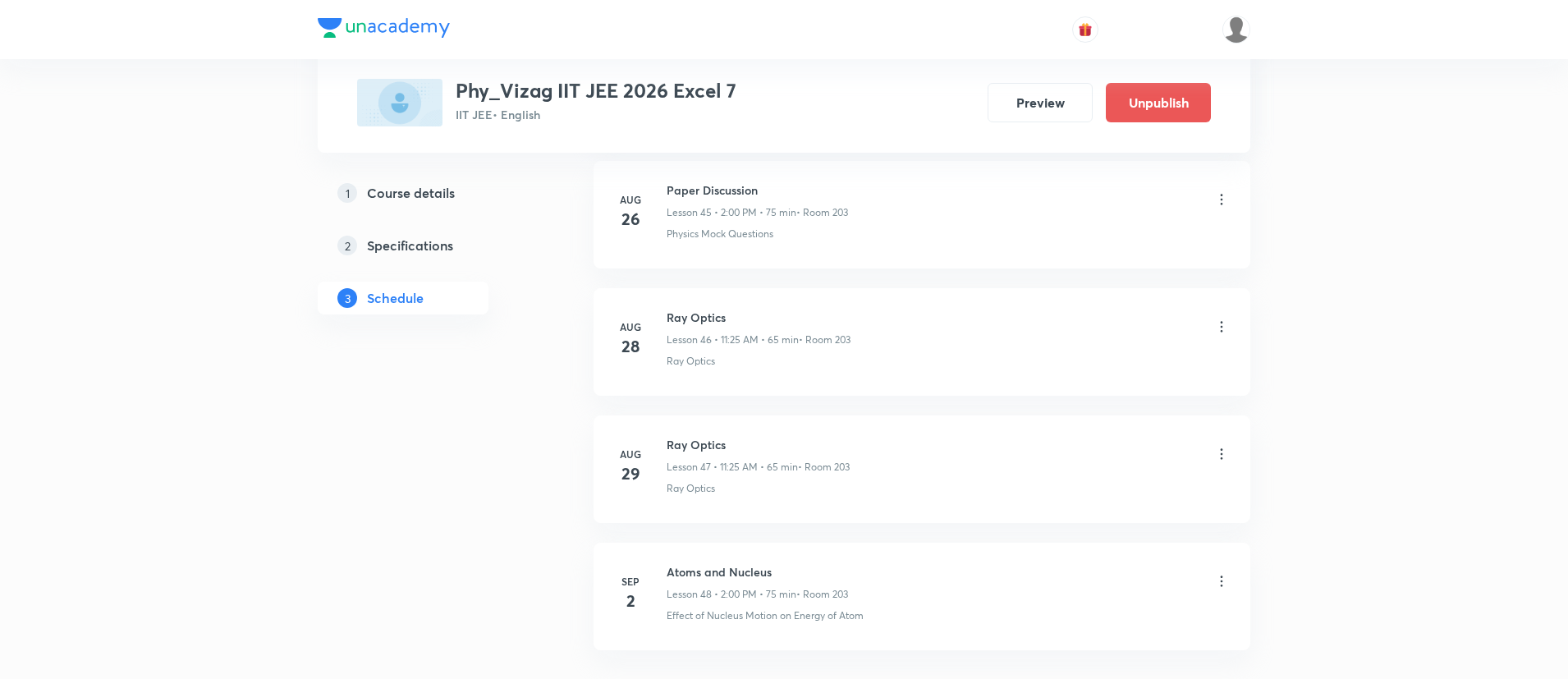
scroll to position [6872, 0]
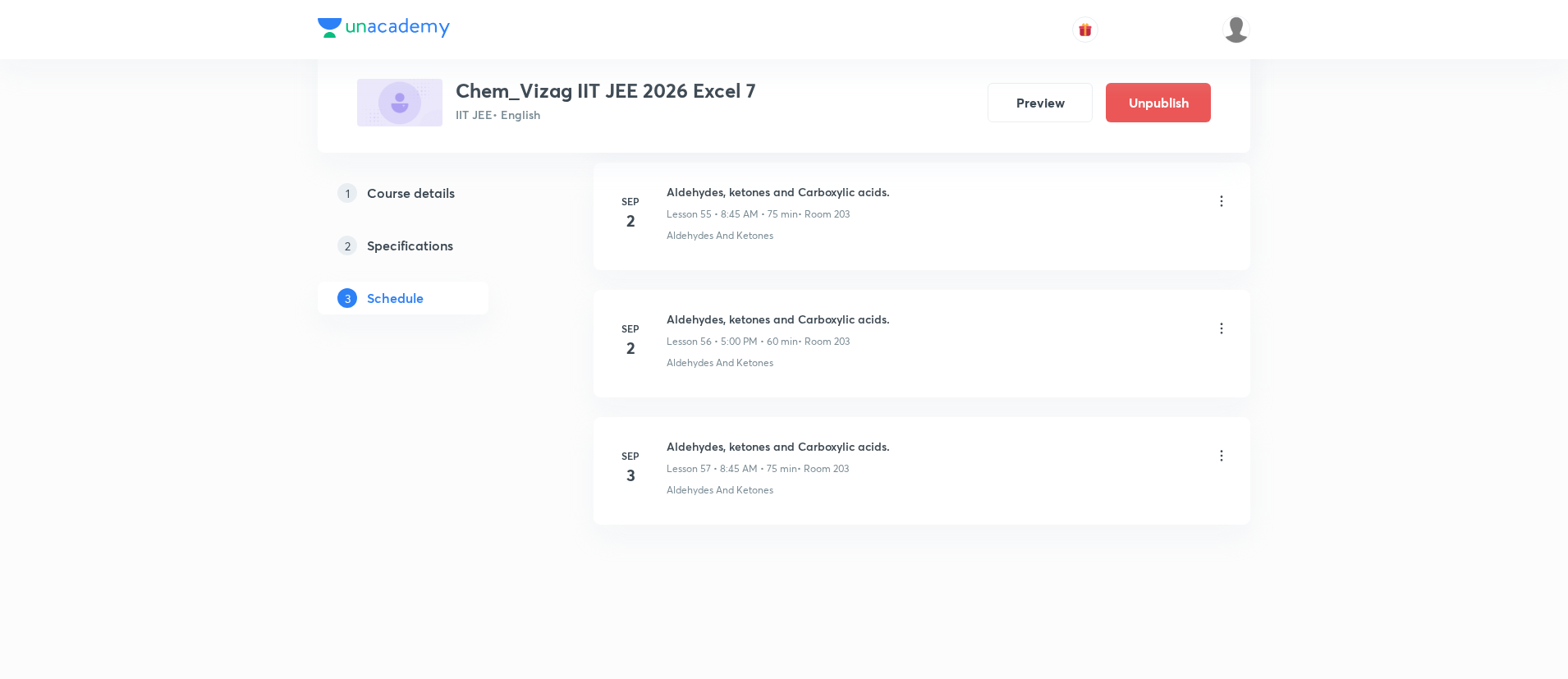
click at [838, 446] on h6 "Aldehydes, ketones and Carboxylic acids." at bounding box center [778, 446] width 223 height 18
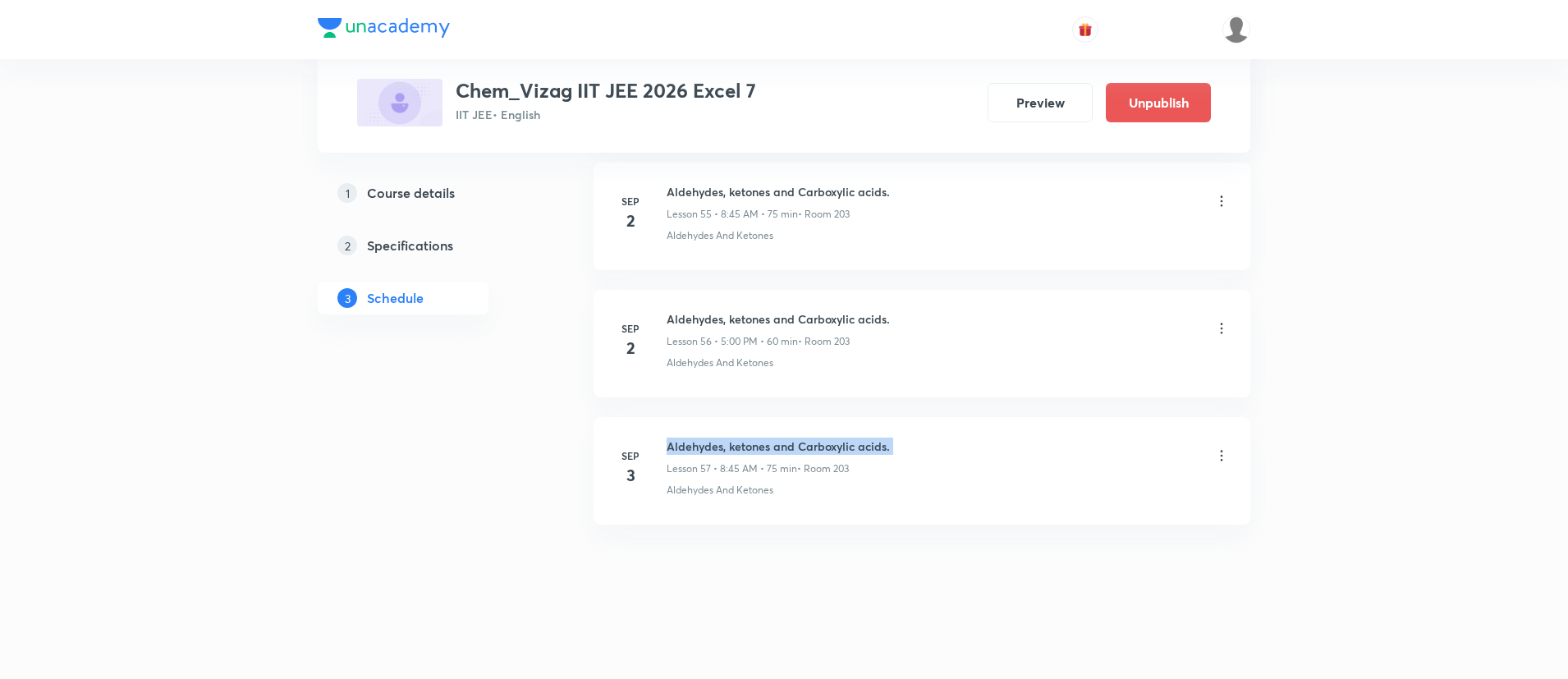
click at [838, 446] on h6 "Aldehydes, ketones and Carboxylic acids." at bounding box center [778, 446] width 223 height 18
copy h6 "Aldehydes, ketones and Carboxylic acids."
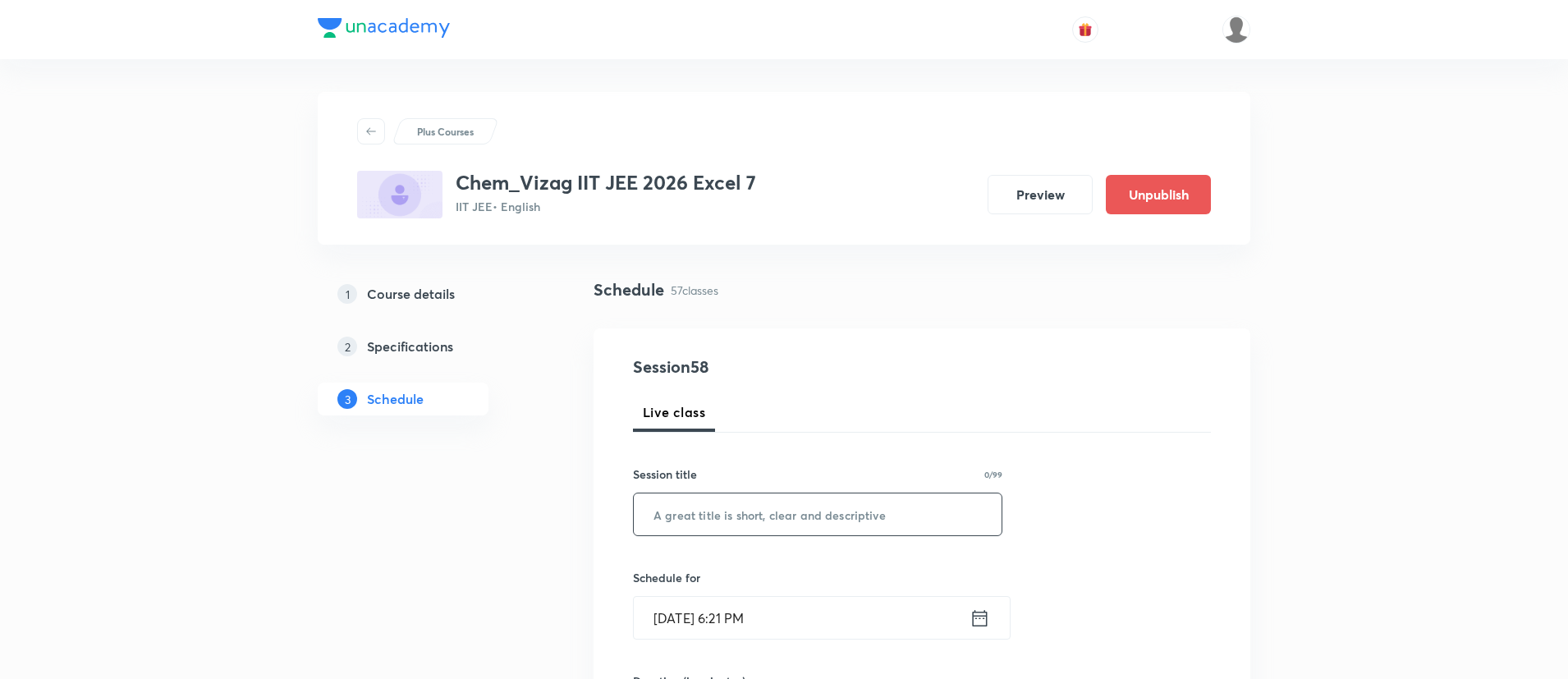
click at [817, 499] on input "text" at bounding box center [817, 514] width 368 height 42
paste input "Aldehydes, ketones and Carboxylic acids."
type input "Aldehydes, ketones and Carboxylic acids."
click at [988, 616] on icon at bounding box center [980, 618] width 20 height 23
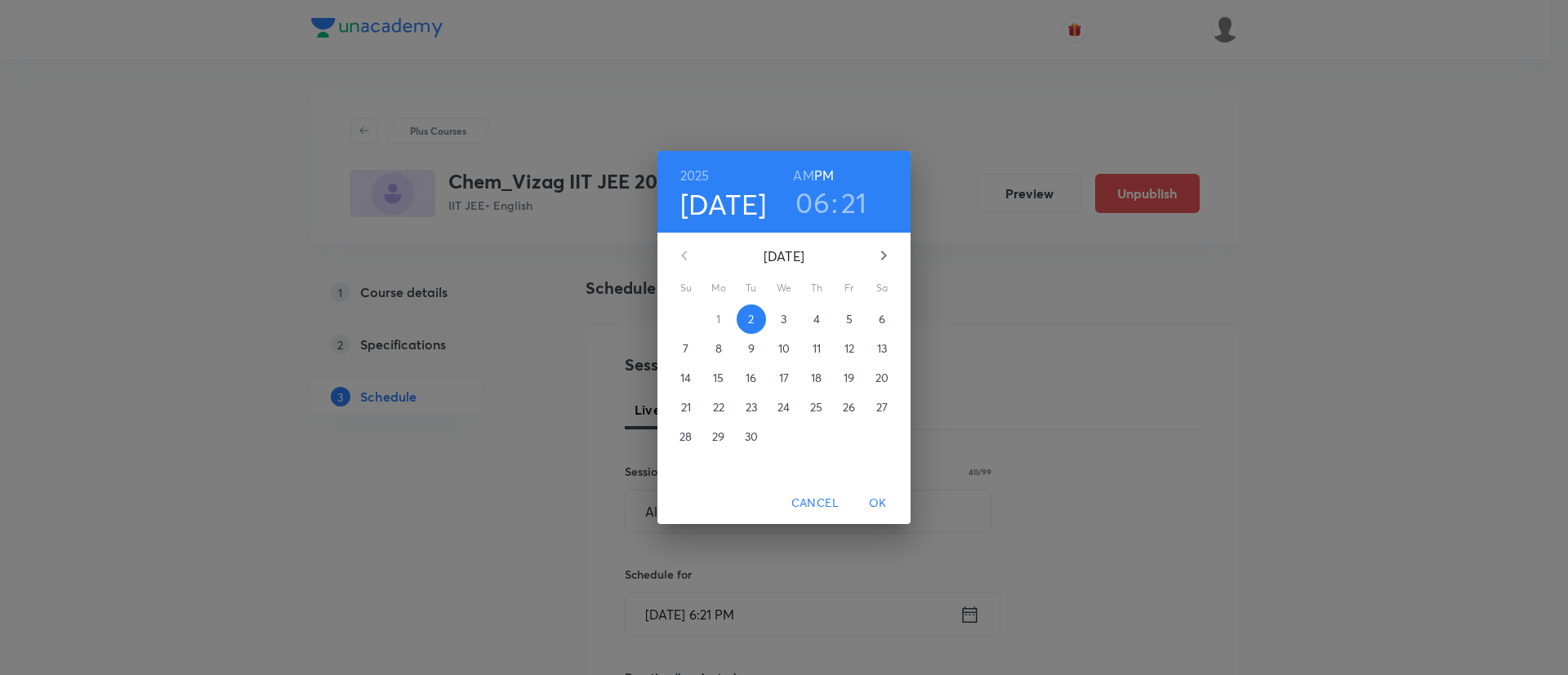
click at [778, 317] on span "3" at bounding box center [784, 320] width 29 height 17
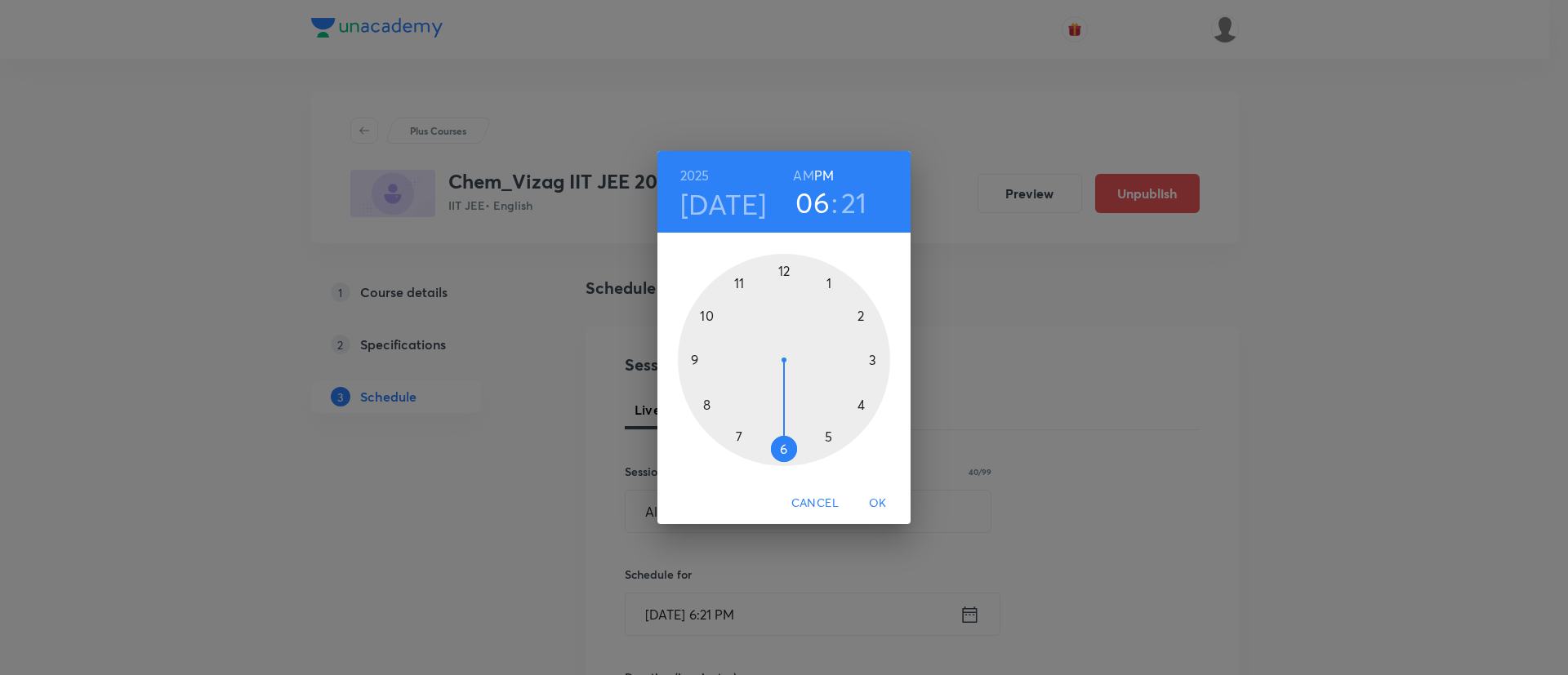
click at [826, 433] on div at bounding box center [784, 360] width 212 height 212
click at [784, 269] on div at bounding box center [784, 360] width 212 height 212
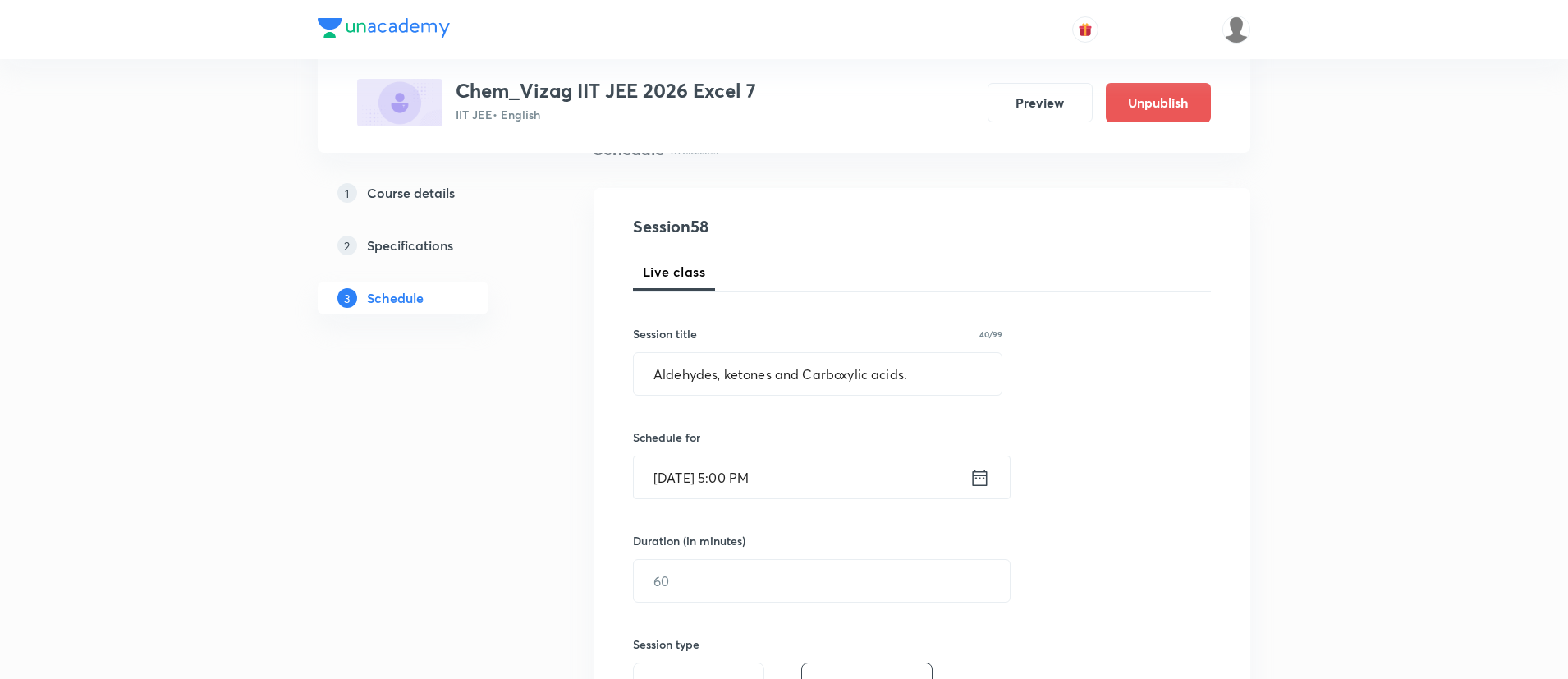
scroll to position [222, 0]
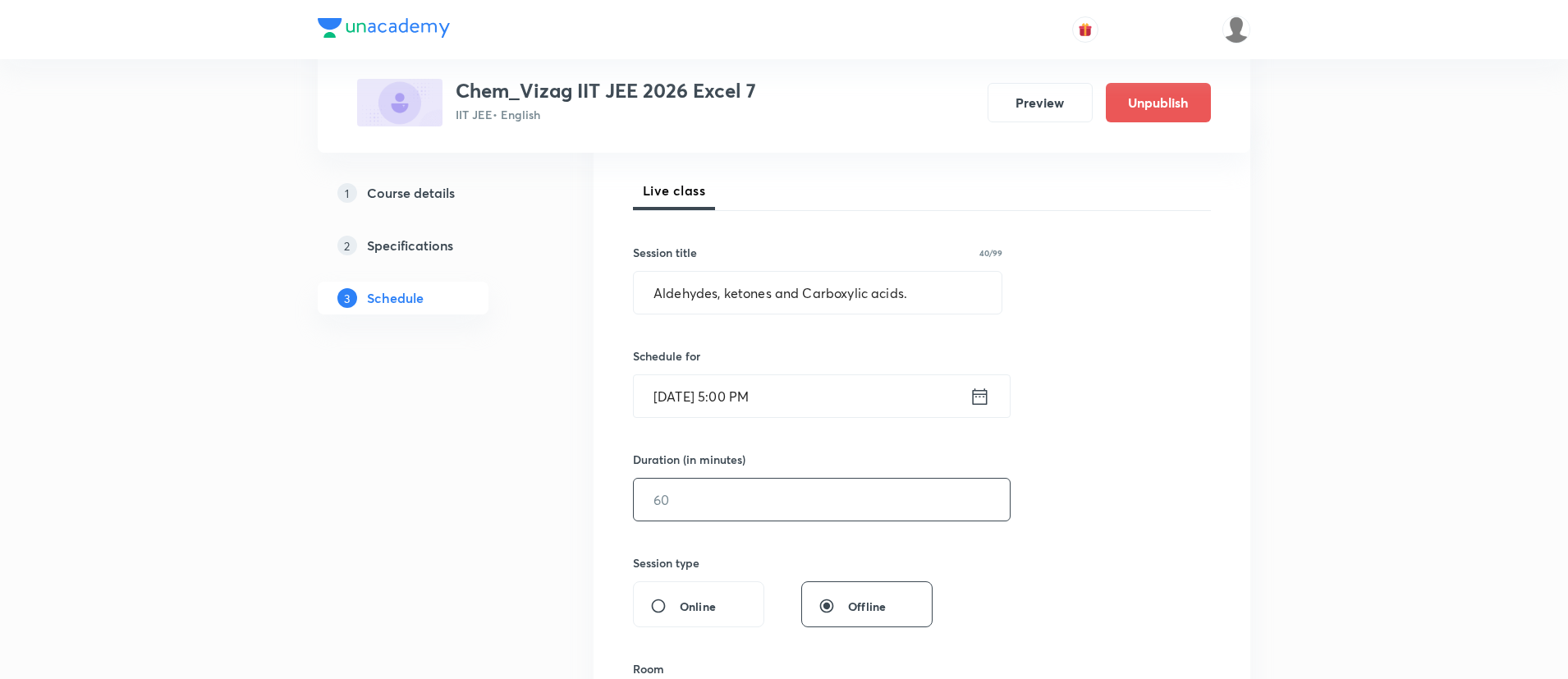
click at [741, 486] on input "text" at bounding box center [821, 499] width 376 height 42
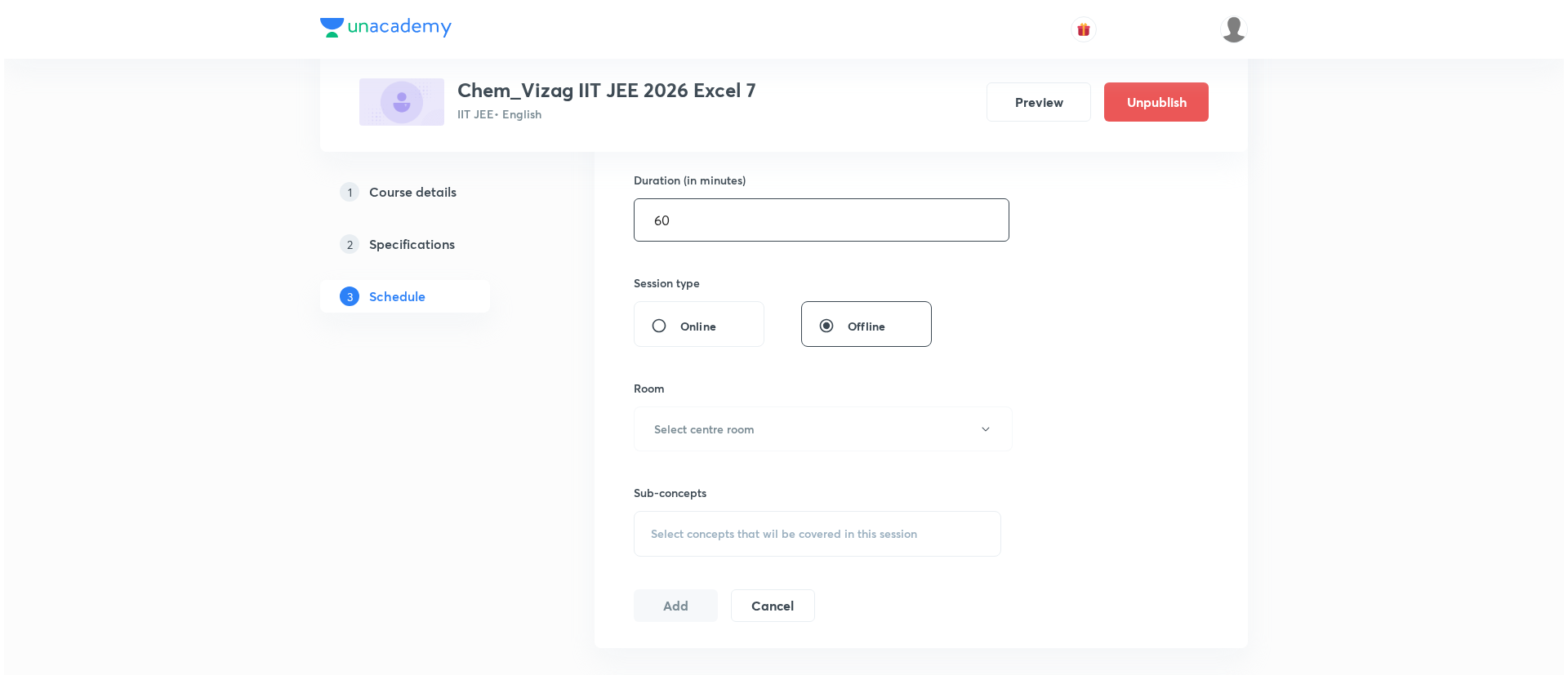
scroll to position [498, 0]
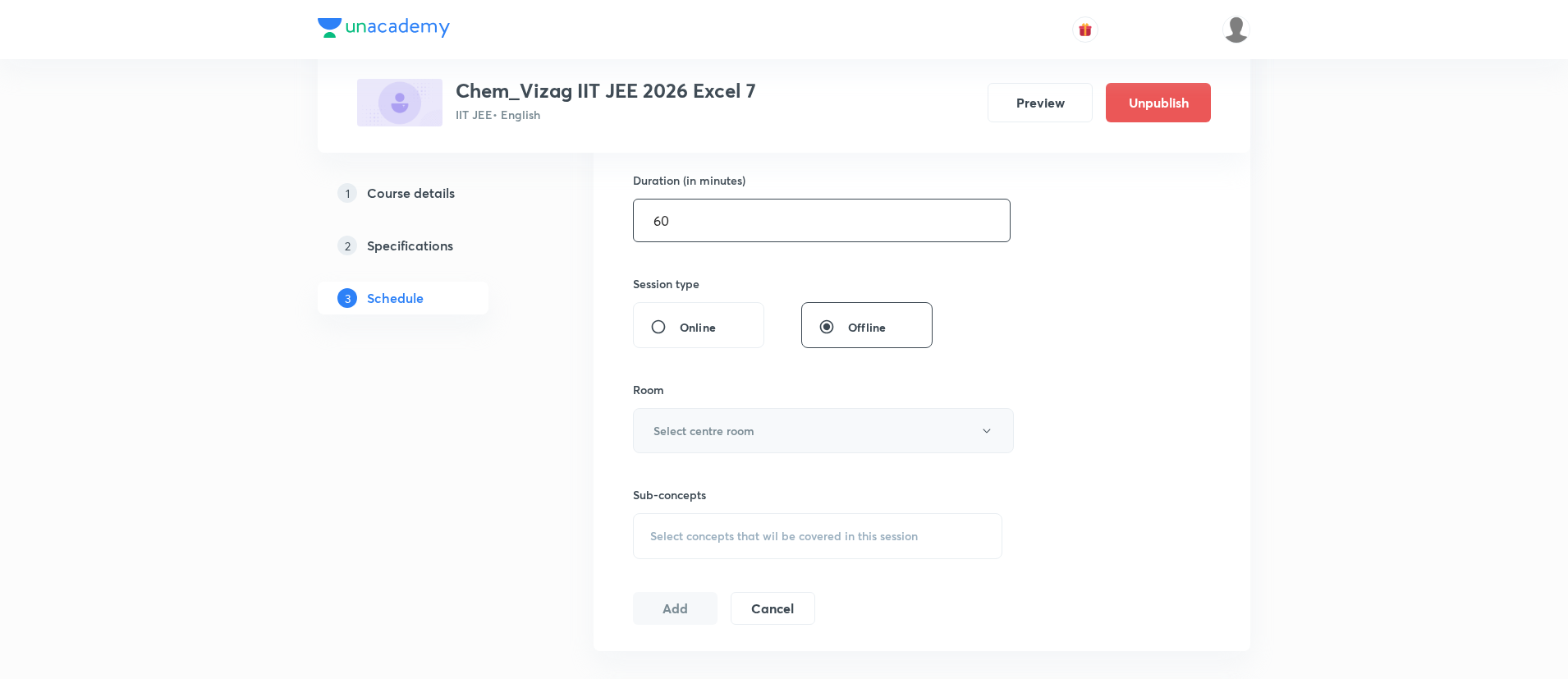
type input "60"
click at [669, 428] on h6 "Select centre room" at bounding box center [704, 430] width 101 height 18
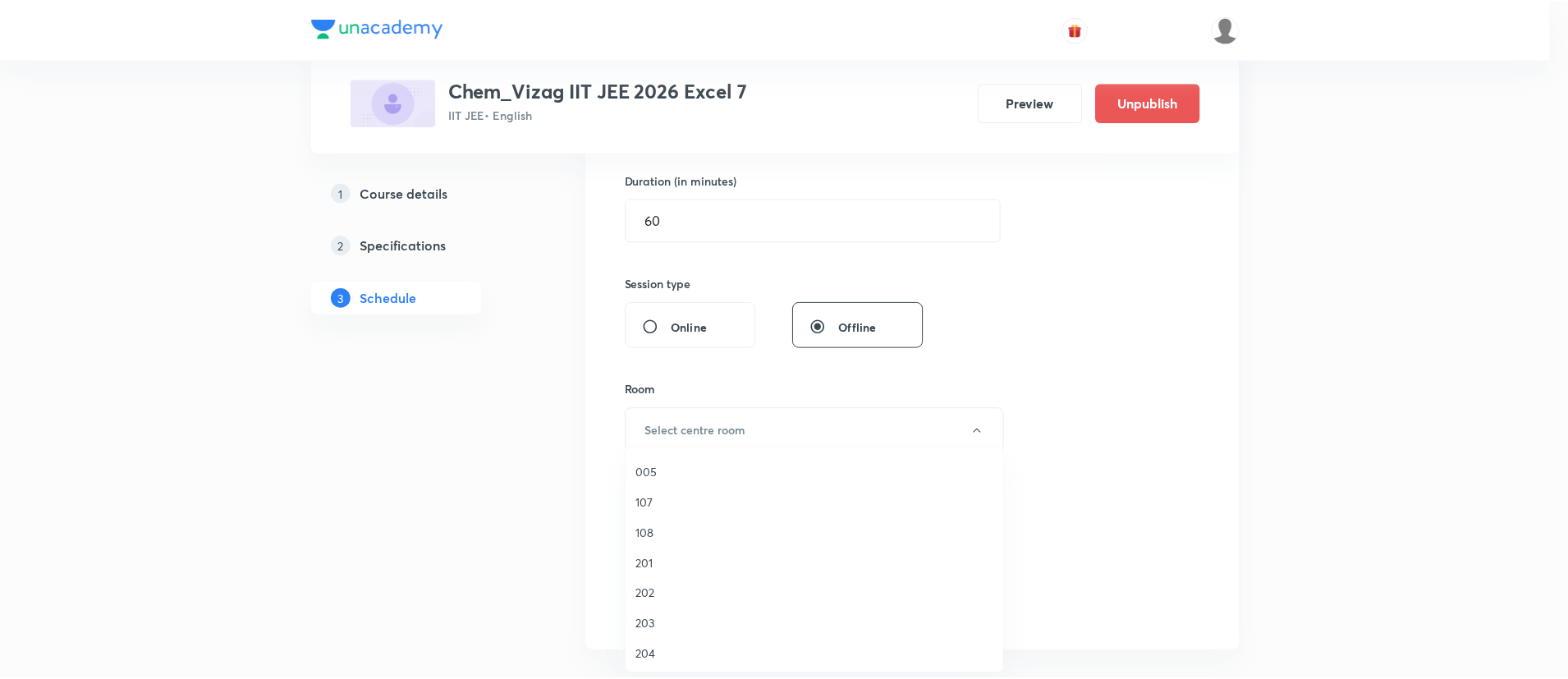
scroll to position [333, 0]
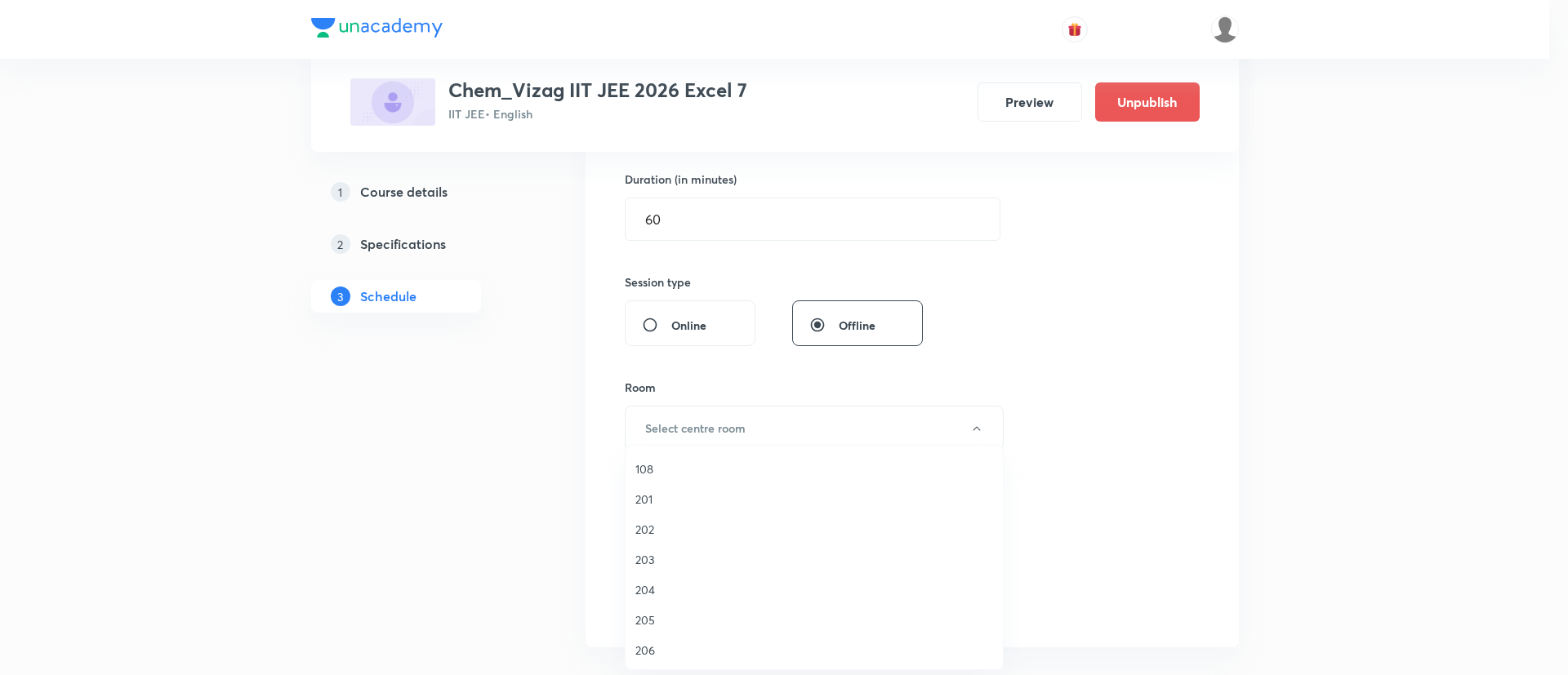
click at [671, 557] on span "203" at bounding box center [814, 559] width 357 height 17
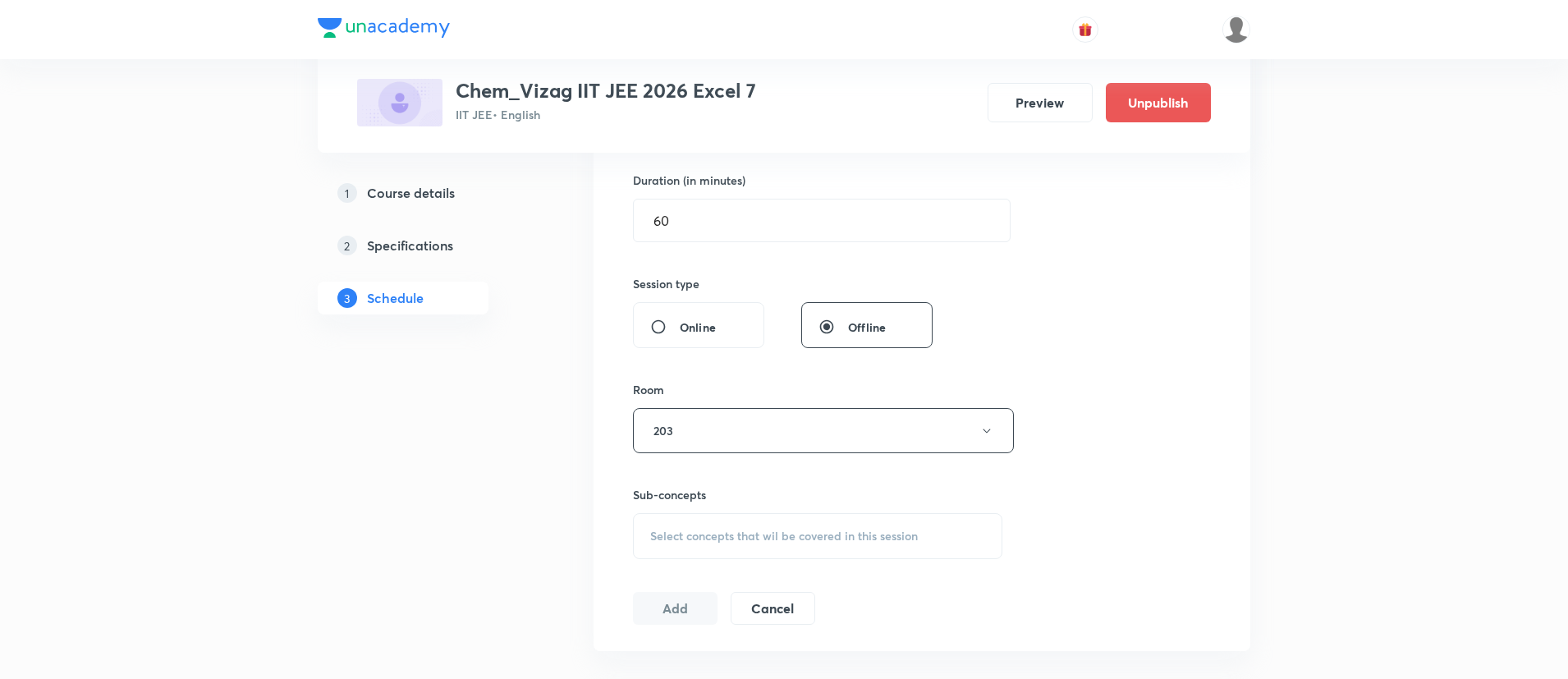
click at [756, 541] on span "Select concepts that wil be covered in this session" at bounding box center [784, 536] width 268 height 13
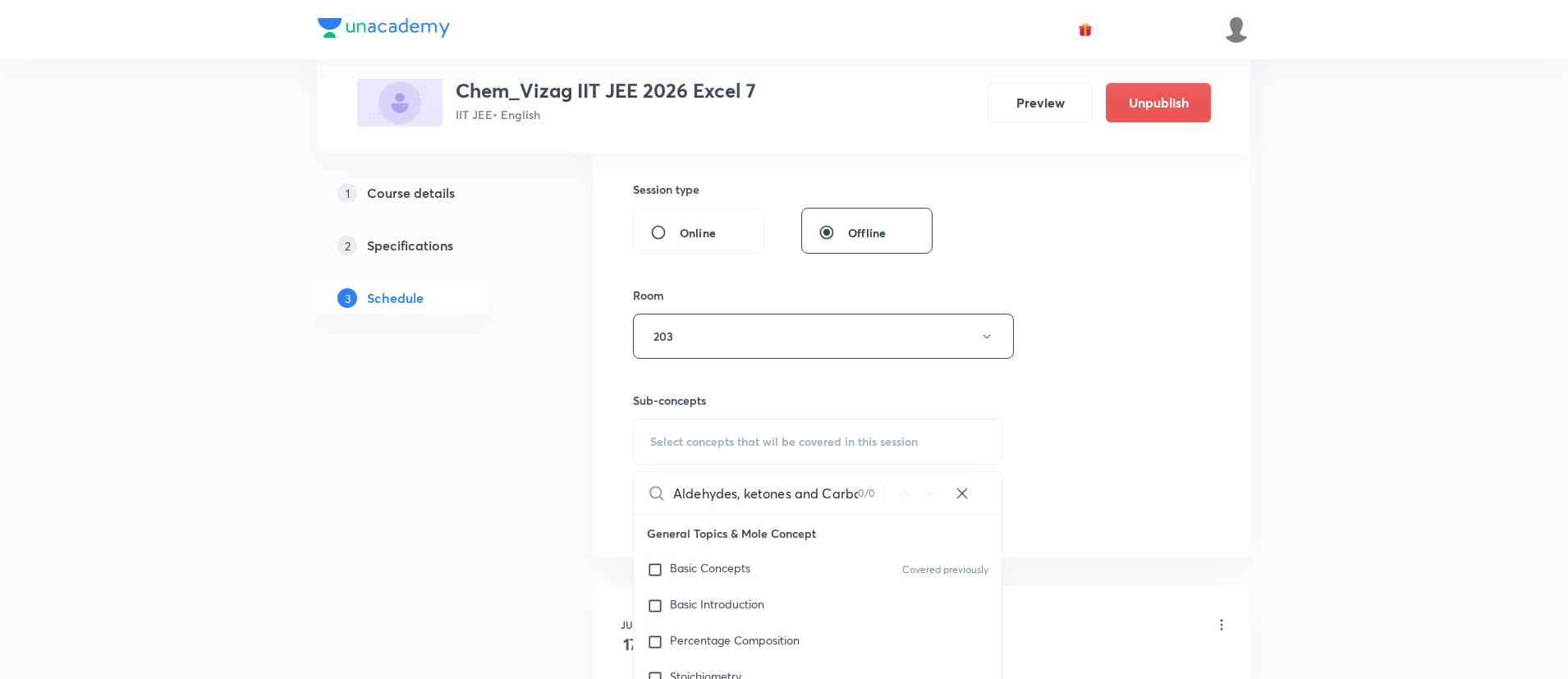
scroll to position [0, 69]
click at [836, 496] on input "Aldehydes, ketones and Carboxylic acids." at bounding box center [766, 492] width 185 height 42
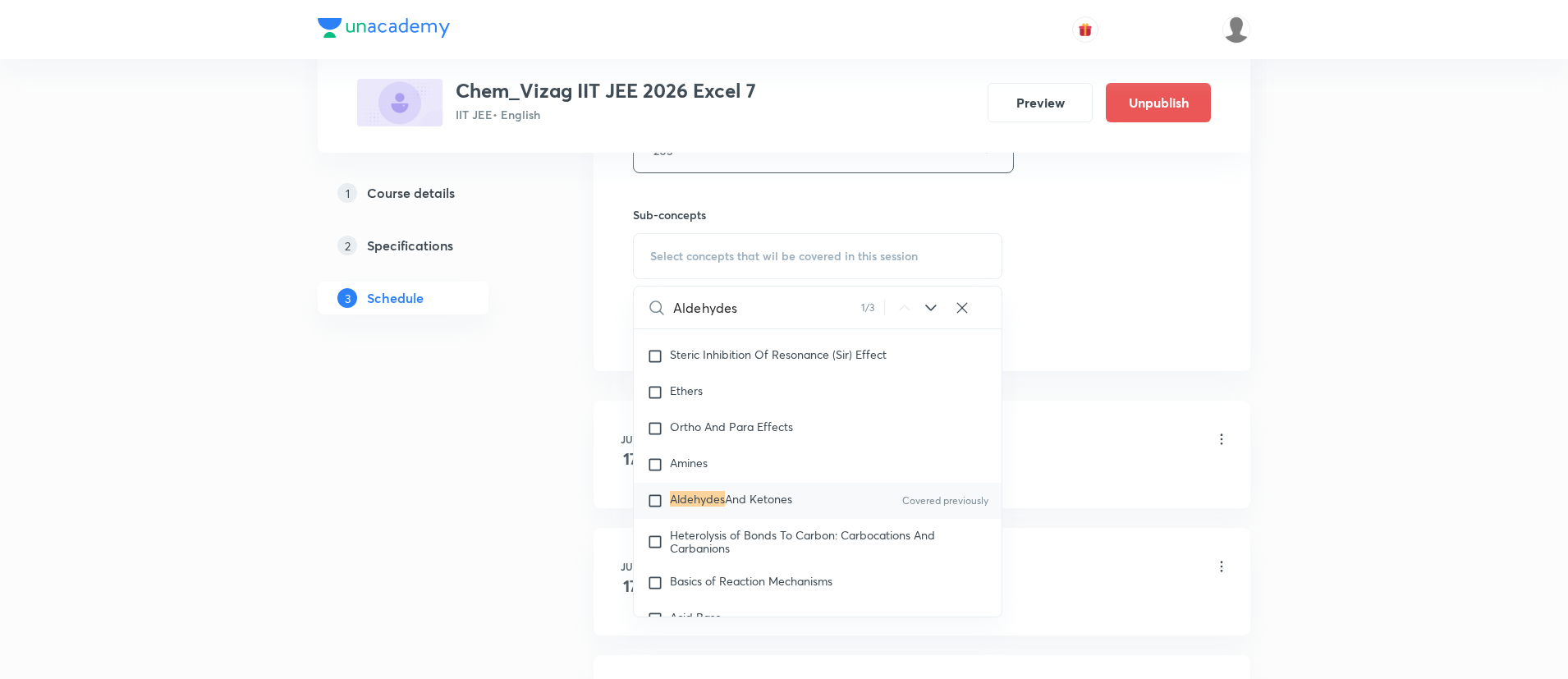
scroll to position [784, 0]
type input "Aldehydes"
click at [827, 515] on div "Aldehydes And Ketones Covered previously" at bounding box center [817, 497] width 368 height 36
checkbox input "true"
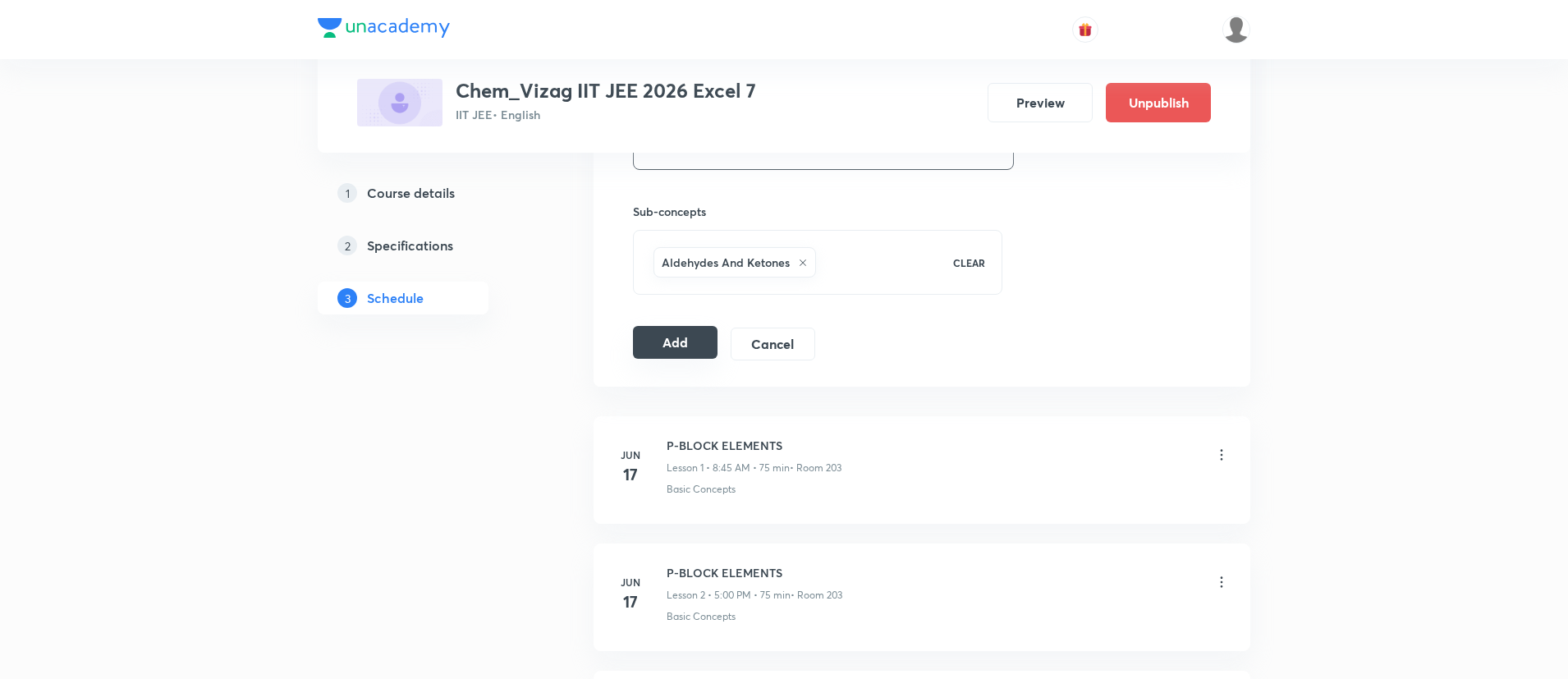
click at [644, 343] on button "Add" at bounding box center [676, 343] width 85 height 33
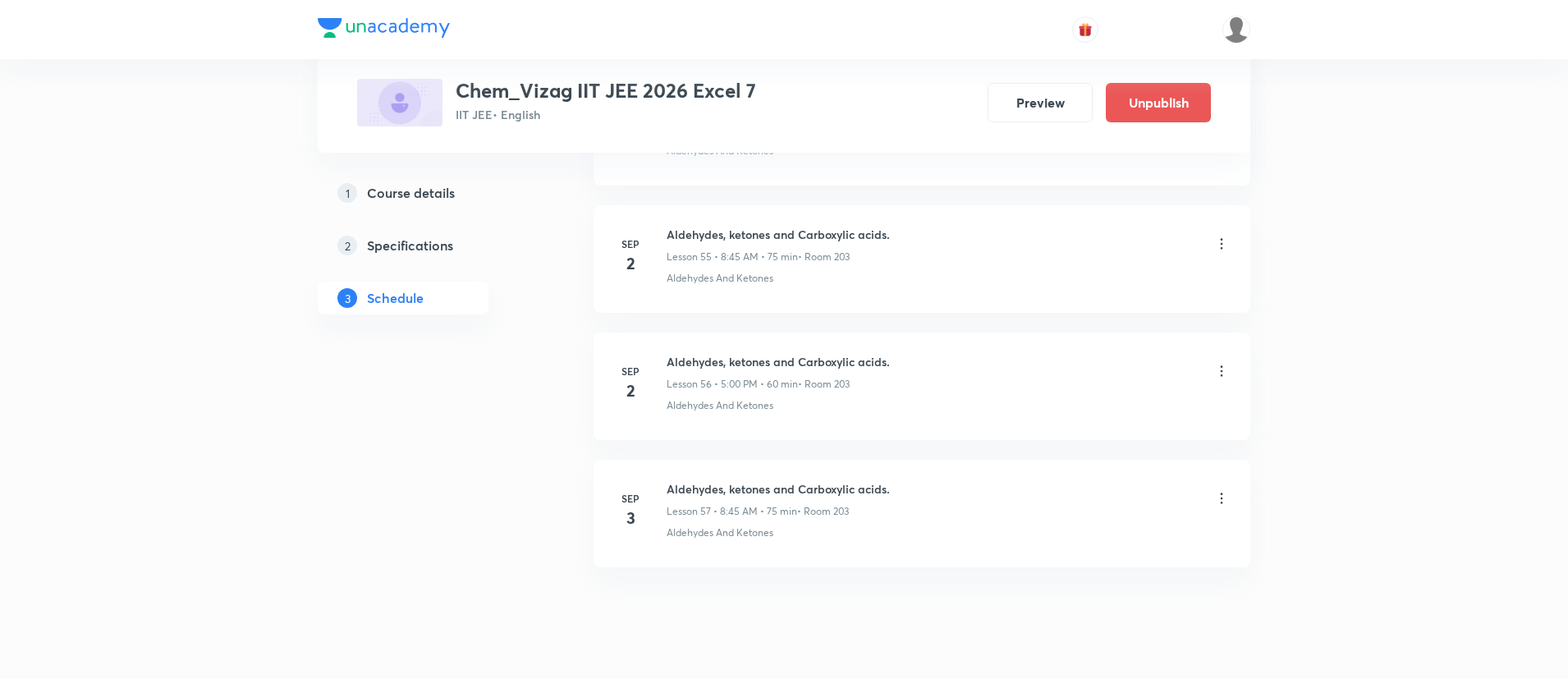
scroll to position [7913, 0]
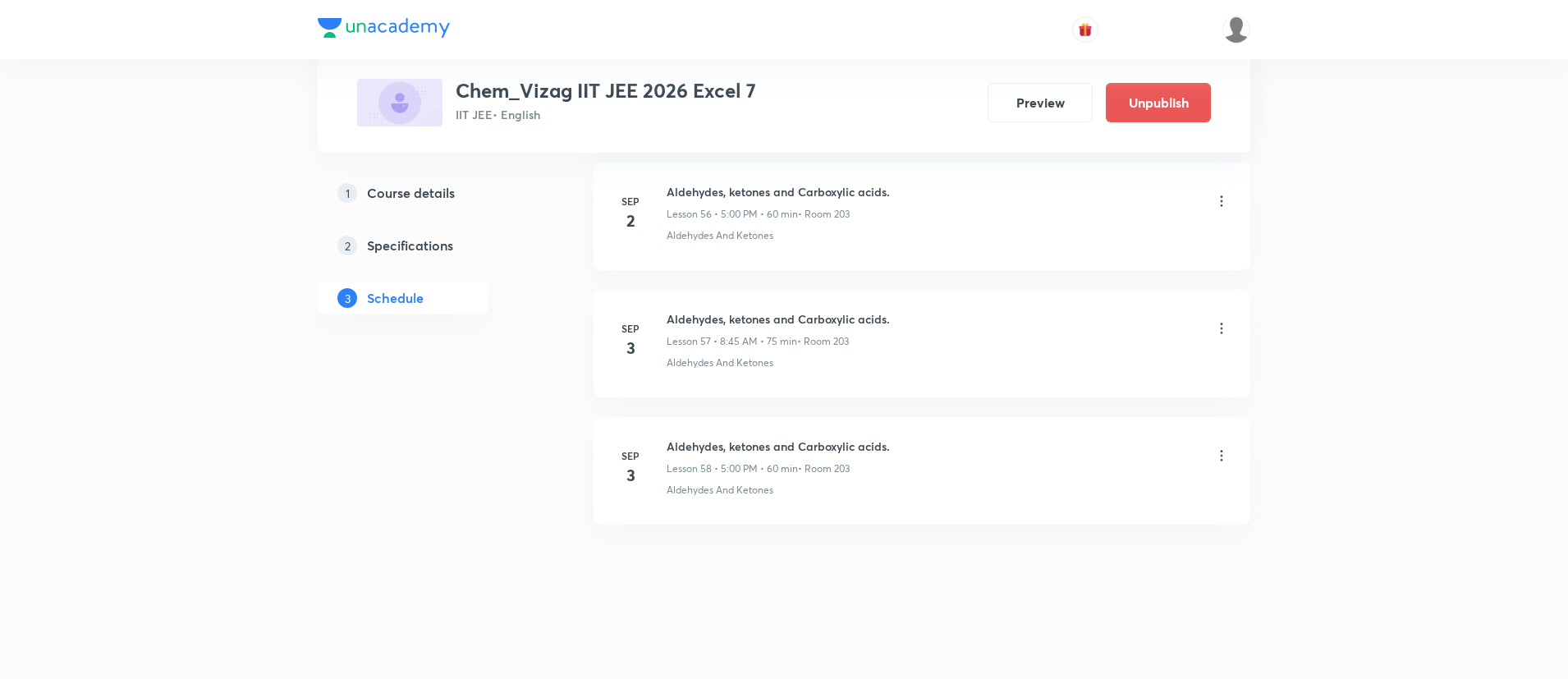
click at [1087, 379] on li "[DATE] Aldehydes, ketones and Carboxylic acids. Lesson 57 • 8:45 AM • 75 min • …" at bounding box center [922, 344] width 657 height 107
click at [1089, 382] on li "[DATE] Aldehydes, ketones and Carboxylic acids. Lesson 57 • 8:45 AM • 75 min • …" at bounding box center [922, 344] width 657 height 107
